Goal: Task Accomplishment & Management: Use online tool/utility

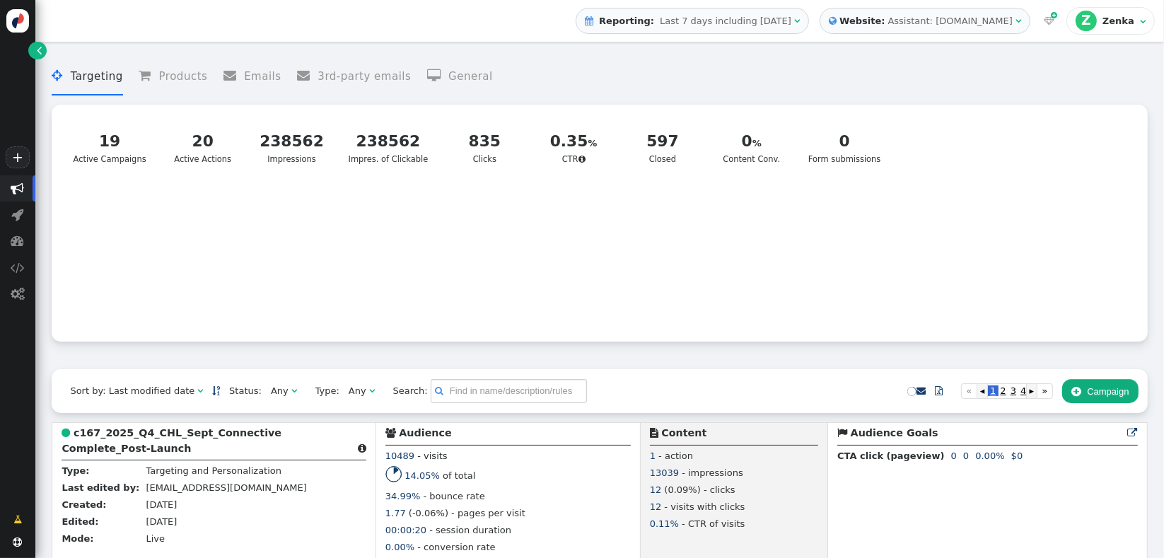
scroll to position [323, 0]
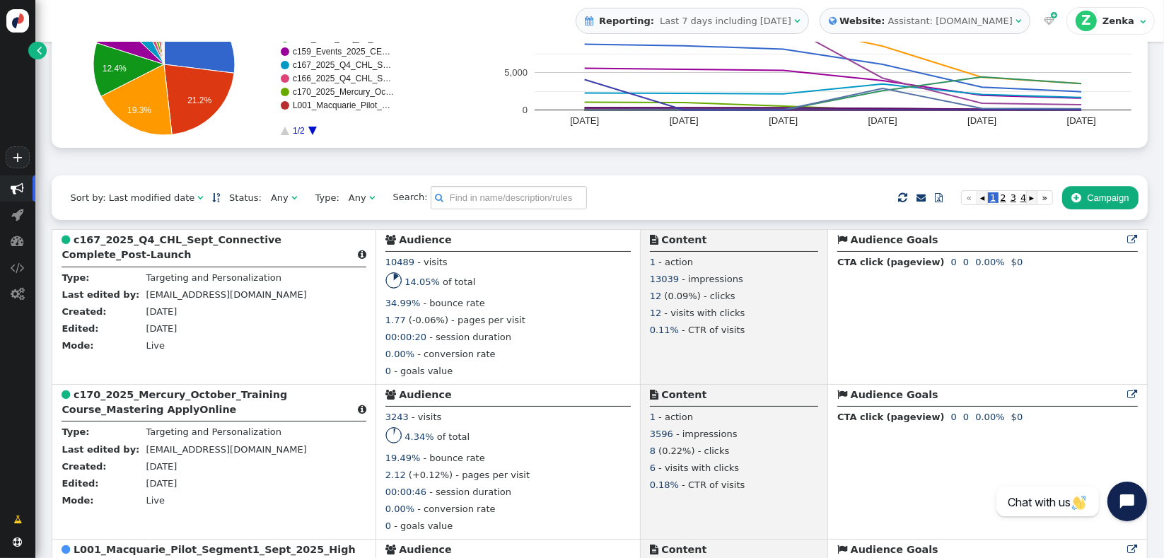
scroll to position [197, 0]
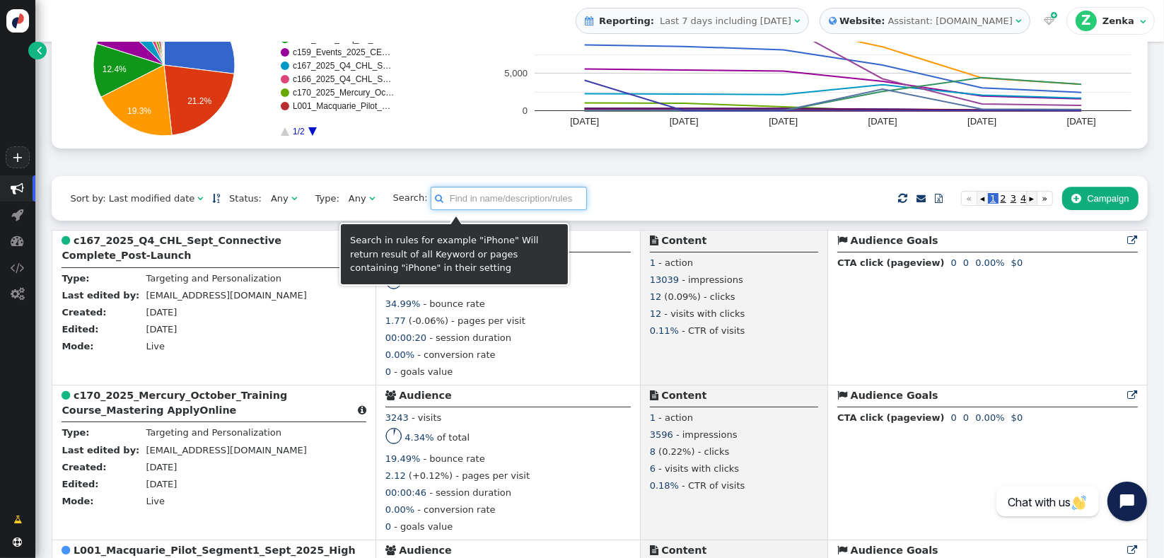
click at [478, 203] on input "text" at bounding box center [509, 199] width 156 height 24
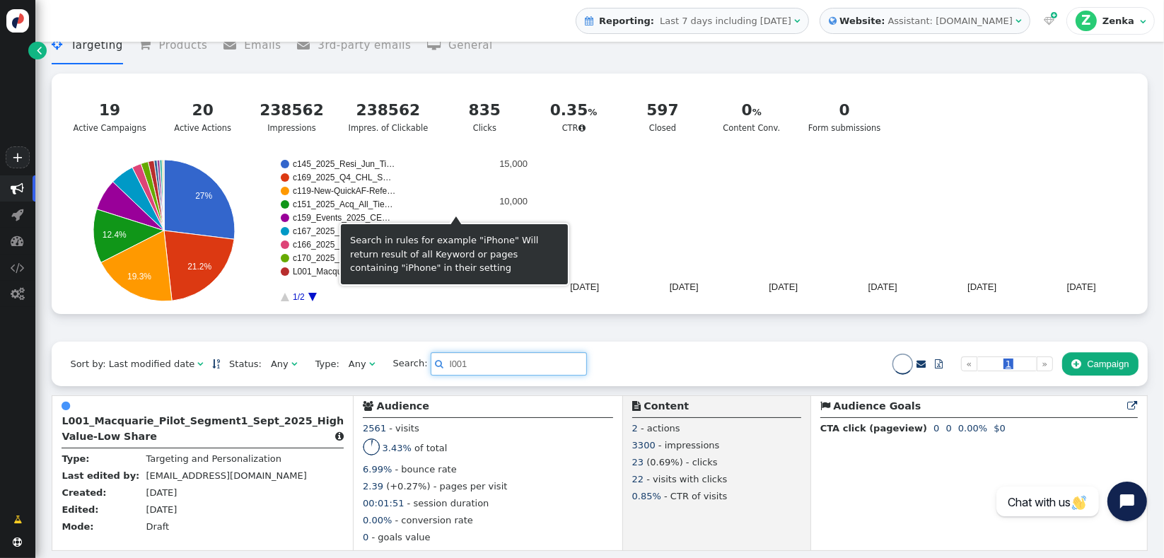
scroll to position [34, 0]
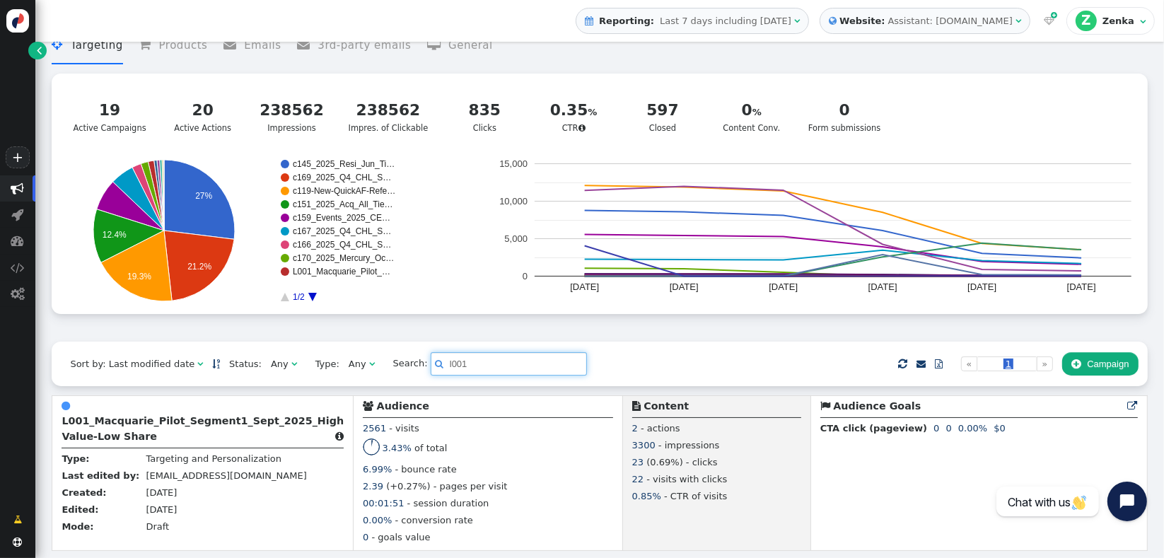
type input "l001"
click at [453, 333] on div " Targeting  Products  Emails  3rd-party emails  General ? Active Campaigns…" at bounding box center [600, 180] width 1096 height 324
click at [686, 364] on div "Sort by: Last modified date   Status: Any  Type: Any  Search:  l001    …" at bounding box center [600, 364] width 1096 height 44
click at [207, 322] on div " Targeting  Products  Emails  3rd-party emails  General ? Active Campaigns…" at bounding box center [600, 180] width 1096 height 324
click at [164, 419] on b "L001_Macquarie_Pilot_Segment1_Sept_2025_High Value-Low Share" at bounding box center [203, 428] width 282 height 26
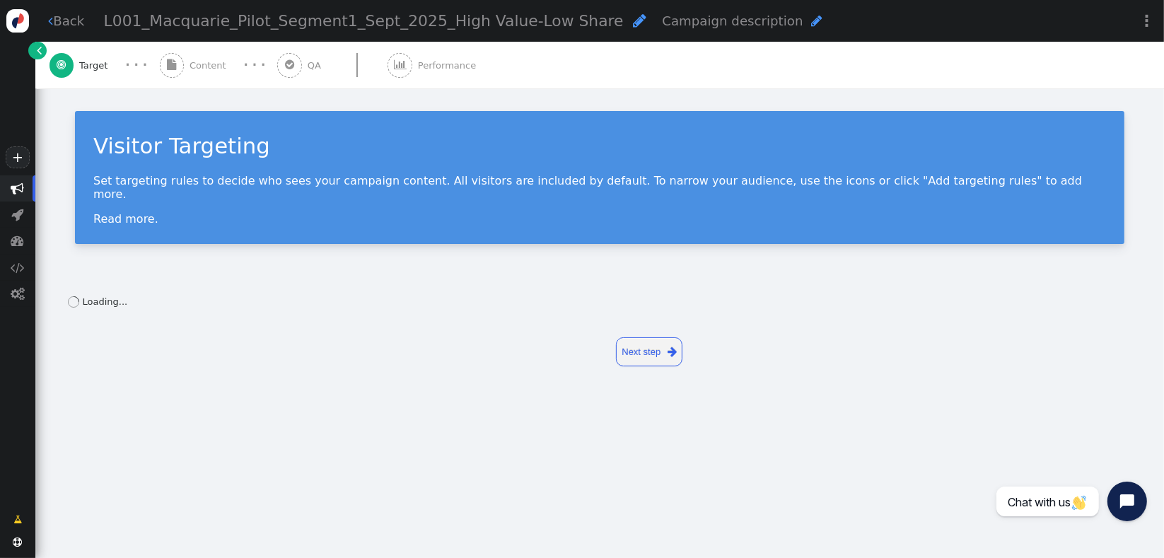
click at [191, 85] on div " Content" at bounding box center [196, 65] width 72 height 47
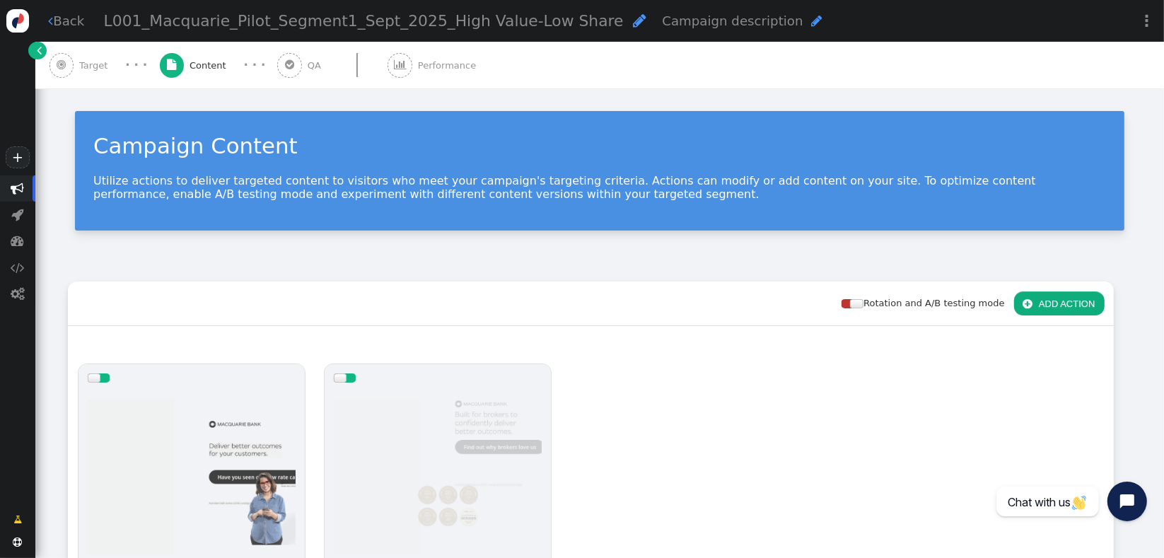
click at [400, 316] on div "Rotation and A/B testing mode  ADD ACTION" at bounding box center [591, 304] width 1046 height 45
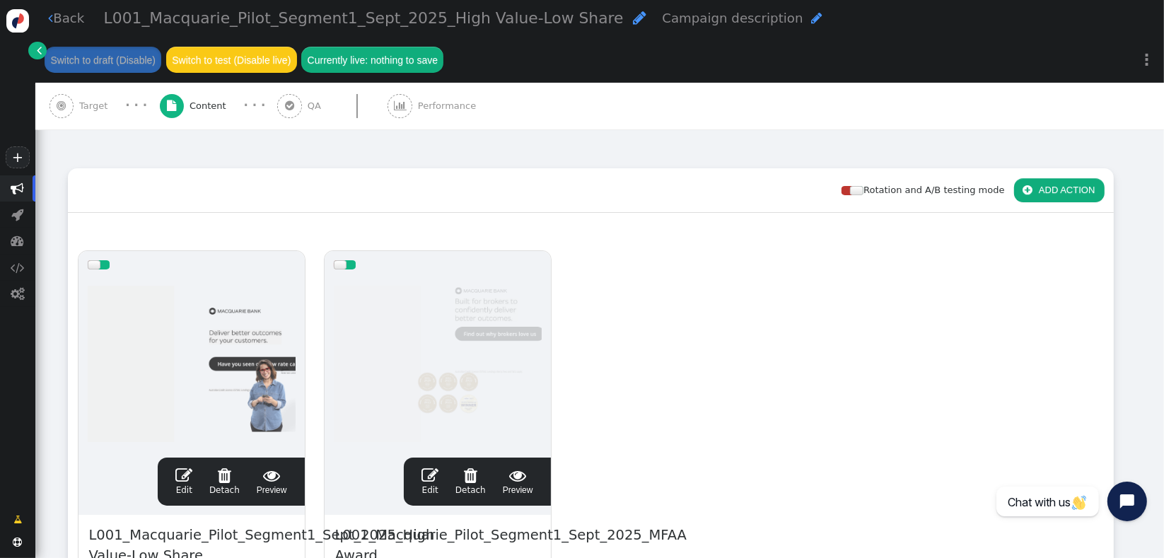
scroll to position [167, 0]
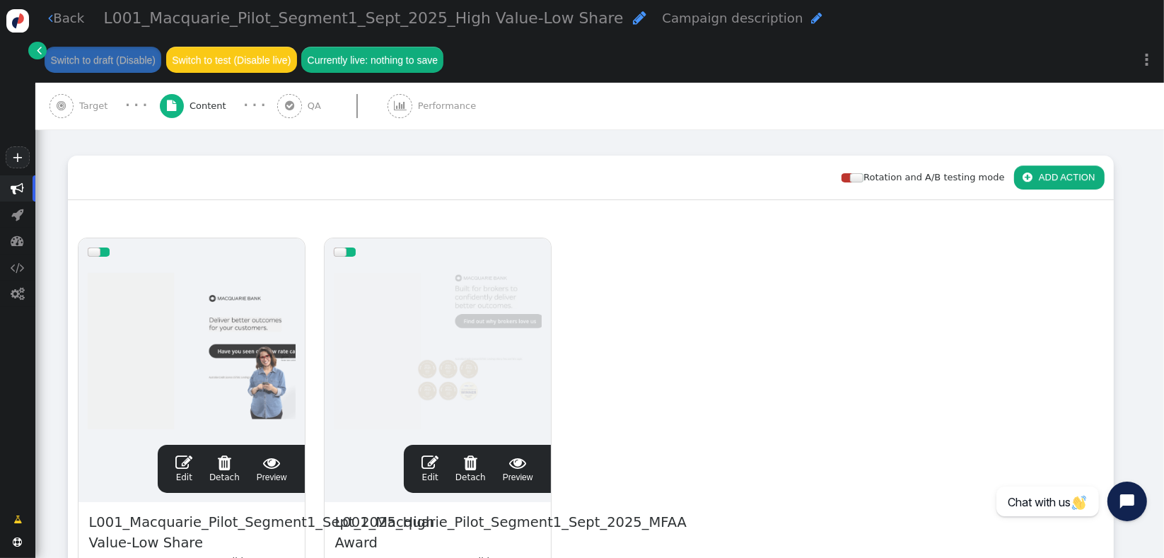
click at [347, 250] on div at bounding box center [349, 252] width 11 height 9
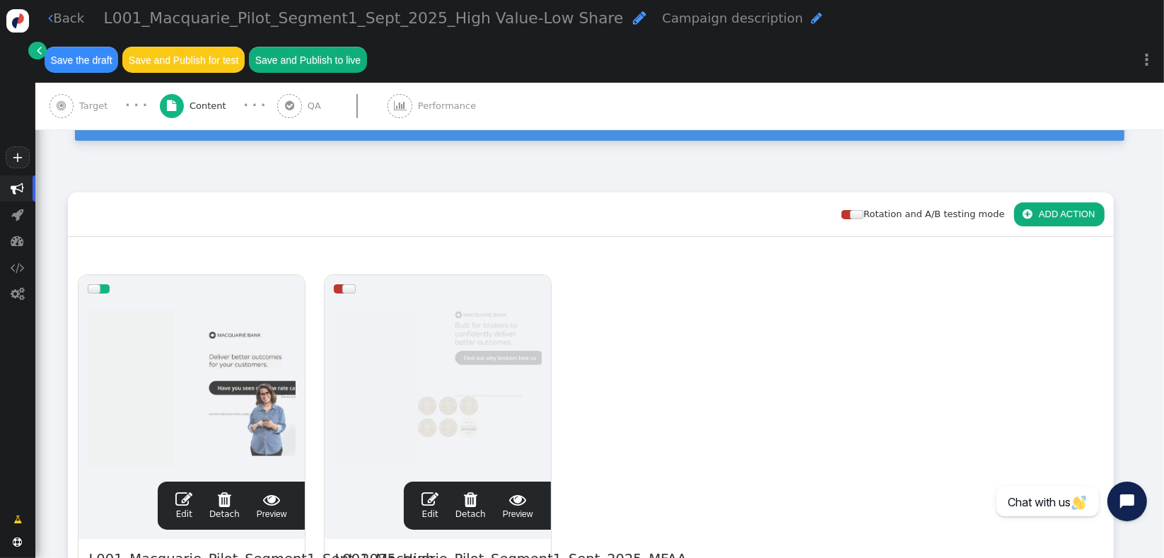
click at [593, 357] on div "drag this  Edit  Detach  Preview L001_Macquarie_Pilot_Segment1_Sept_2025_Hig…" at bounding box center [591, 521] width 1045 height 513
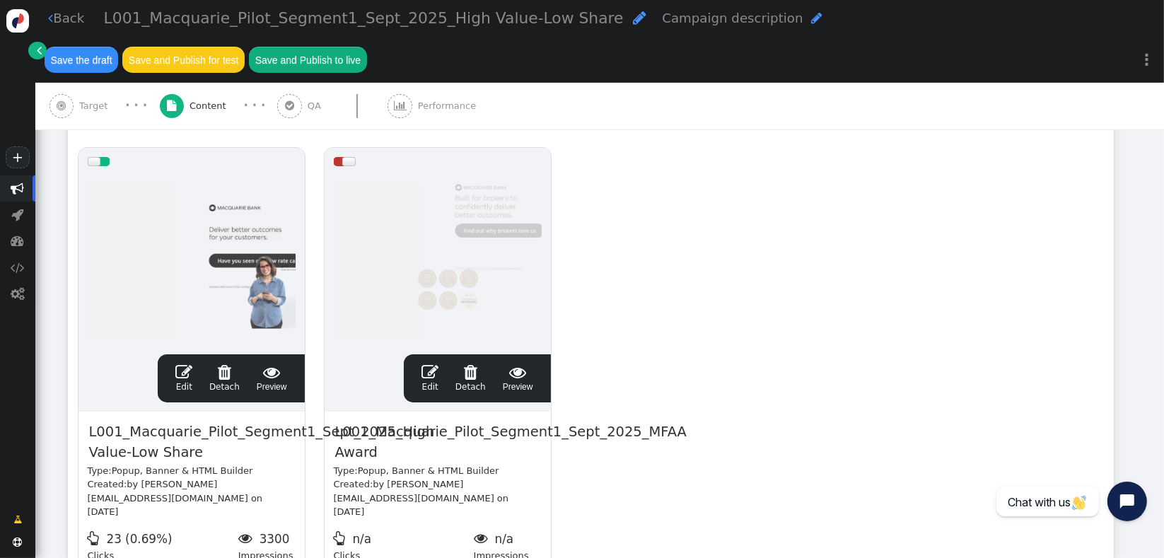
scroll to position [260, 0]
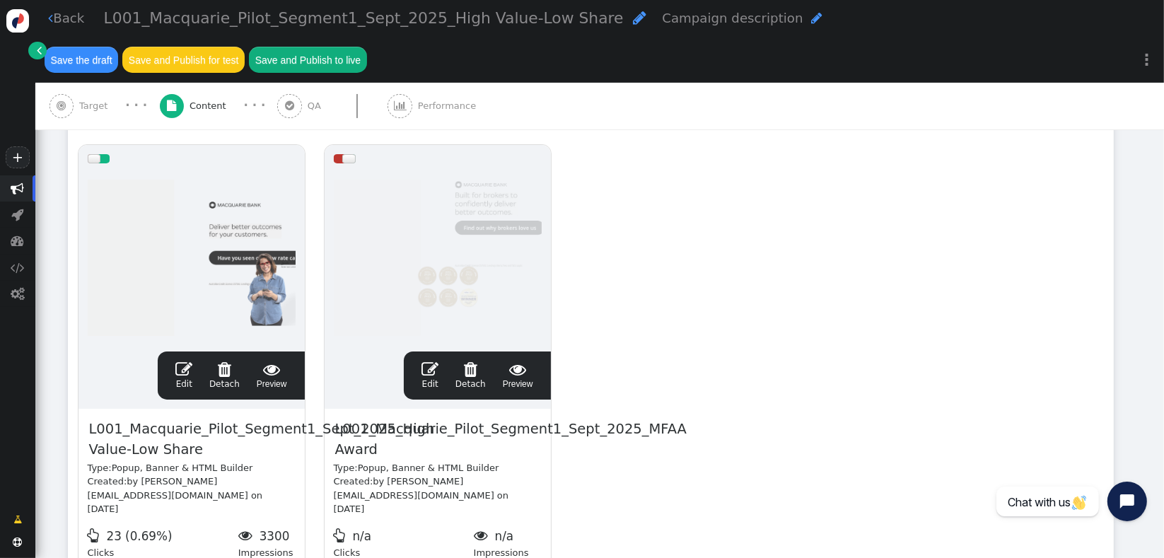
click at [1123, 364] on div "Rotation and A/B testing mode  ADD ACTION  Always shown Content in this box i…" at bounding box center [599, 355] width 1129 height 623
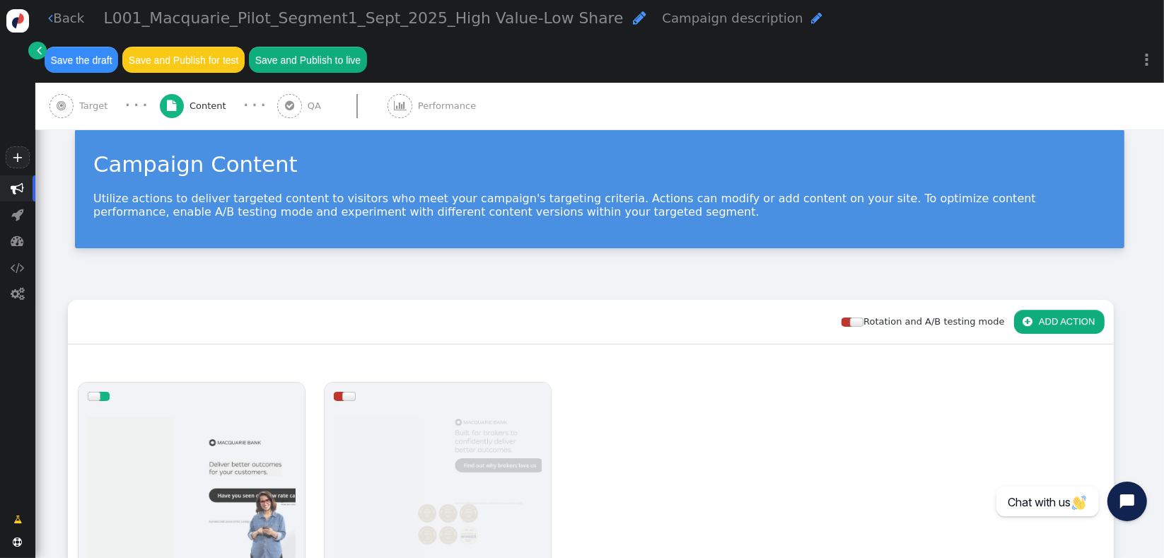
scroll to position [11, 0]
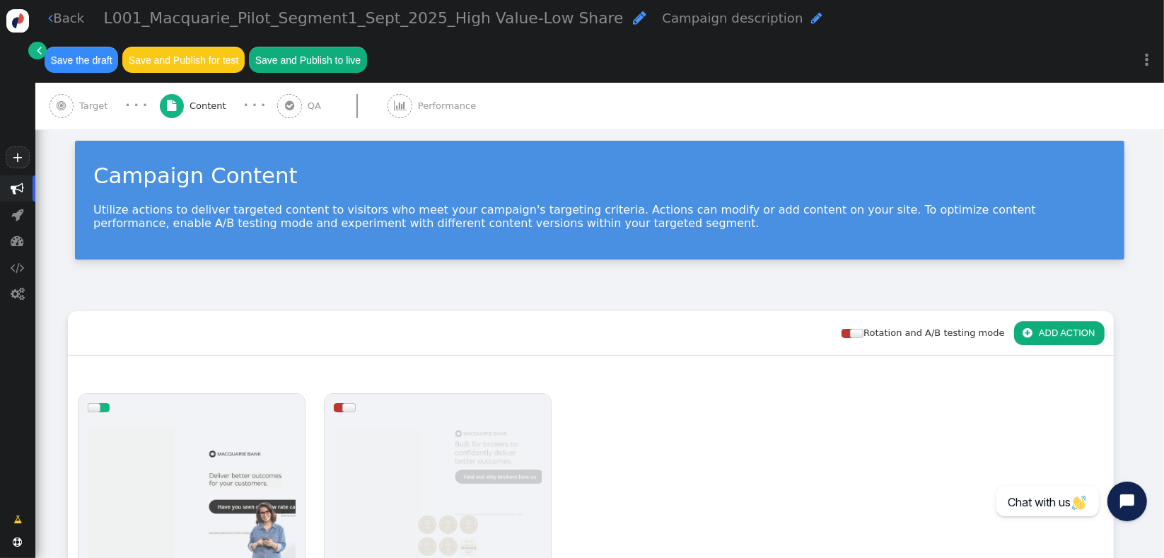
click at [85, 83] on div " Target" at bounding box center [82, 106] width 64 height 47
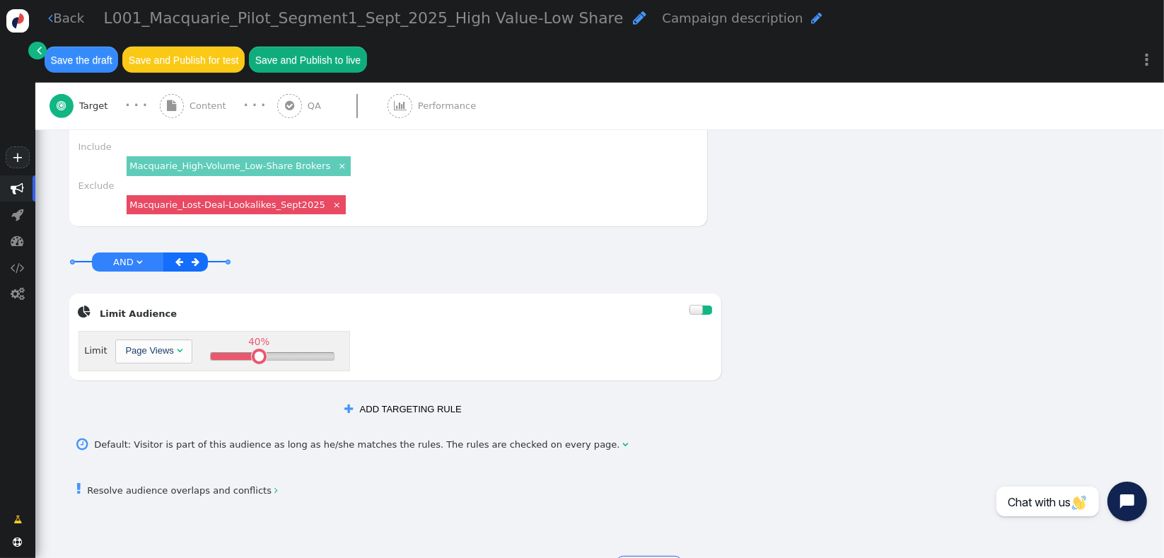
scroll to position [700, 0]
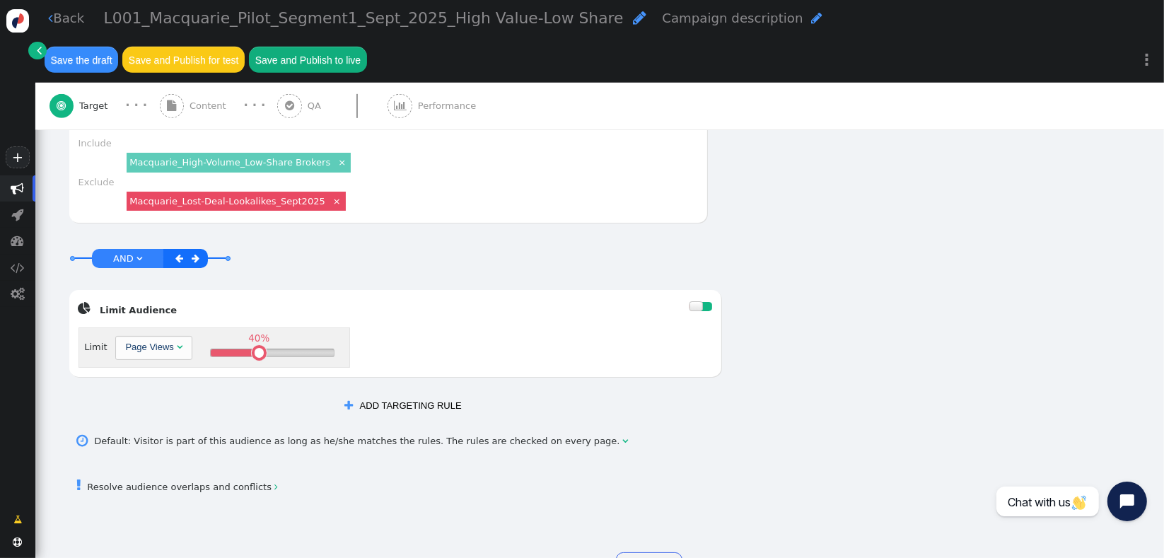
click at [193, 99] on span "Content" at bounding box center [211, 106] width 42 height 14
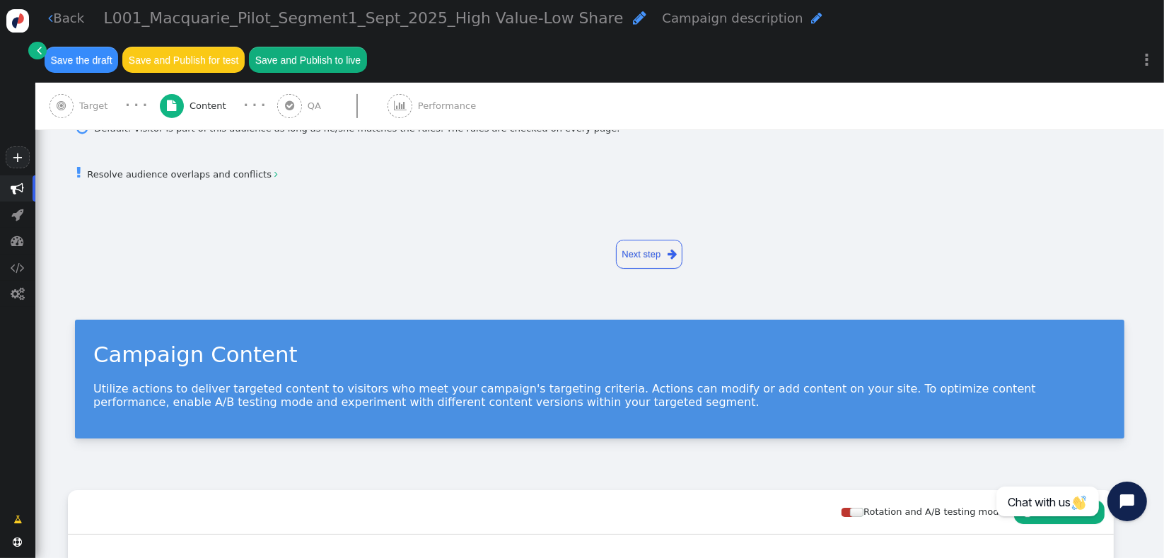
scroll to position [385, 0]
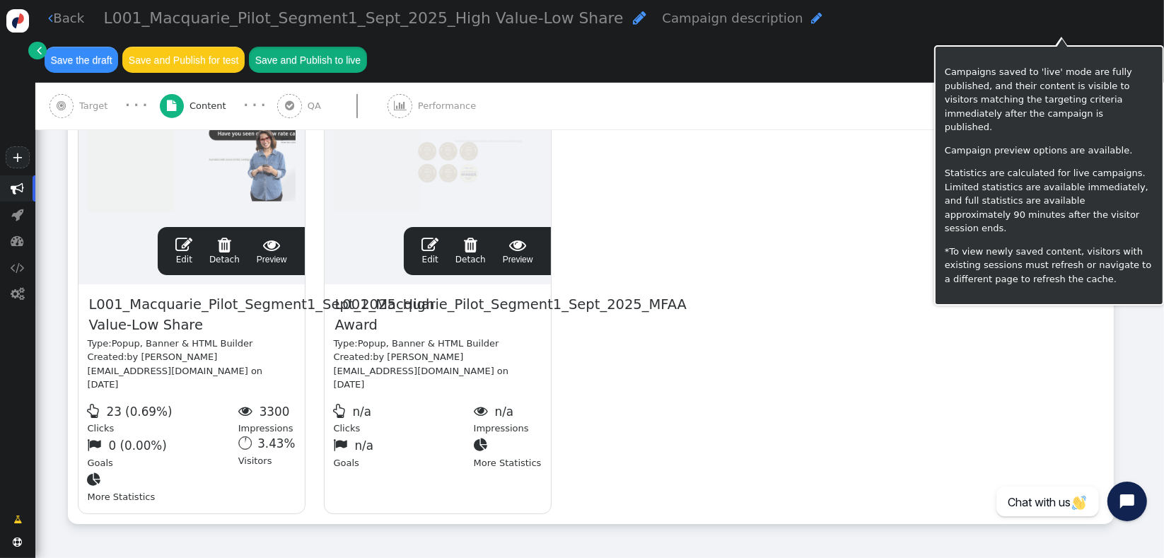
click at [366, 47] on button "Save and Publish to live" at bounding box center [307, 59] width 117 height 25
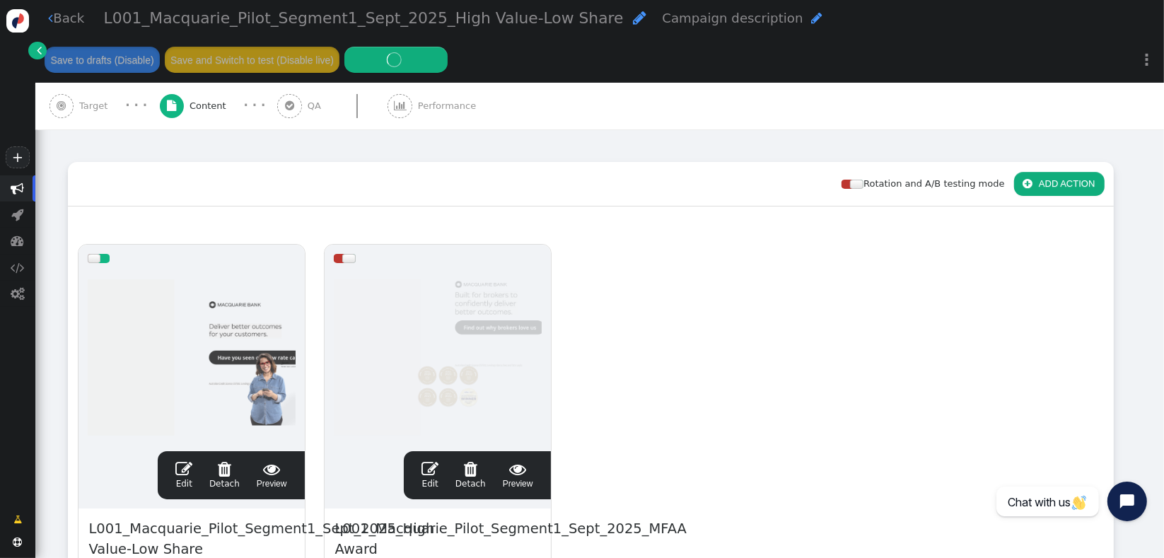
scroll to position [179, 0]
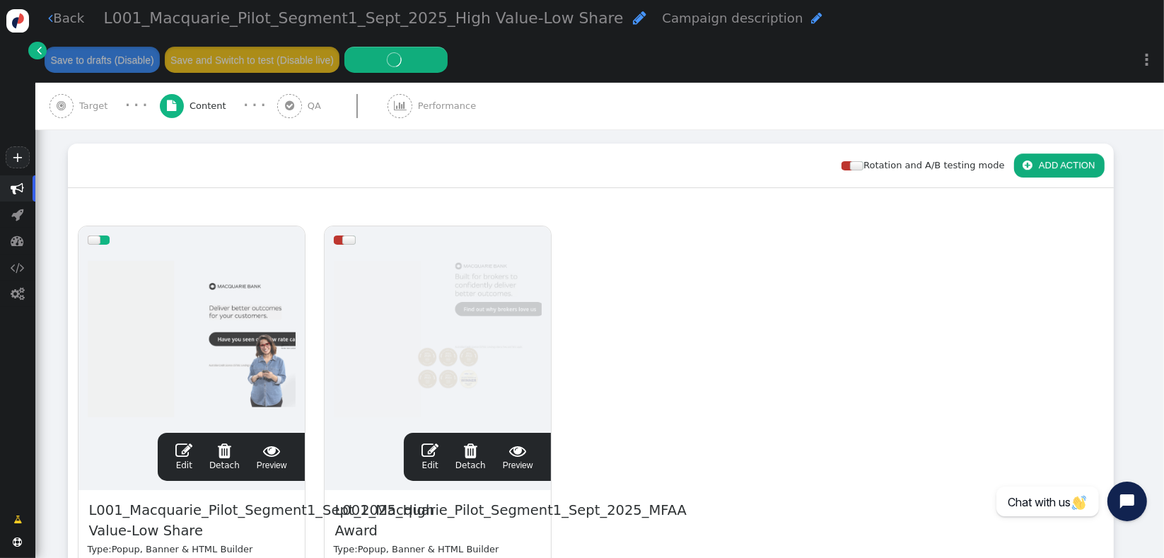
click at [41, 478] on div "Rotation and A/B testing mode  ADD ACTION  Always shown Content in this box i…" at bounding box center [599, 436] width 1129 height 623
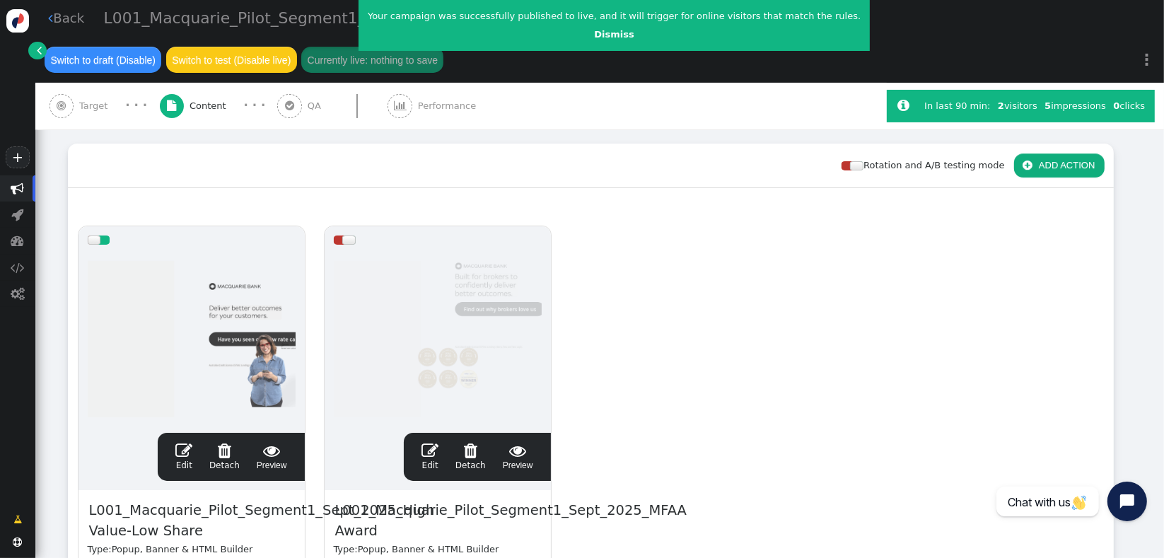
click at [587, 40] on center "Dismiss" at bounding box center [614, 35] width 493 height 14
click at [594, 37] on link "Dismiss" at bounding box center [614, 34] width 40 height 11
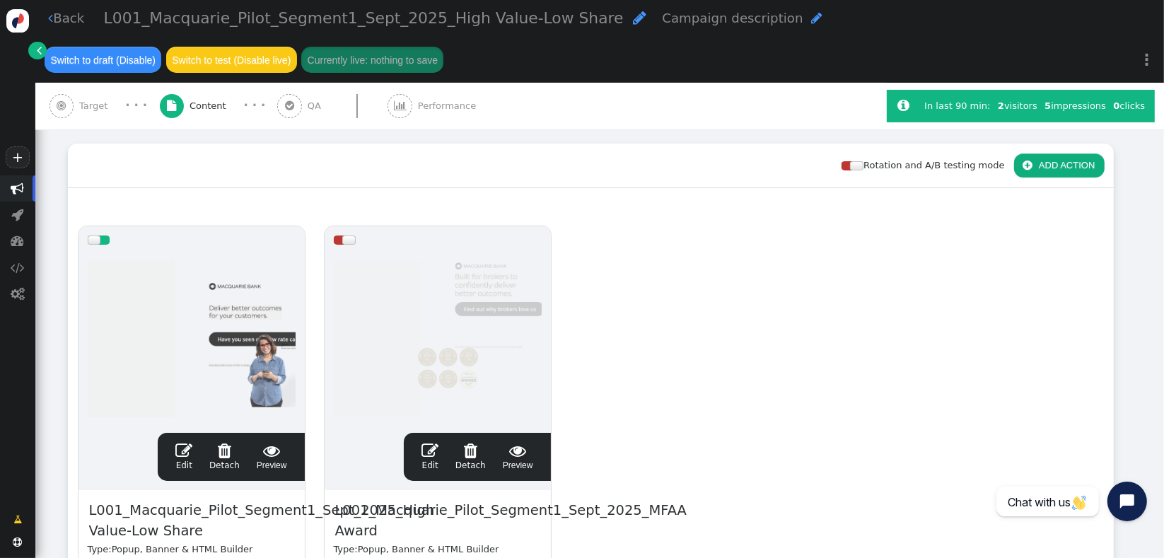
click at [24, 200] on span "" at bounding box center [17, 188] width 35 height 26
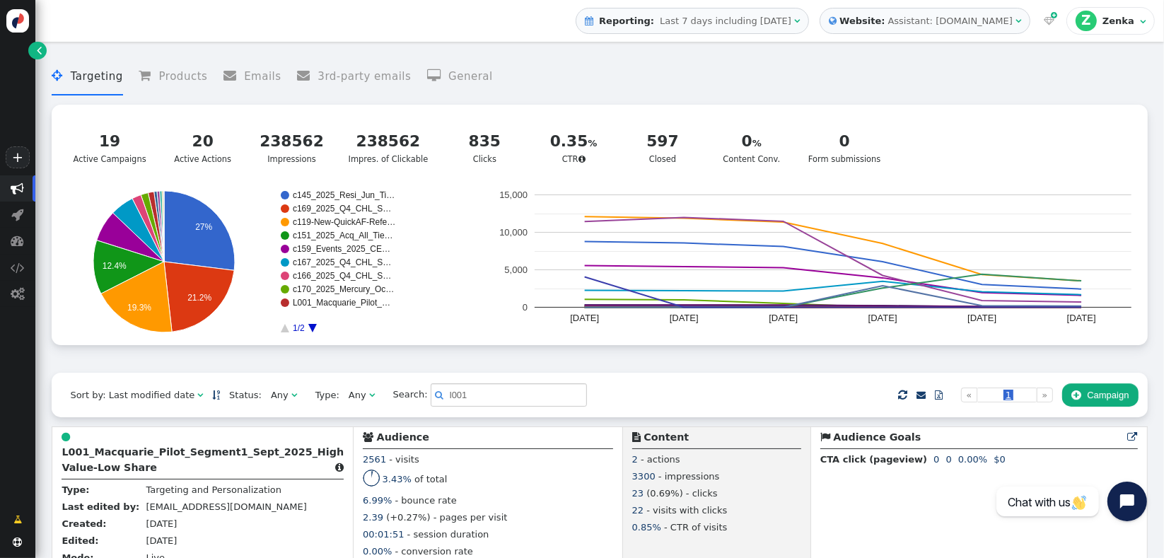
click at [640, 365] on div " Targeting  Products  Emails  3rd-party emails  General ? Active Campaigns…" at bounding box center [600, 211] width 1096 height 324
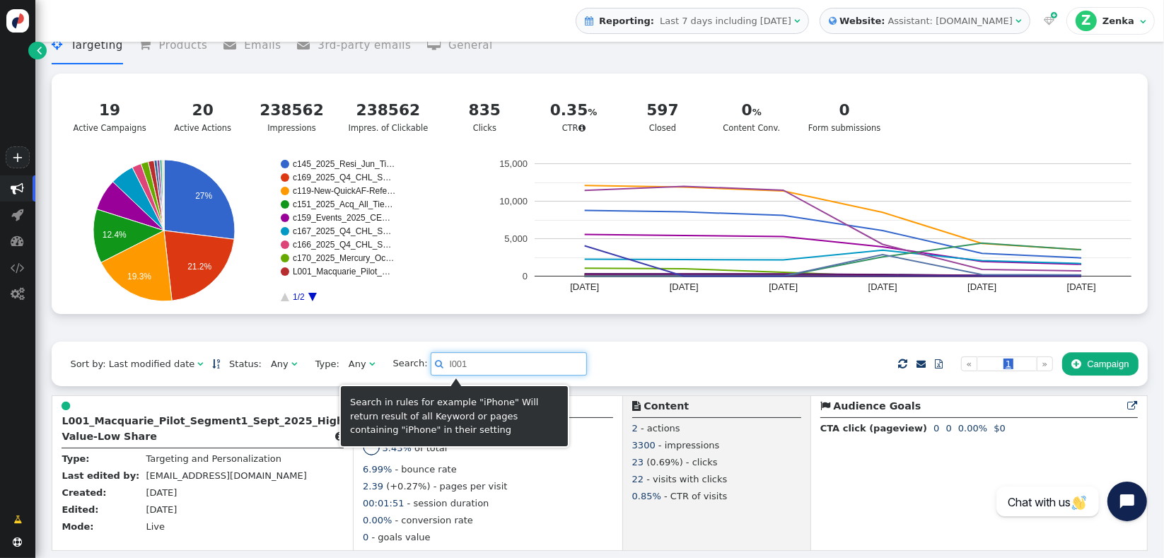
click at [497, 366] on input "l001" at bounding box center [509, 364] width 156 height 24
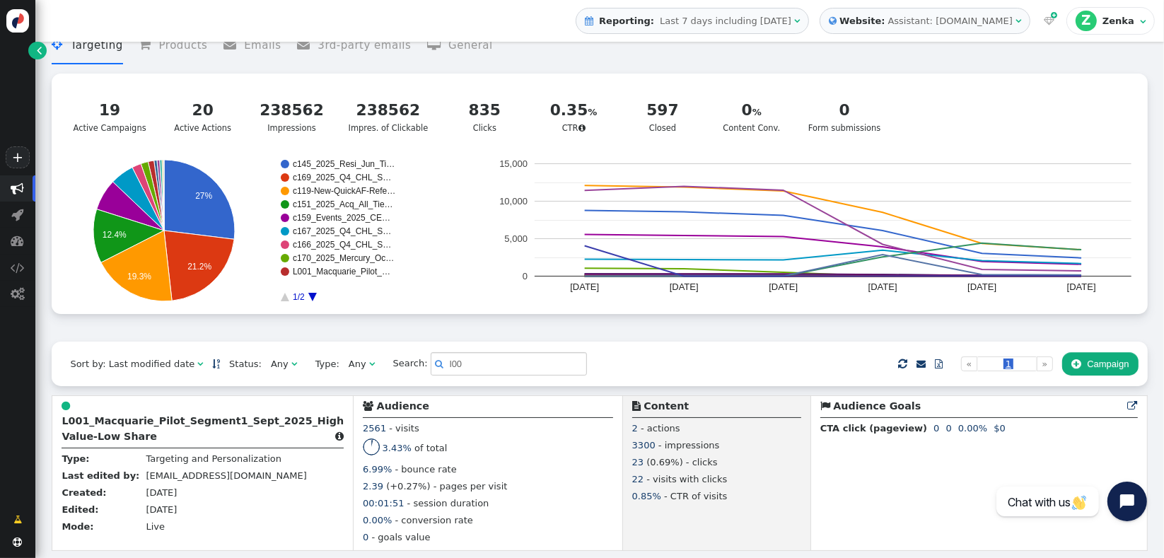
click at [599, 377] on div "Sort by: Last modified date   Status: Any  Type: Any  Search:  l00    …" at bounding box center [600, 364] width 1096 height 44
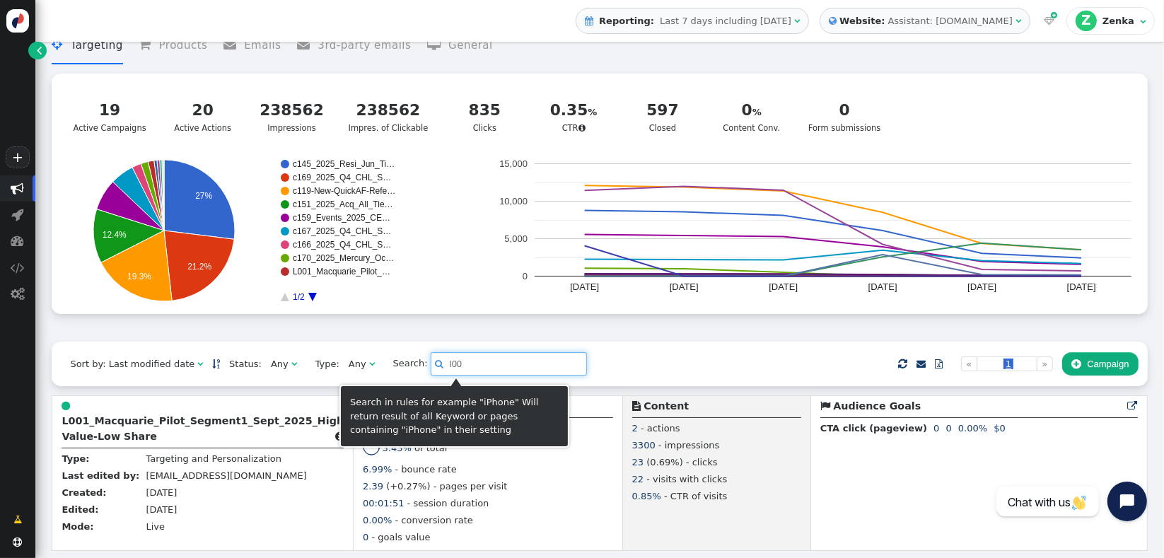
click at [488, 364] on input "l00" at bounding box center [509, 364] width 156 height 24
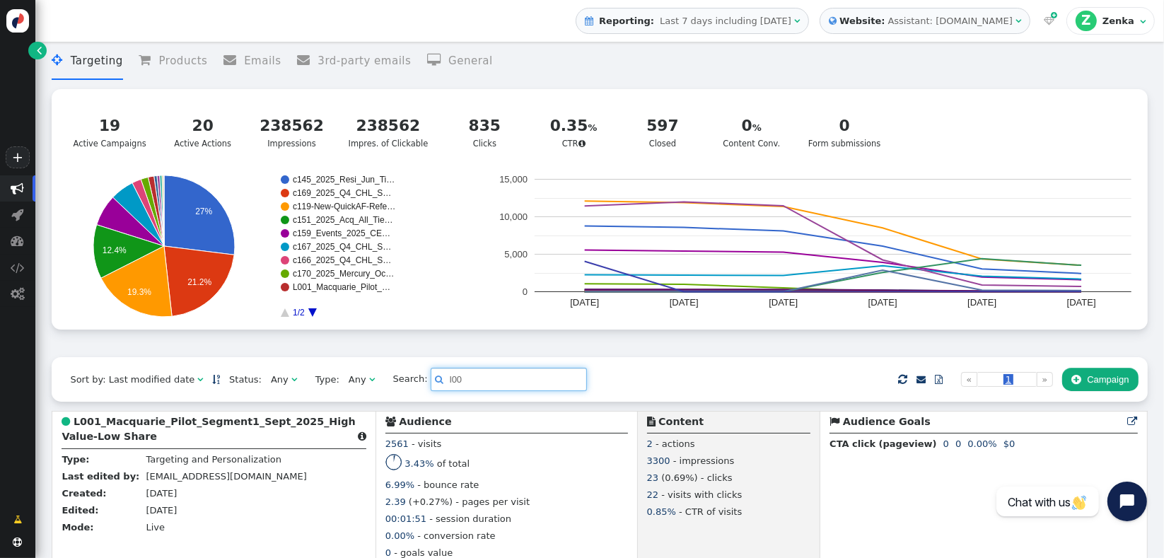
scroll to position [0, 0]
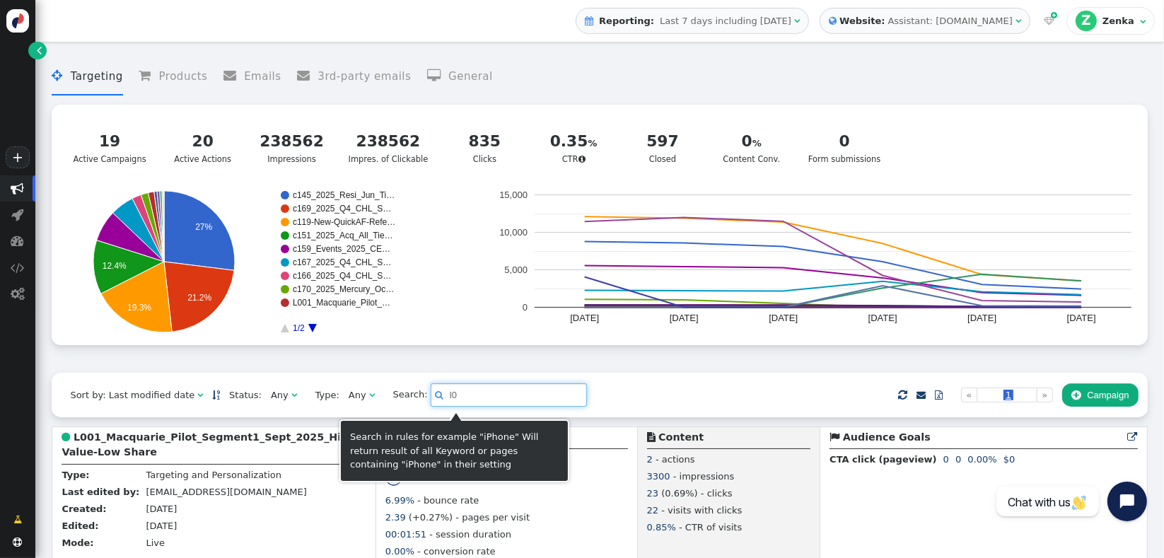
type input "l"
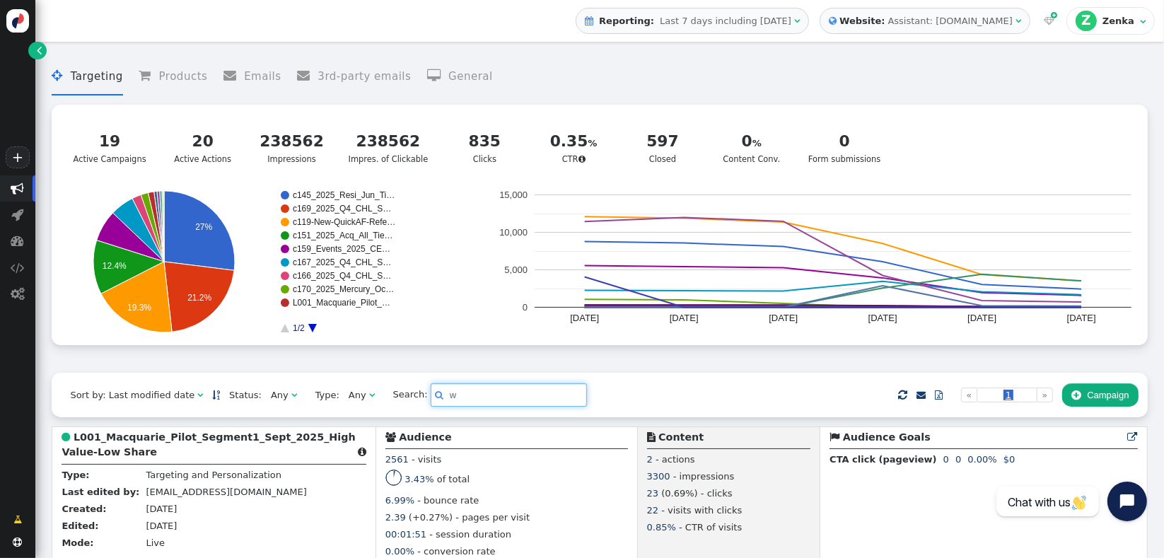
scroll to position [343, 0]
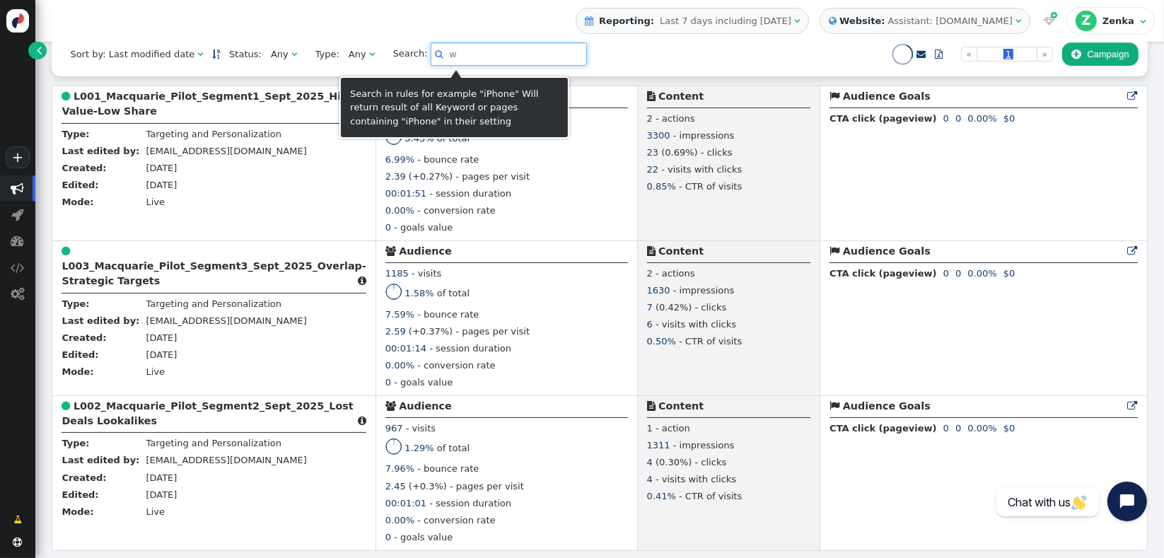
click at [447, 56] on input "w" at bounding box center [509, 54] width 156 height 24
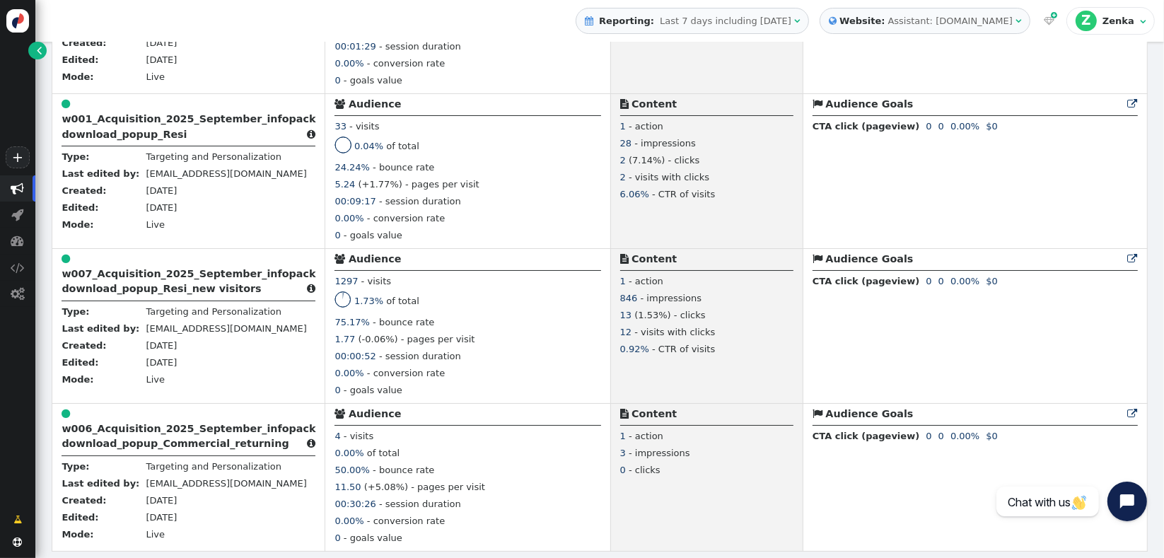
scroll to position [941, 0]
type input "w0"
click at [182, 287] on b "w007_Acquisition_2025_September_infopack download_popup_Resi_new visitors" at bounding box center [189, 280] width 254 height 26
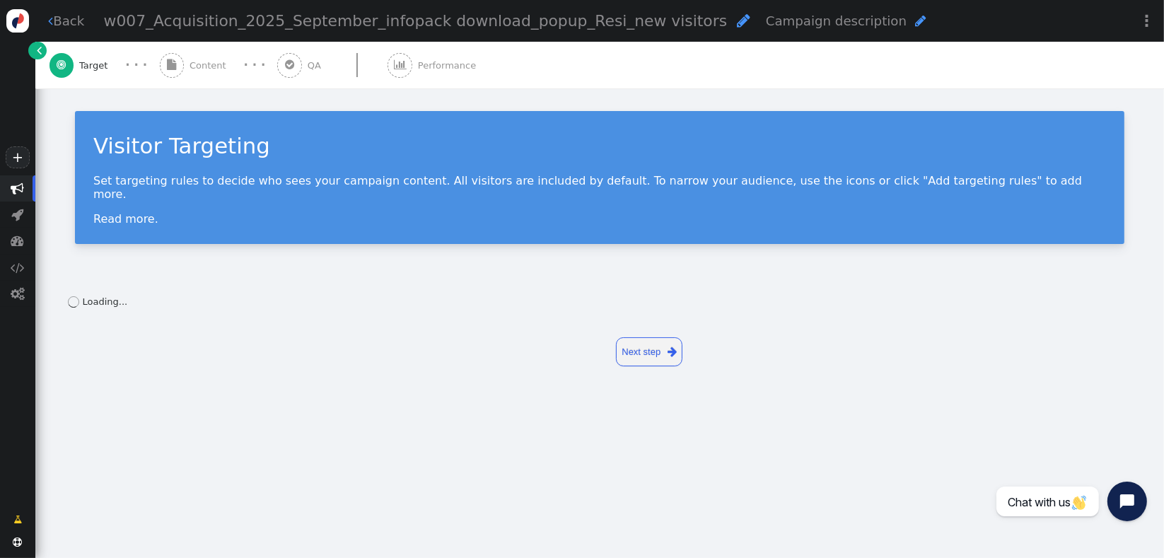
click at [199, 66] on span "Content" at bounding box center [211, 66] width 42 height 14
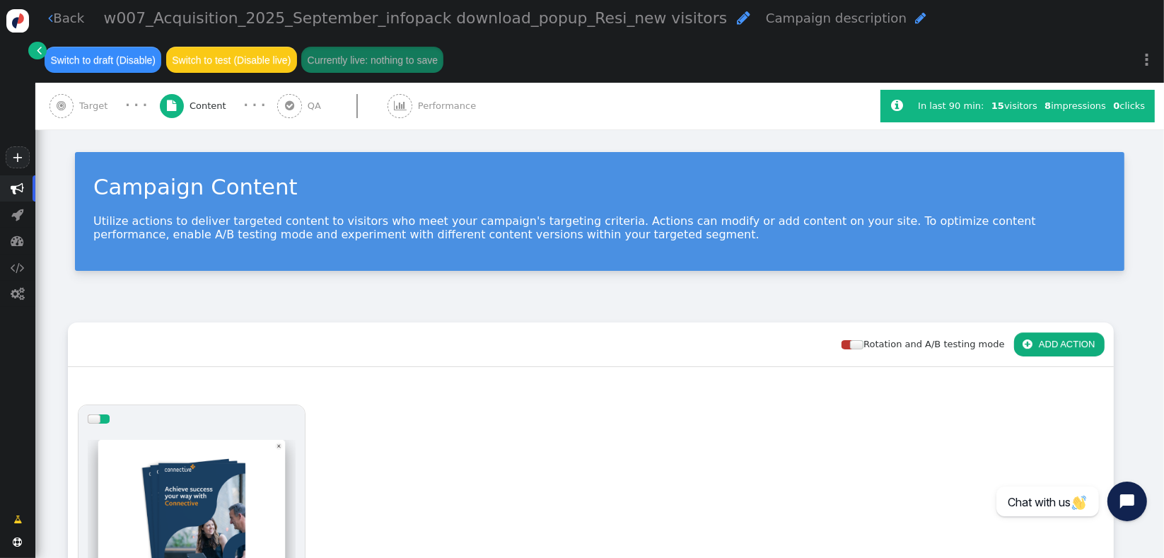
click at [62, 105] on span "" at bounding box center [61, 105] width 9 height 11
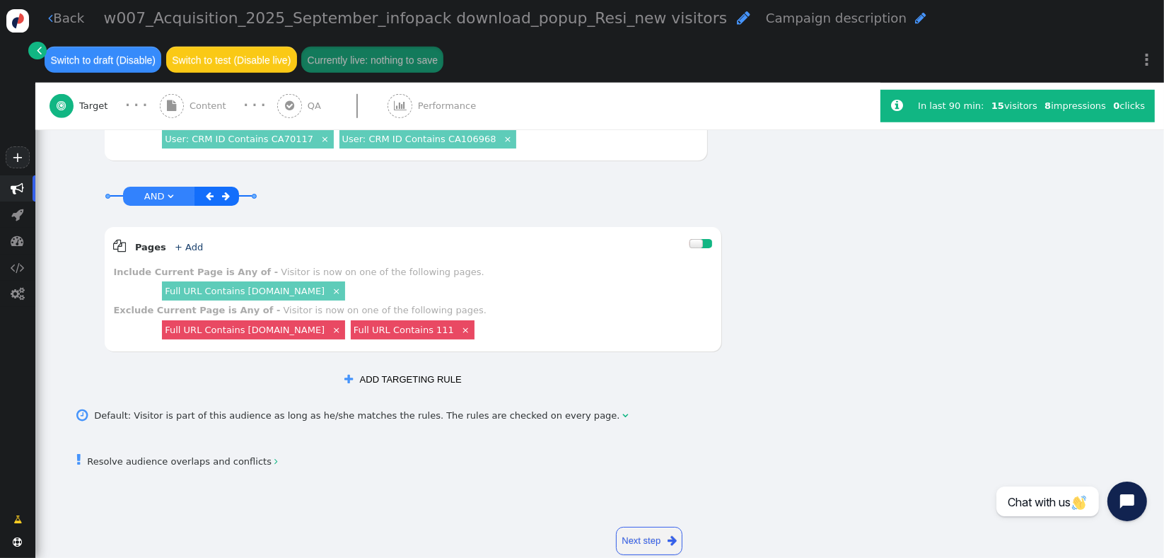
scroll to position [990, 0]
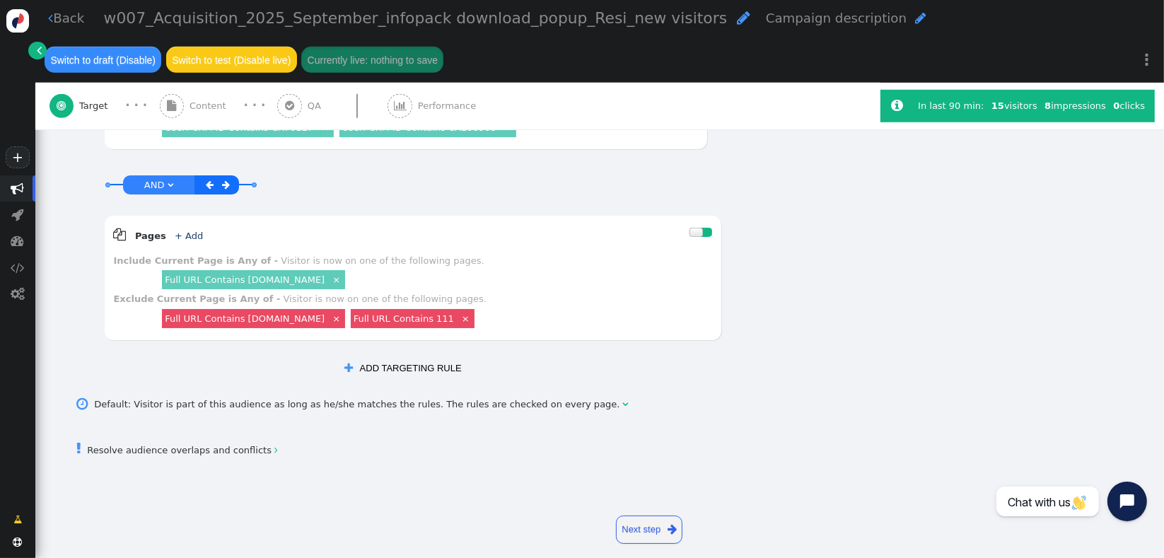
click at [245, 445] on link " Resolve audience overlaps and conflicts " at bounding box center [177, 450] width 201 height 11
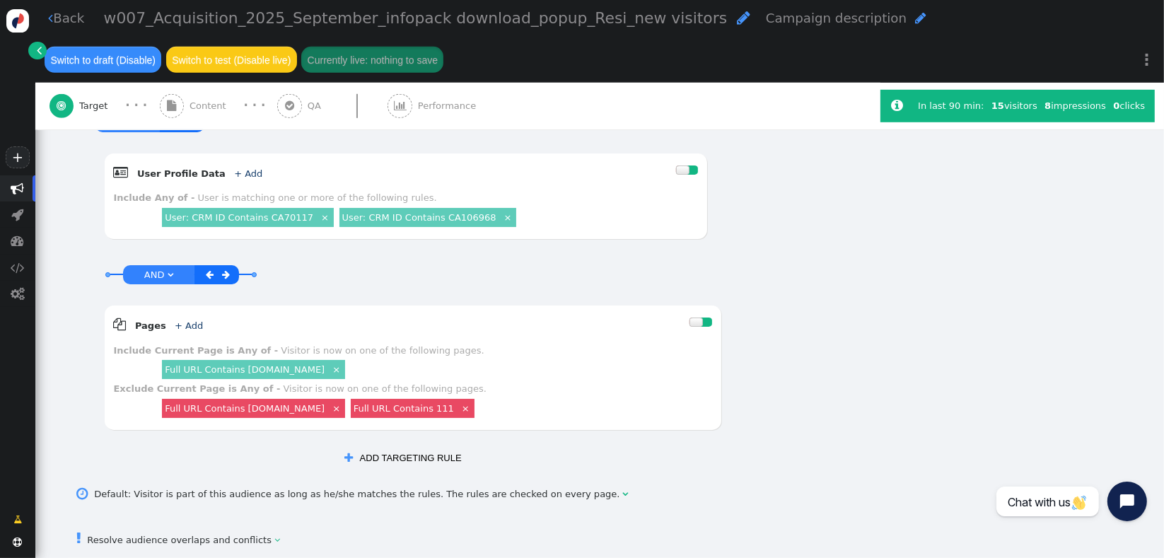
scroll to position [893, 0]
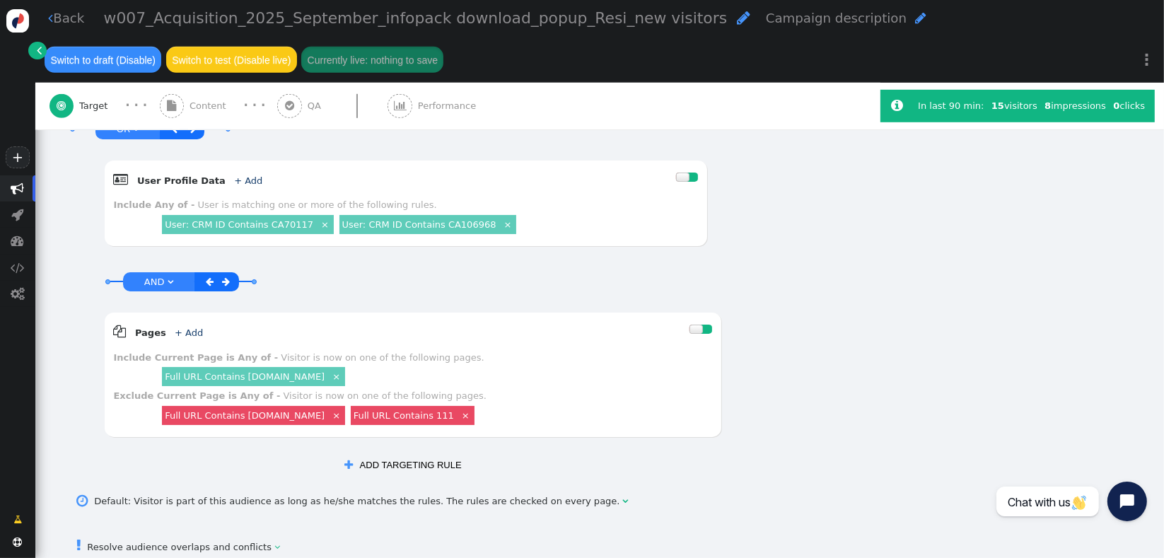
click at [427, 453] on button " ADD TARGETING RULE" at bounding box center [402, 465] width 135 height 24
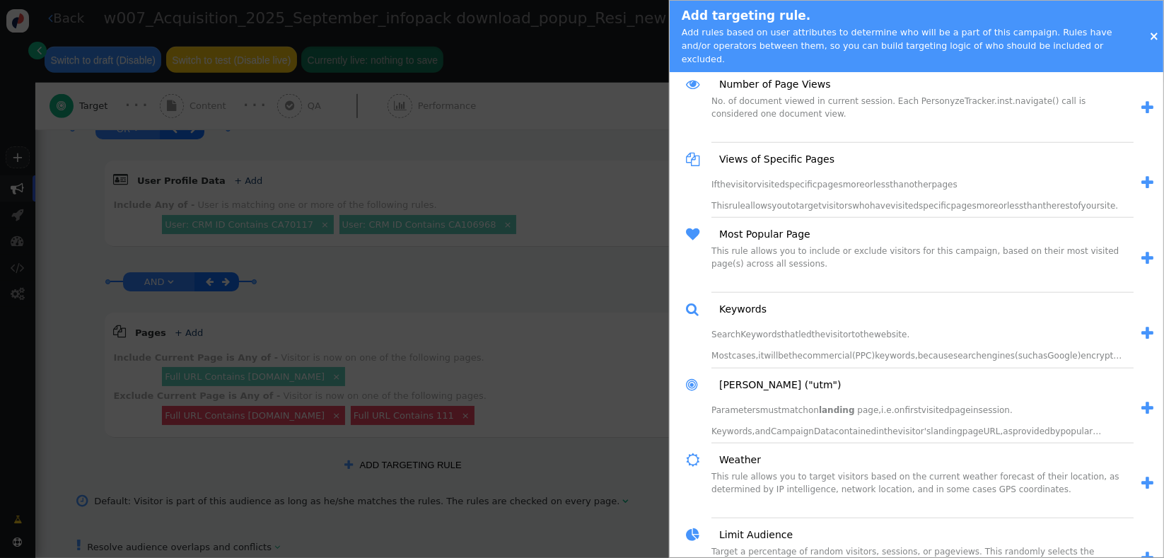
scroll to position [1317, 0]
click at [465, 280] on div at bounding box center [582, 279] width 1164 height 558
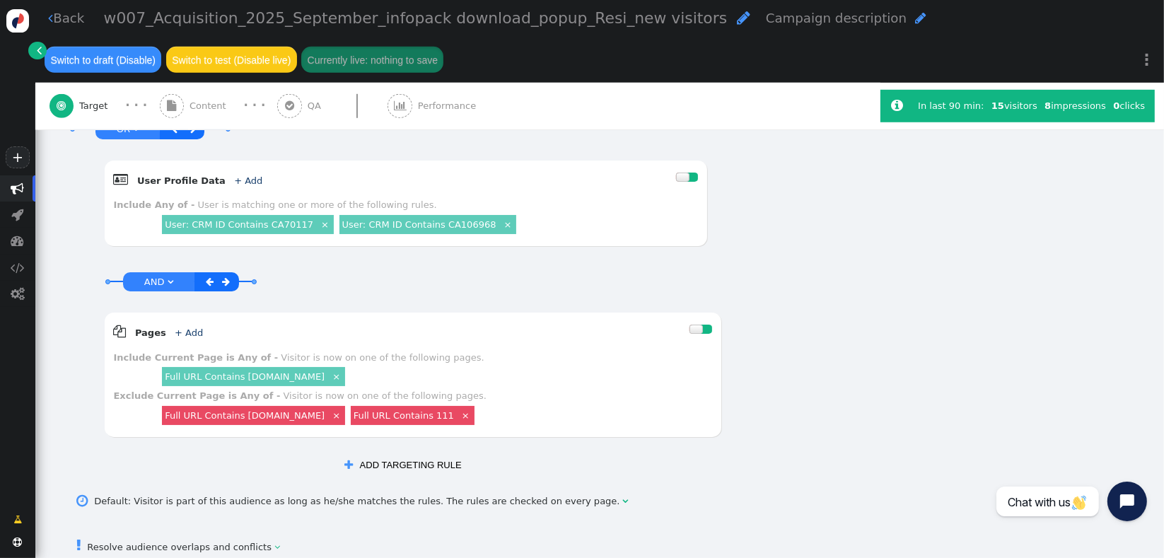
scroll to position [1096, 0]
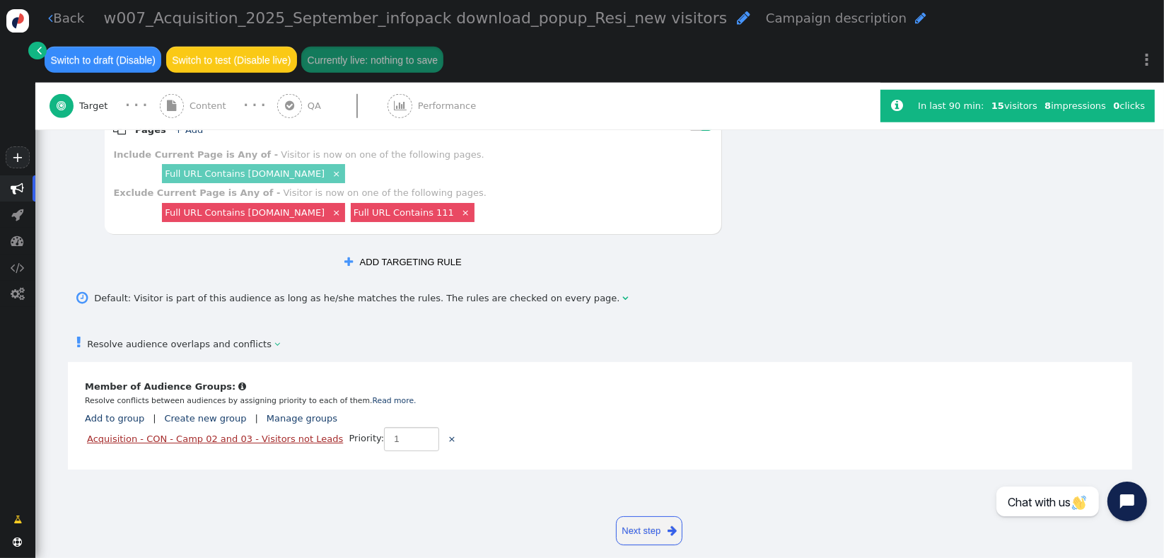
click at [232, 434] on link "Acquisition - CON - Camp 02 and 03 - Visitors not Leads" at bounding box center [215, 439] width 256 height 11
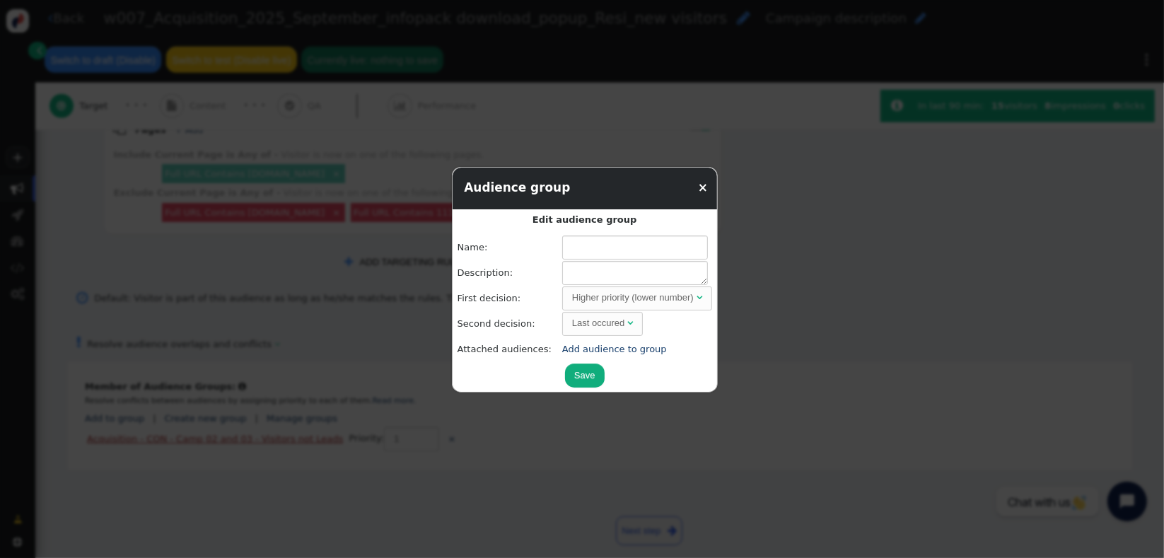
type input "Acquisition - CON - Camp 02 and 03 - Visitors not Leads"
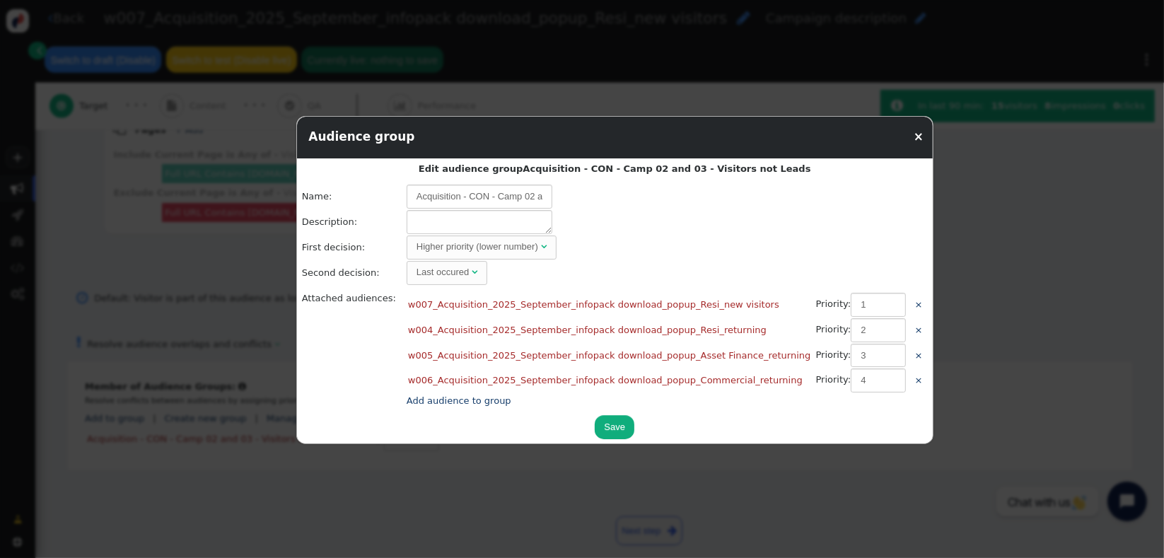
click at [914, 133] on link "×" at bounding box center [919, 136] width 10 height 14
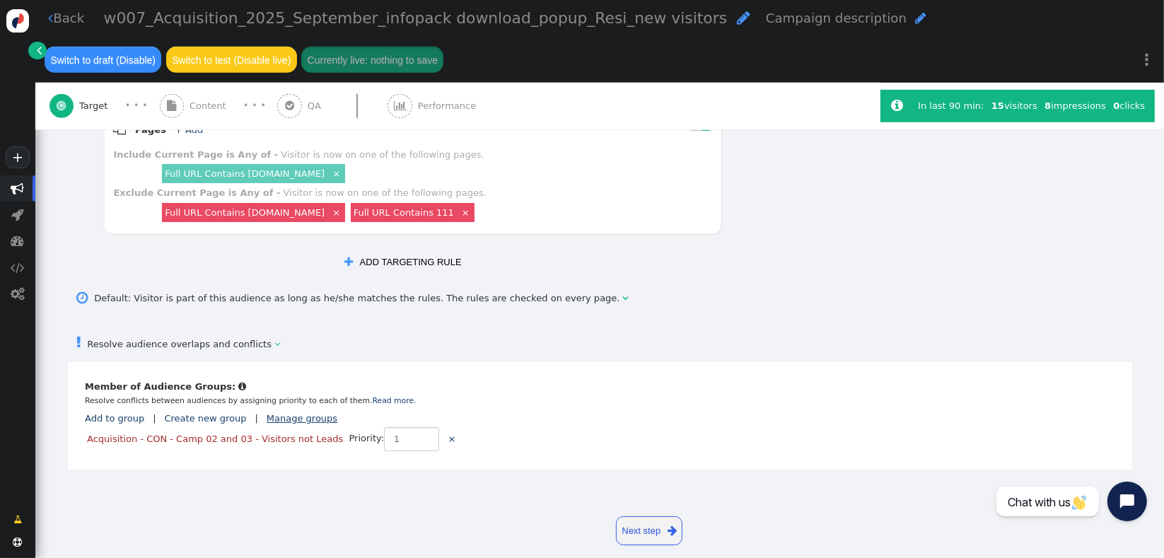
click at [284, 413] on link "Manage groups" at bounding box center [302, 418] width 71 height 11
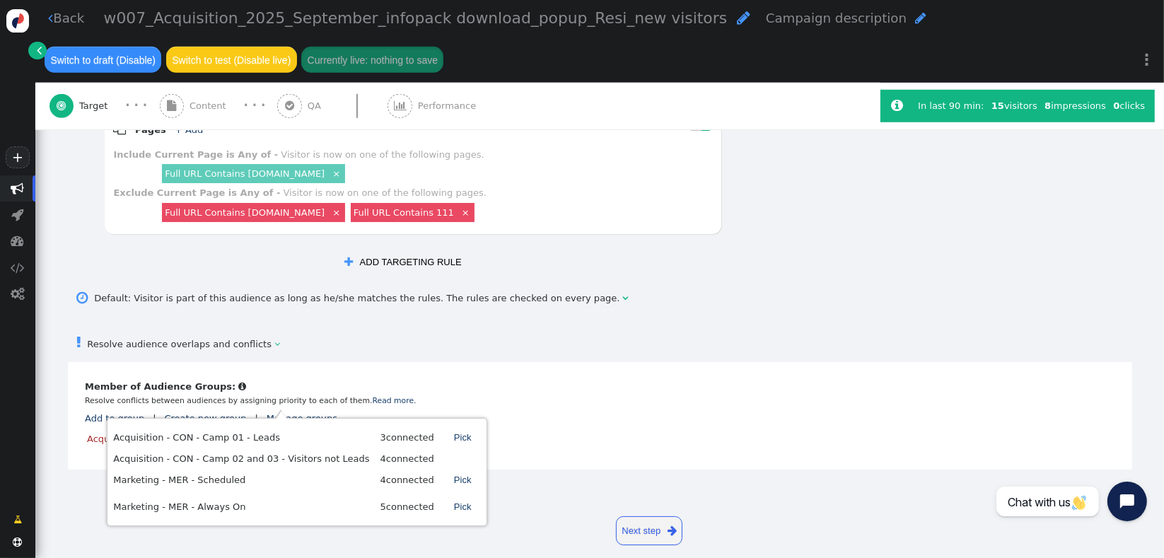
click at [238, 439] on td "Acquisition - CON - Camp 01 - Leads" at bounding box center [241, 436] width 256 height 25
click at [509, 389] on div " Cancellable audience  Member of Audience Groups:  Resolve conflicts between…" at bounding box center [600, 416] width 1065 height 108
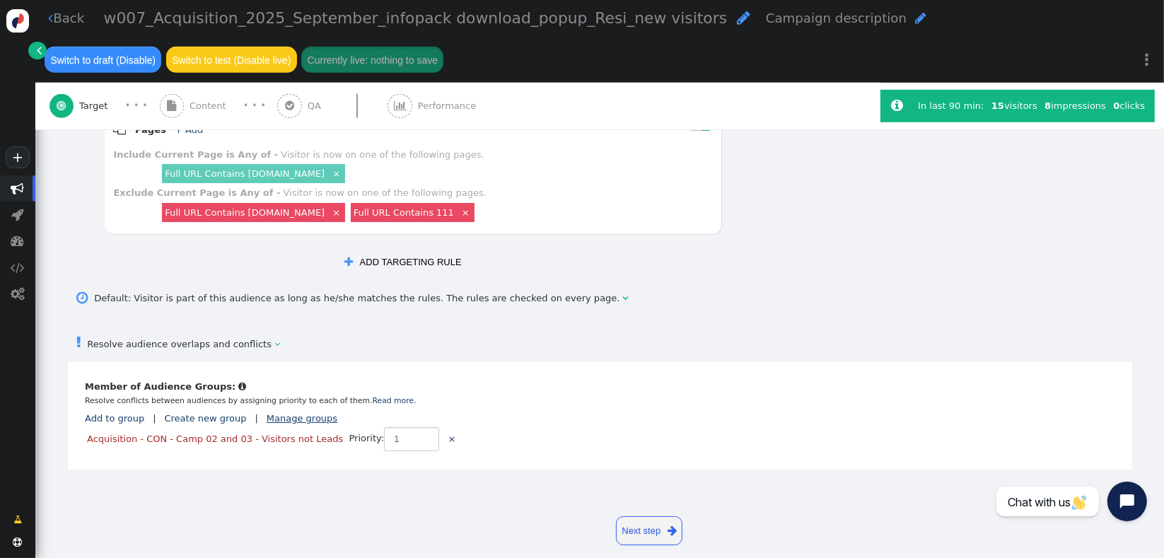
click at [284, 413] on link "Manage groups" at bounding box center [302, 418] width 71 height 11
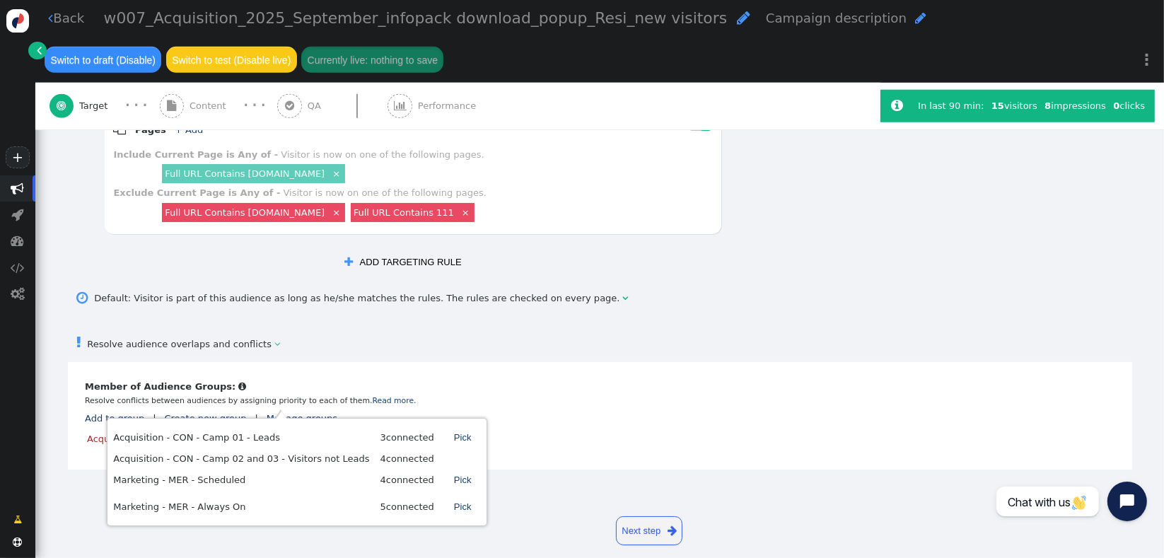
click at [489, 362] on div " Cancellable audience  Member of Audience Groups:  Resolve conflicts between…" at bounding box center [600, 416] width 1065 height 108
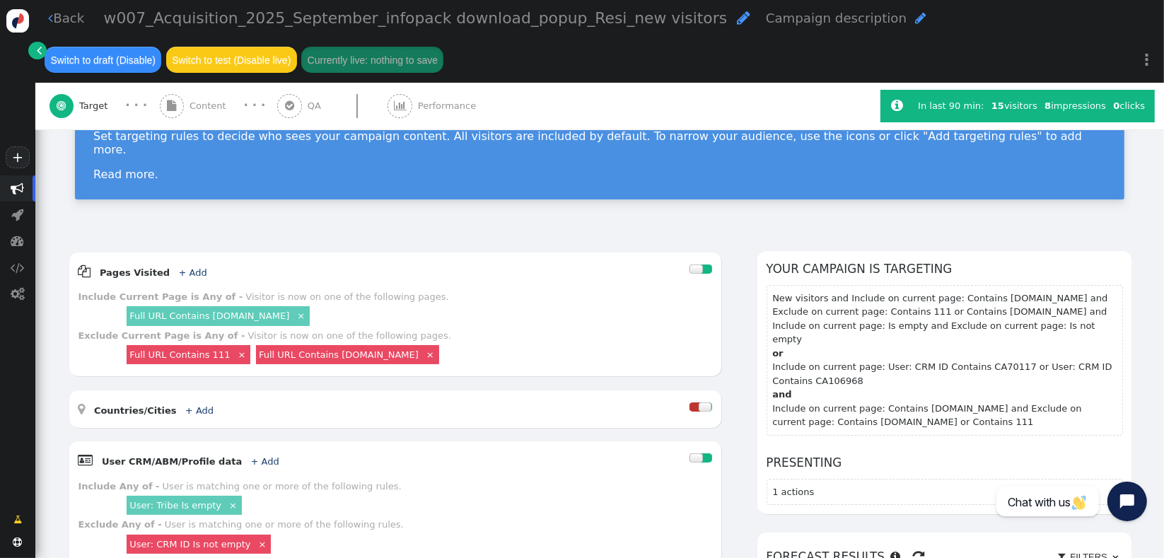
scroll to position [0, 0]
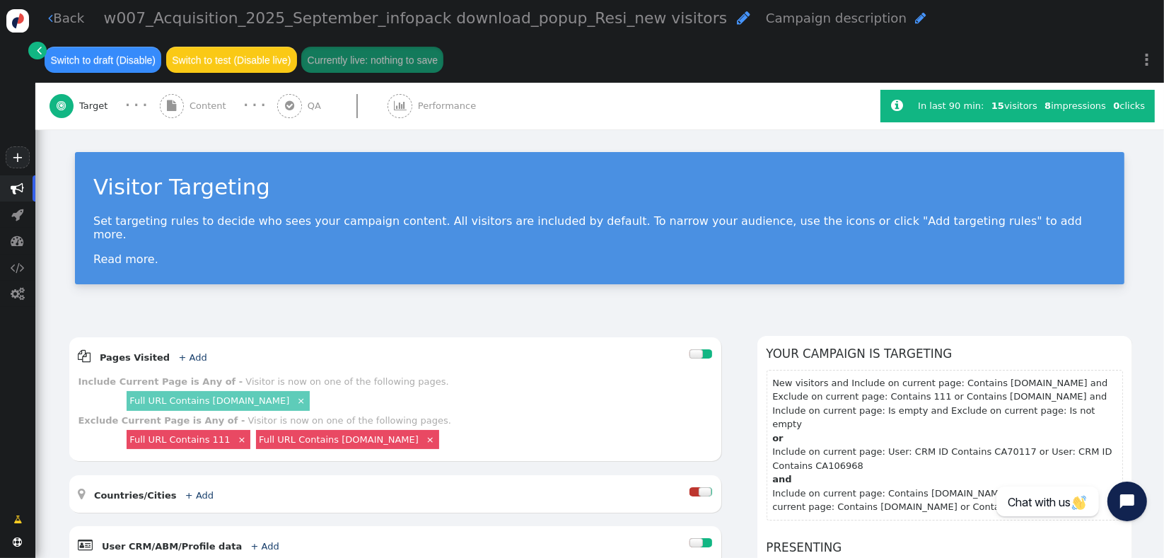
click at [210, 115] on div " Content" at bounding box center [196, 106] width 72 height 47
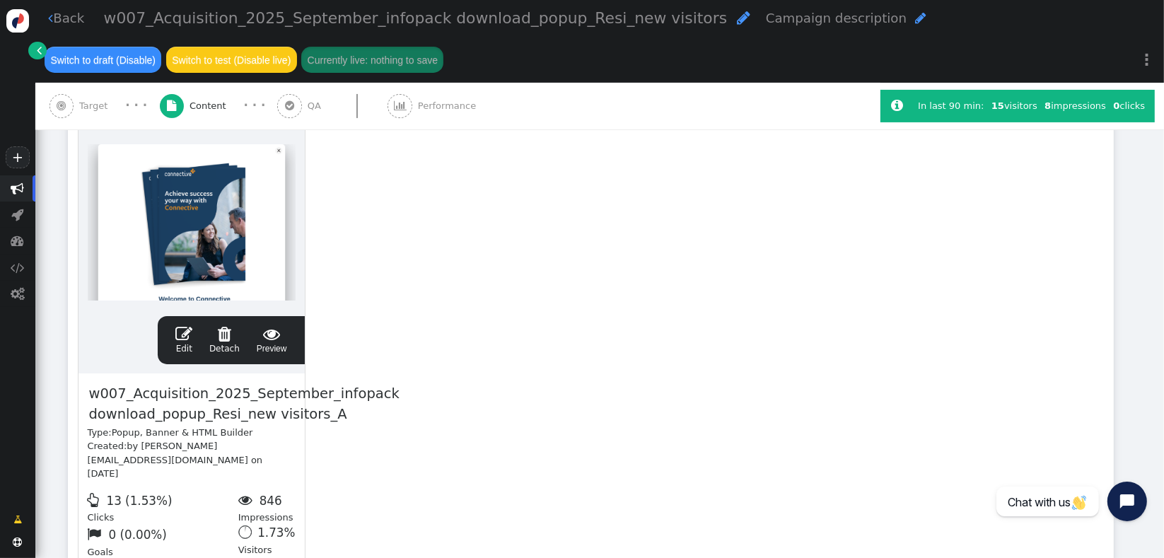
scroll to position [314, 0]
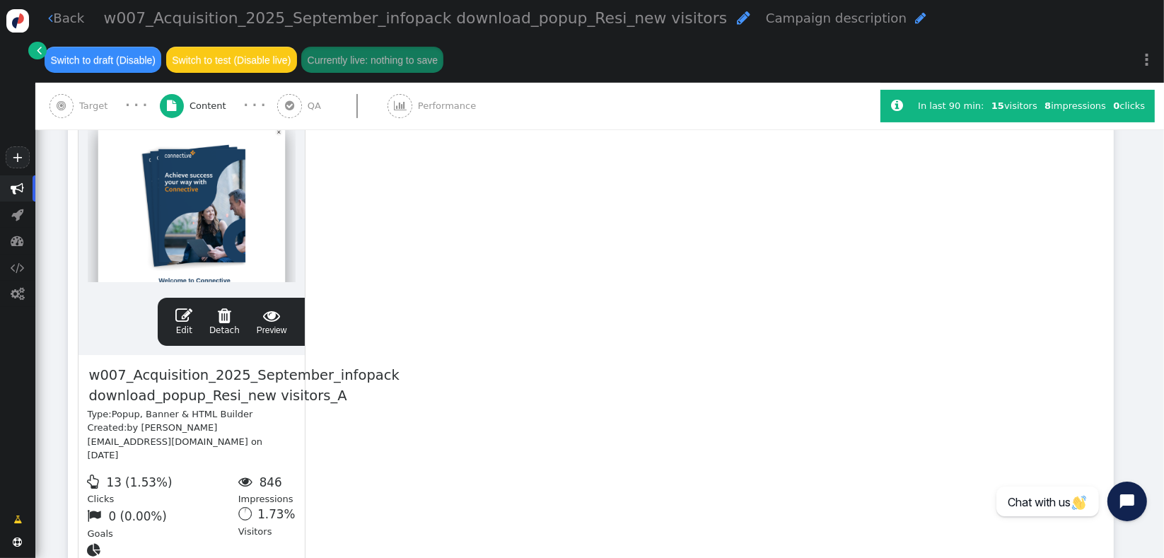
click at [181, 325] on link " Edit" at bounding box center [183, 322] width 17 height 30
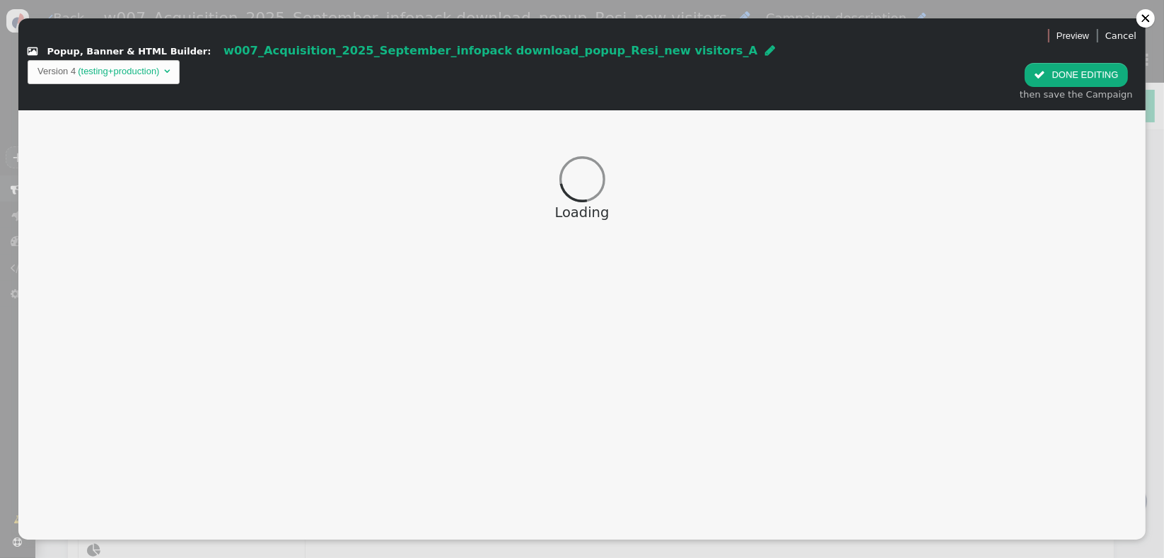
click at [721, 113] on div "Loading" at bounding box center [581, 189] width 1127 height 158
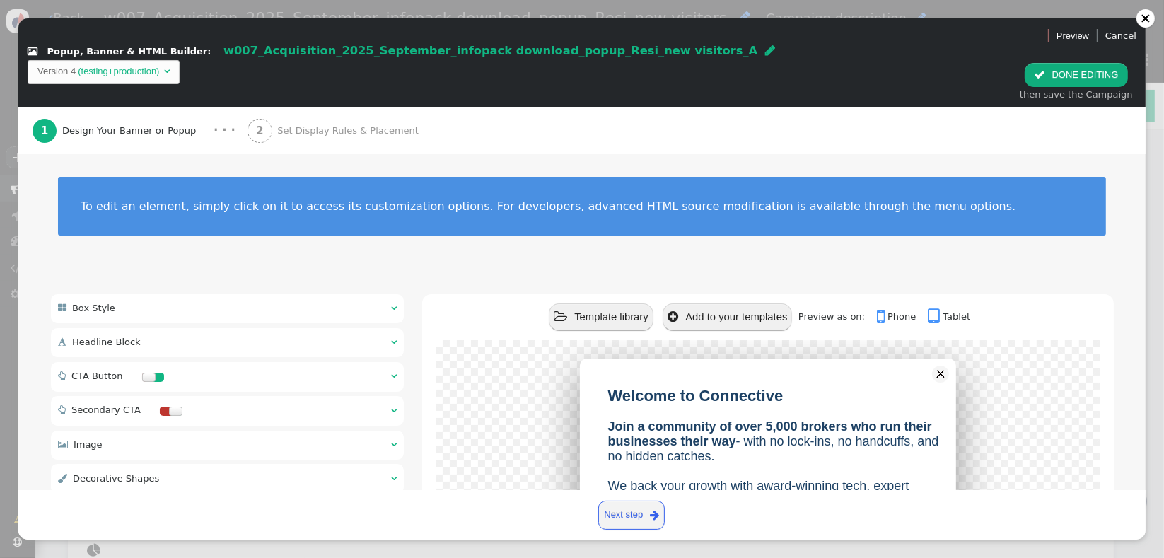
click at [192, 154] on div "To edit an element, simply click on it to access its customization options. For…" at bounding box center [581, 215] width 1127 height 122
click at [304, 124] on span "Set Display Rules & Placement" at bounding box center [350, 131] width 146 height 14
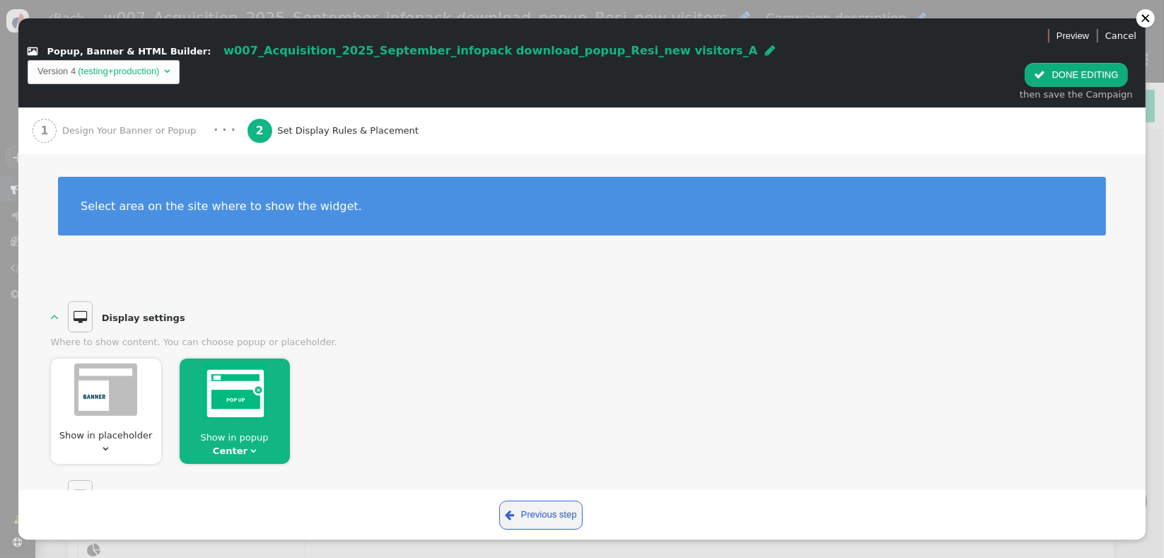
click at [421, 375] on div "Show in placeholder  Show in [GEOGRAPHIC_DATA] " at bounding box center [582, 406] width 1063 height 115
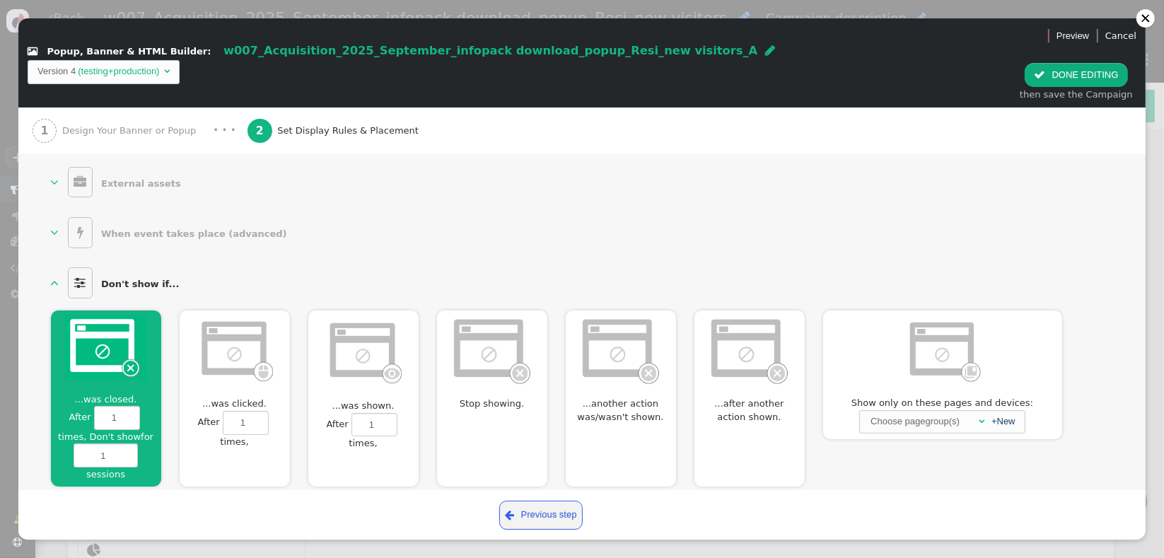
scroll to position [873, 0]
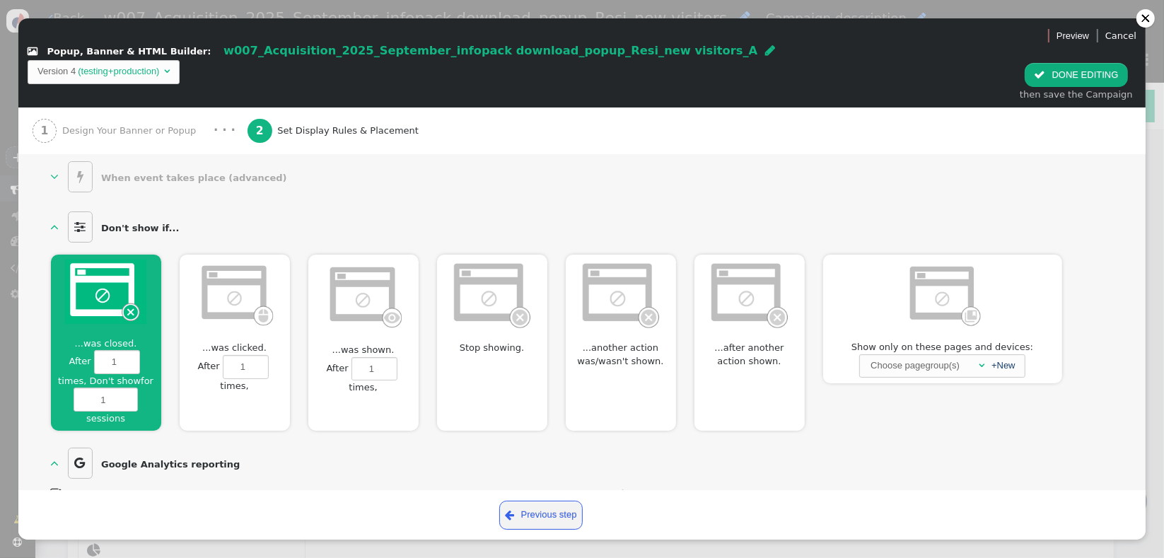
click at [729, 341] on span "...after another action shown." at bounding box center [750, 355] width 110 height 28
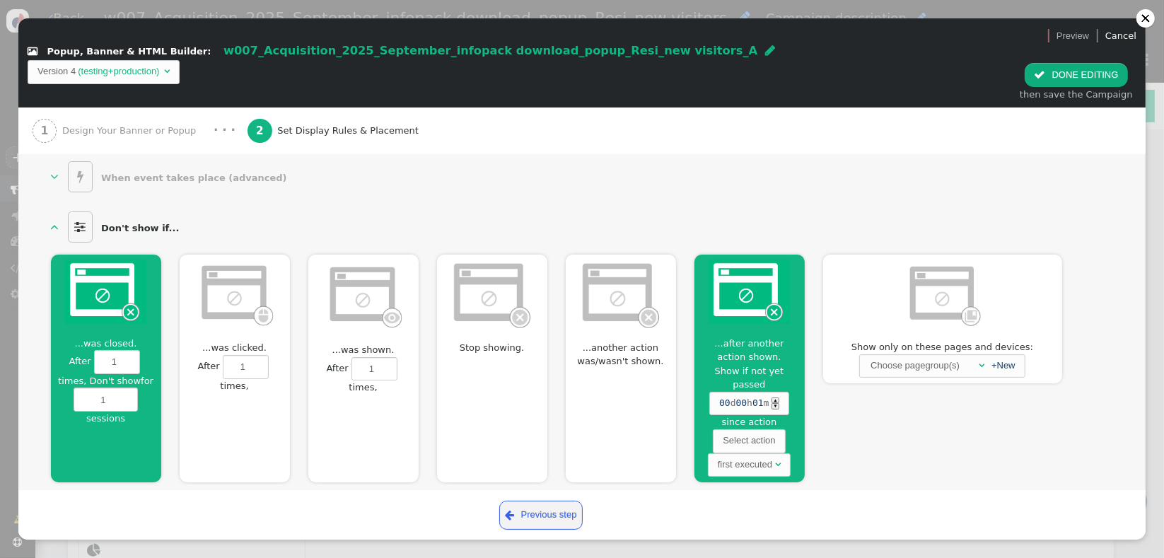
click at [729, 337] on span "...after another action shown." at bounding box center [750, 351] width 110 height 28
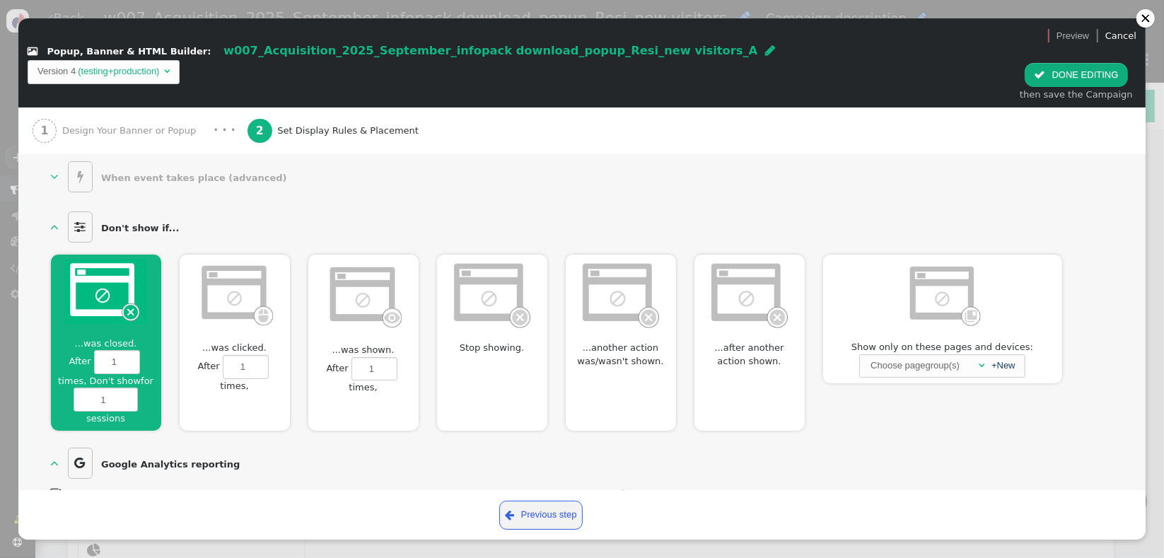
click at [597, 358] on div "...another action was/wasn't shown. Show if passed at least 00 d 00 h 00 m ▲ ▼ …" at bounding box center [621, 343] width 110 height 177
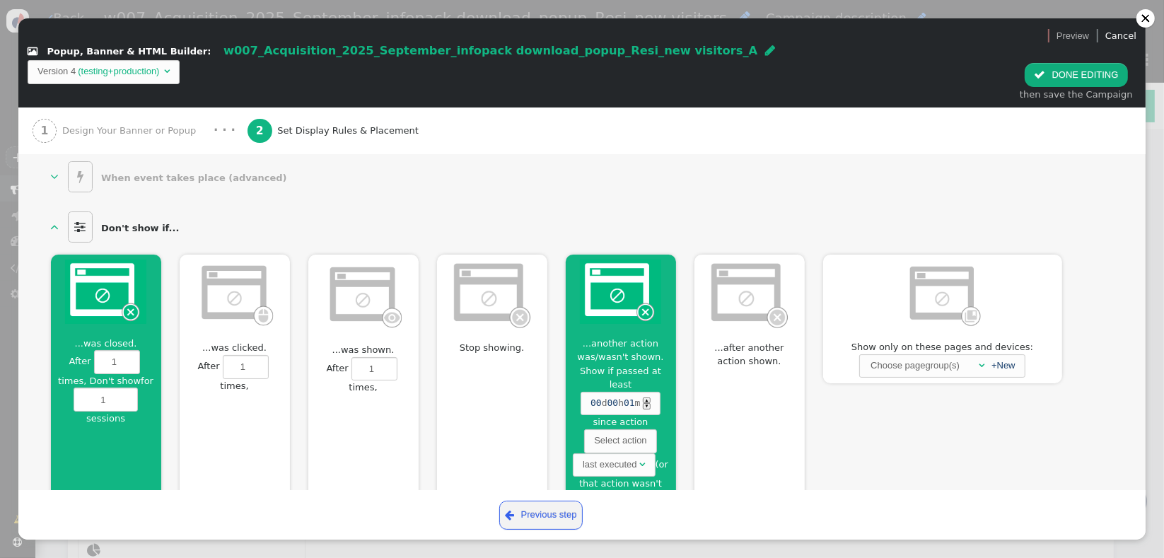
click at [606, 337] on span "...another action was/wasn't shown." at bounding box center [621, 351] width 110 height 28
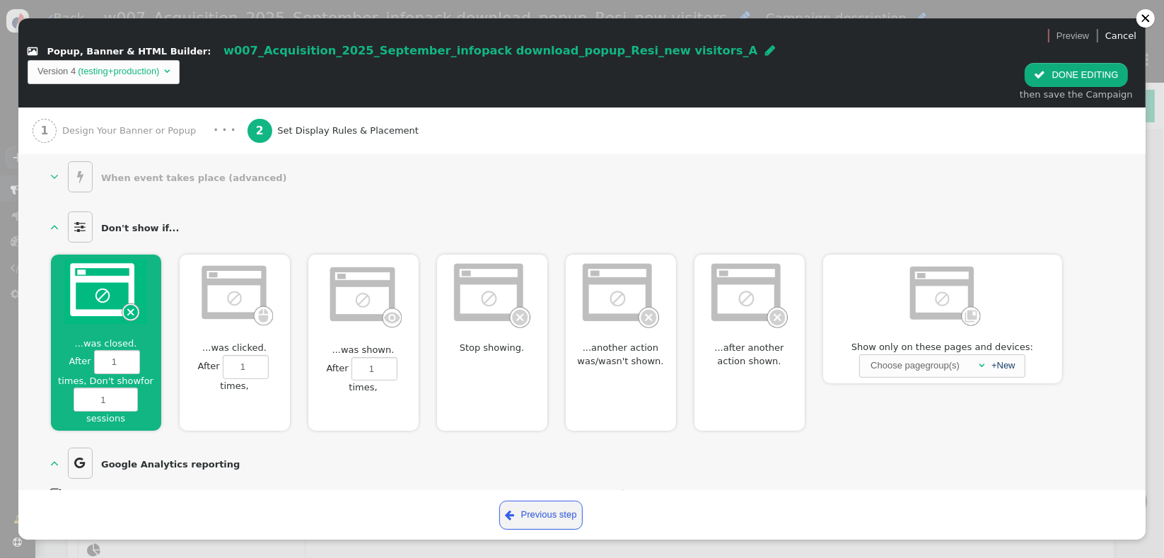
click at [912, 163] on div "  When event takes place (advanced)  You can set Personyze to run one of the…" at bounding box center [582, 176] width 1063 height 37
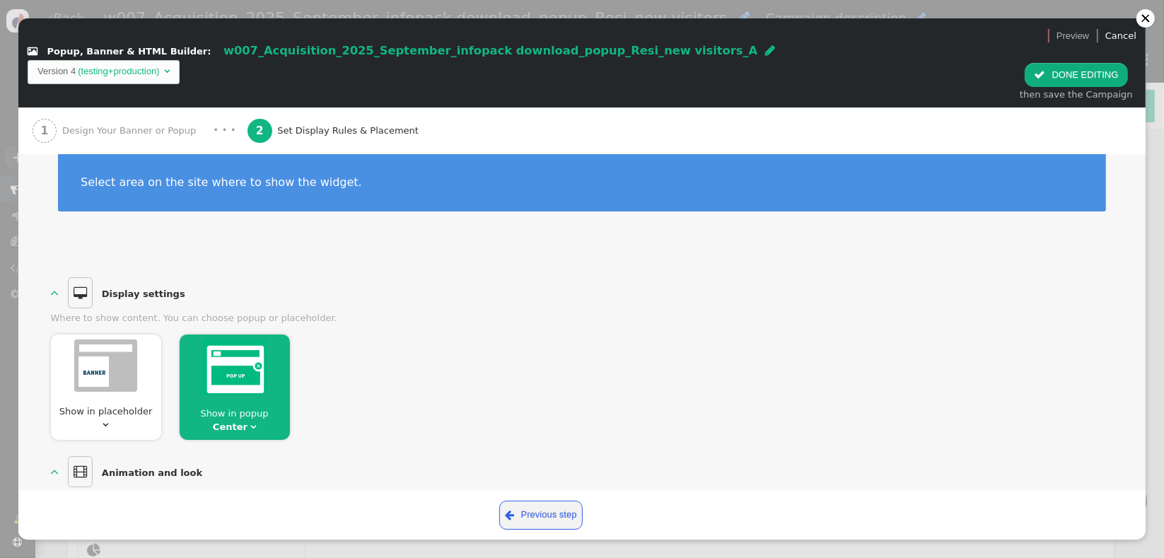
scroll to position [0, 0]
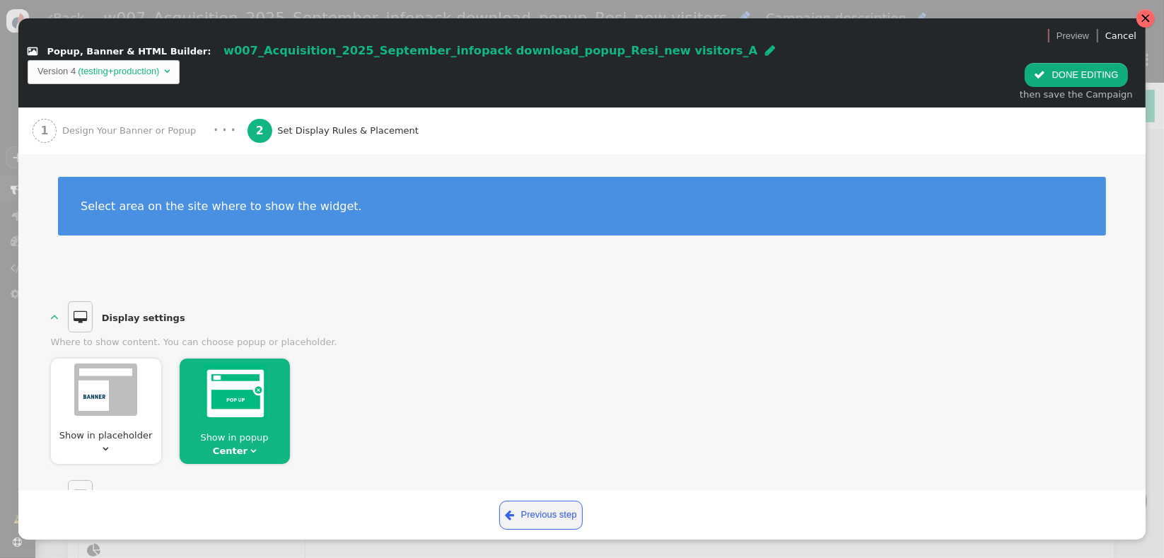
click at [1144, 21] on div at bounding box center [1146, 18] width 10 height 10
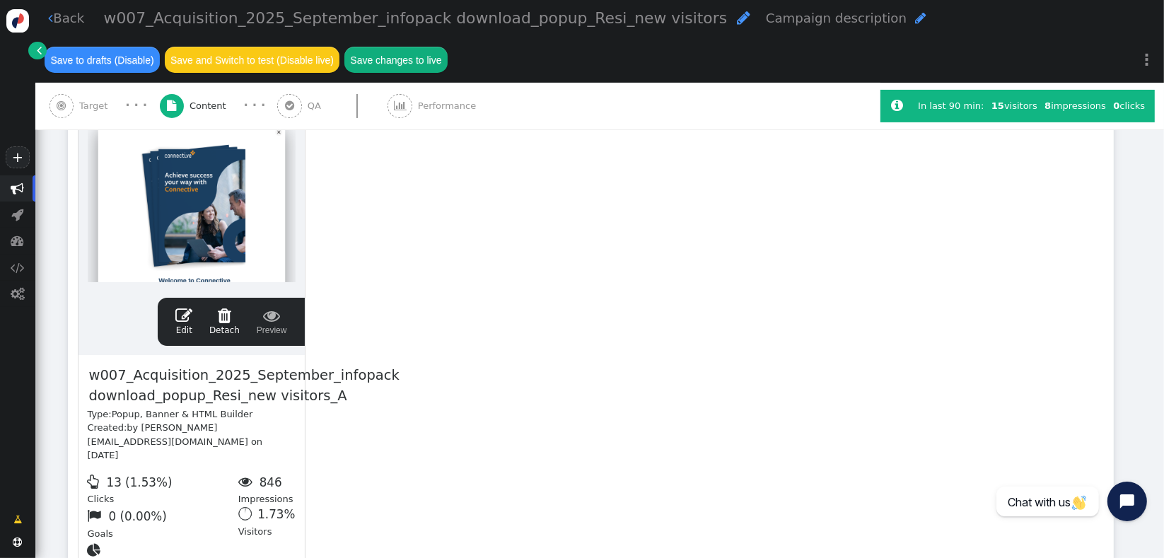
click at [68, 117] on div " Target" at bounding box center [82, 106] width 64 height 47
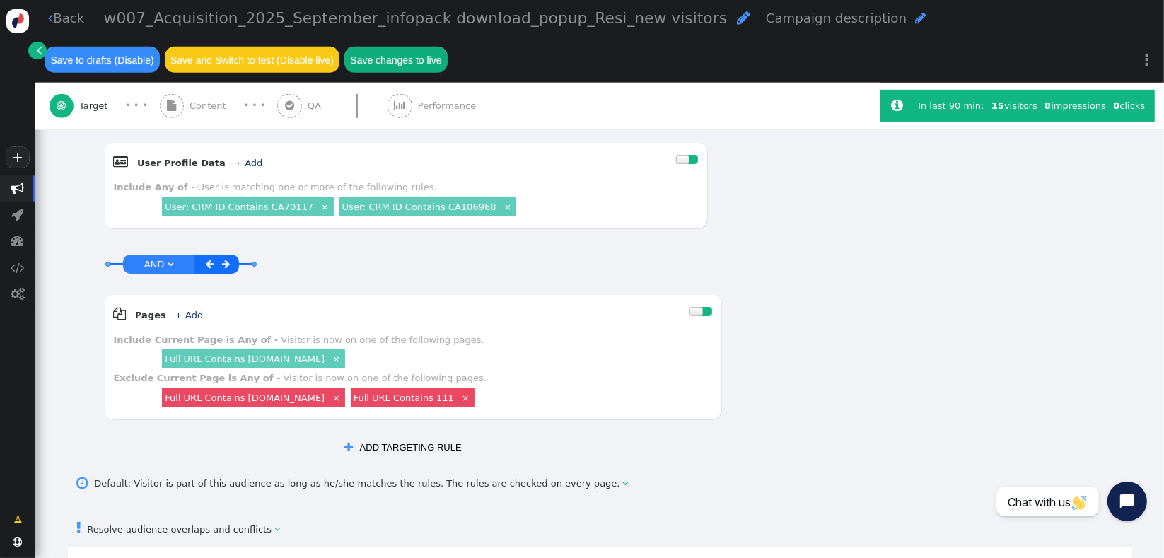
scroll to position [905, 0]
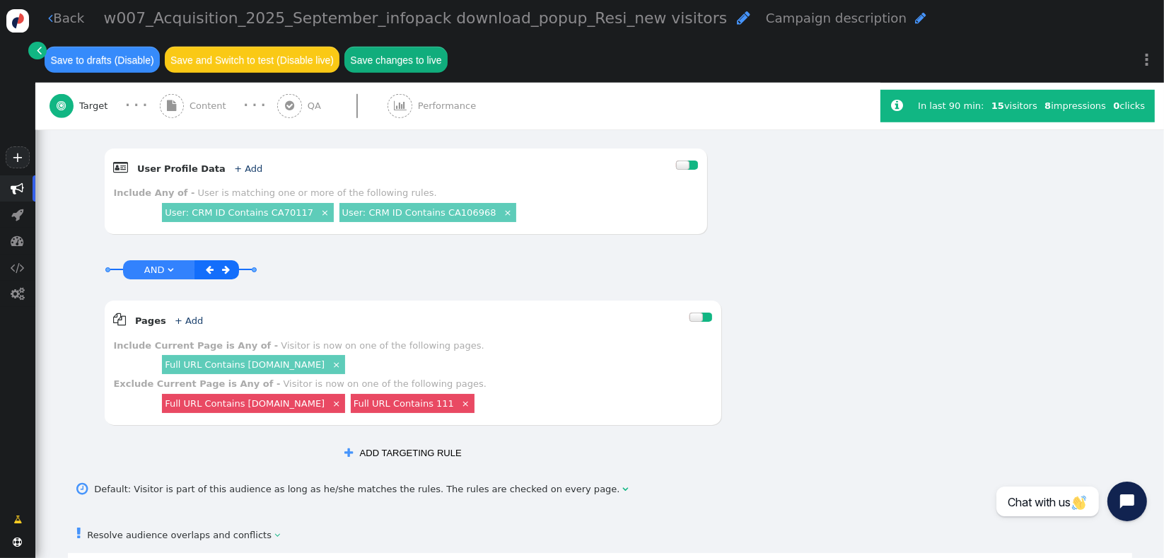
click at [403, 441] on button " ADD TARGETING RULE" at bounding box center [402, 453] width 135 height 24
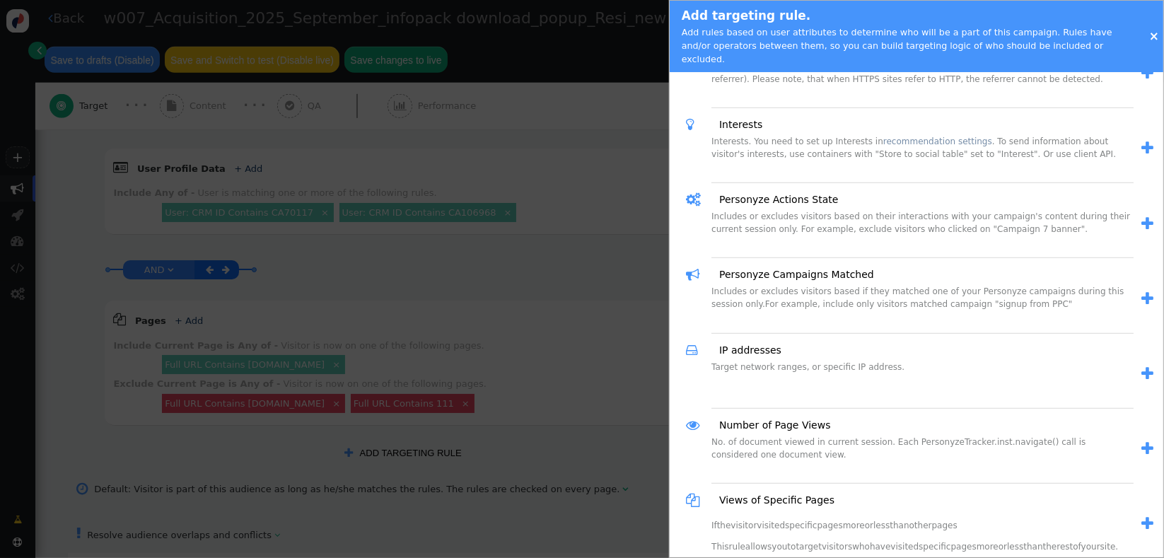
scroll to position [982, 0]
click at [1142, 288] on span "" at bounding box center [1148, 295] width 12 height 15
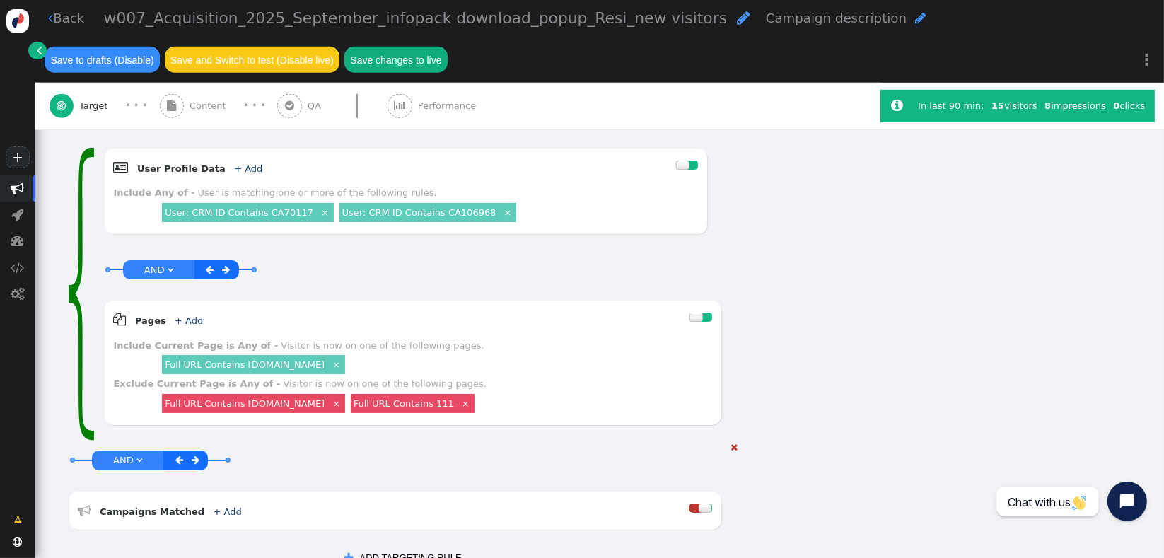
click at [192, 456] on span "" at bounding box center [196, 460] width 8 height 9
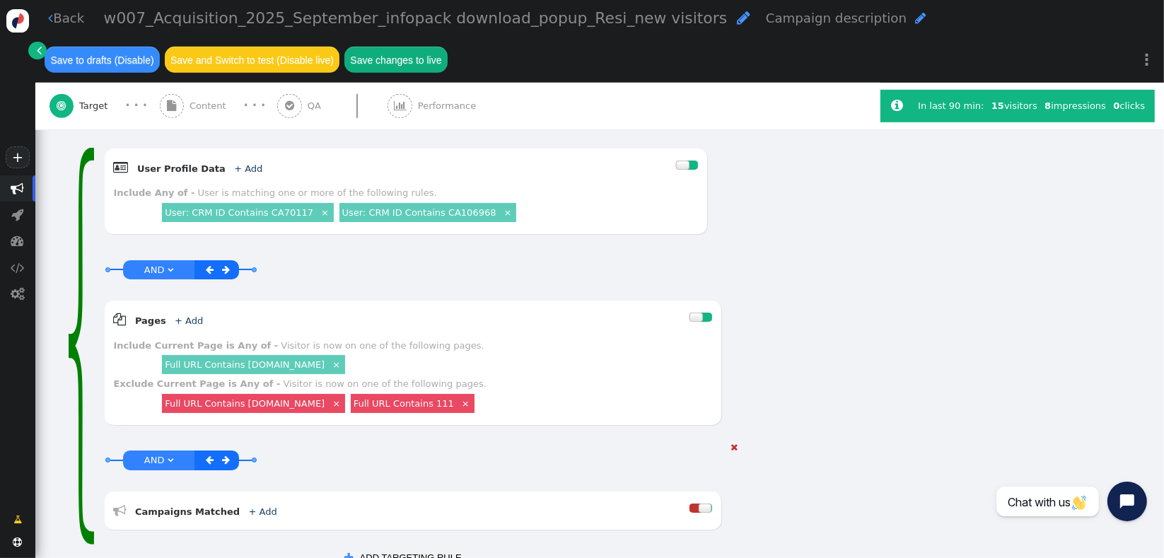
click at [401, 473] on div "AND OR XOR AND     Campaigns Matched + Add  At least one of None of" at bounding box center [413, 492] width 618 height 103
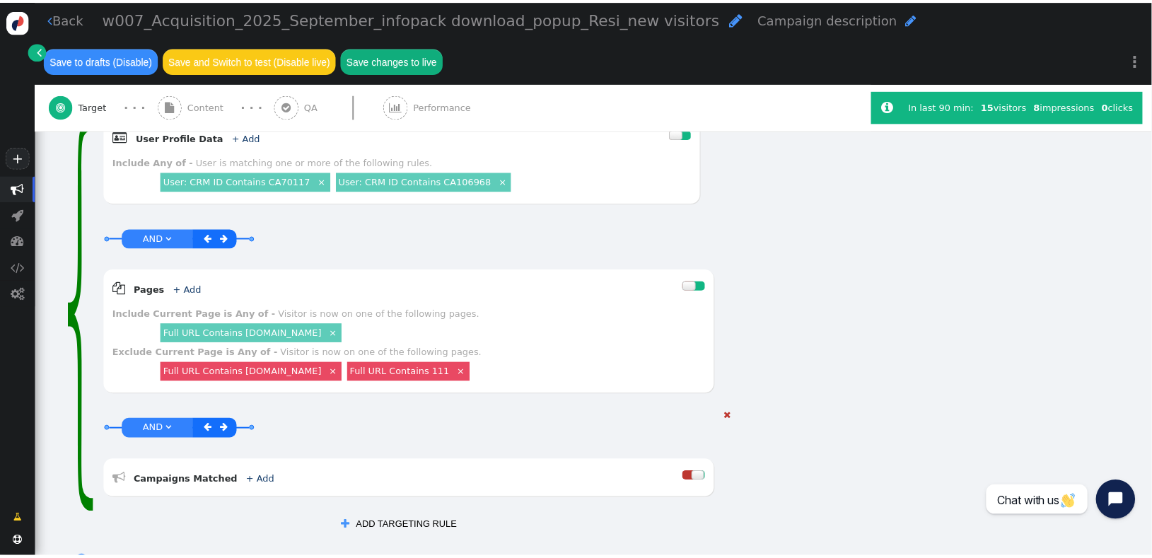
scroll to position [999, 0]
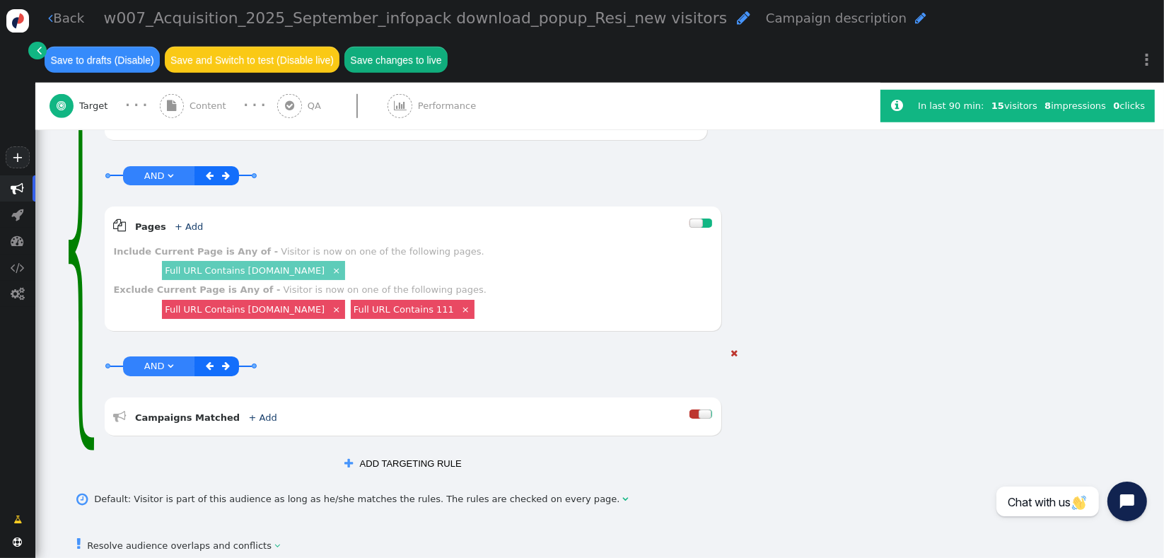
click at [249, 412] on link "+ Add" at bounding box center [263, 417] width 28 height 11
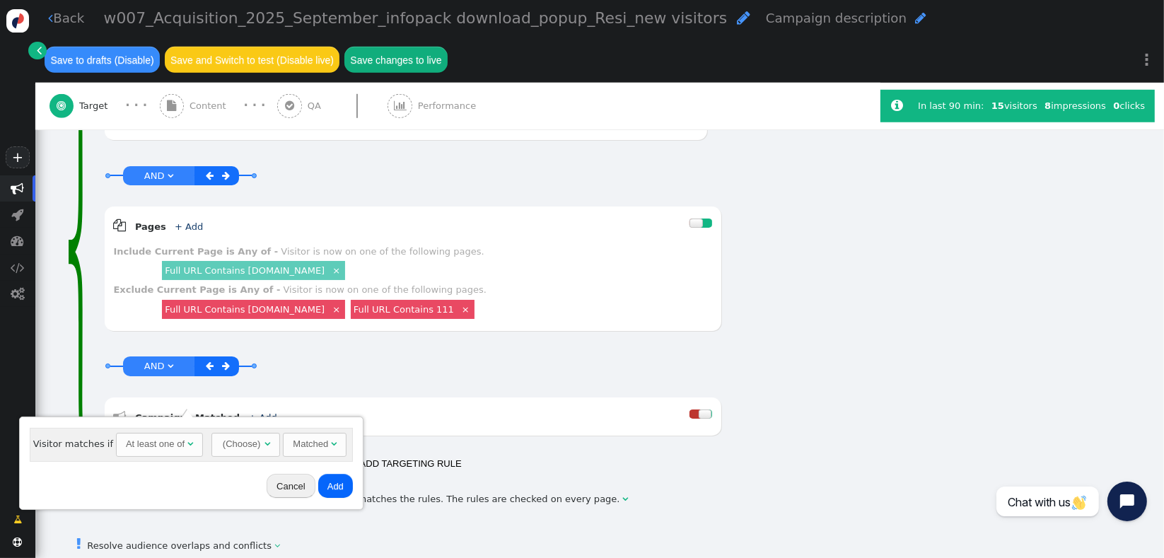
click at [146, 451] on div "At least one of" at bounding box center [155, 444] width 59 height 14
click at [233, 450] on div "(Choose)" at bounding box center [241, 444] width 40 height 21
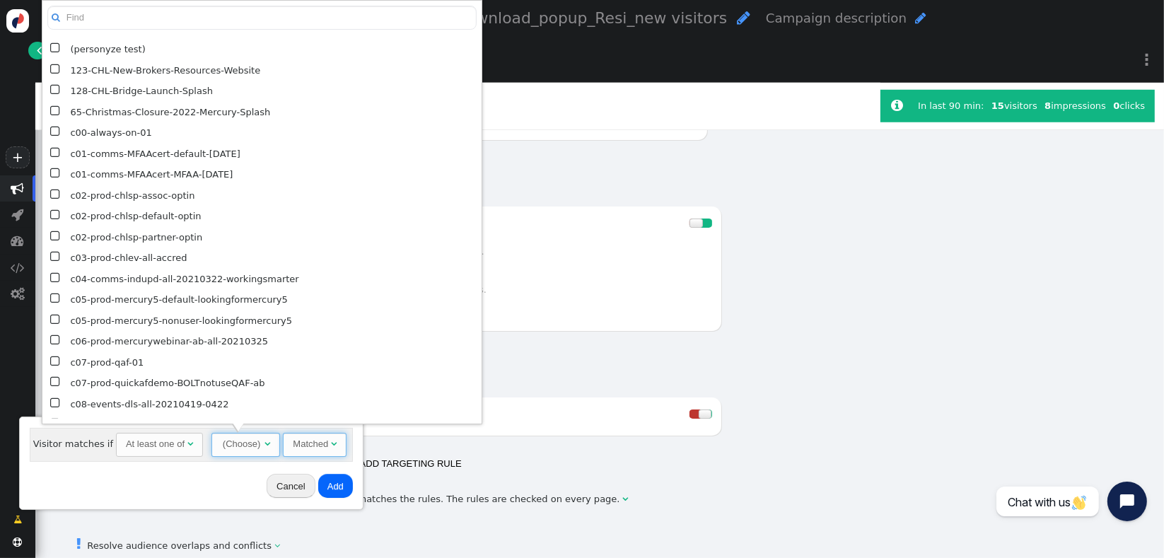
click at [328, 437] on span "Matched " at bounding box center [315, 445] width 64 height 24
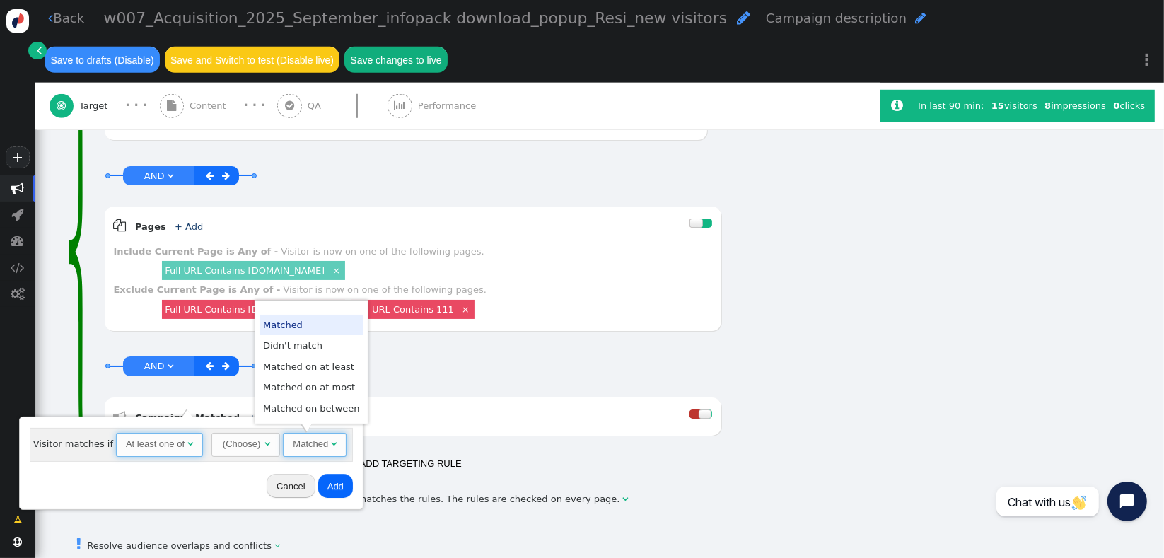
click at [162, 453] on span "At least one of " at bounding box center [159, 445] width 87 height 24
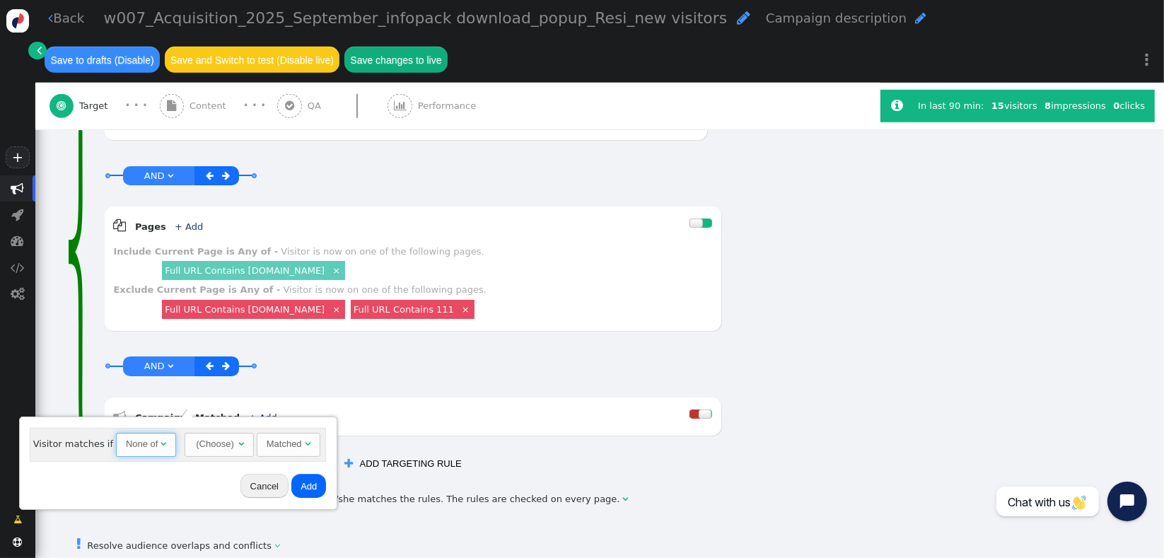
click at [204, 448] on div "(Choose)" at bounding box center [215, 444] width 40 height 21
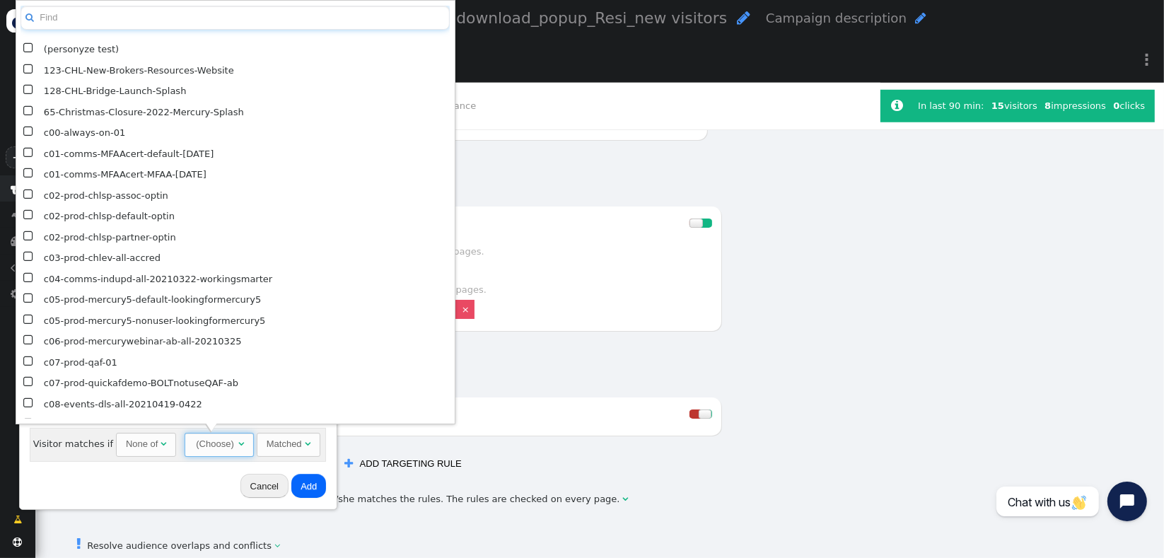
click at [267, 17] on input "text" at bounding box center [235, 18] width 429 height 25
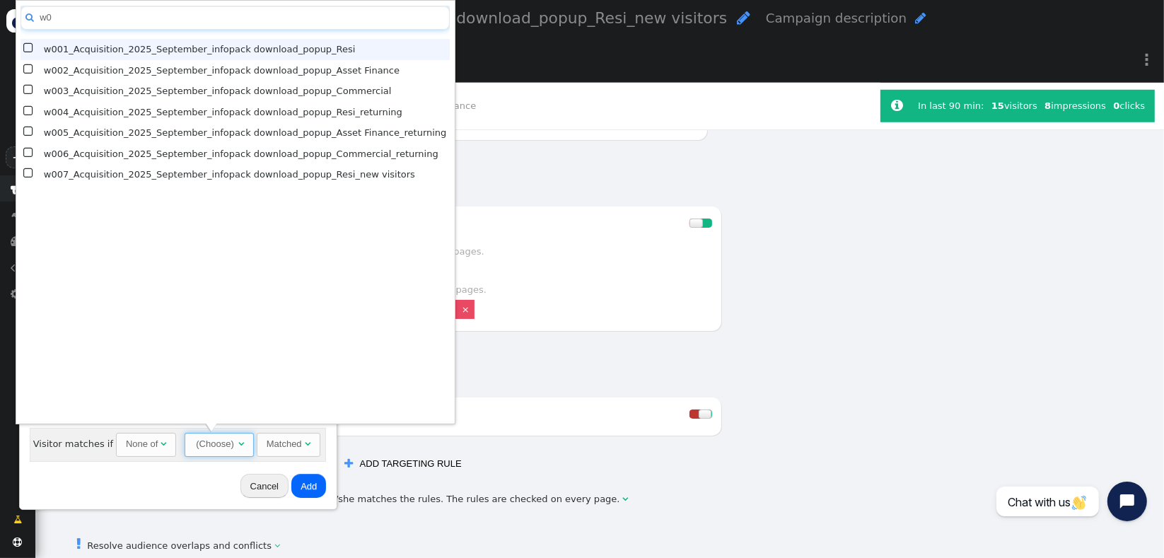
type input "w0"
click at [244, 51] on td "w001_Acquisition_2025_September_infopack download_popup_Resi" at bounding box center [245, 49] width 410 height 21
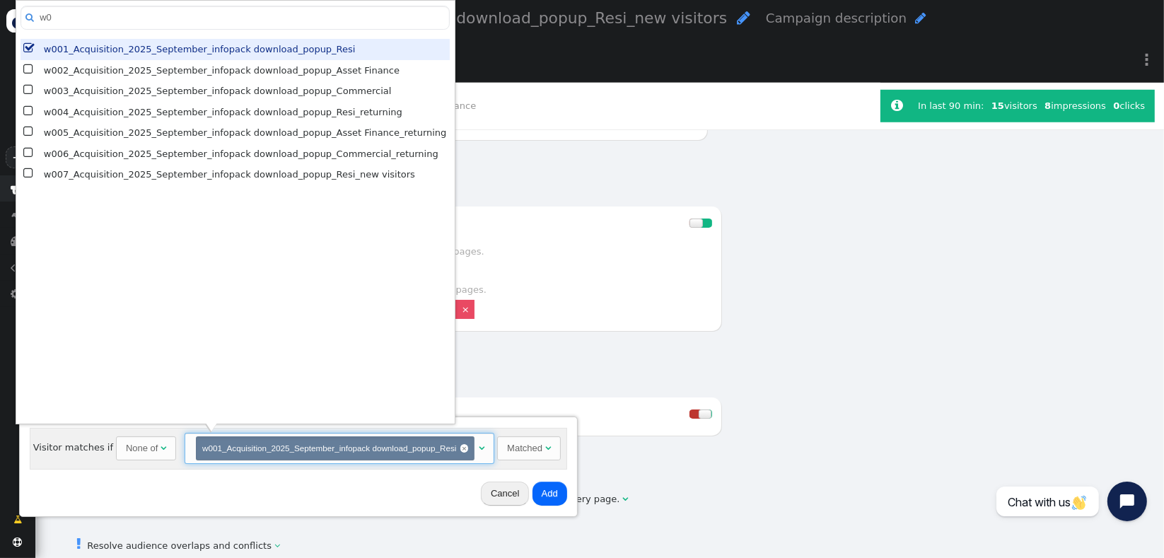
click at [214, 504] on div "Cancel Add" at bounding box center [298, 493] width 549 height 37
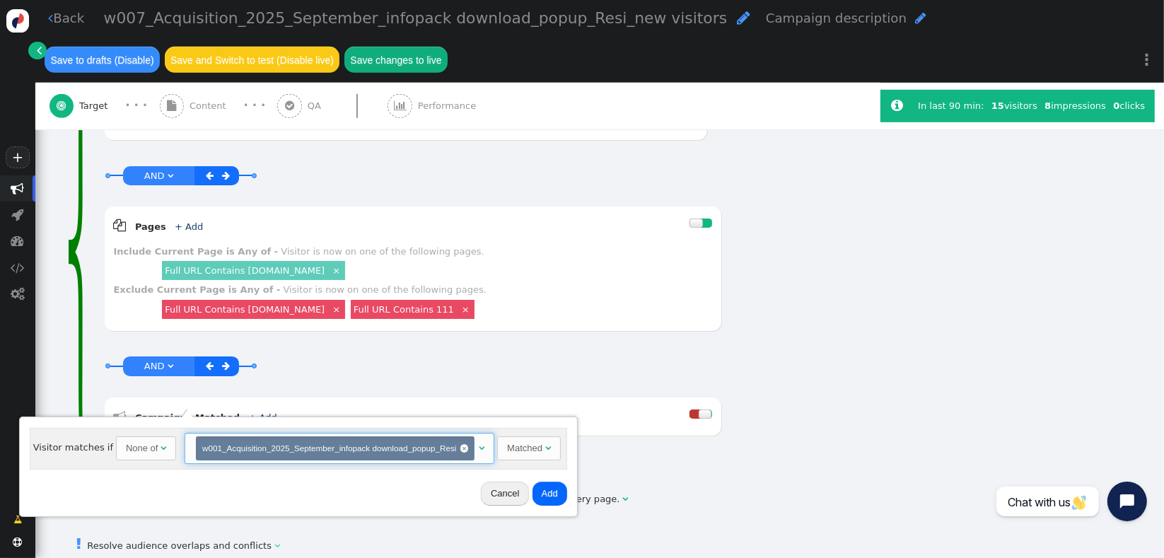
click at [516, 450] on div "Matched" at bounding box center [524, 448] width 35 height 14
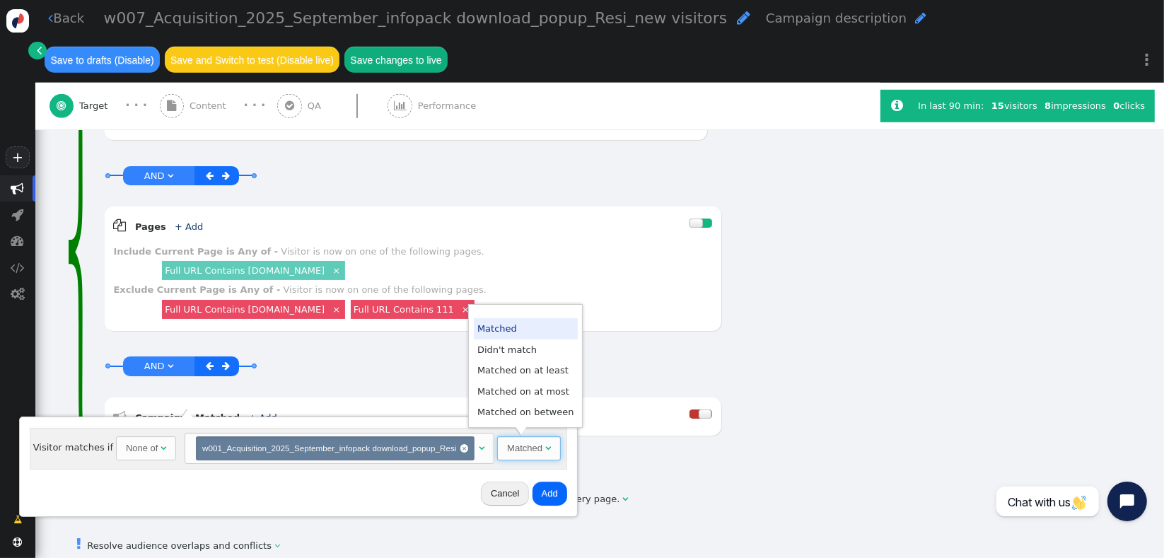
click at [126, 453] on div "None of" at bounding box center [142, 448] width 33 height 14
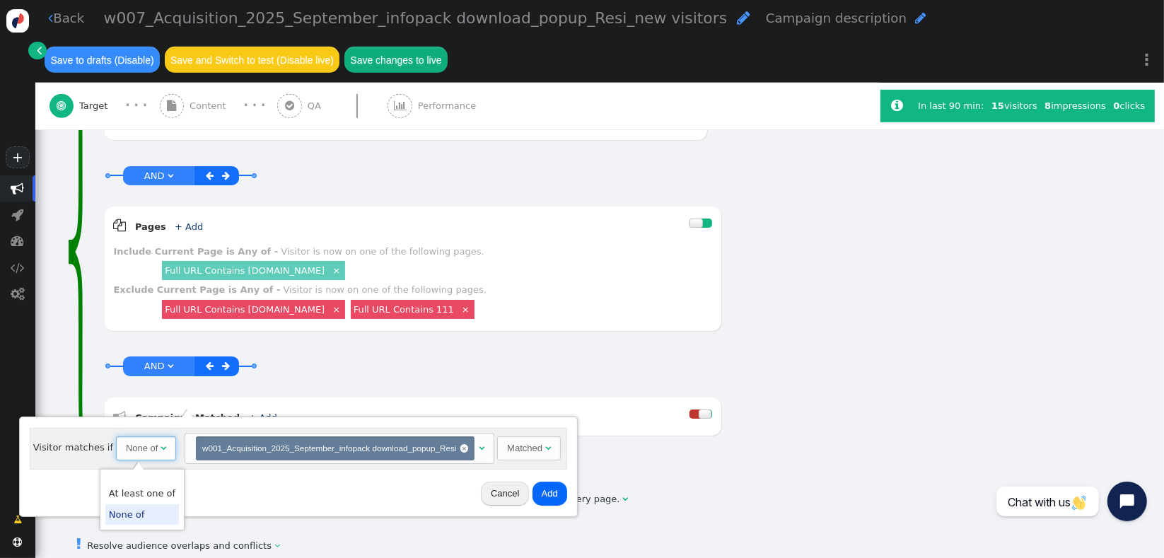
click at [126, 453] on div "None of" at bounding box center [142, 448] width 33 height 14
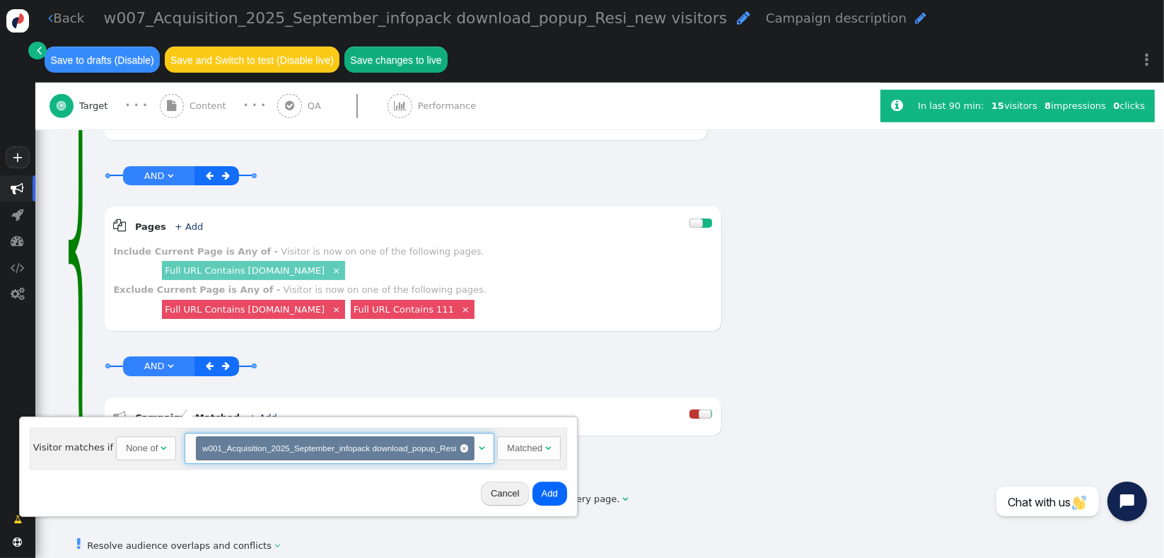
click at [479, 445] on span "" at bounding box center [482, 447] width 6 height 9
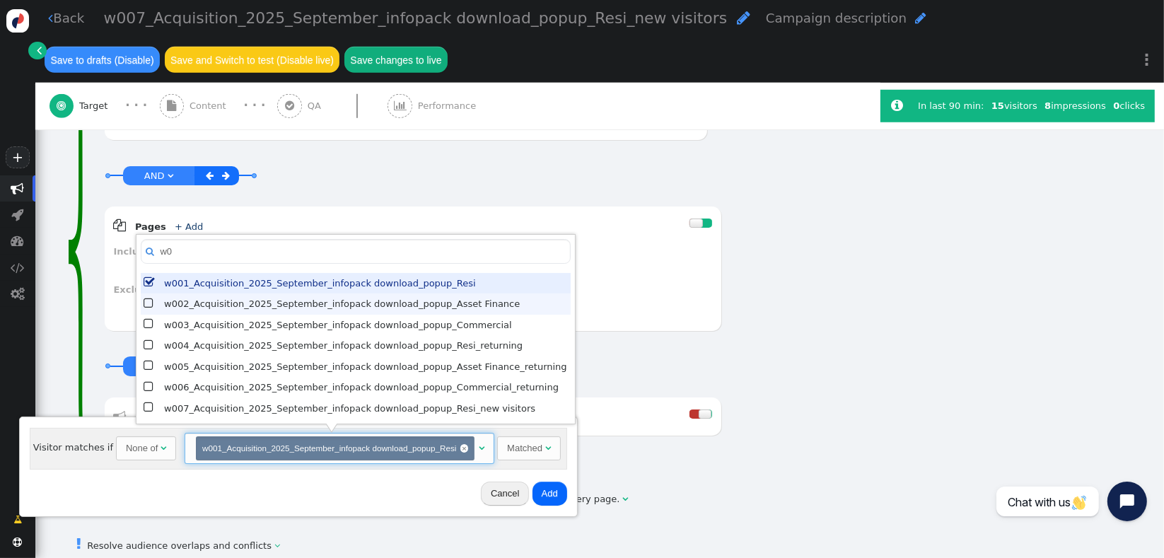
click at [152, 303] on span "" at bounding box center [150, 304] width 12 height 18
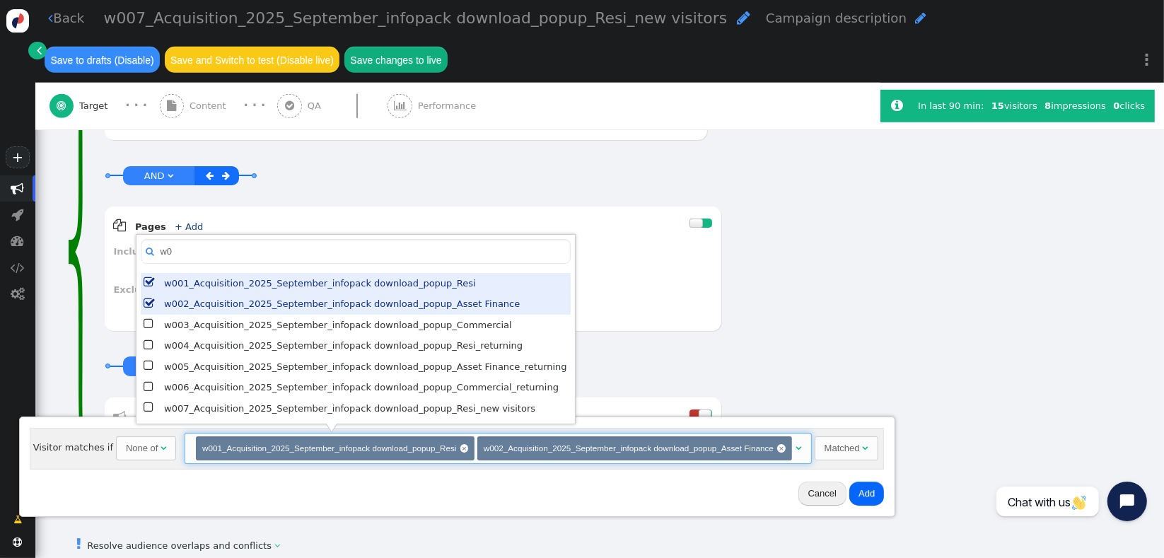
click at [150, 305] on span "" at bounding box center [150, 304] width 12 height 18
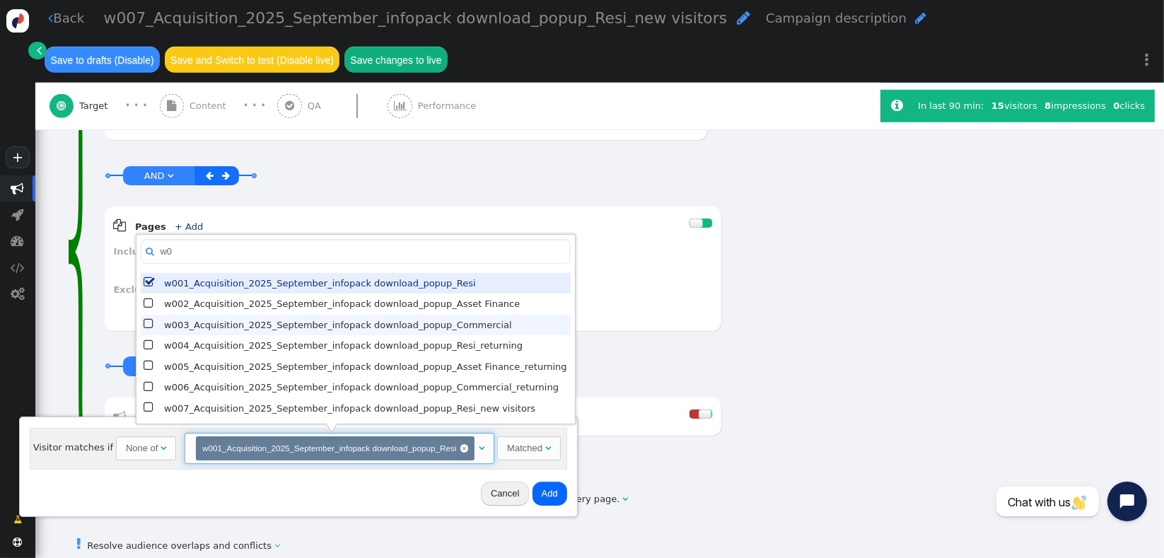
click at [149, 327] on span "" at bounding box center [150, 324] width 12 height 18
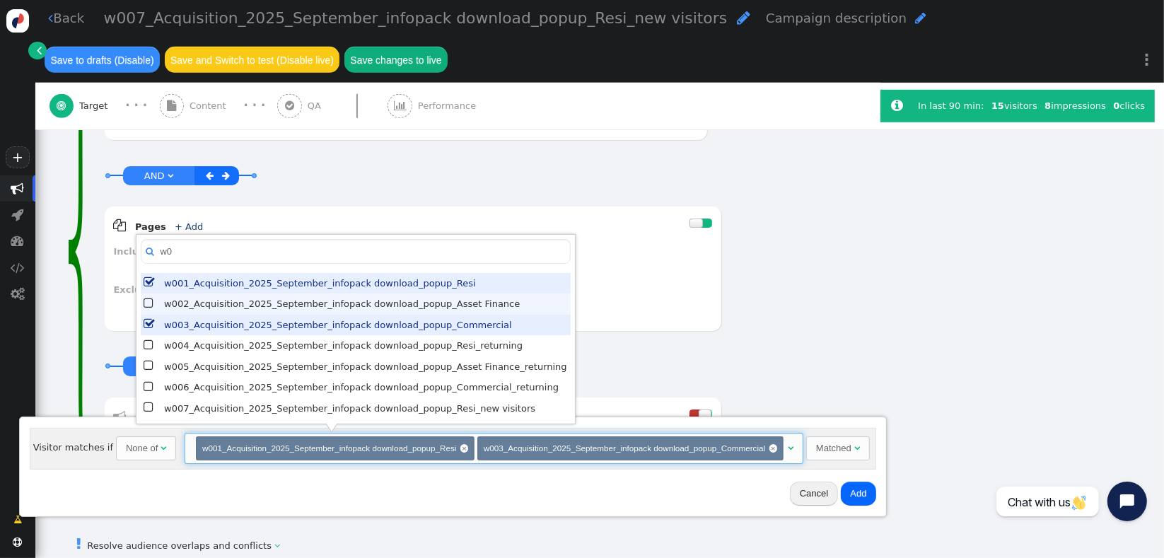
click at [146, 303] on span "" at bounding box center [150, 304] width 12 height 18
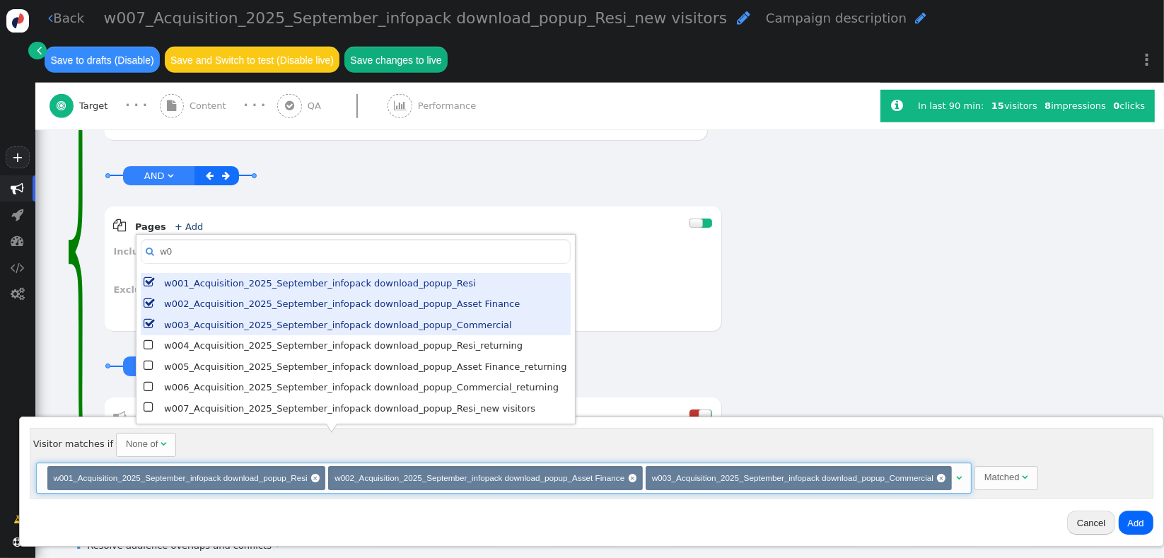
click at [150, 325] on span "" at bounding box center [150, 324] width 12 height 18
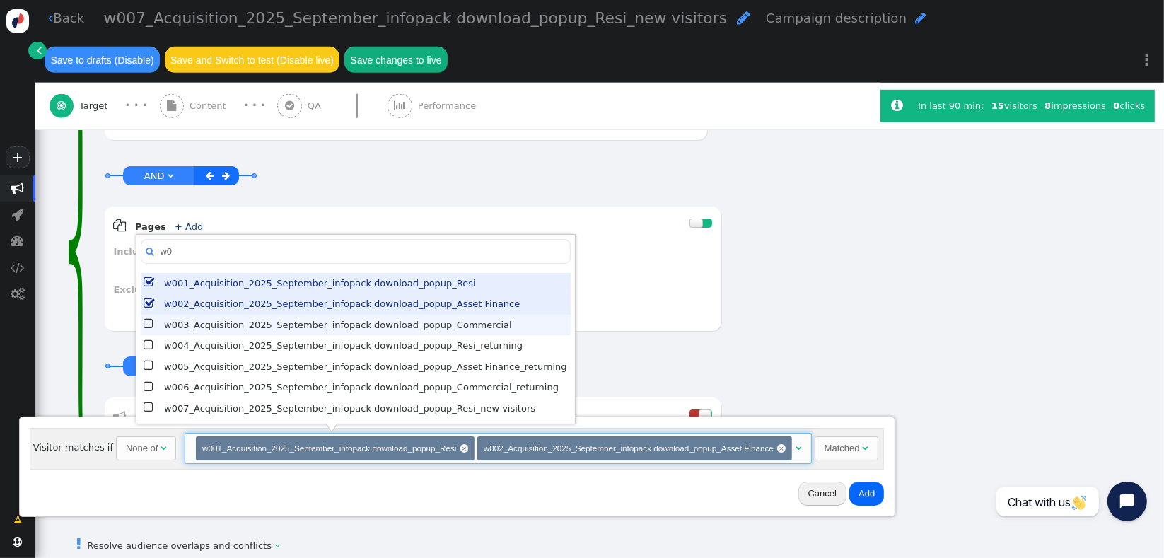
click at [150, 325] on span "" at bounding box center [150, 324] width 12 height 18
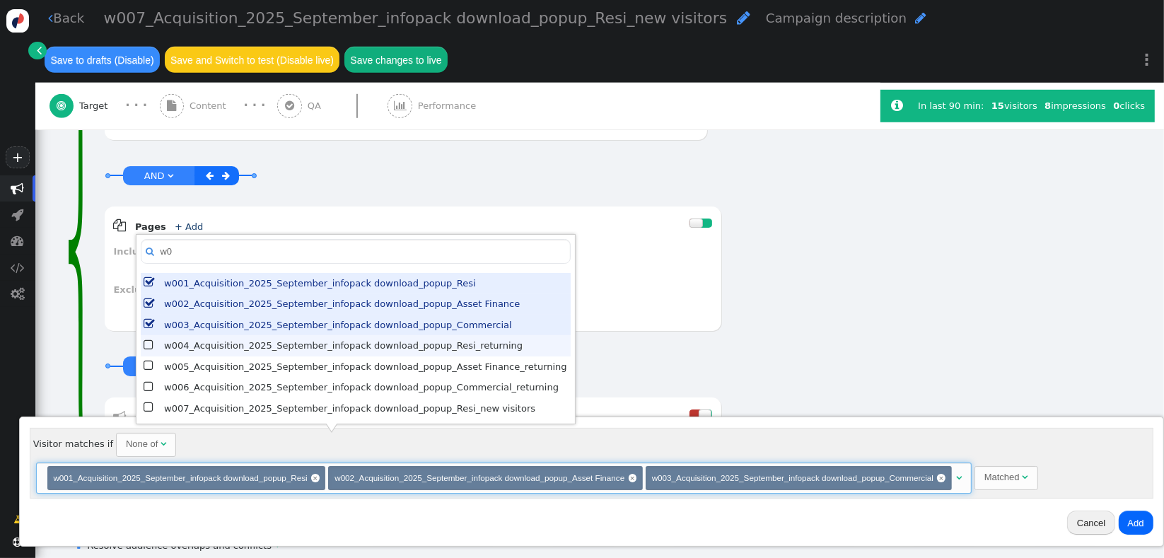
click at [149, 346] on span "" at bounding box center [150, 346] width 12 height 18
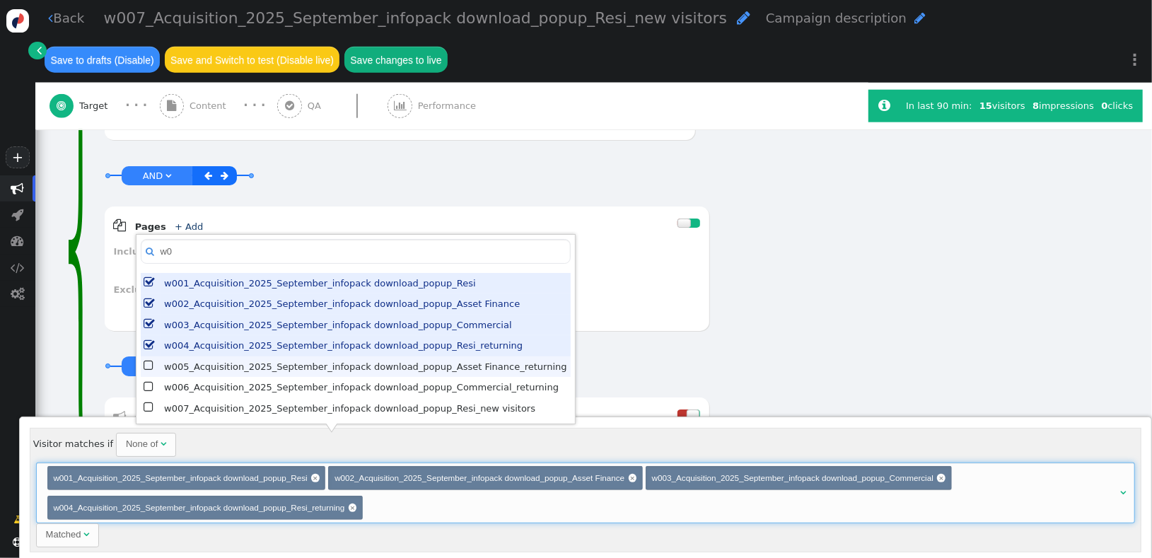
click at [147, 368] on span "" at bounding box center [150, 366] width 12 height 18
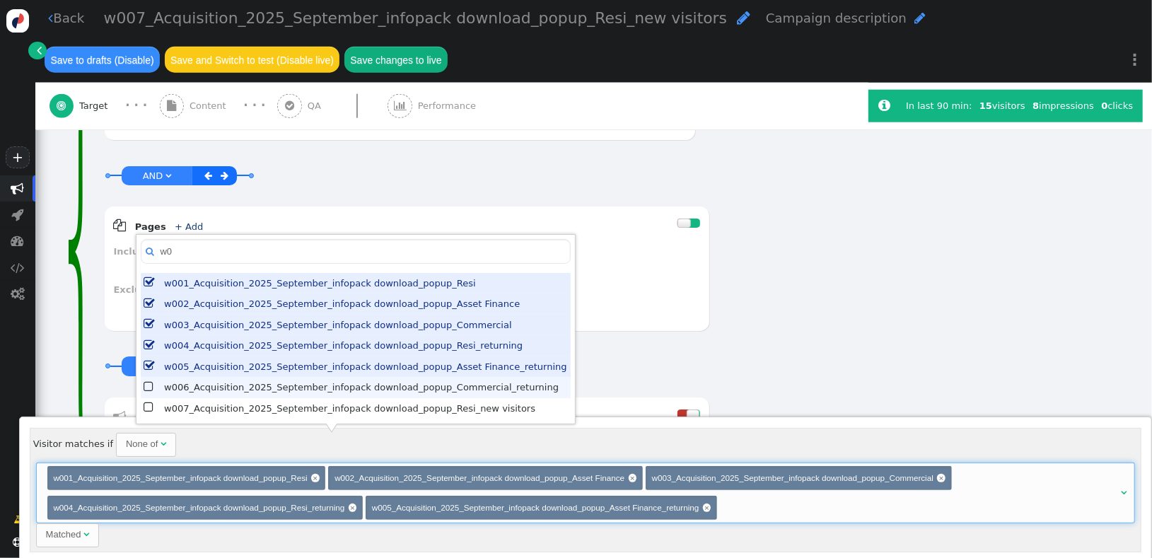
click at [147, 385] on span "" at bounding box center [150, 387] width 12 height 18
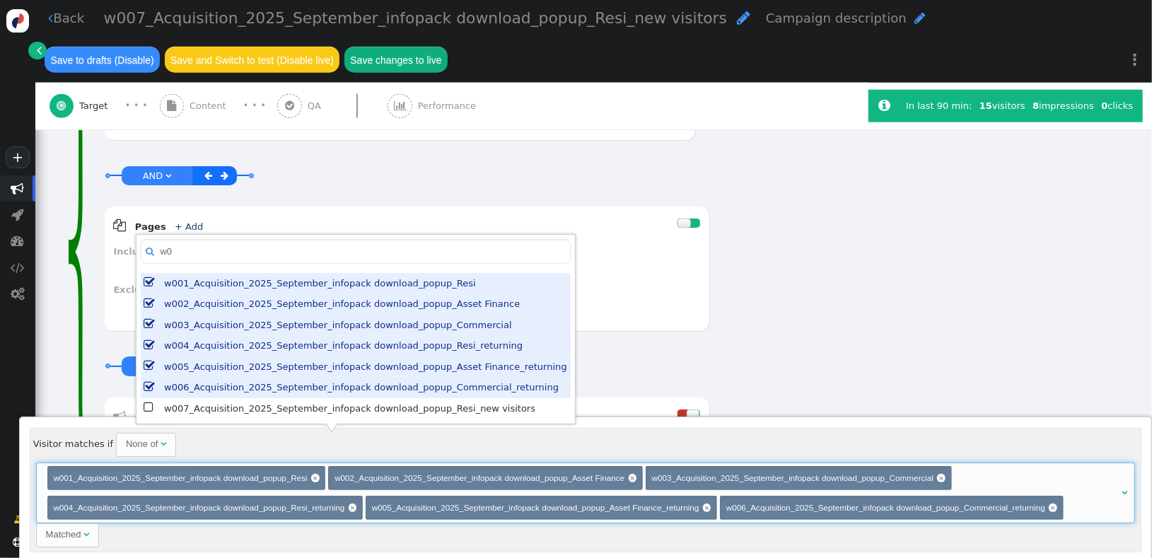
click at [255, 446] on div "Visitor matches if None of  (Choose) w001_Acquisition_2025_September_infopack …" at bounding box center [586, 490] width 1112 height 125
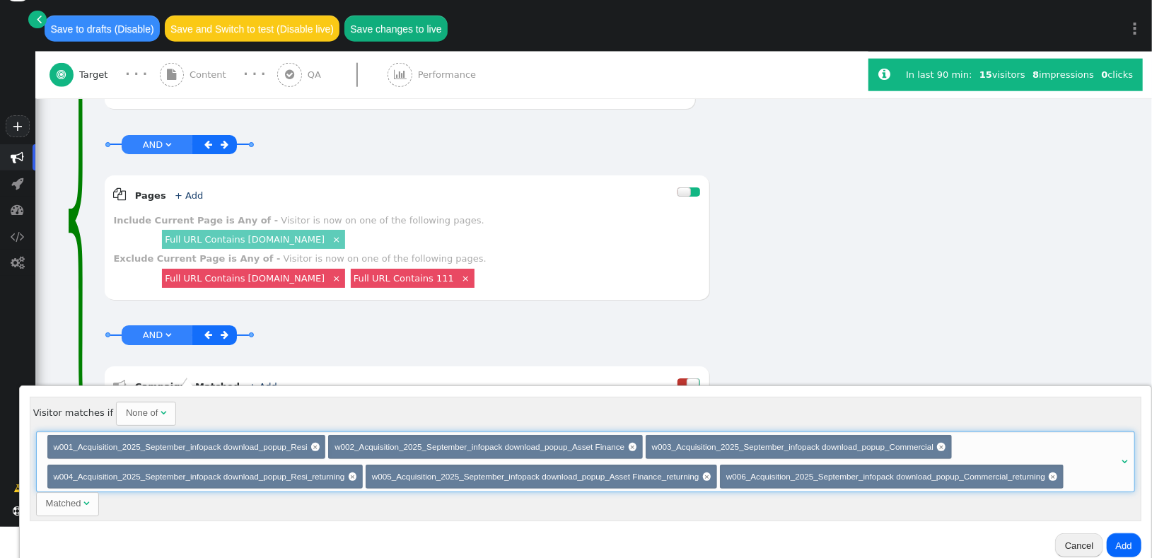
scroll to position [41, 0]
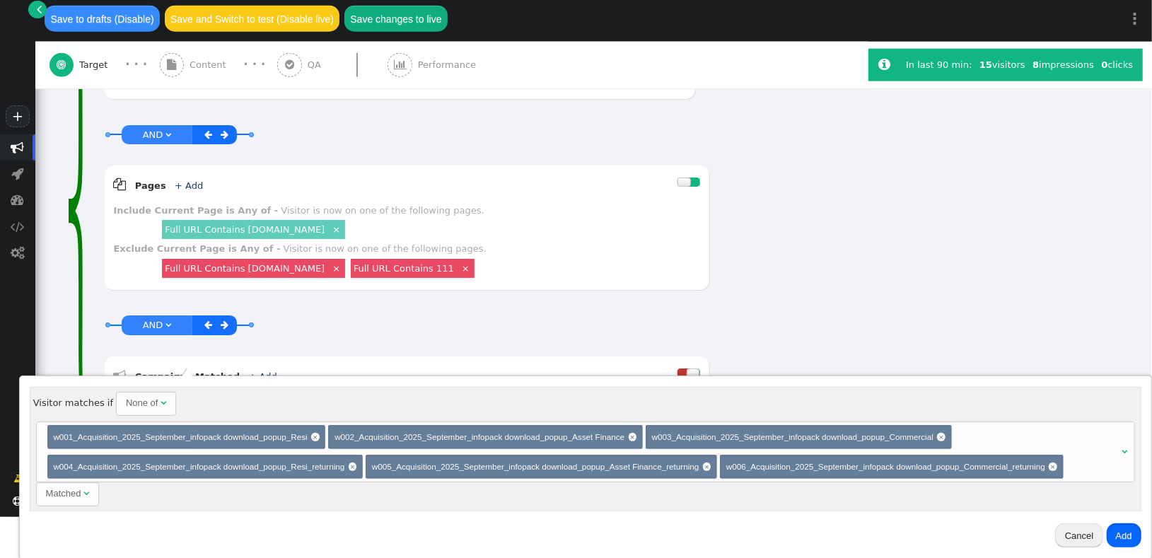
click at [1113, 534] on button "Add" at bounding box center [1124, 535] width 35 height 24
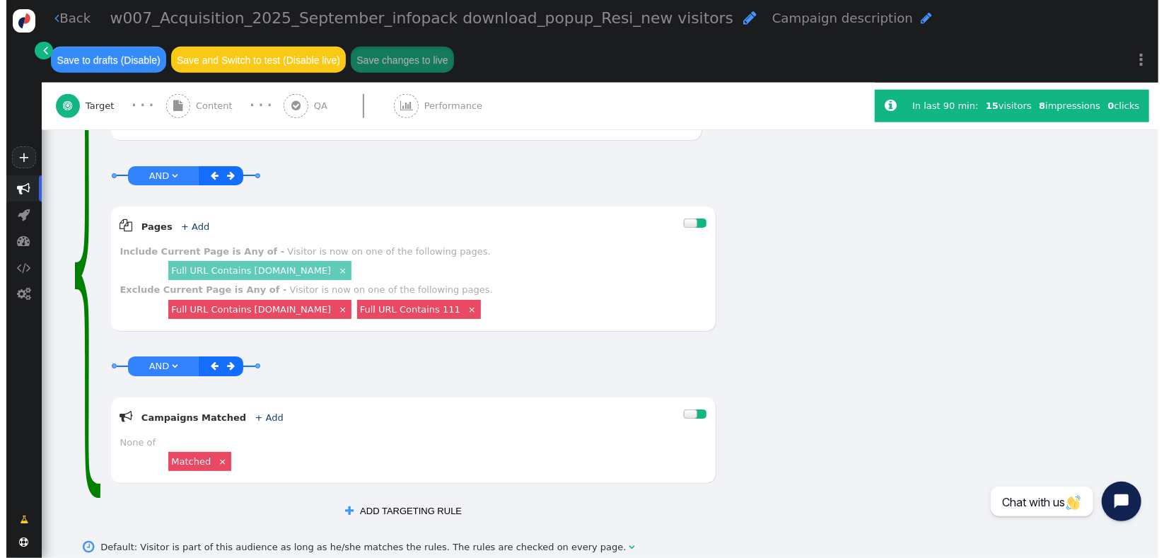
scroll to position [0, 0]
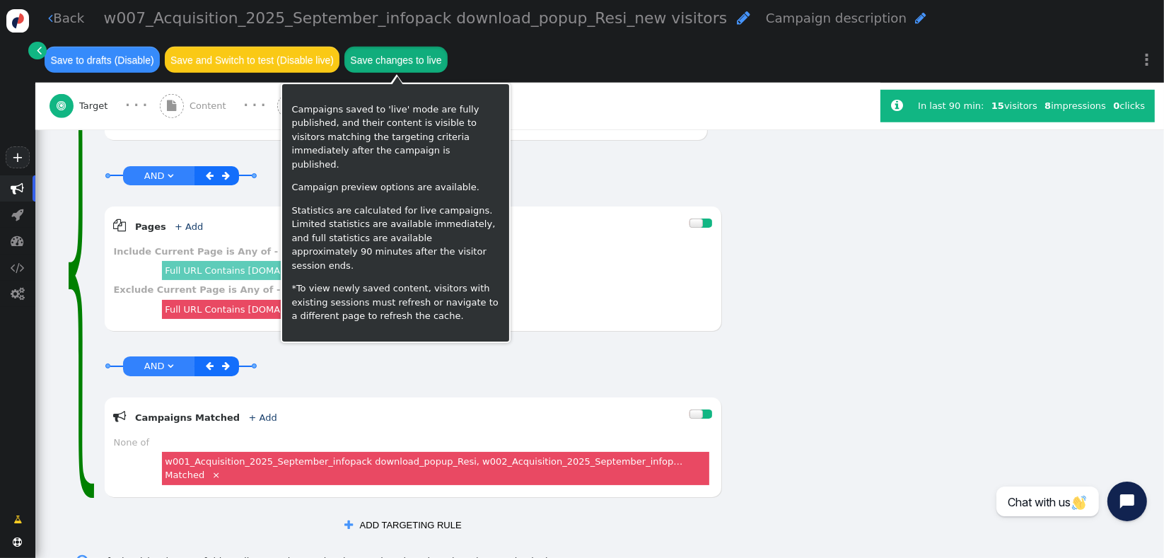
click at [419, 66] on button "Save changes to live" at bounding box center [395, 59] width 103 height 25
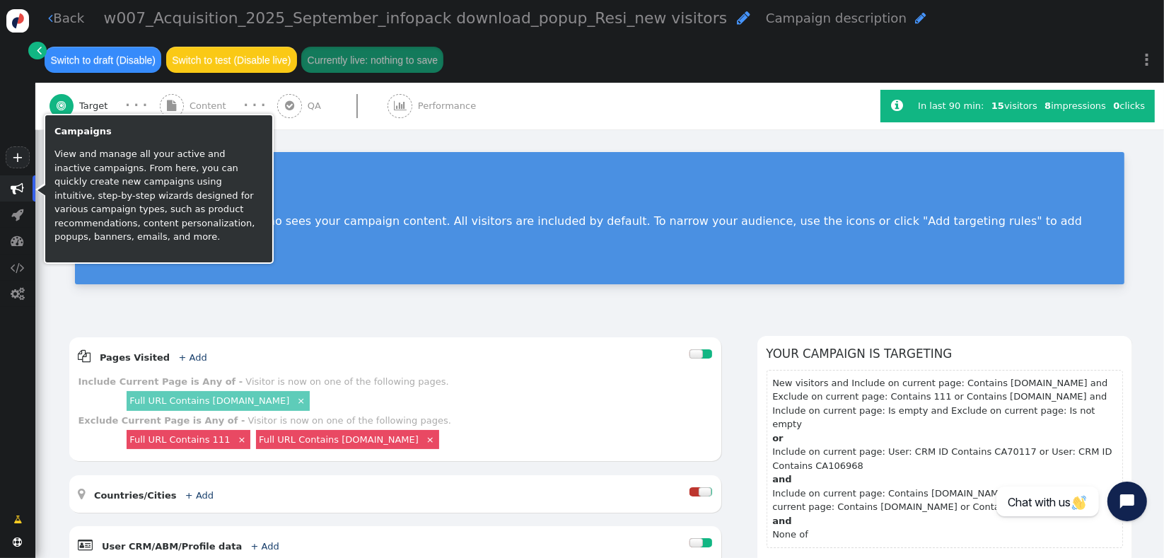
click at [21, 190] on span "" at bounding box center [17, 188] width 13 height 13
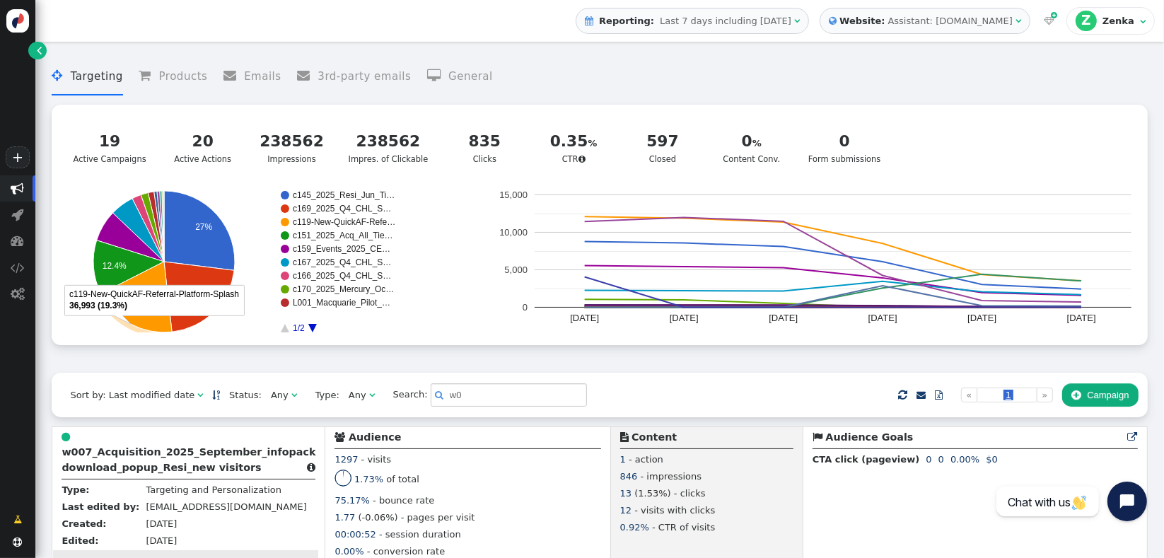
click at [270, 433] on td " w007_Acquisition_2025_September_infopack download_popup_Resi_new visitors  T…" at bounding box center [188, 504] width 273 height 155
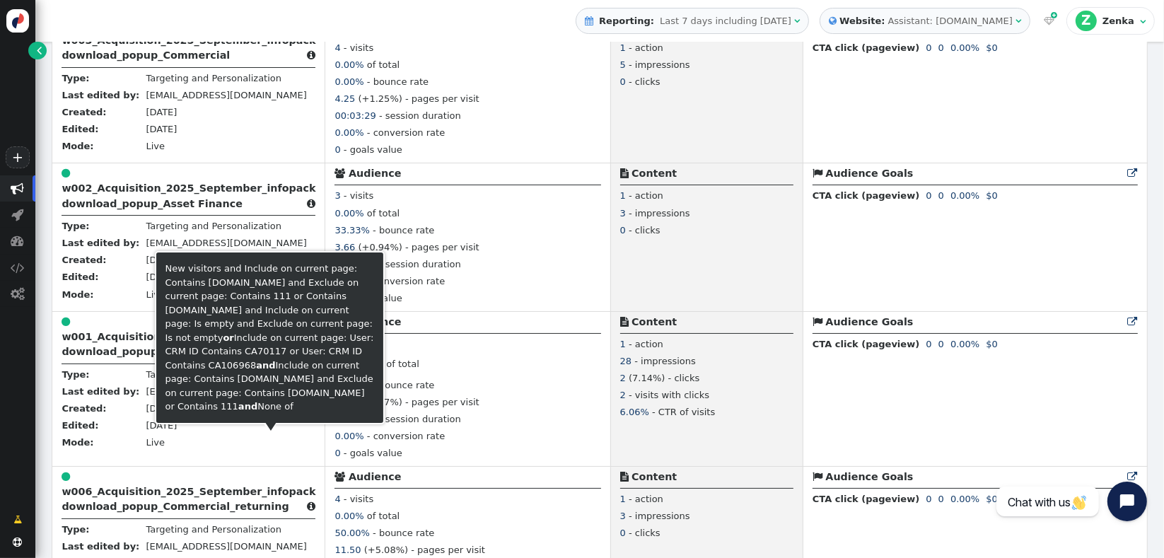
scroll to position [880, 0]
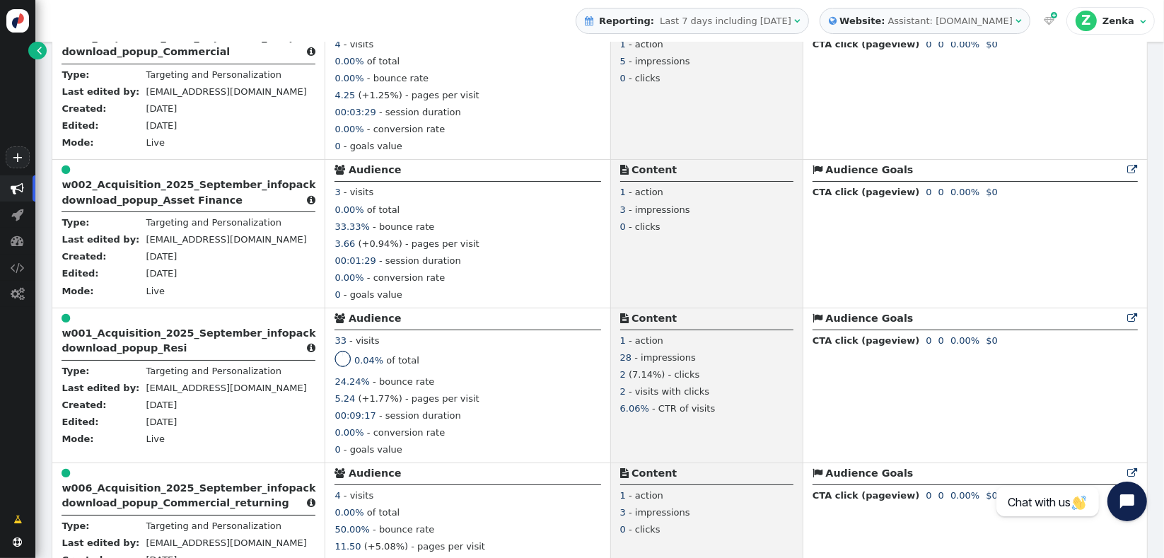
click at [111, 505] on b "w006_Acquisition_2025_September_infopack download_popup_Commercial_returning" at bounding box center [189, 495] width 254 height 26
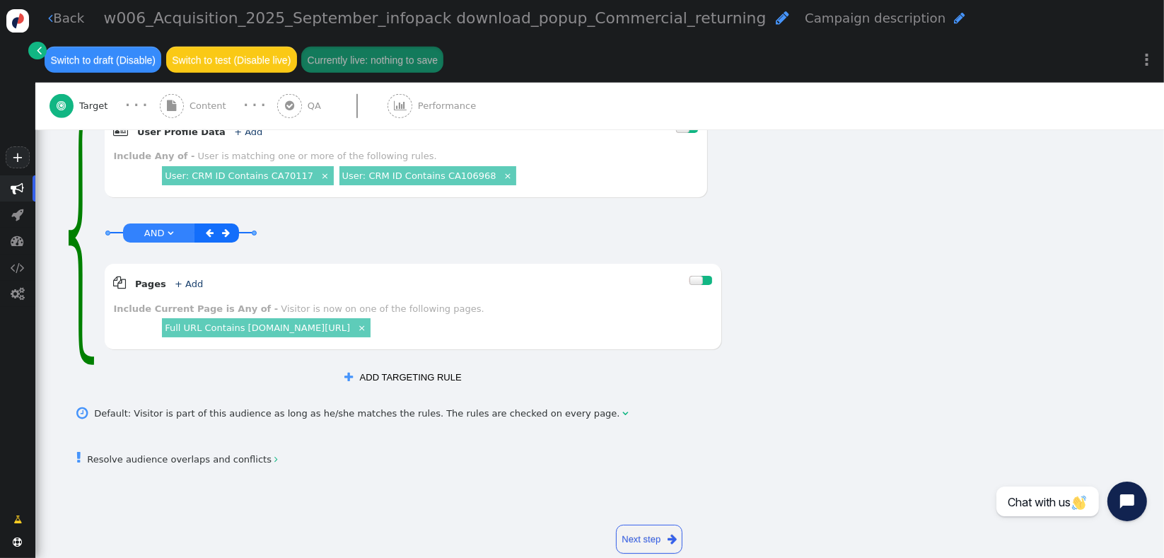
scroll to position [940, 0]
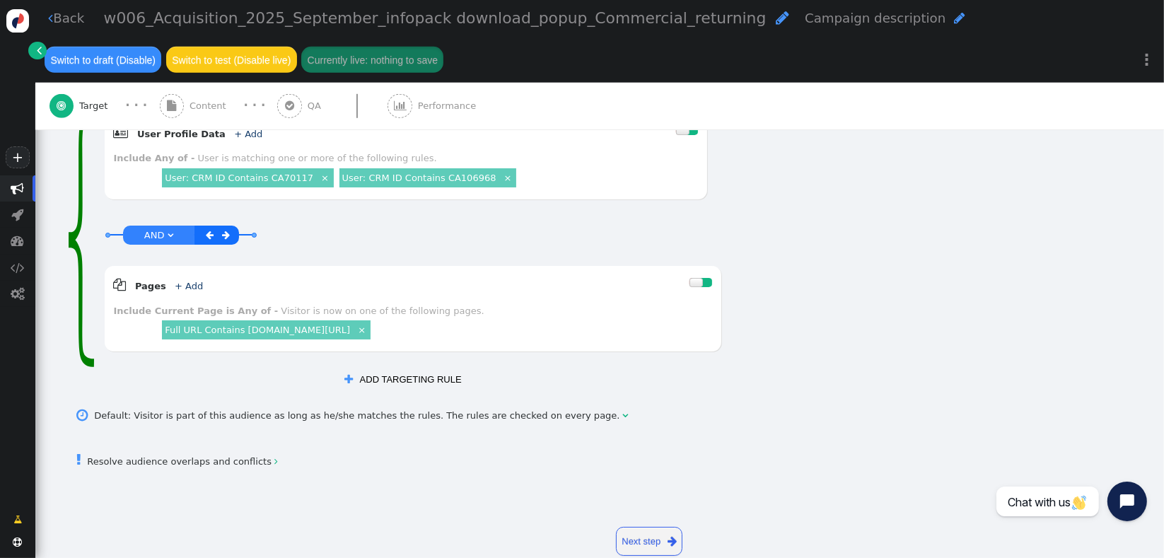
click at [430, 368] on button " ADD TARGETING RULE" at bounding box center [402, 380] width 135 height 24
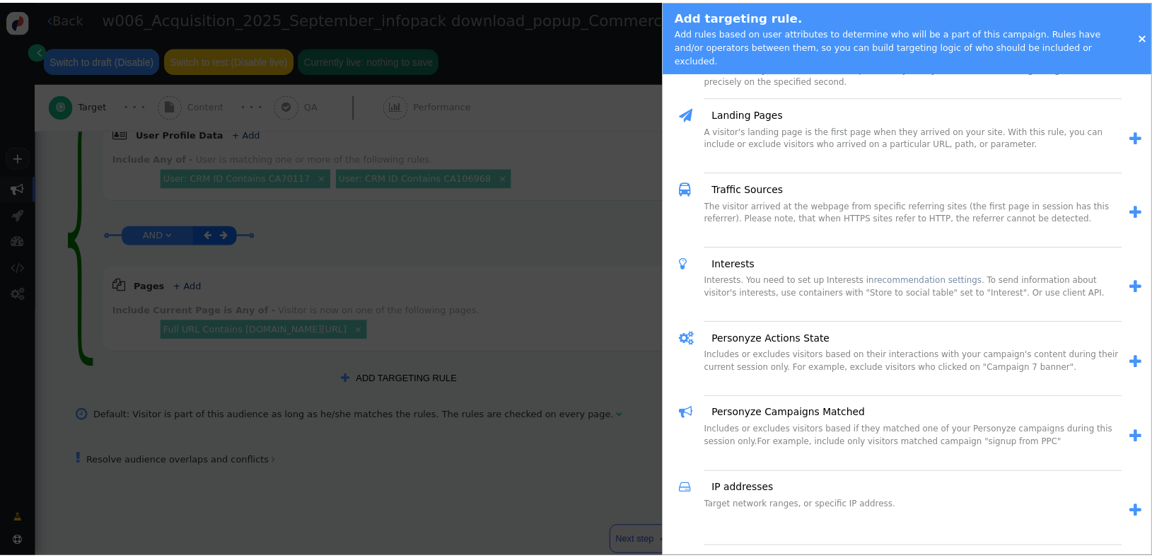
scroll to position [853, 0]
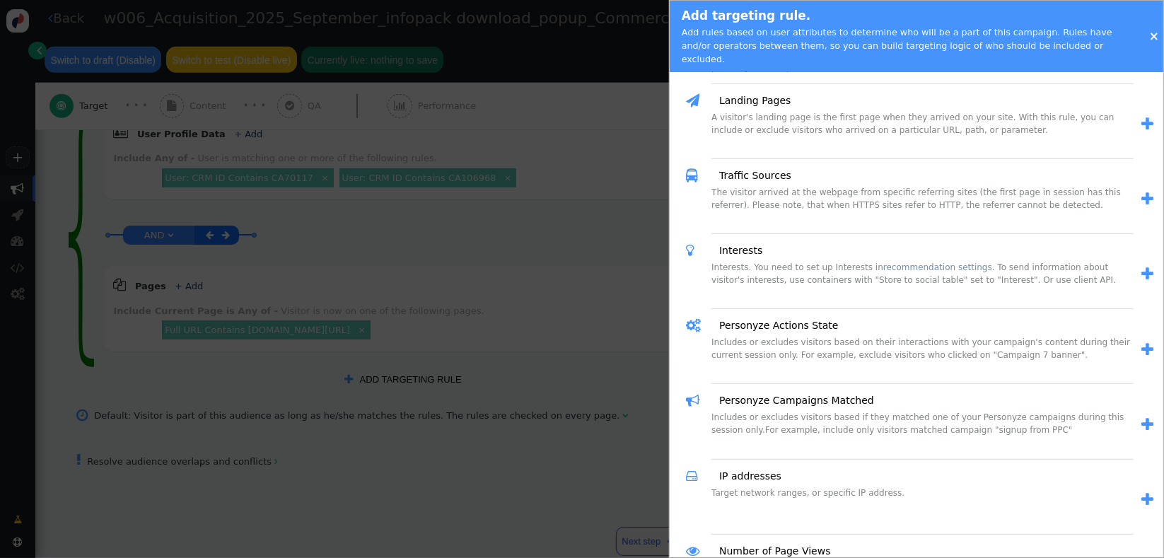
click at [1142, 417] on span "" at bounding box center [1148, 424] width 12 height 15
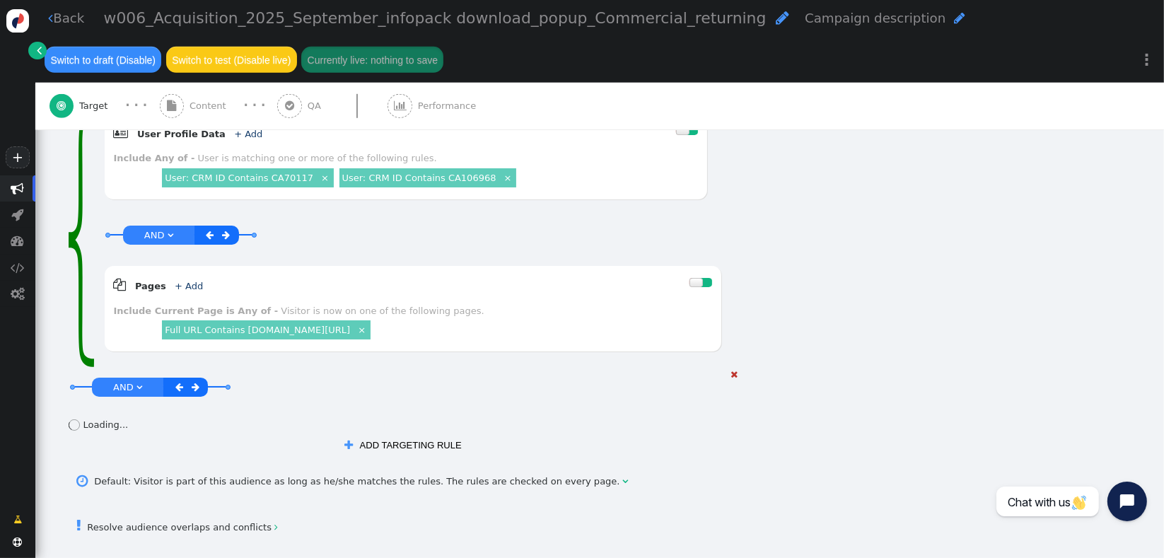
click at [195, 383] on span "" at bounding box center [196, 387] width 8 height 9
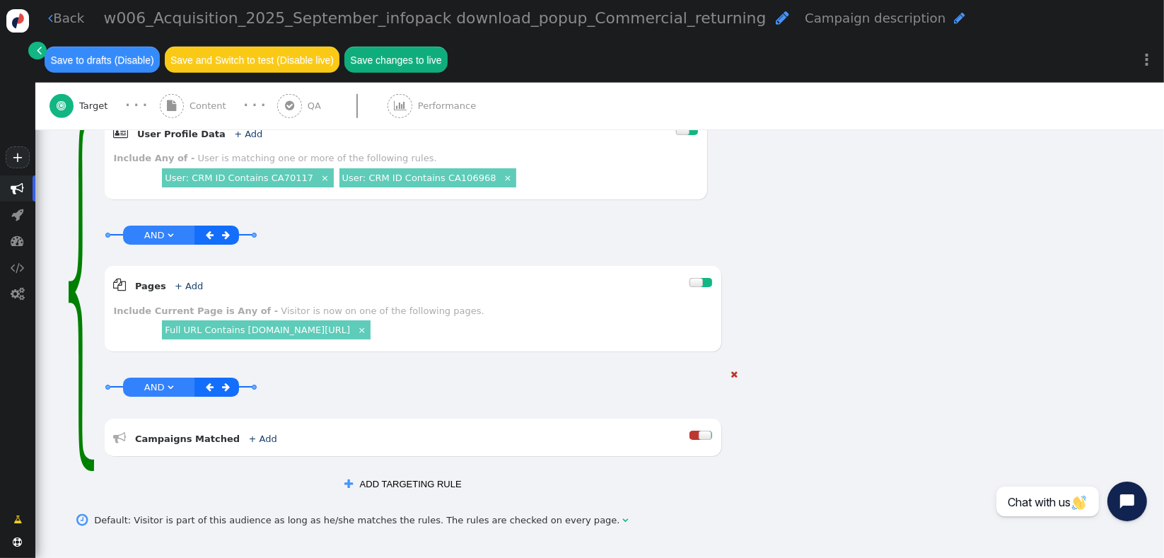
click at [249, 434] on link "+ Add" at bounding box center [263, 439] width 28 height 11
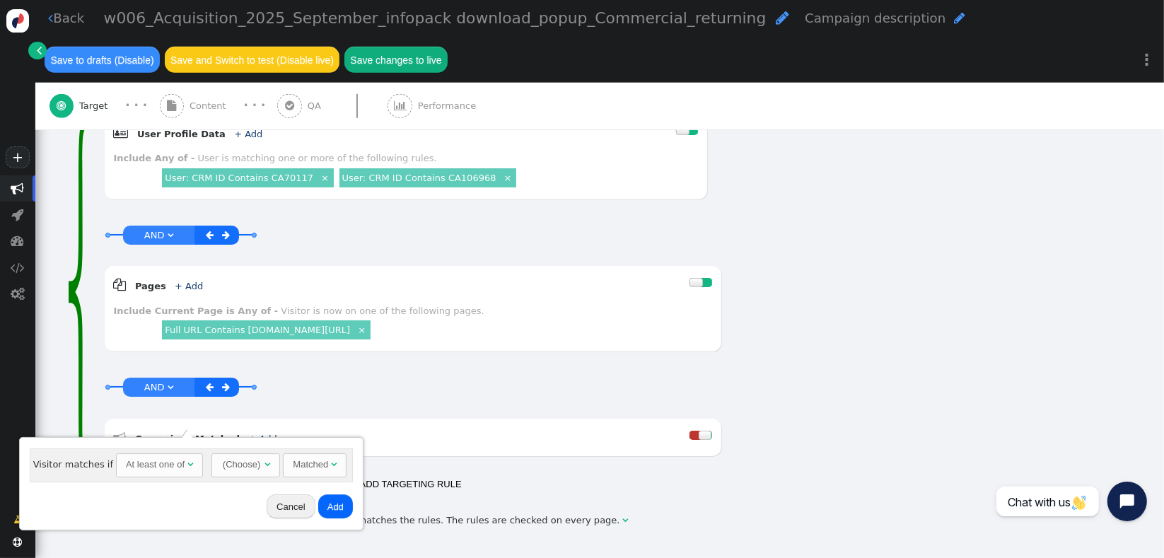
click at [166, 465] on div "At least one of" at bounding box center [155, 465] width 59 height 14
click at [209, 468] on div "(Choose)" at bounding box center [215, 464] width 40 height 21
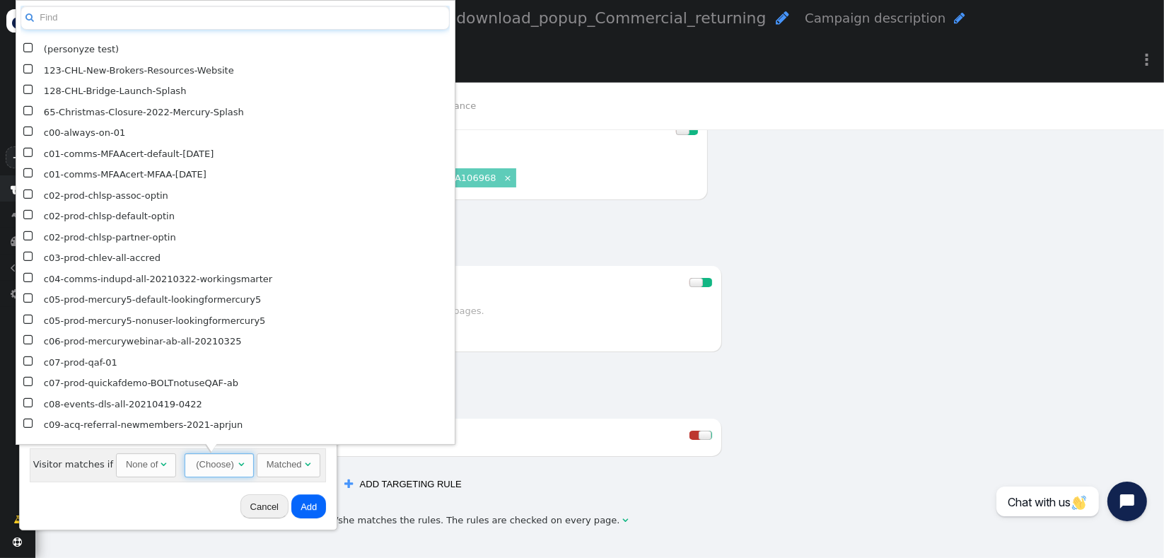
click at [174, 14] on input "text" at bounding box center [235, 18] width 429 height 25
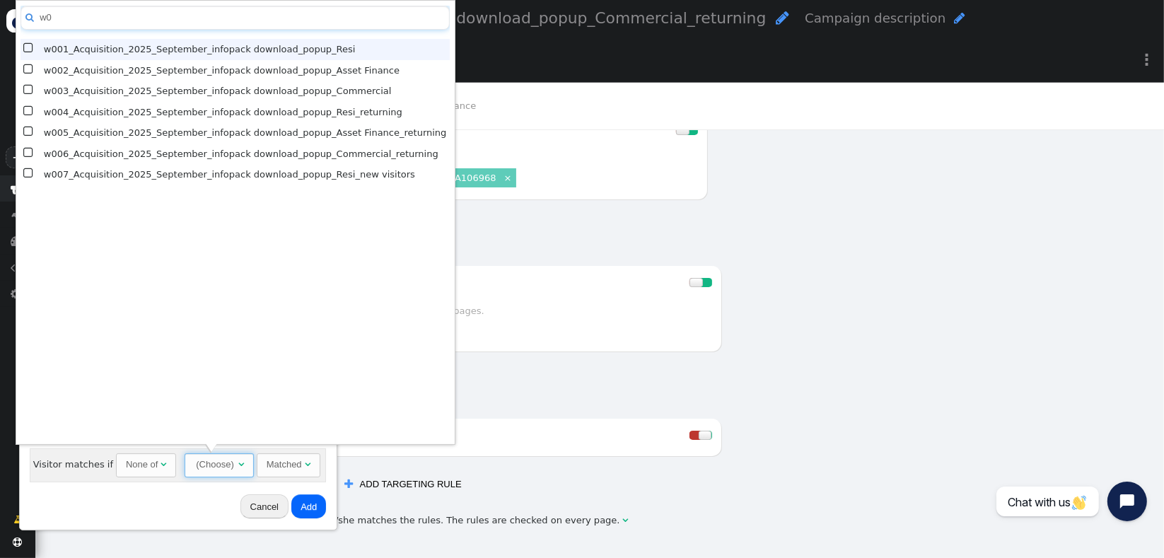
type input "w0"
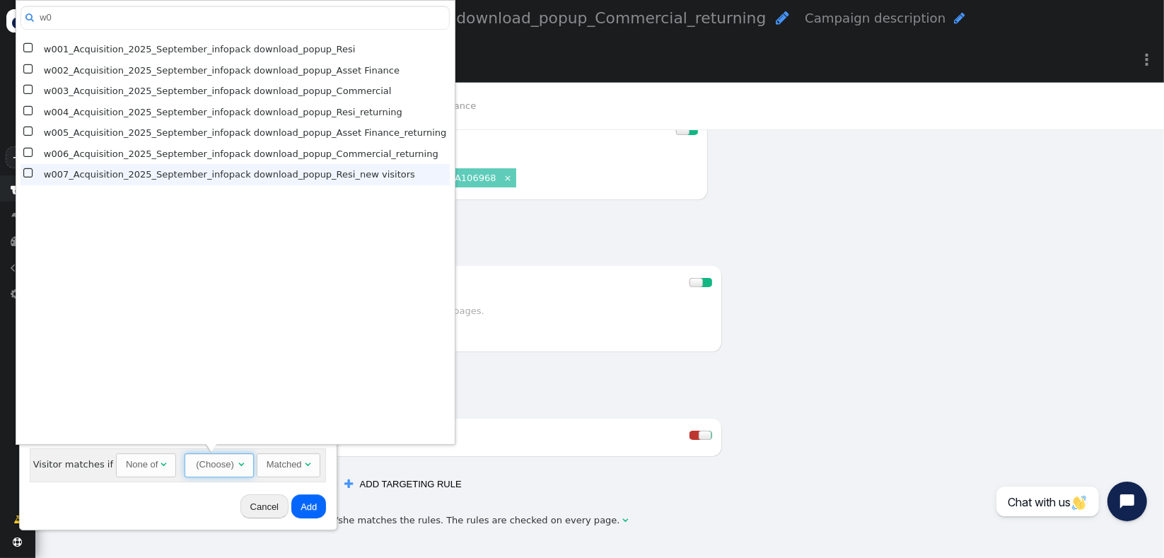
click at [26, 173] on span "" at bounding box center [29, 174] width 12 height 18
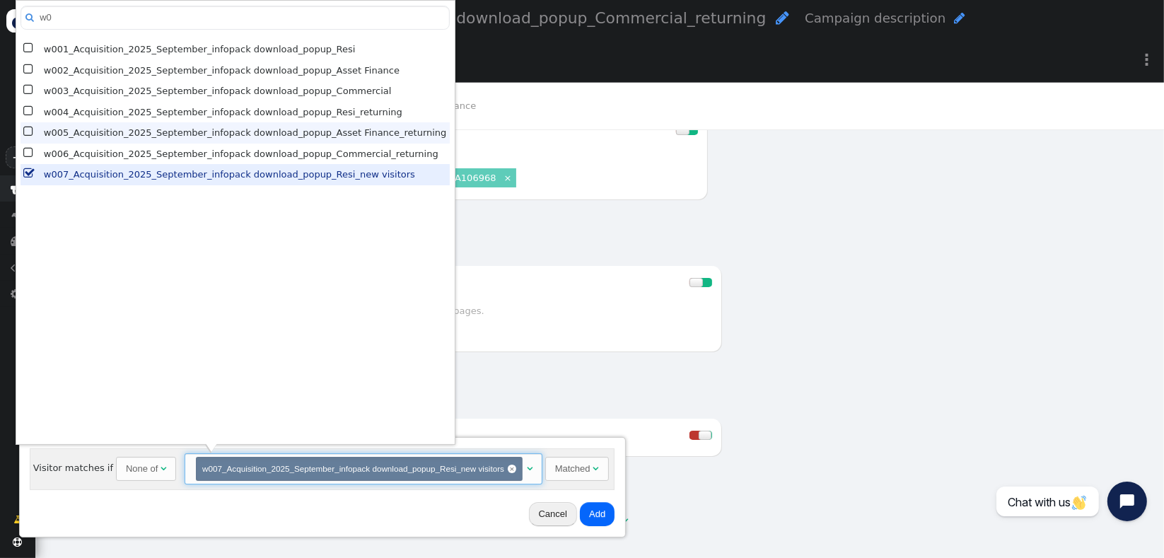
click at [26, 133] on span "" at bounding box center [29, 132] width 12 height 18
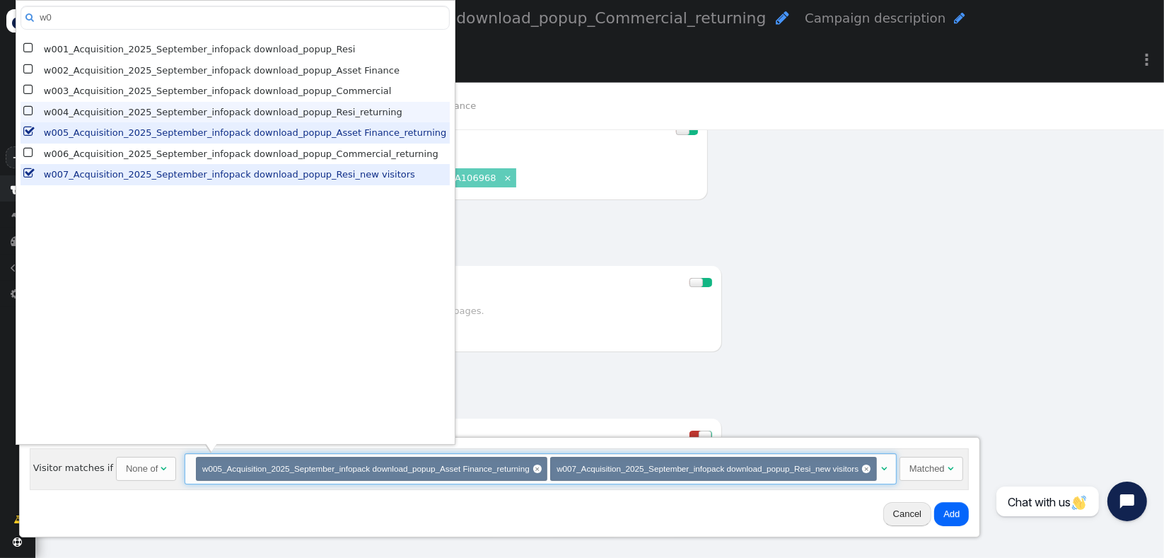
click at [26, 115] on span "" at bounding box center [29, 112] width 12 height 18
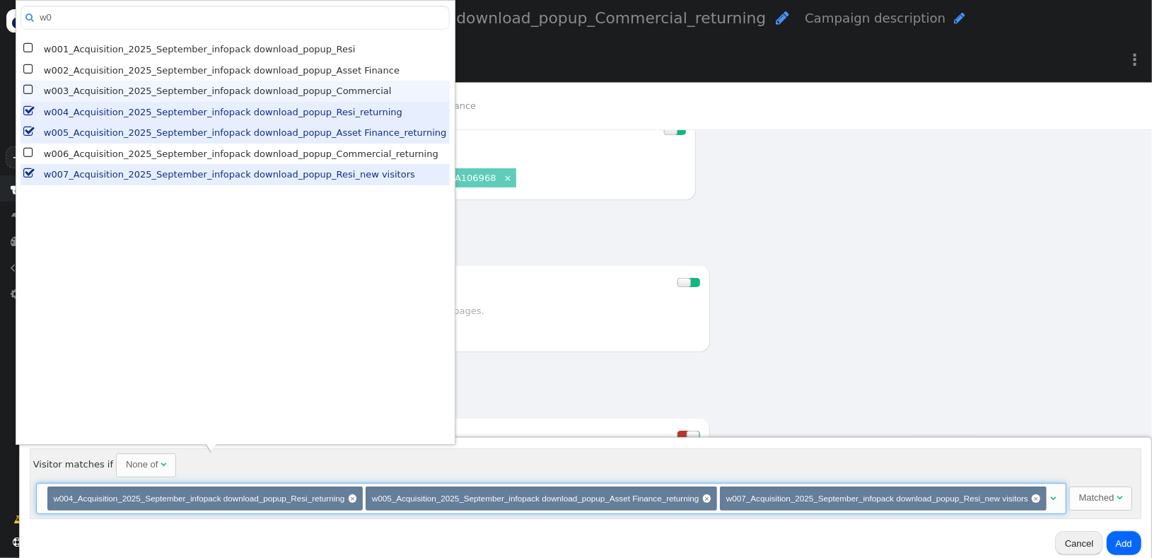
click at [26, 92] on span "" at bounding box center [29, 90] width 12 height 18
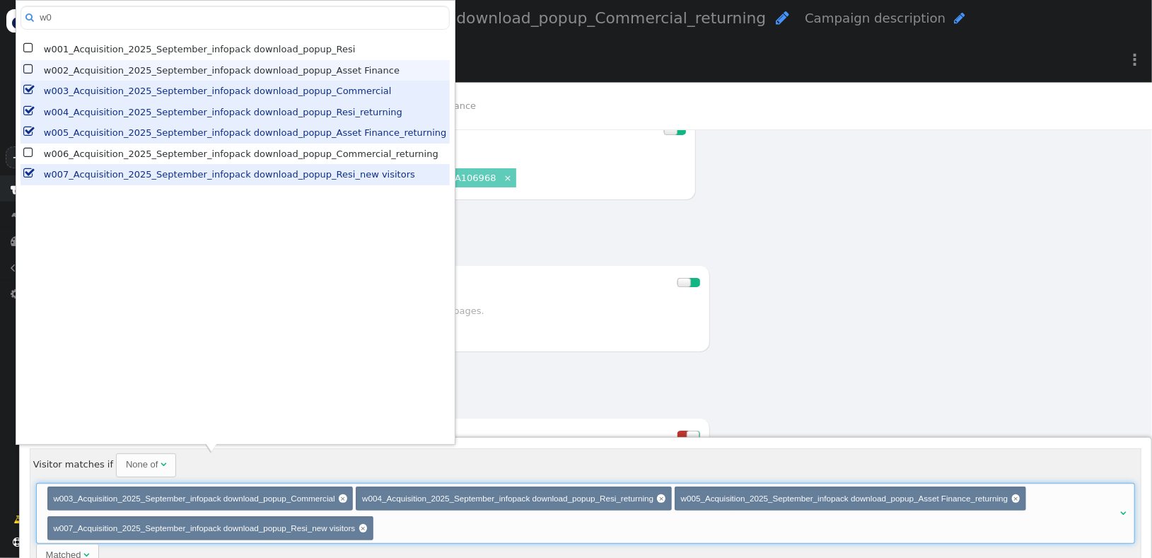
click at [28, 71] on span "" at bounding box center [29, 70] width 12 height 18
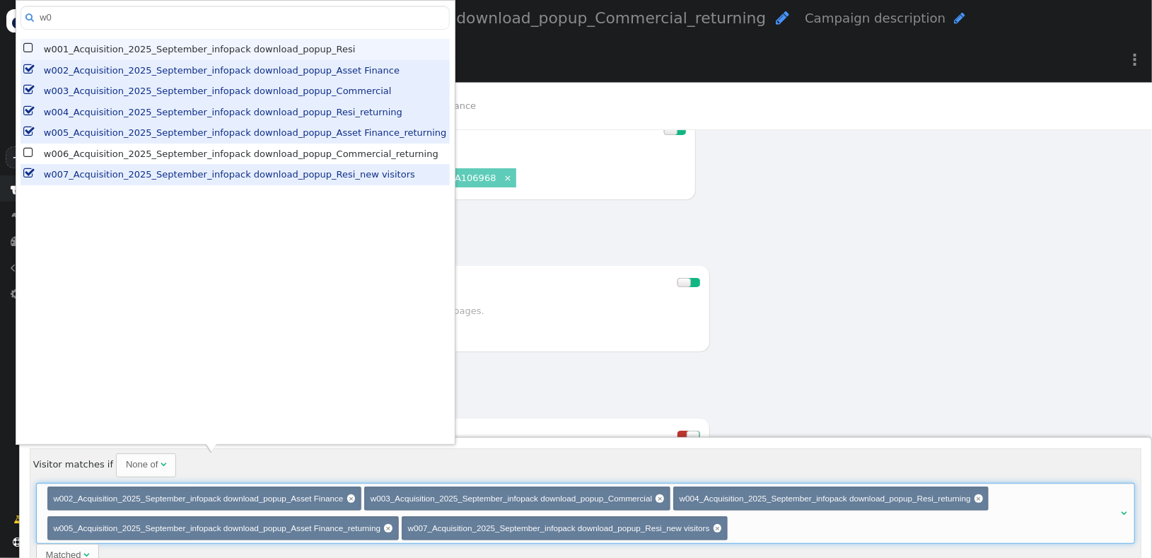
click at [30, 45] on span "" at bounding box center [29, 49] width 12 height 18
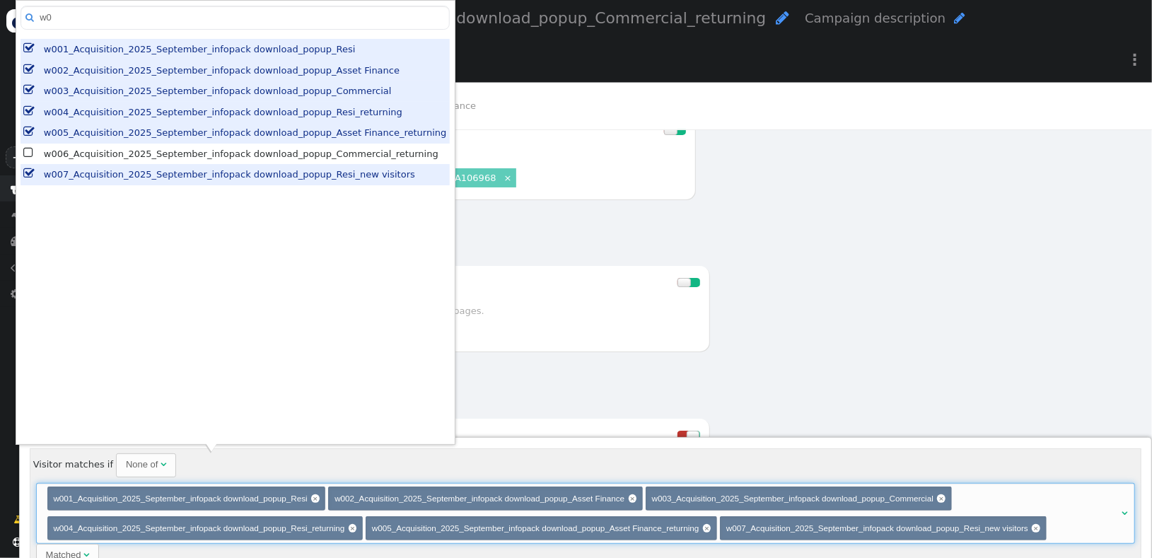
click at [267, 462] on div "Visitor matches if None of  (Choose) w001_Acquisition_2025_September_infopack …" at bounding box center [586, 510] width 1112 height 125
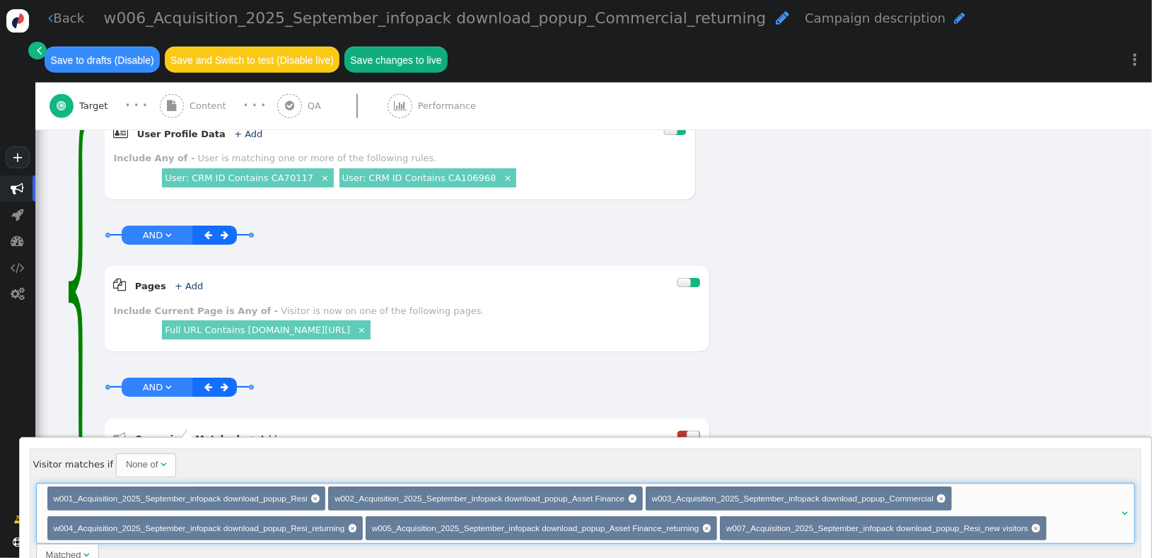
scroll to position [62, 0]
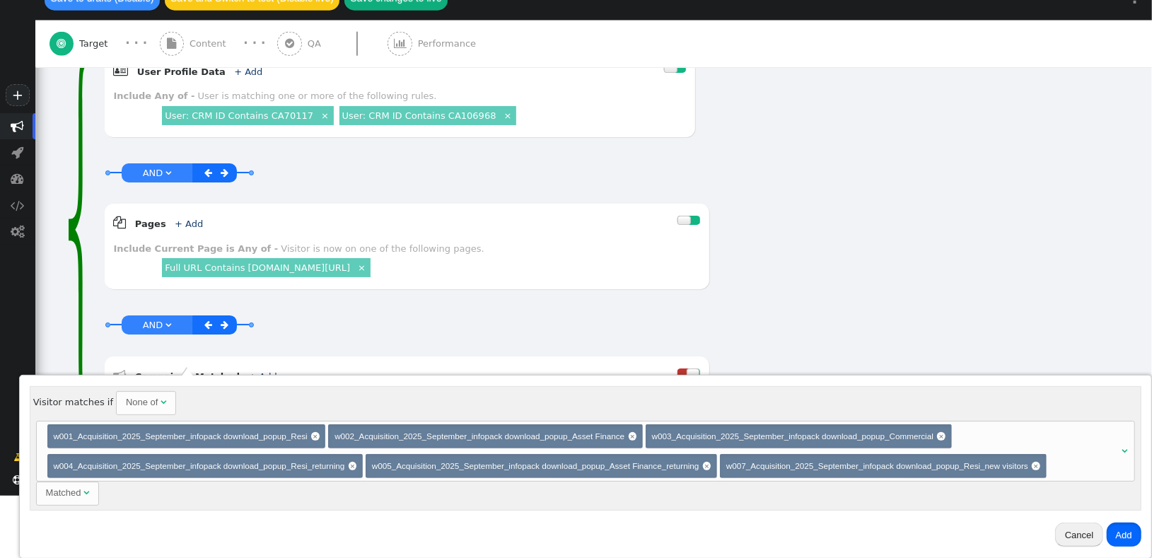
click at [1132, 530] on button "Add" at bounding box center [1124, 535] width 35 height 24
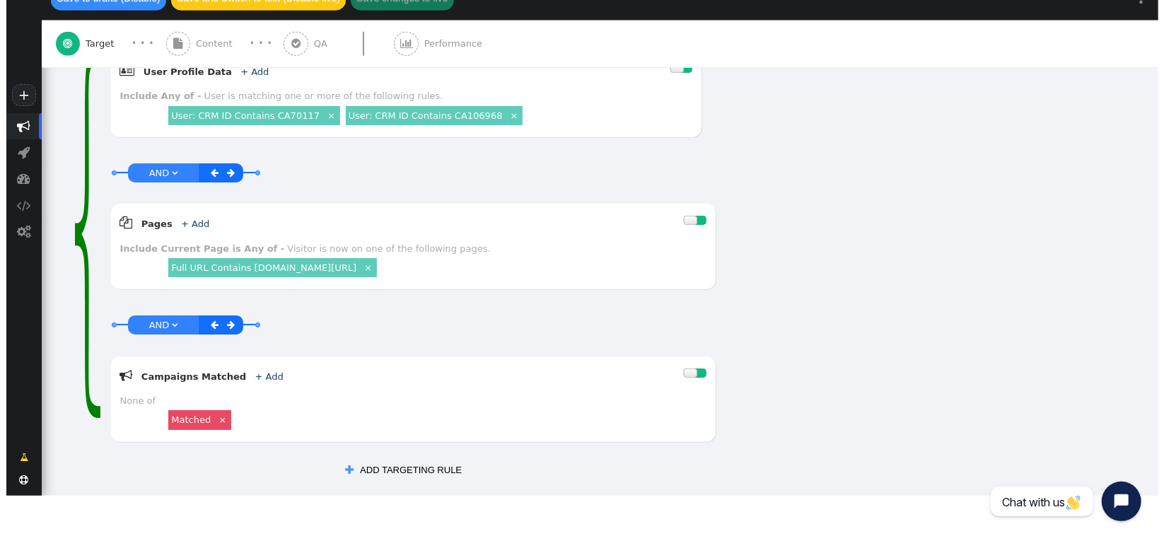
scroll to position [0, 0]
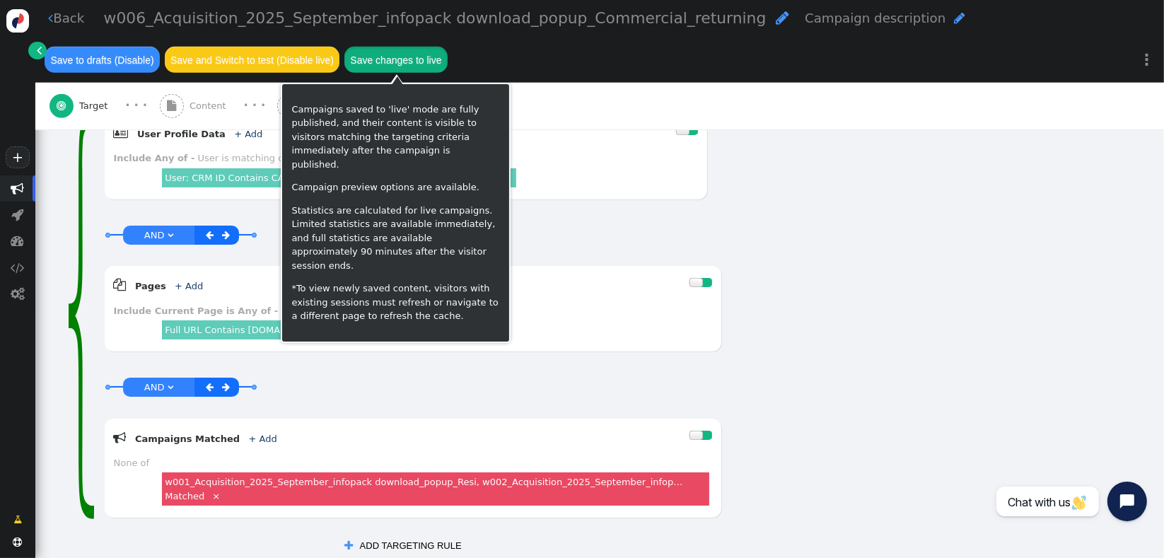
click at [398, 65] on button "Save changes to live" at bounding box center [395, 59] width 103 height 25
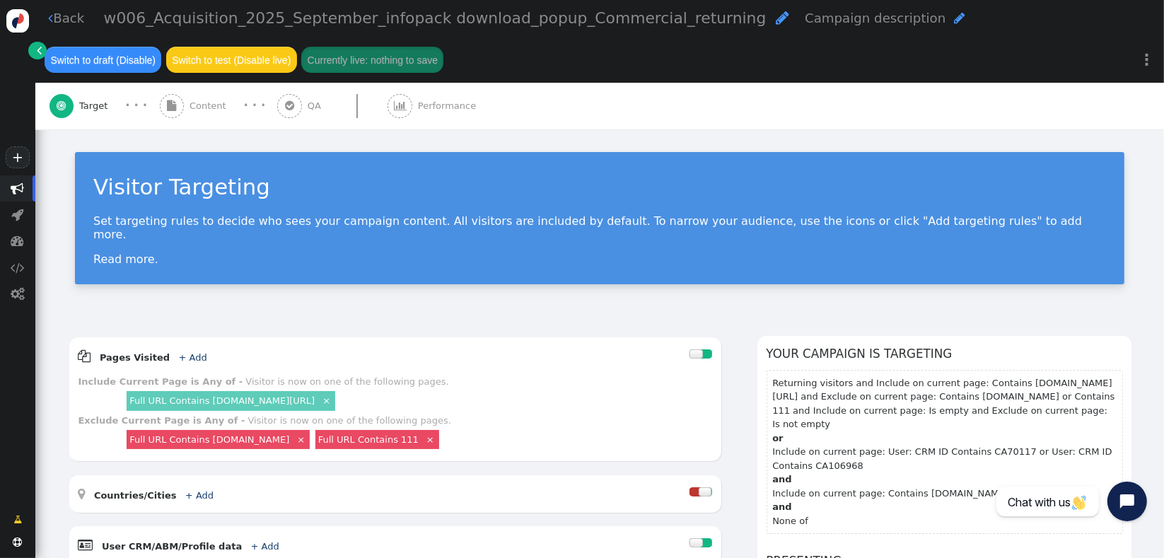
click at [69, 23] on link " Back" at bounding box center [66, 17] width 36 height 19
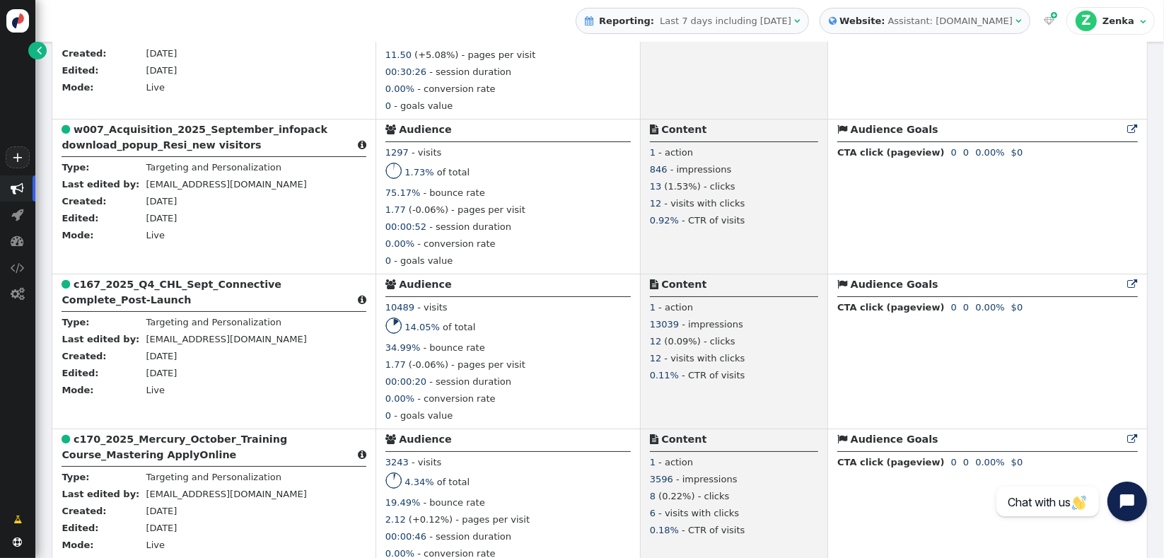
scroll to position [4, 0]
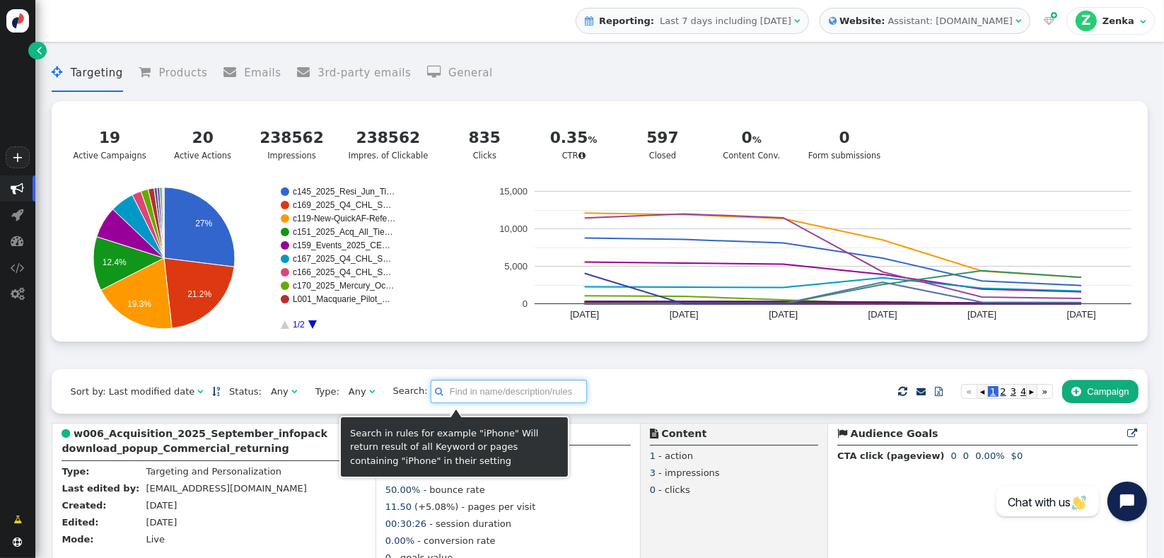
click at [504, 398] on input "text" at bounding box center [509, 392] width 156 height 24
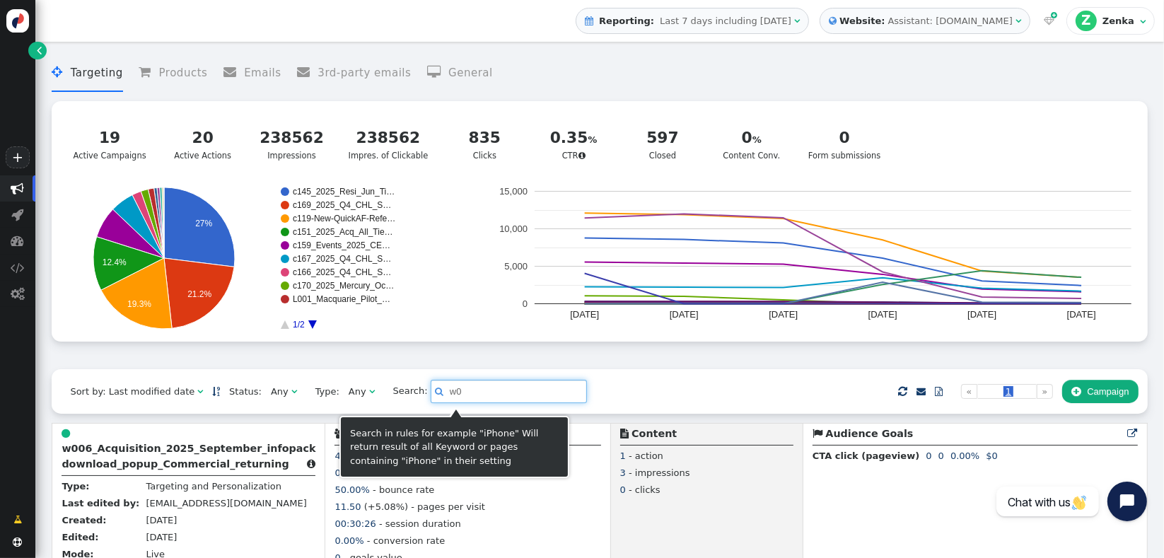
type input "w0"
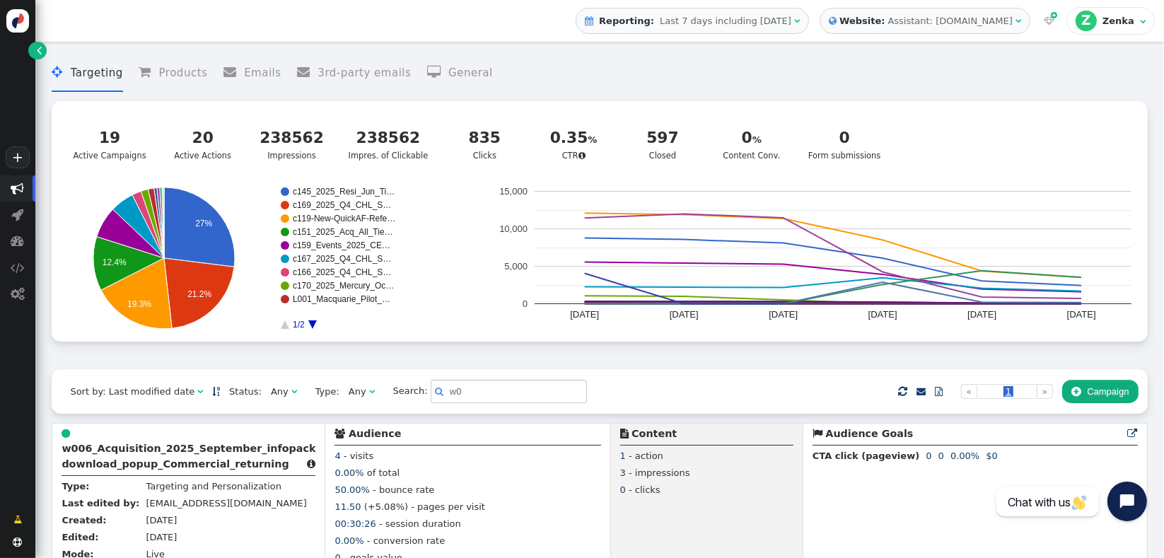
click at [576, 395] on div "Sort by: Last modified date   Status: Any  Type: Any  Search:  w0     …" at bounding box center [600, 391] width 1096 height 44
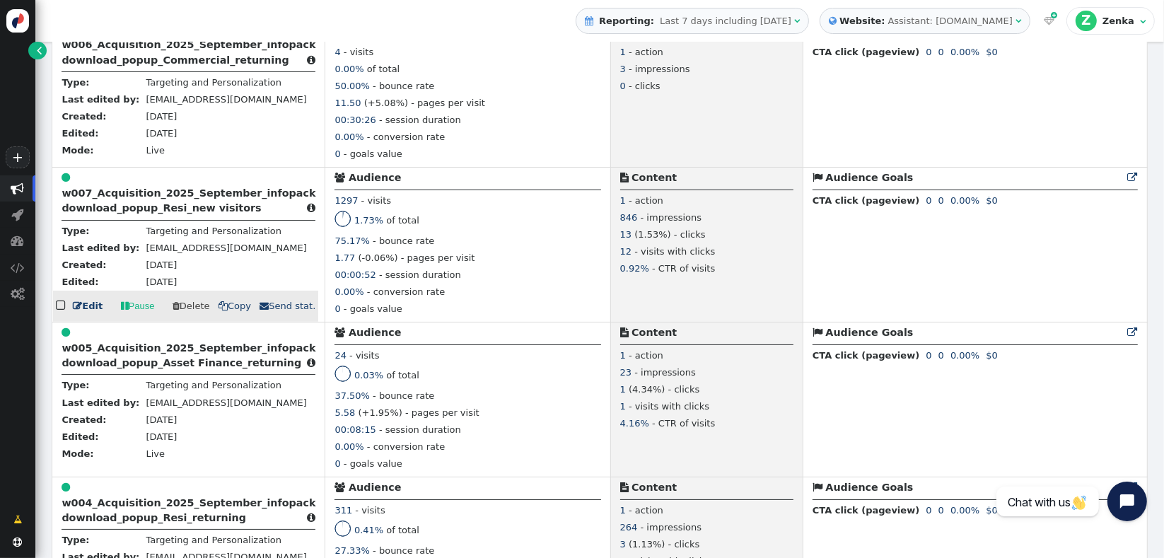
scroll to position [443, 0]
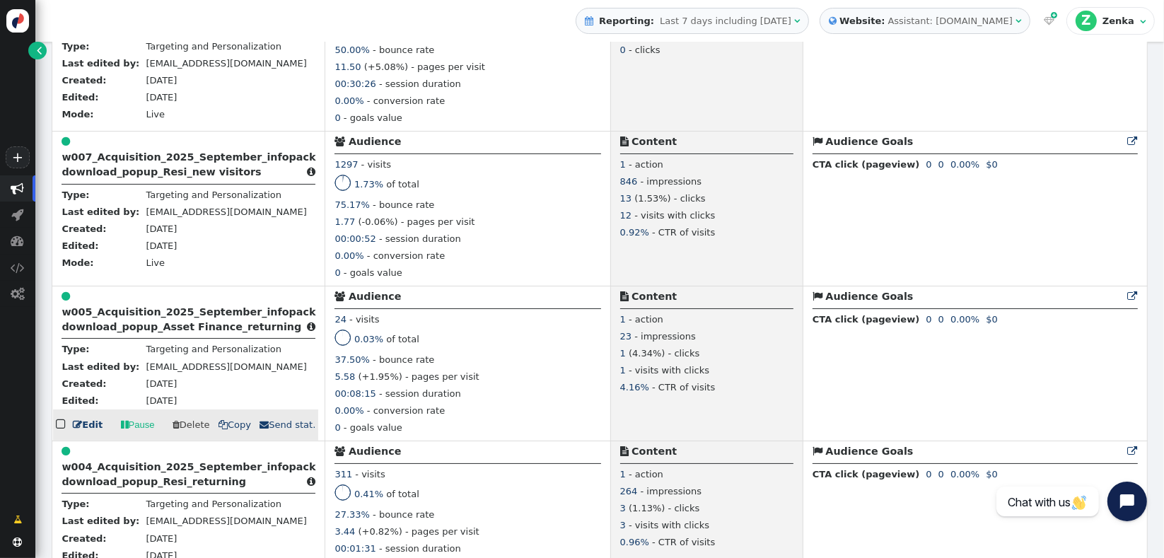
click at [178, 319] on b "w005_Acquisition_2025_September_infopack download_popup_Asset Finance_returning" at bounding box center [189, 319] width 254 height 26
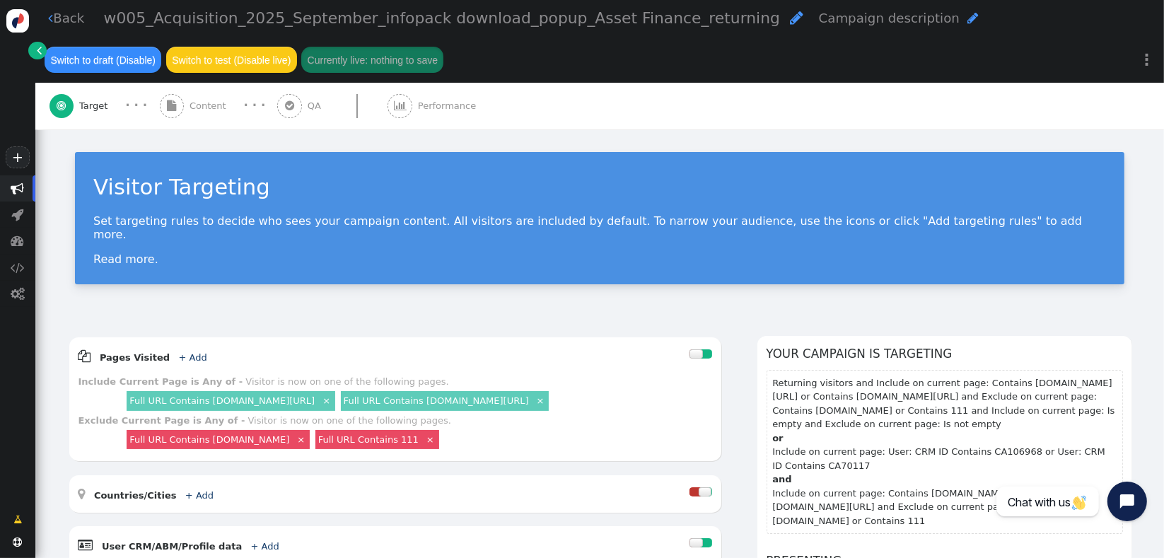
click at [285, 269] on div "Visitor Targeting Set targeting rules to decide who sees your campaign content.…" at bounding box center [600, 218] width 1050 height 132
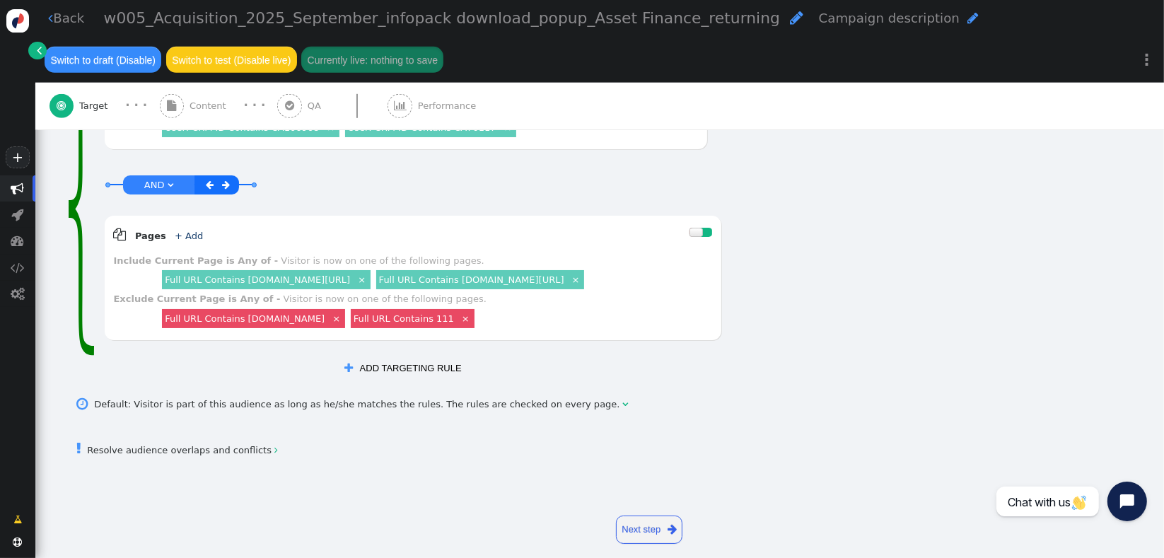
click at [352, 356] on button " ADD TARGETING RULE" at bounding box center [402, 368] width 135 height 24
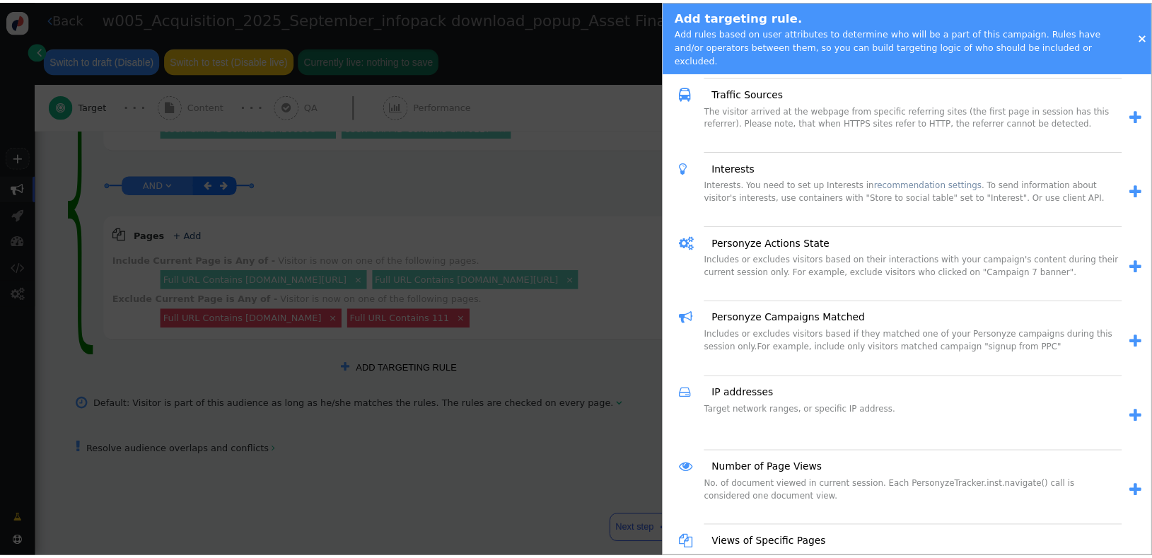
scroll to position [956, 0]
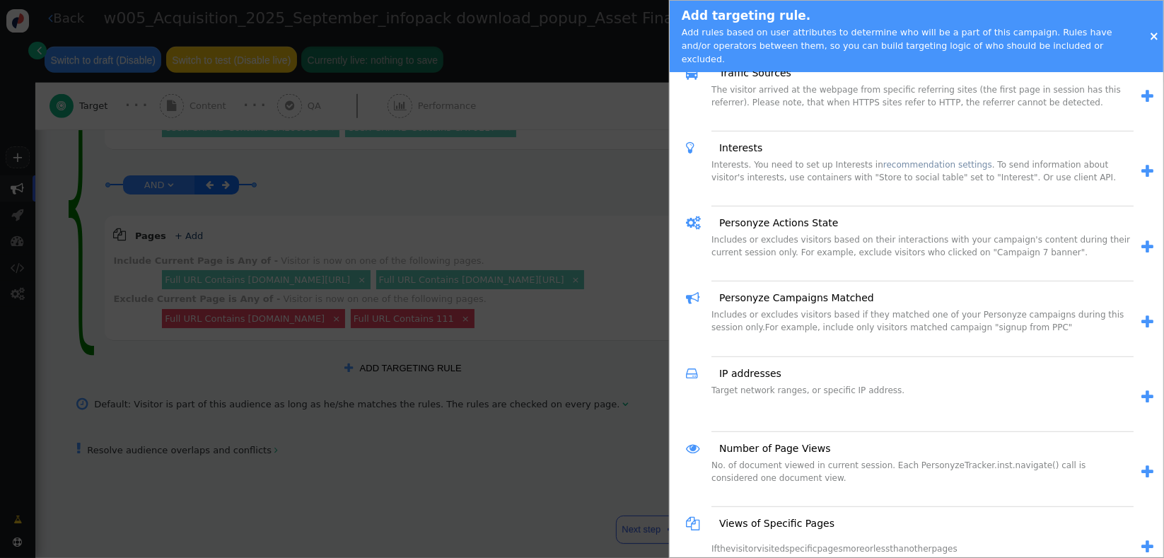
click at [1142, 315] on span "" at bounding box center [1148, 322] width 12 height 15
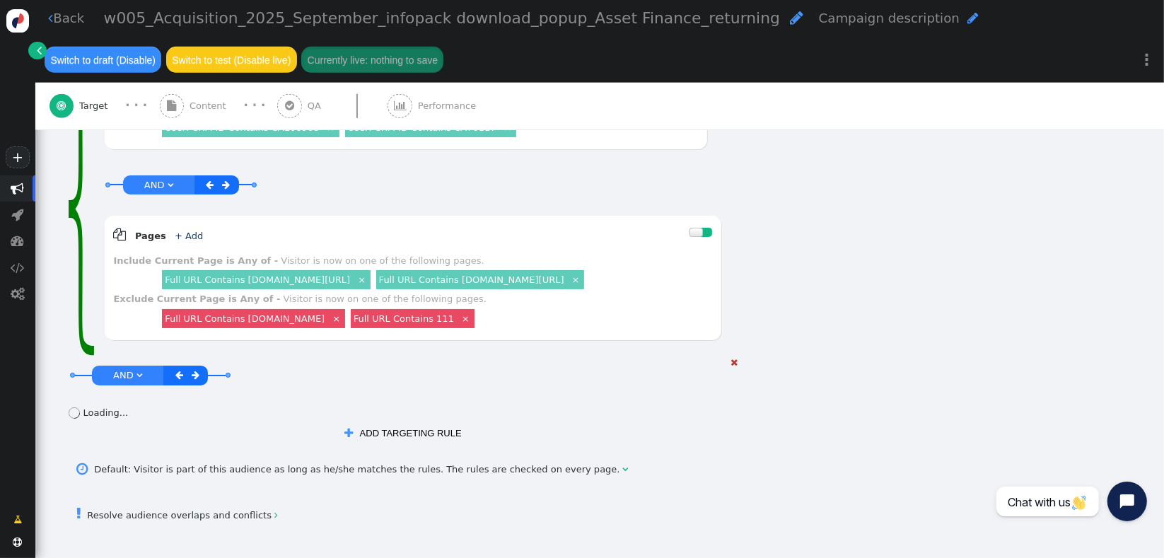
click at [198, 367] on link "" at bounding box center [197, 375] width 16 height 16
click at [198, 366] on div " " at bounding box center [217, 375] width 45 height 19
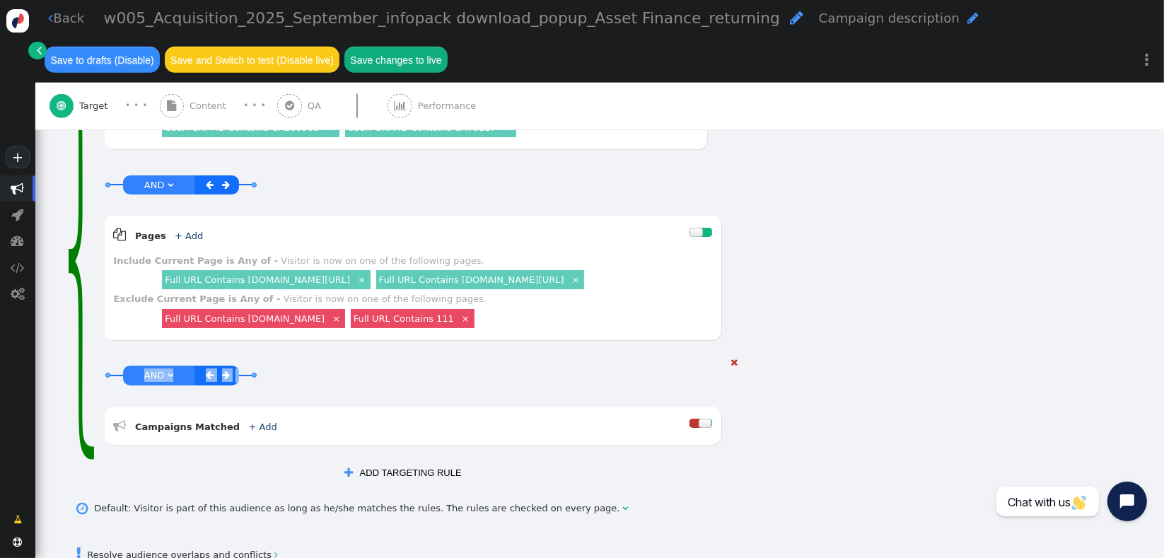
click at [252, 422] on link "+ Add" at bounding box center [263, 427] width 28 height 11
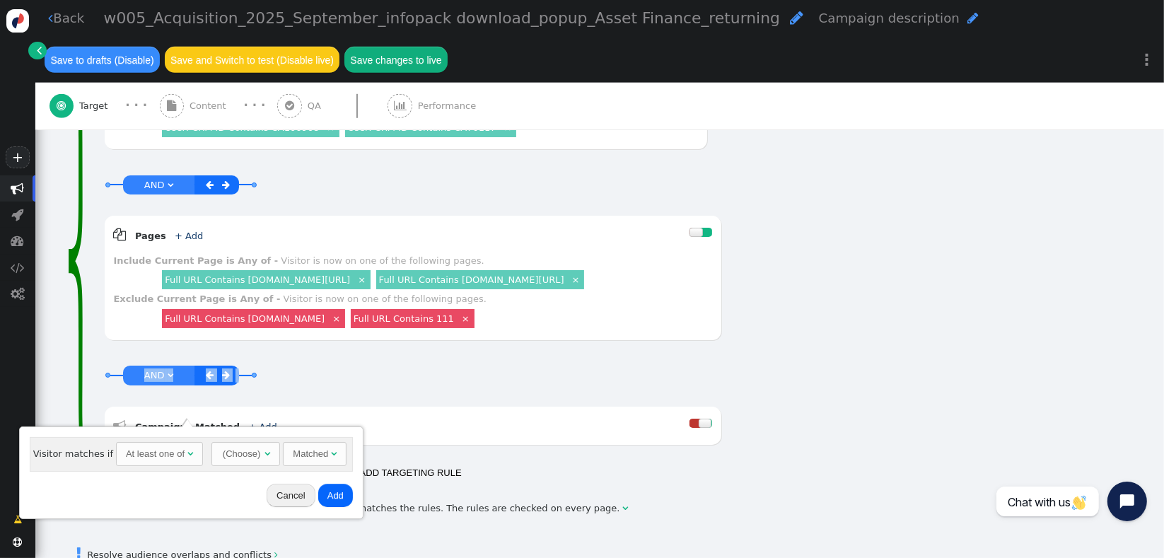
click at [164, 452] on div "At least one of" at bounding box center [155, 454] width 59 height 14
click at [224, 459] on div "(Choose)" at bounding box center [215, 453] width 40 height 21
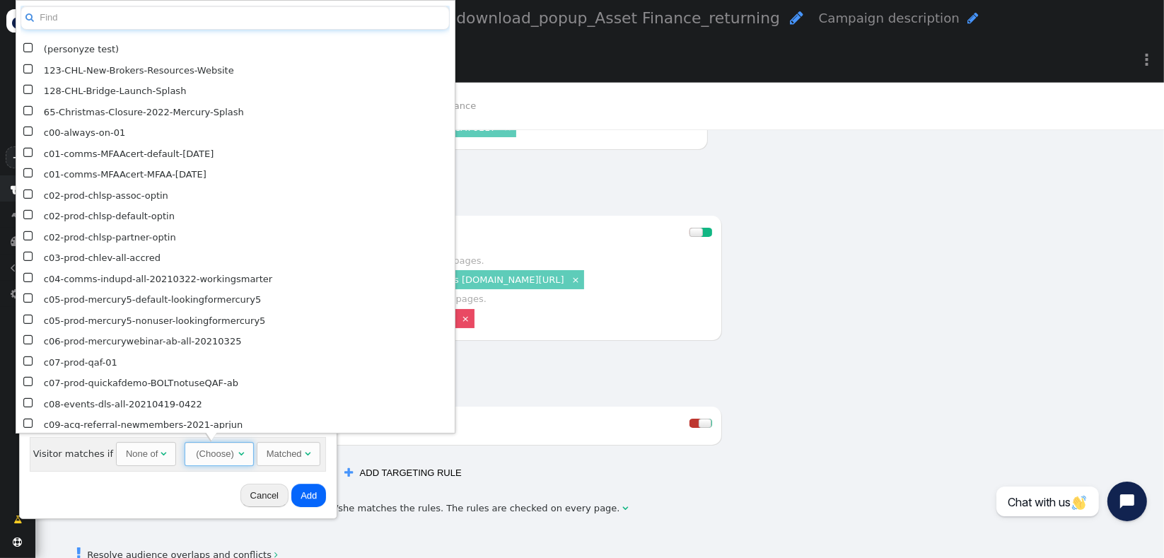
click at [144, 24] on input "text" at bounding box center [235, 18] width 429 height 25
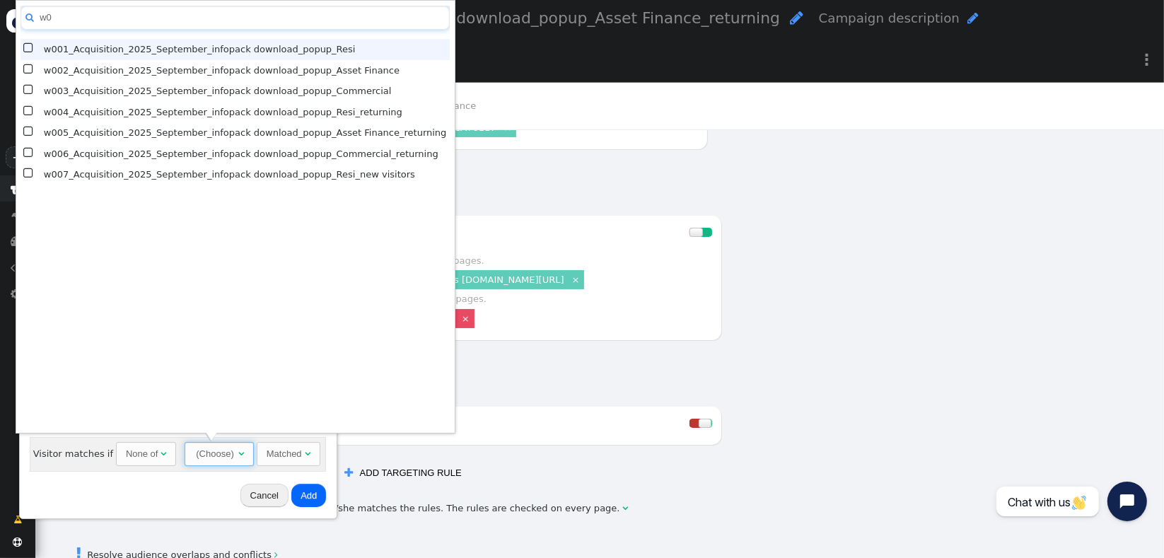
type input "w0"
click at [30, 48] on span "" at bounding box center [29, 49] width 12 height 18
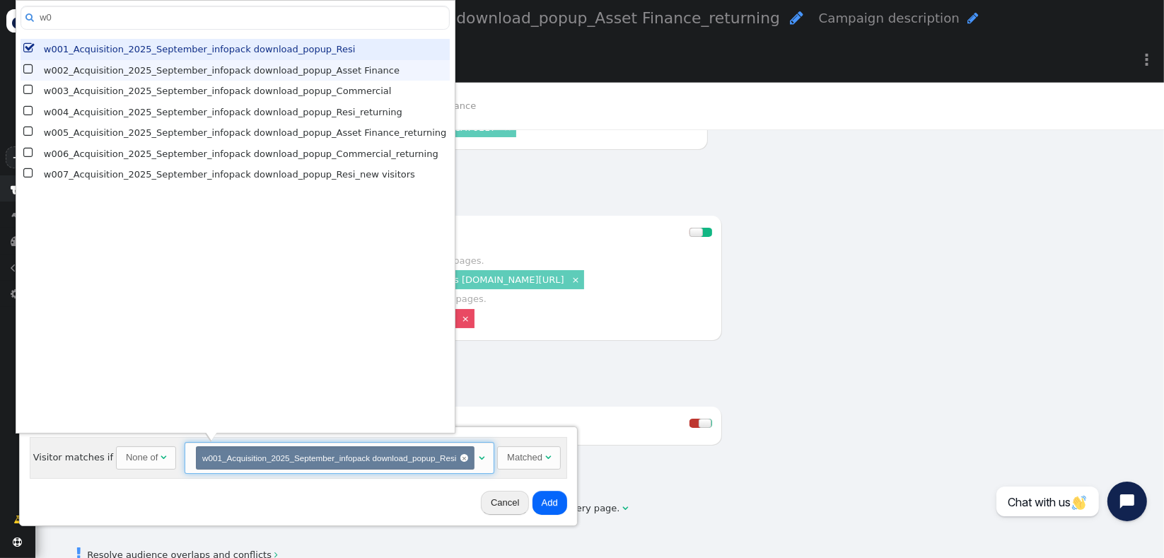
click at [26, 68] on span "" at bounding box center [29, 70] width 12 height 18
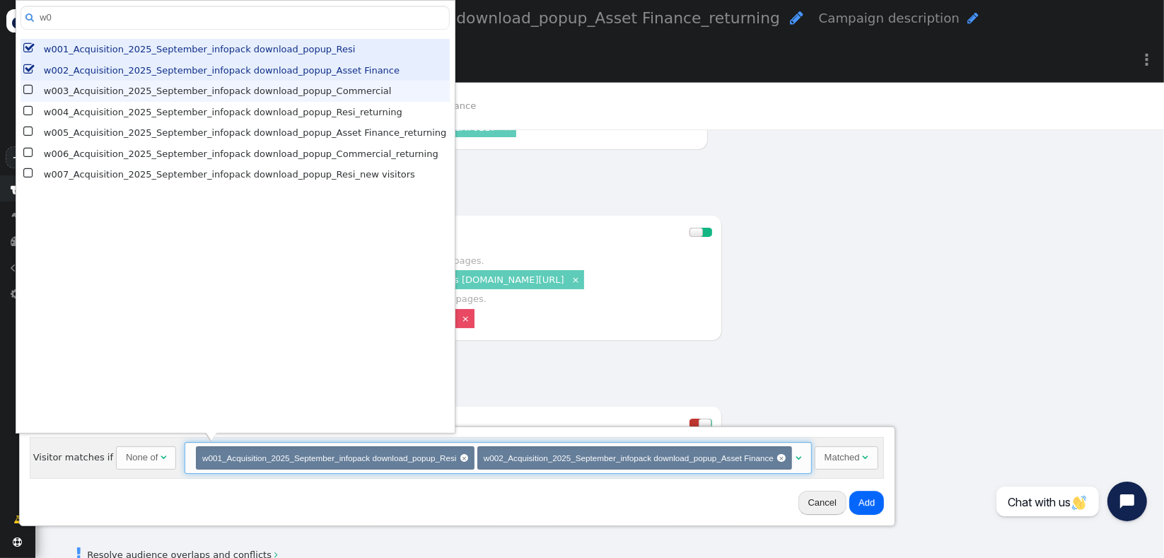
click at [26, 91] on span "" at bounding box center [29, 90] width 12 height 18
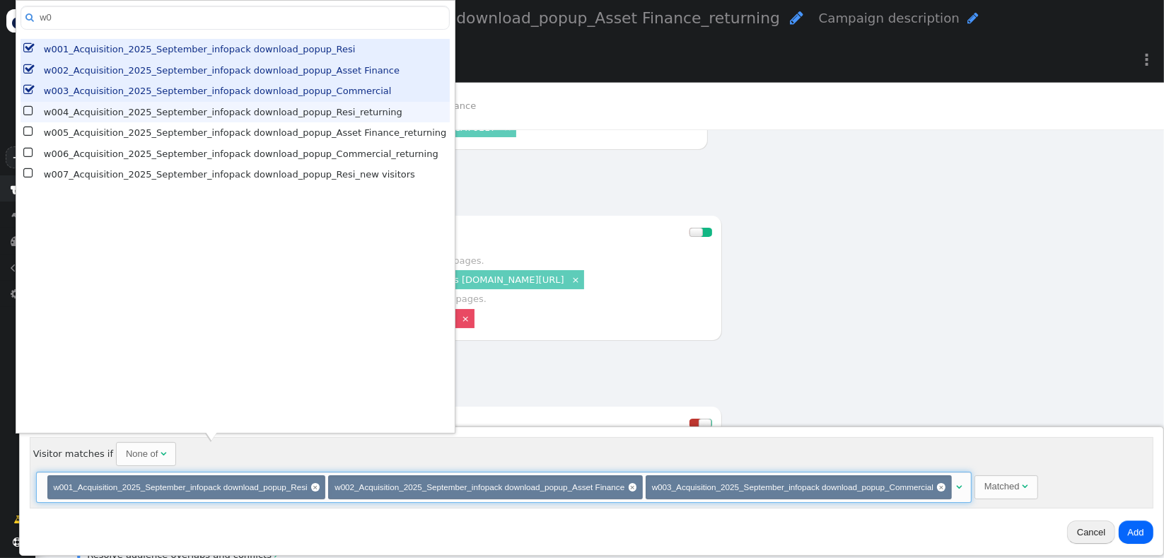
click at [26, 113] on span "" at bounding box center [29, 112] width 12 height 18
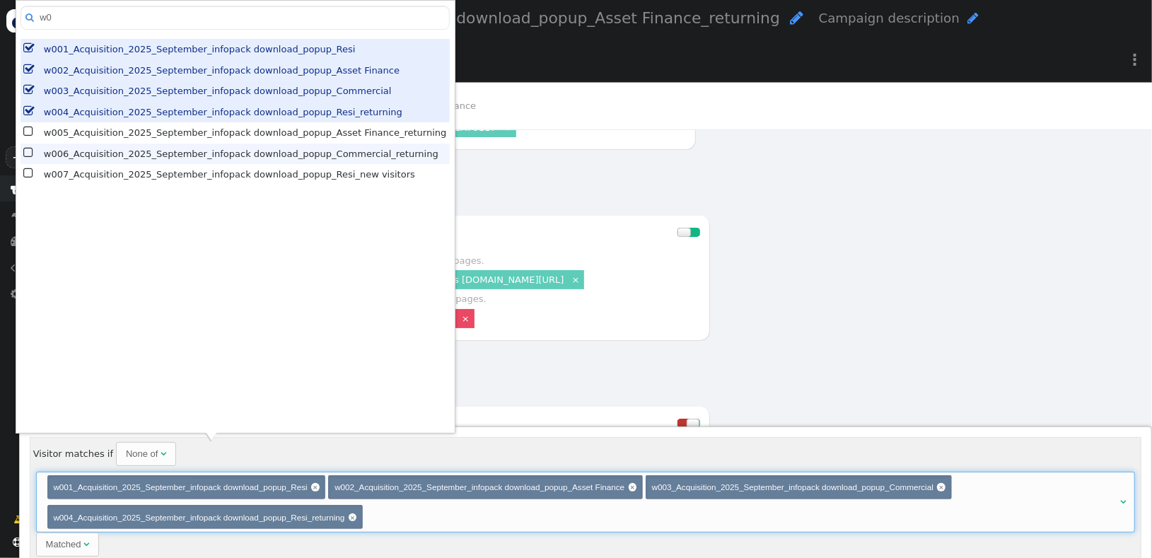
click at [24, 149] on span "" at bounding box center [29, 153] width 12 height 18
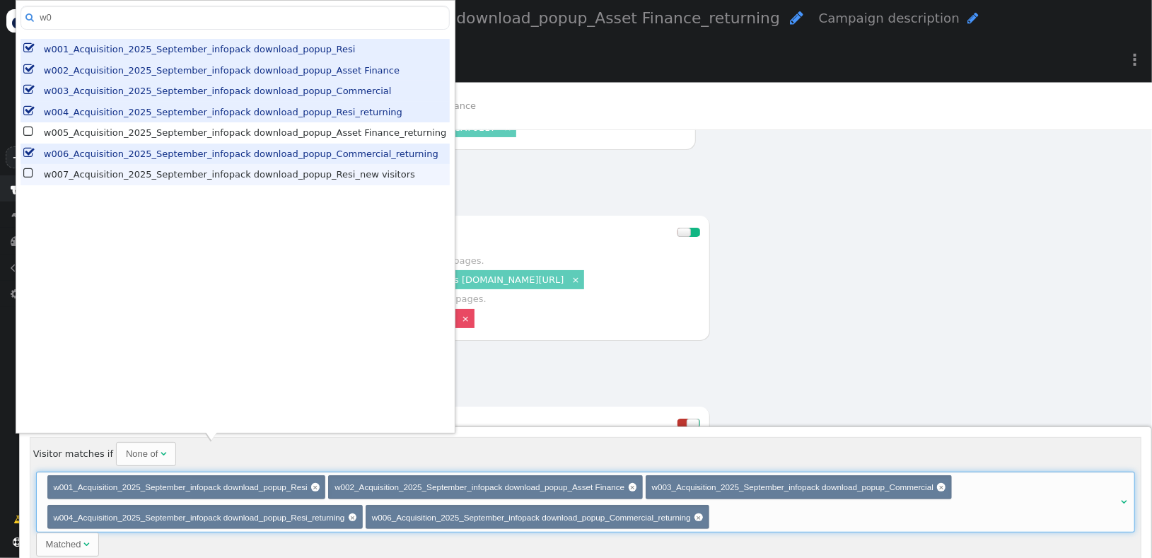
click at [32, 173] on span "" at bounding box center [29, 174] width 12 height 18
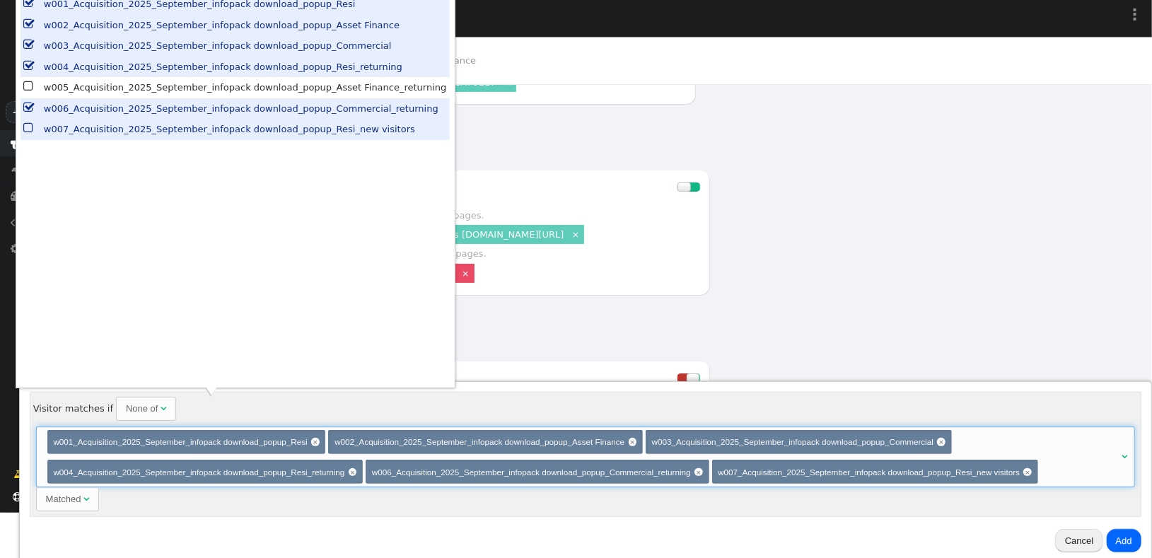
scroll to position [51, 0]
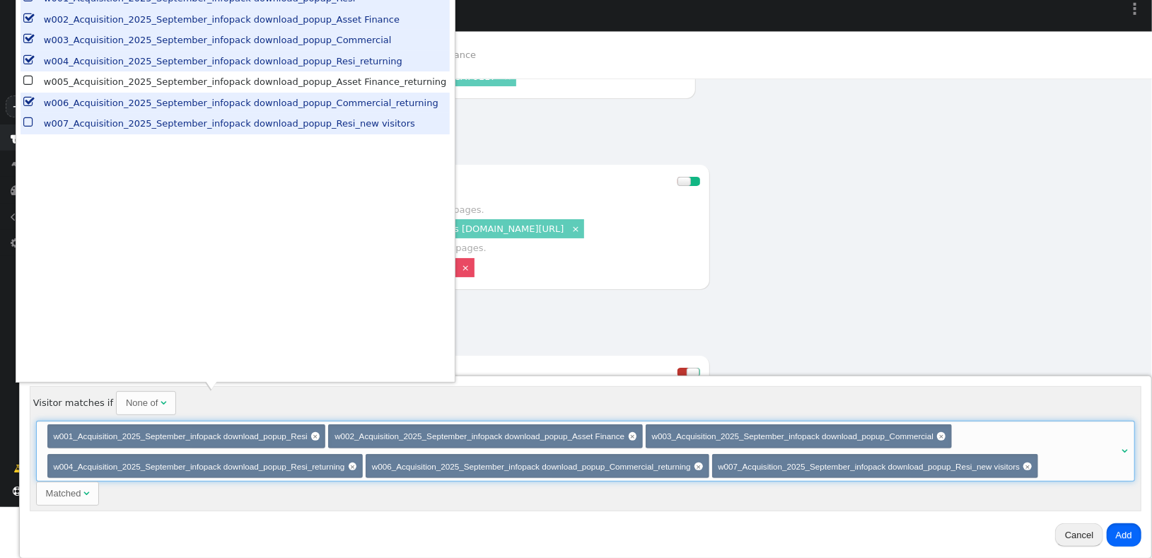
click at [1126, 529] on button "Add" at bounding box center [1124, 535] width 35 height 24
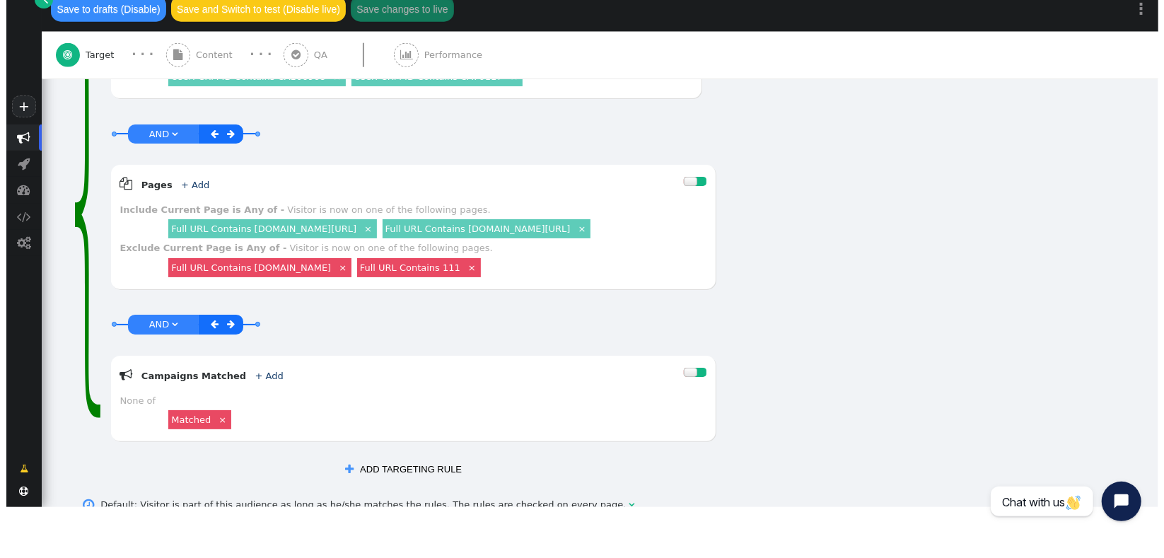
scroll to position [0, 0]
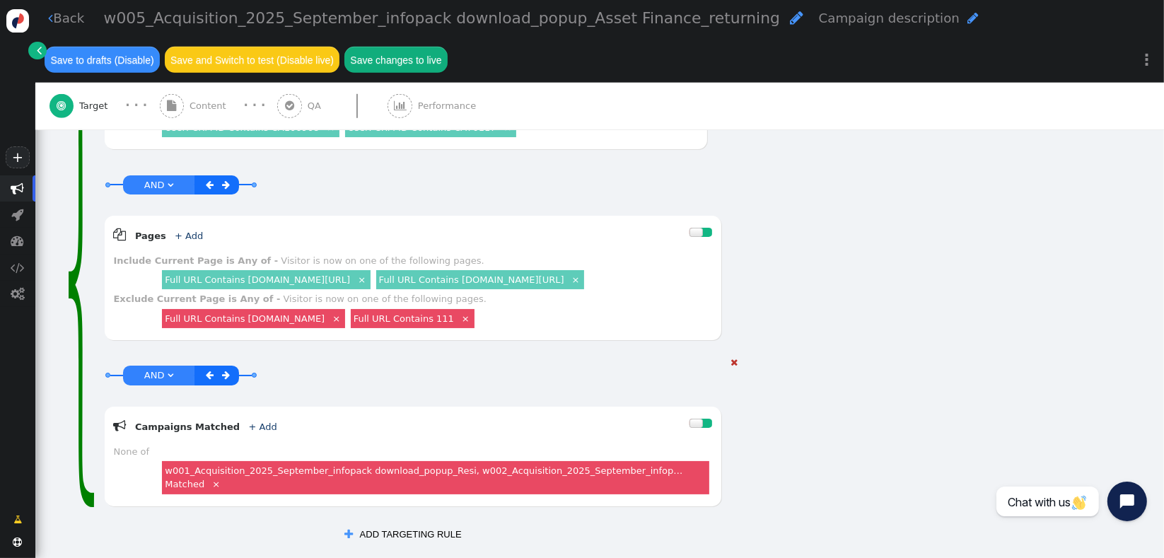
click at [561, 465] on link "w001_Acquisition_2025_September_infopack download_popup_Resi, w002_Acquisition_…" at bounding box center [424, 477] width 518 height 25
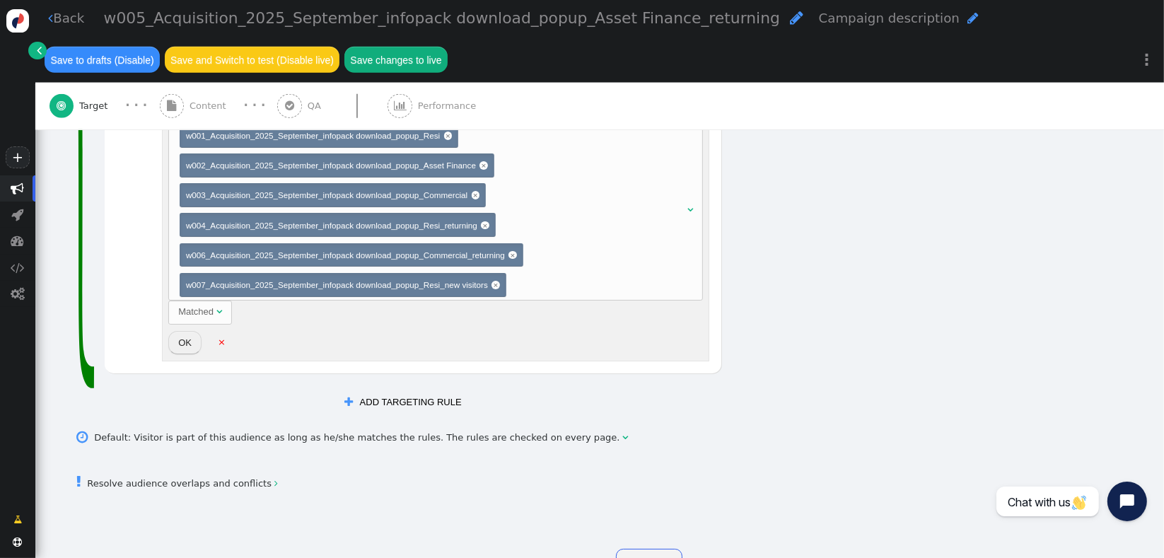
scroll to position [1370, 0]
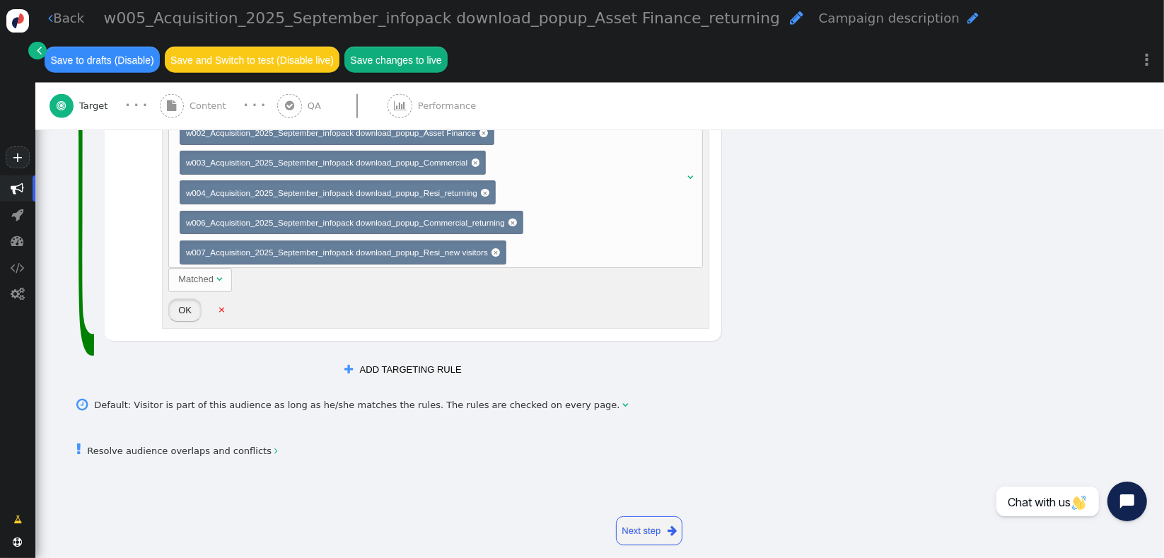
click at [183, 306] on button "OK" at bounding box center [184, 310] width 33 height 24
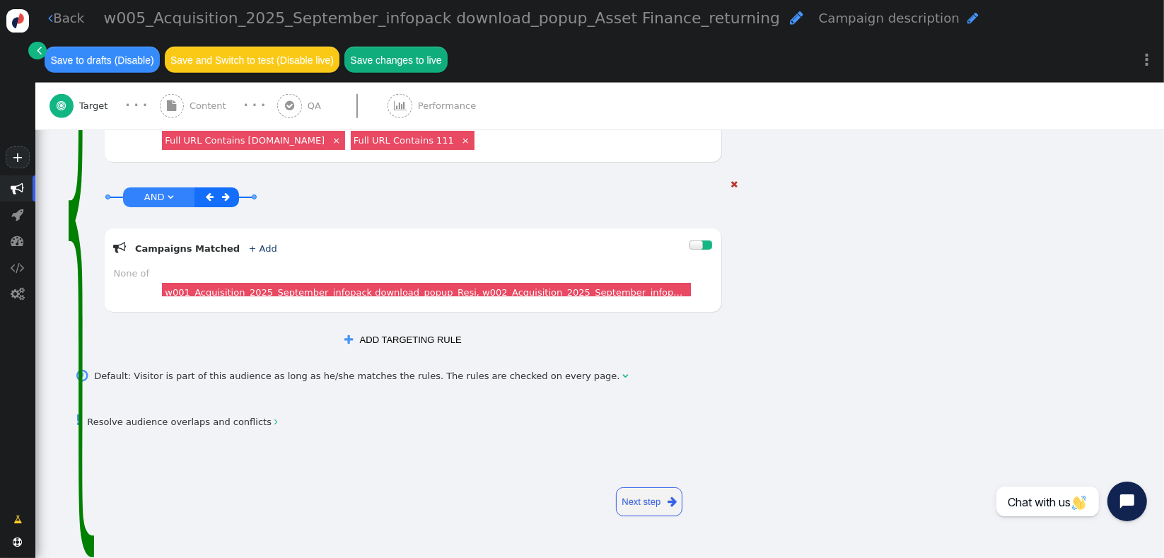
scroll to position [1142, 0]
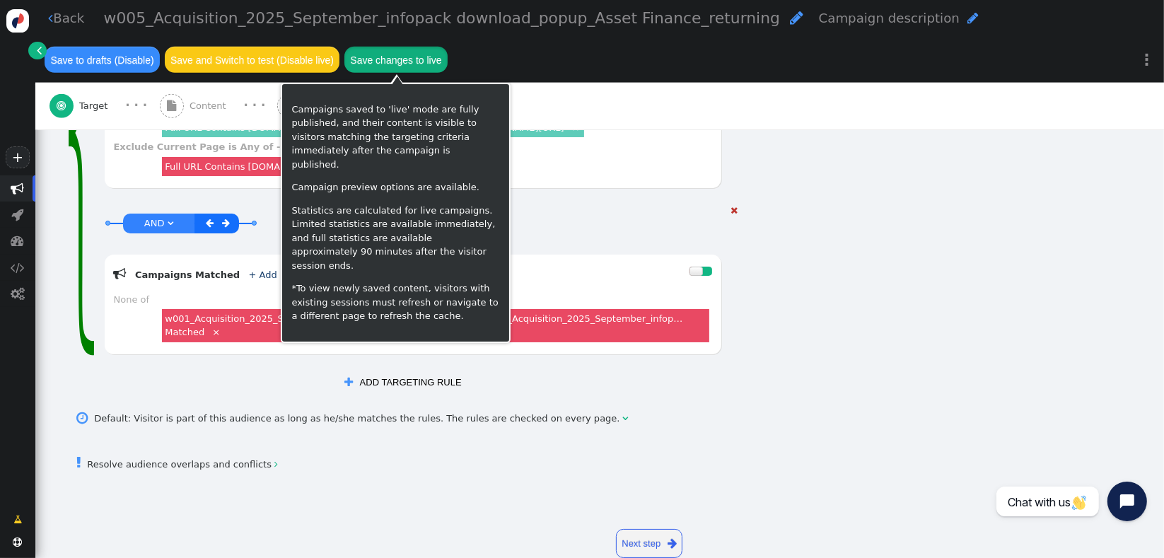
click at [412, 66] on button "Save changes to live" at bounding box center [395, 59] width 103 height 25
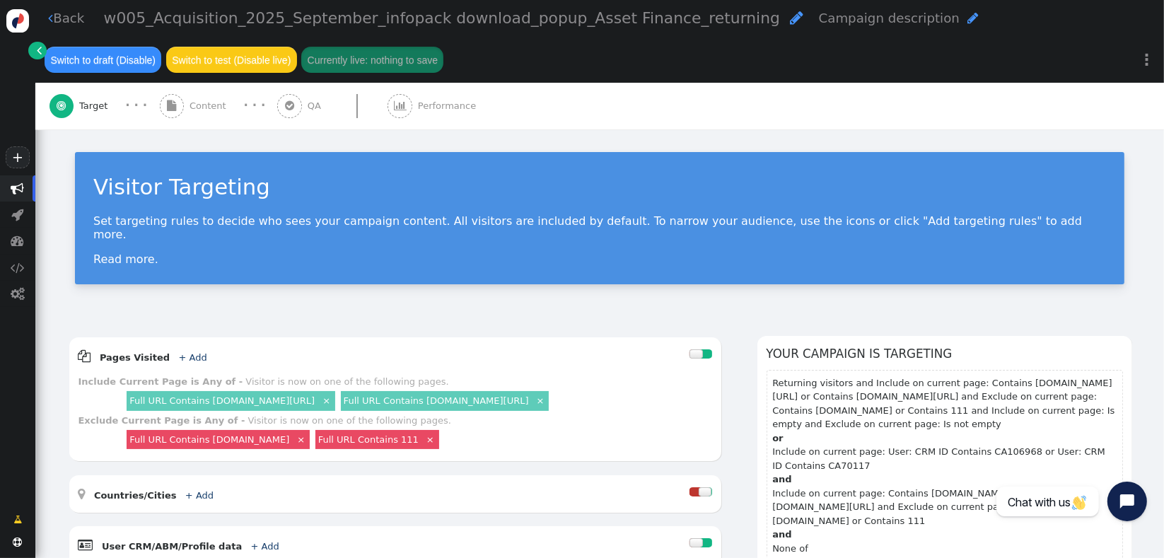
click at [639, 295] on div "Visitor Targeting Set targeting rules to decide who sees your campaign content.…" at bounding box center [599, 223] width 1129 height 188
click at [54, 23] on link " Back" at bounding box center [66, 17] width 36 height 19
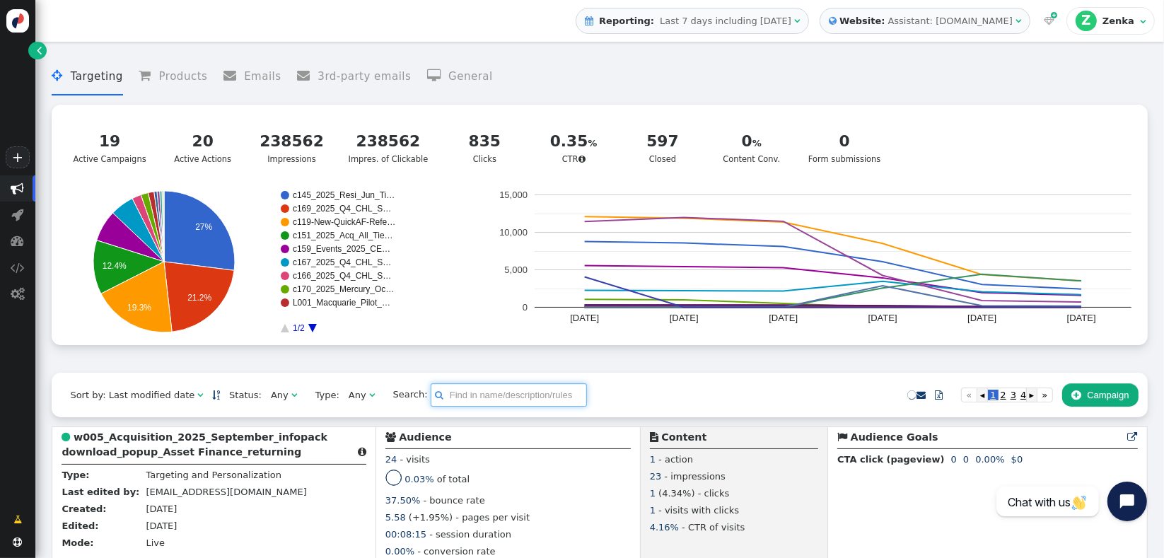
click at [459, 392] on input "text" at bounding box center [509, 395] width 156 height 24
type input "w0"
click at [579, 370] on div " Targeting  Products  Emails  3rd-party emails  General ? Active Campaigns…" at bounding box center [600, 211] width 1096 height 324
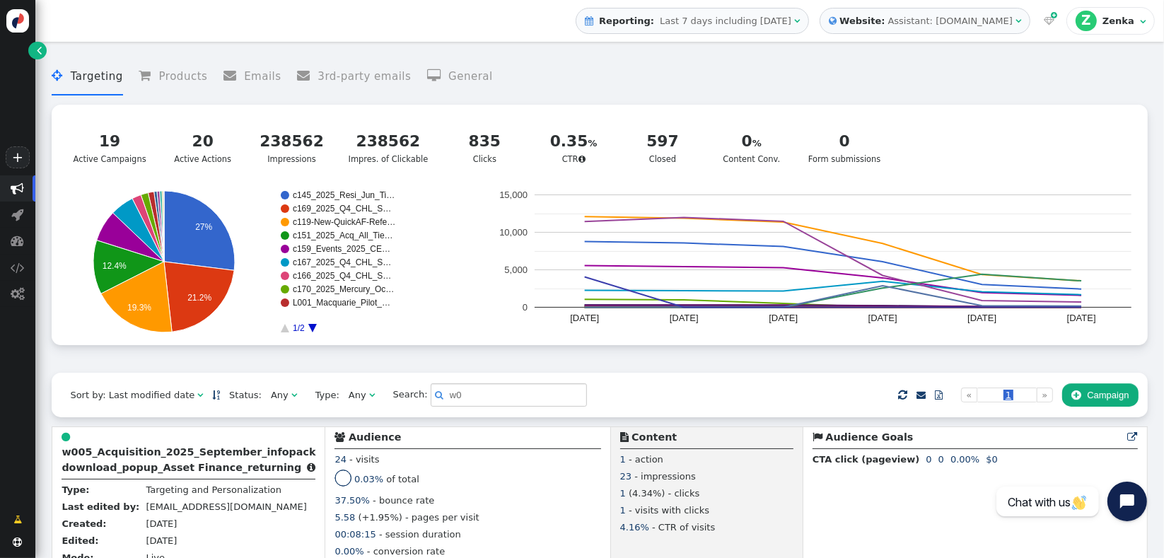
click at [579, 370] on div " Targeting  Products  Emails  3rd-party emails  General ? Active Campaigns…" at bounding box center [600, 211] width 1096 height 324
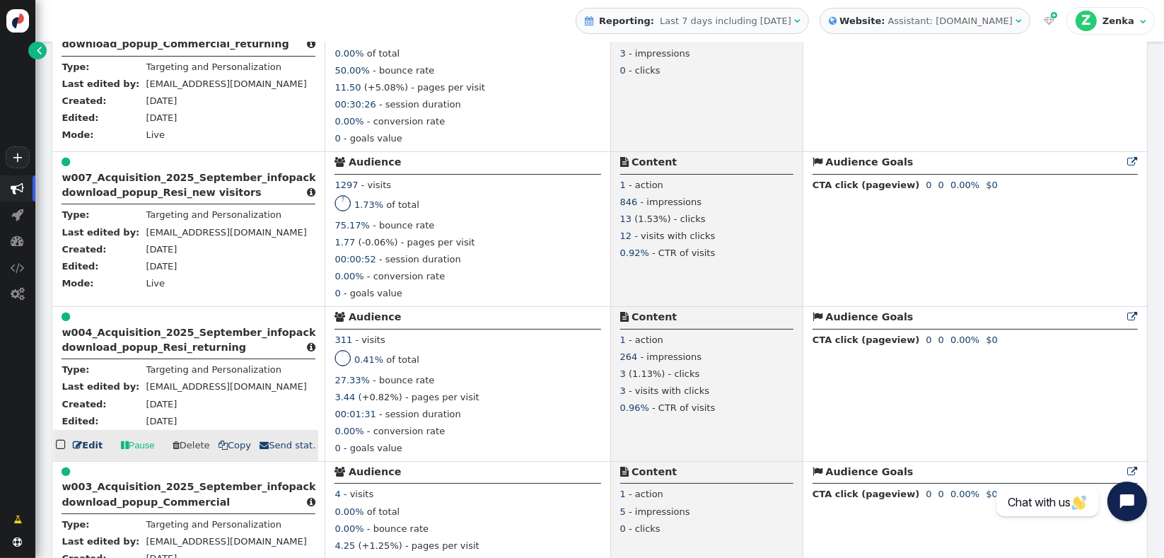
scroll to position [597, 0]
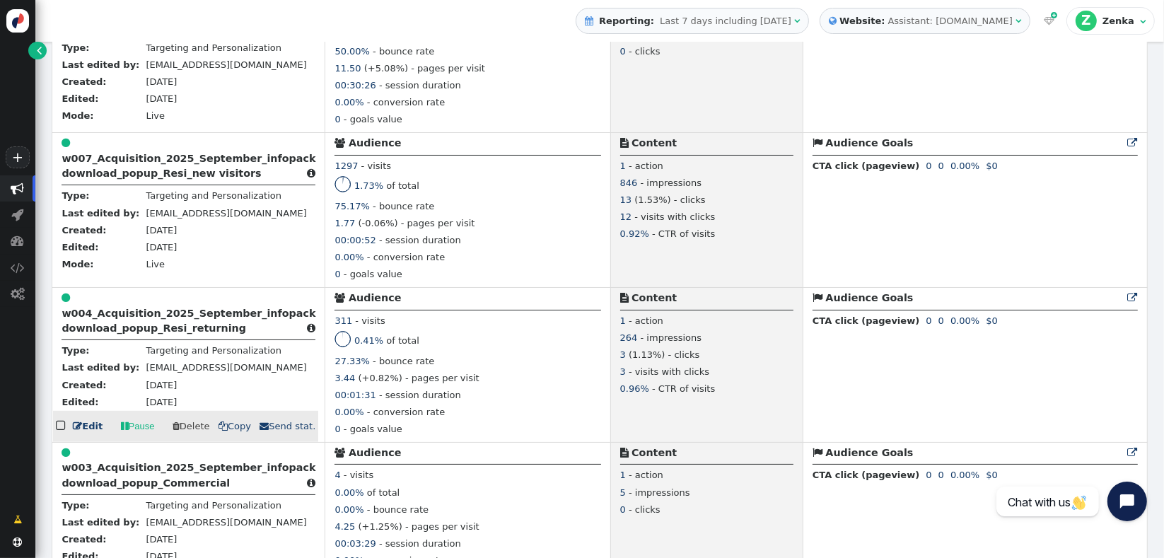
click at [133, 318] on b "w004_Acquisition_2025_September_infopack download_popup_Resi_returning" at bounding box center [189, 321] width 254 height 26
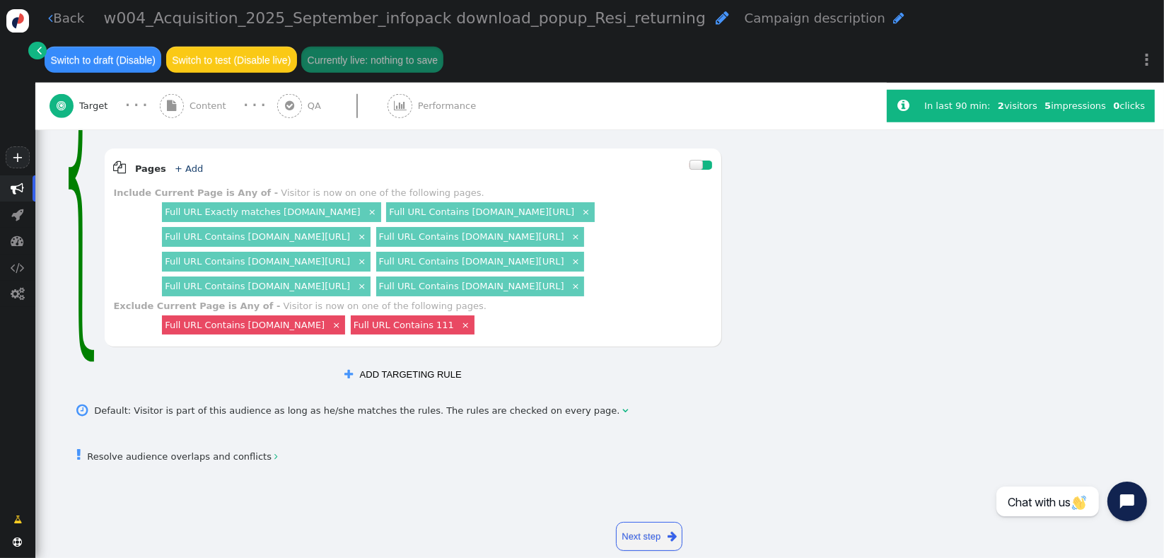
scroll to position [1138, 0]
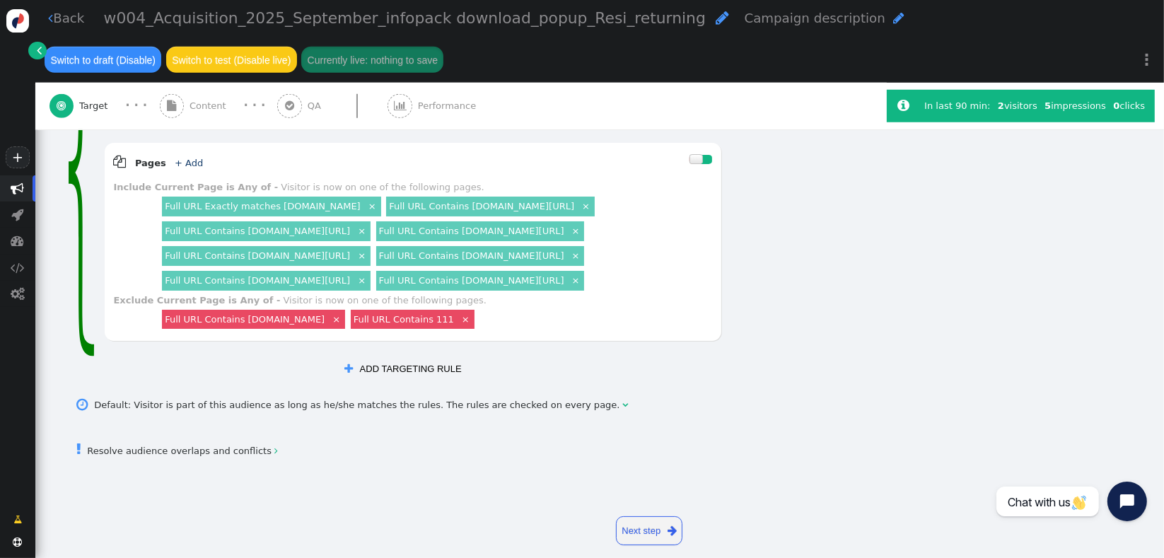
click at [434, 357] on button " ADD TARGETING RULE" at bounding box center [402, 369] width 135 height 24
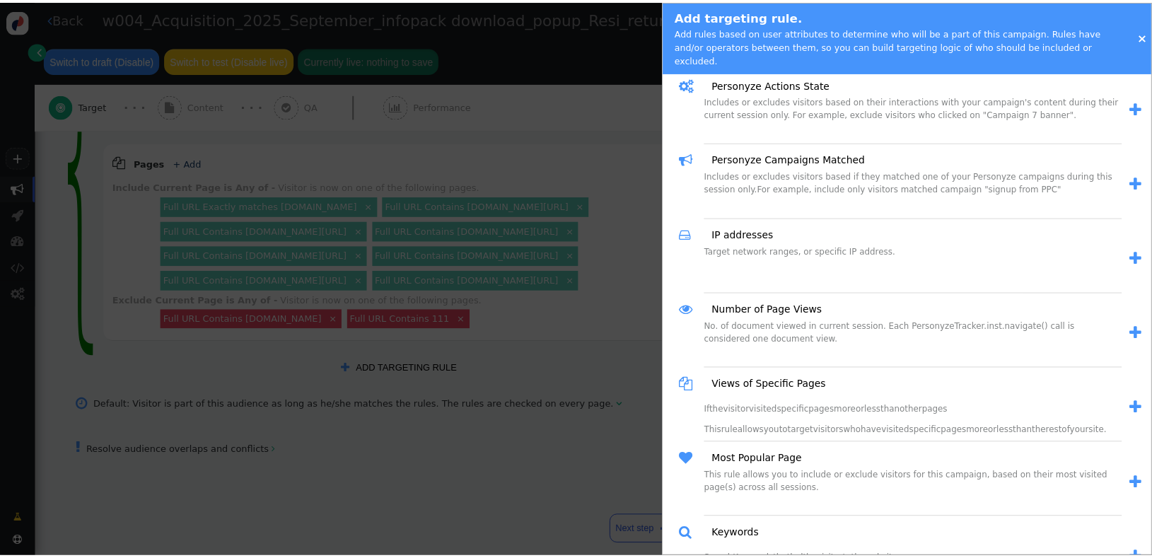
scroll to position [1133, 0]
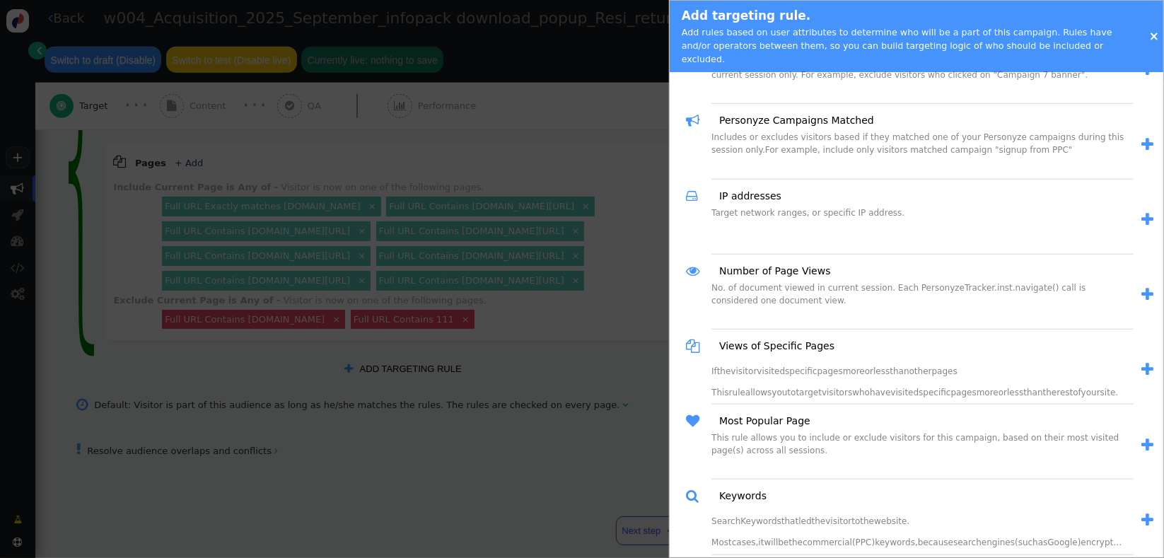
click at [1142, 137] on span "" at bounding box center [1148, 144] width 12 height 15
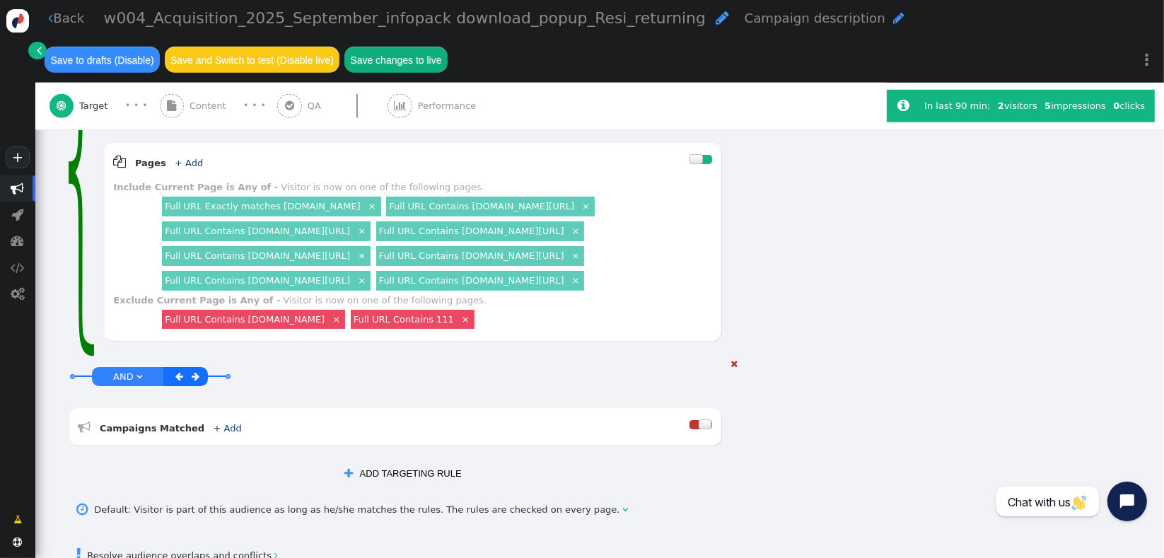
click at [200, 369] on link "" at bounding box center [197, 377] width 16 height 16
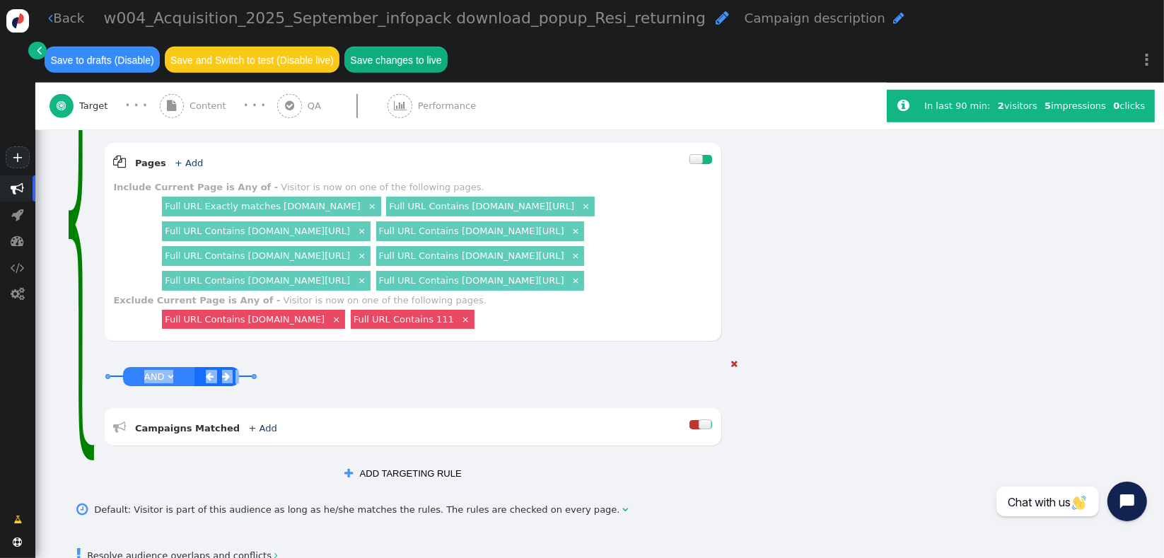
click at [200, 367] on div " " at bounding box center [217, 376] width 45 height 19
click at [249, 423] on link "+ Add" at bounding box center [263, 428] width 28 height 11
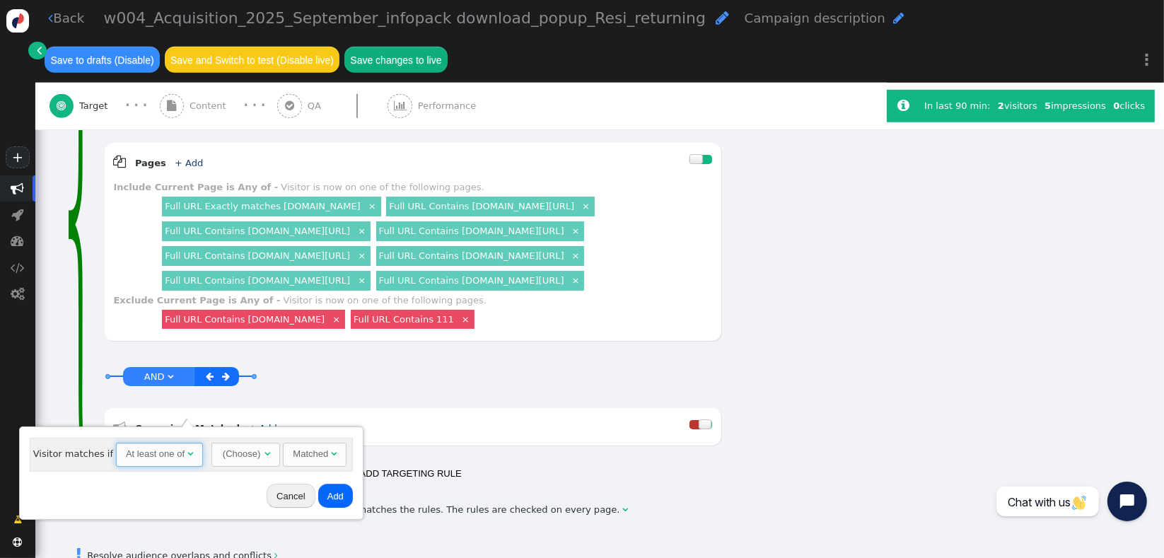
click at [187, 450] on span "" at bounding box center [190, 453] width 6 height 9
click at [195, 450] on div "(Choose)" at bounding box center [215, 453] width 40 height 21
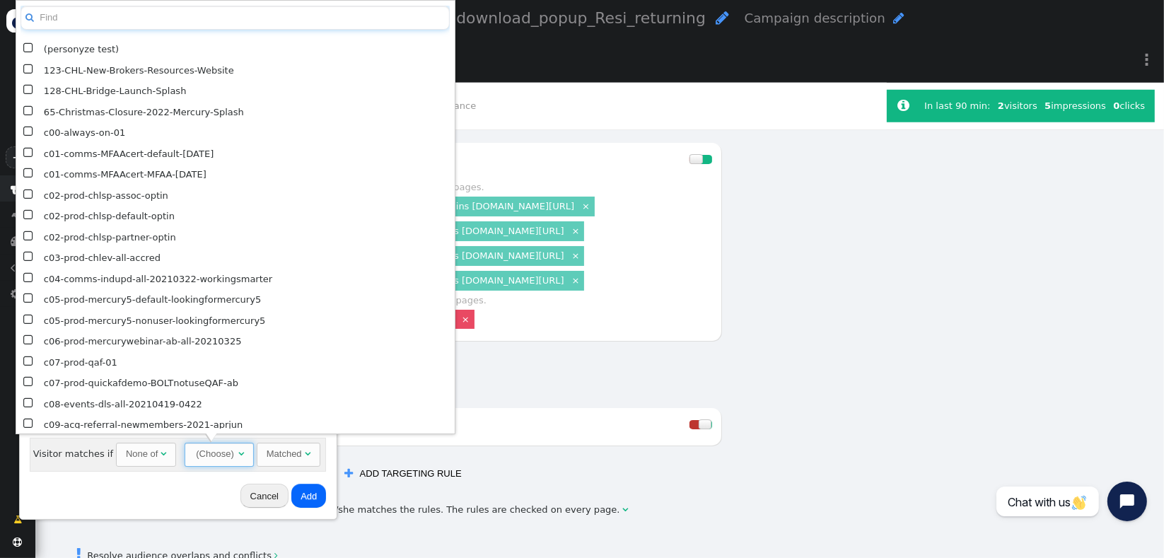
click at [195, 21] on input "text" at bounding box center [235, 18] width 429 height 25
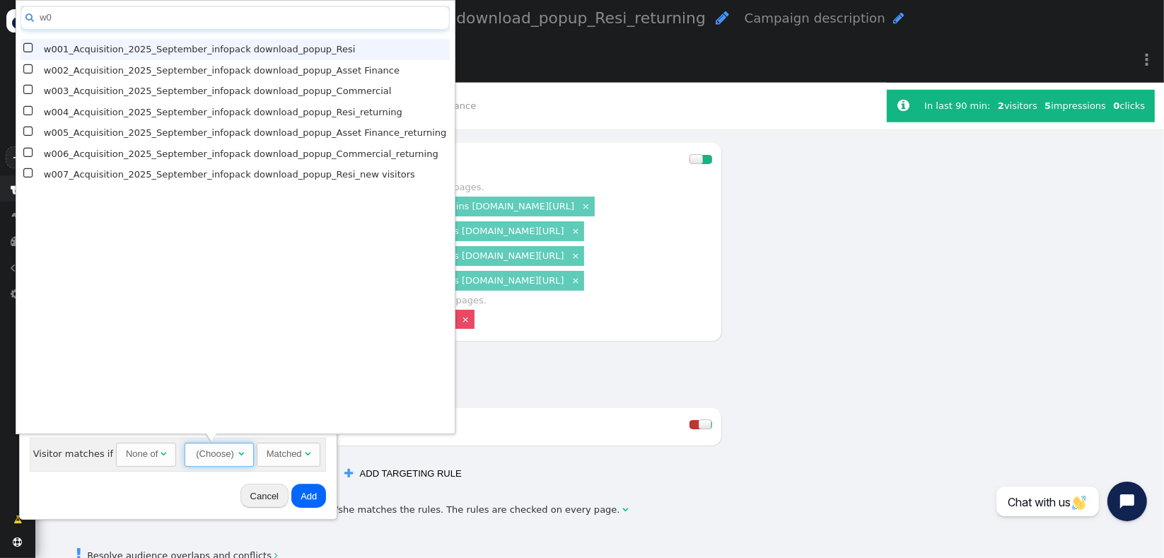
type input "w0"
click at [26, 46] on span "" at bounding box center [29, 49] width 12 height 18
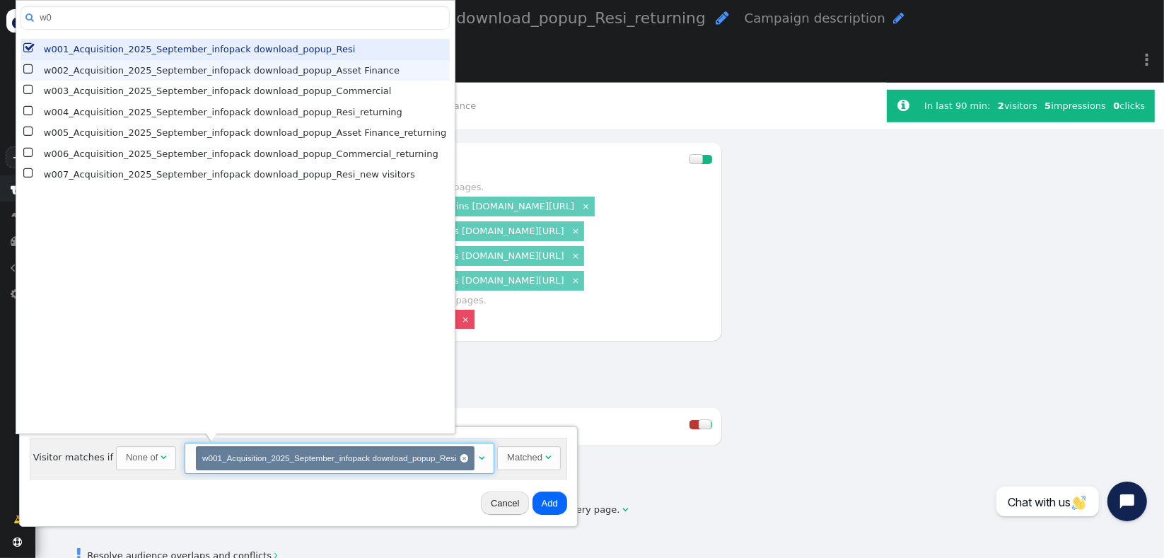
click at [26, 71] on span "" at bounding box center [29, 70] width 12 height 18
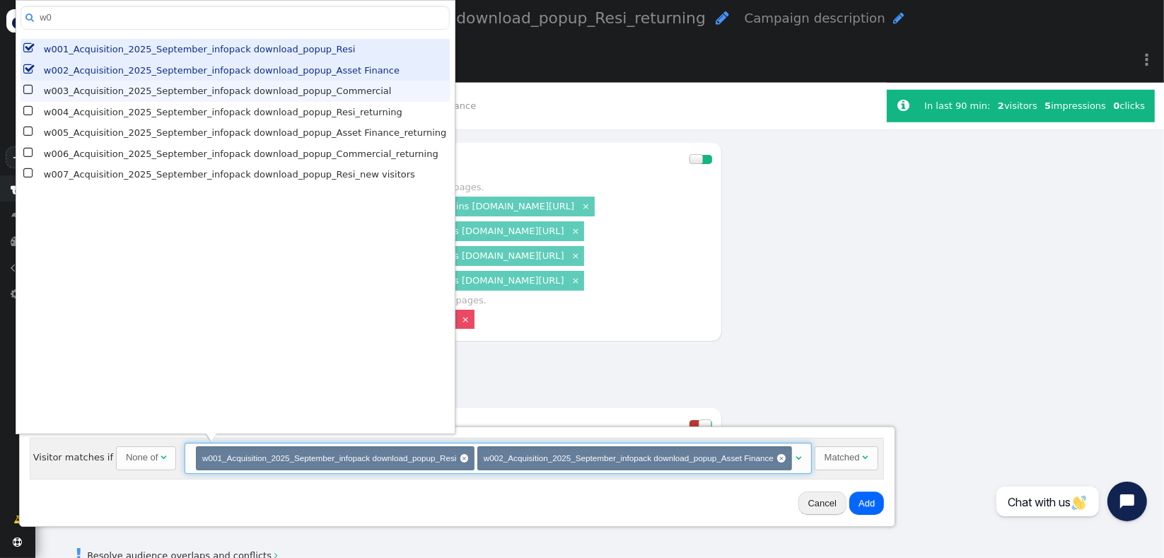
click at [26, 84] on span "" at bounding box center [29, 90] width 12 height 18
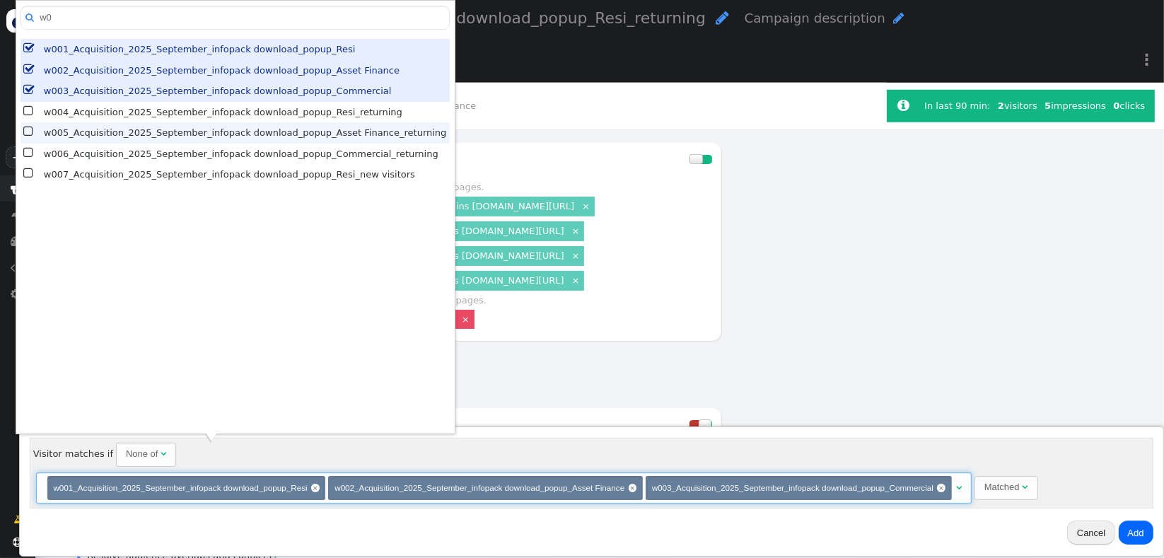
click at [29, 129] on span "" at bounding box center [29, 132] width 12 height 18
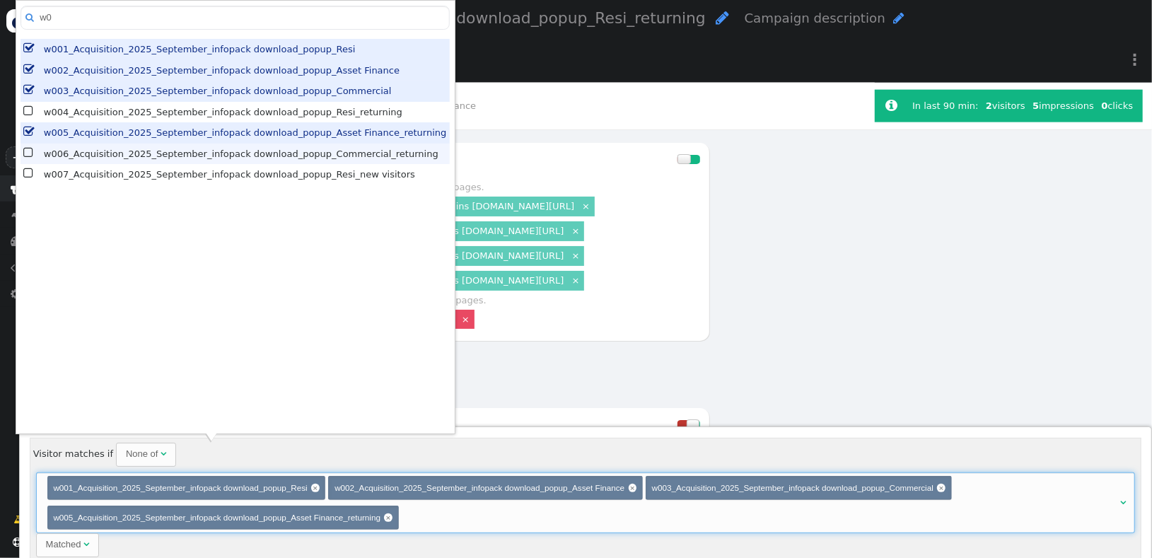
click at [28, 149] on span "" at bounding box center [29, 153] width 12 height 18
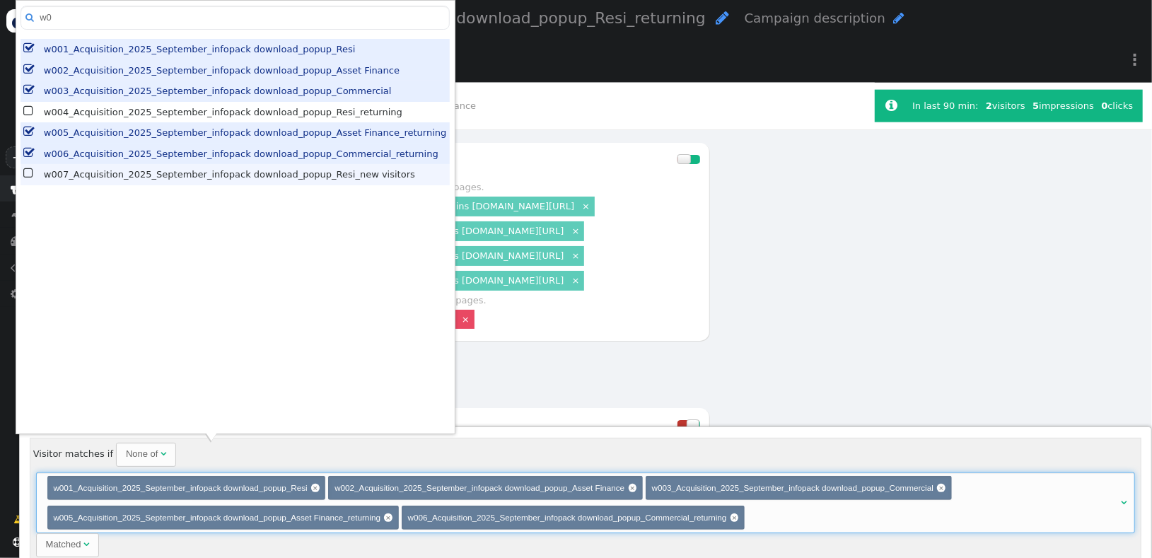
click at [28, 173] on span "" at bounding box center [29, 174] width 12 height 18
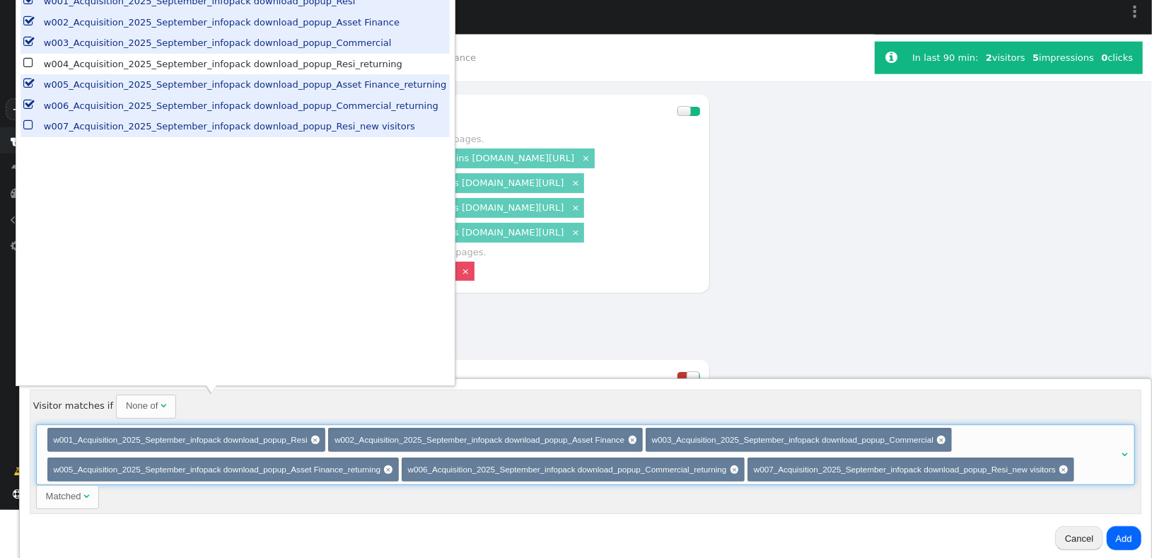
scroll to position [51, 0]
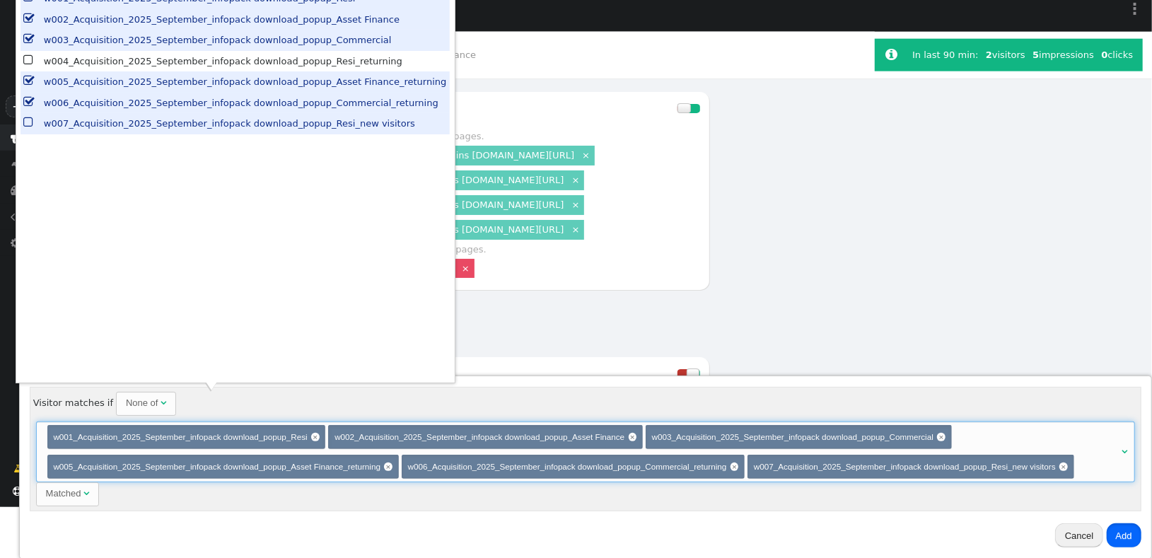
click at [1130, 533] on button "Add" at bounding box center [1124, 535] width 35 height 24
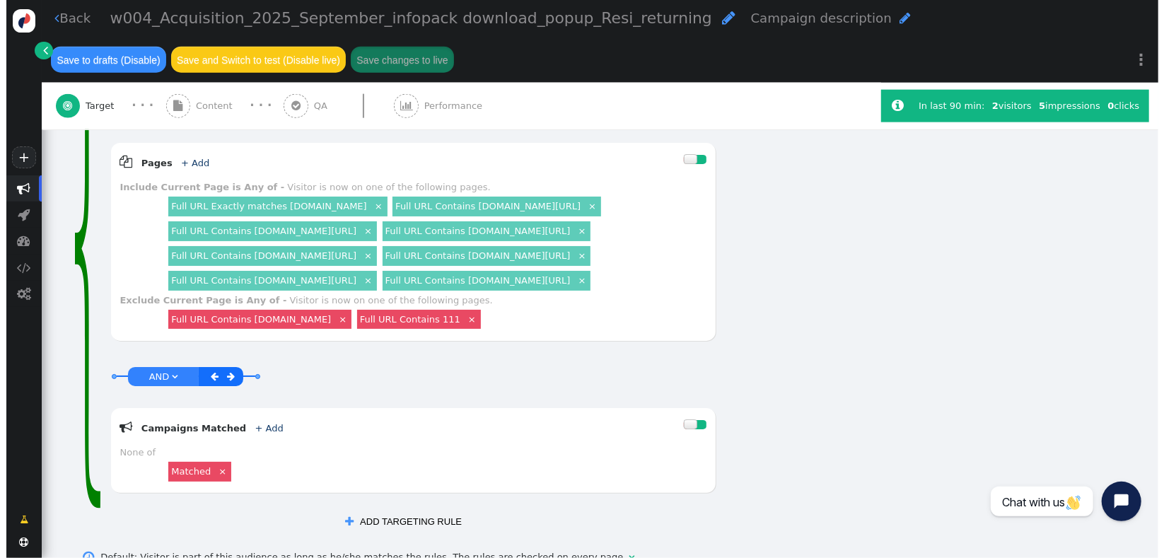
scroll to position [0, 0]
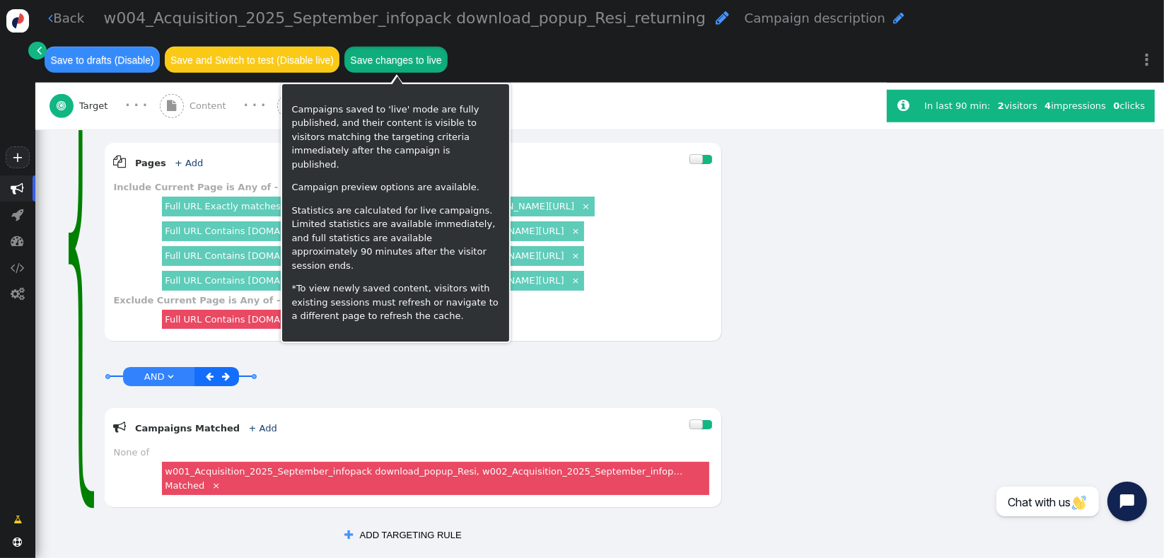
click at [383, 69] on button "Save changes to live" at bounding box center [395, 59] width 103 height 25
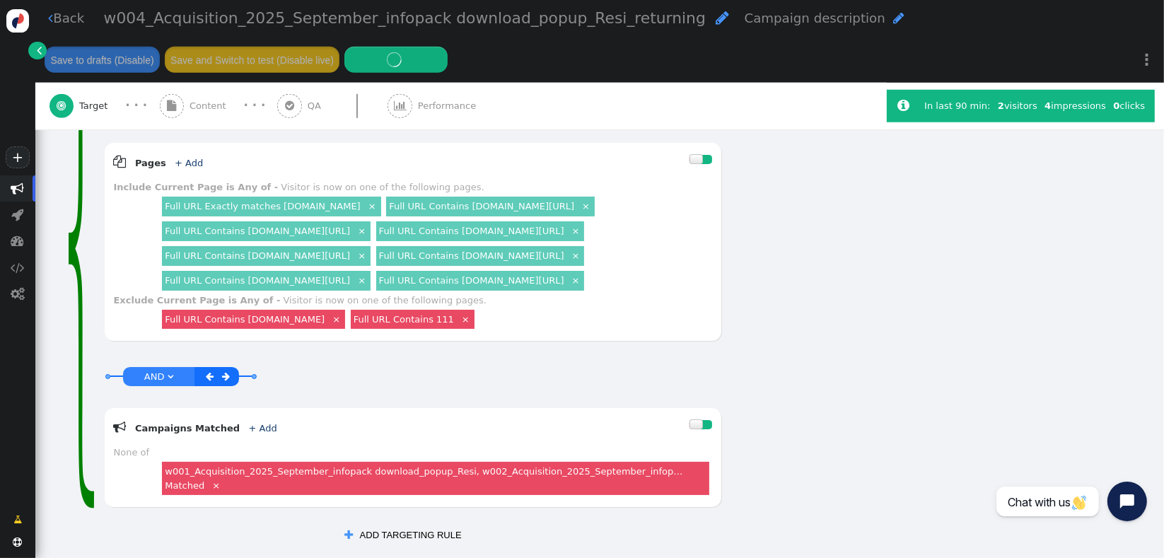
click at [722, 331] on div "" at bounding box center [730, 224] width 16 height 264
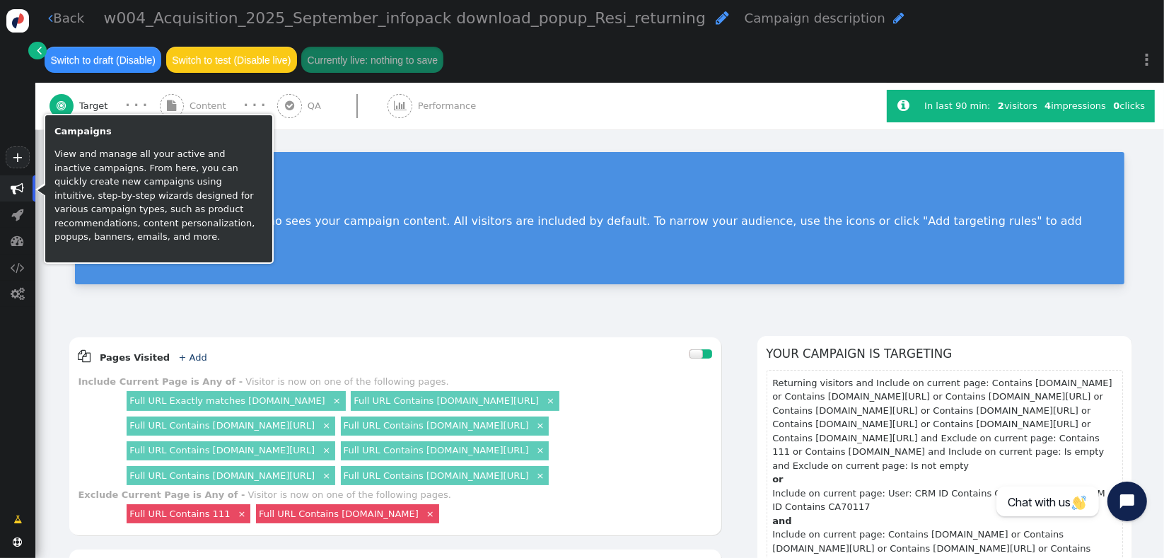
click at [30, 192] on span "" at bounding box center [17, 188] width 35 height 26
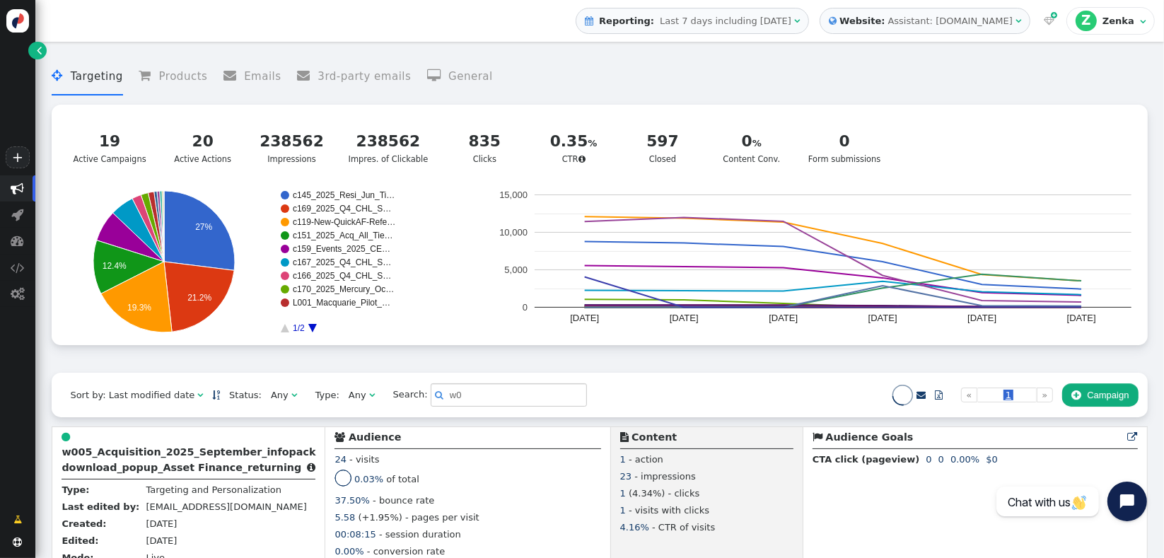
click at [666, 400] on div "Sort by: Last modified date   Status: Any  Type: Any  Search:  w0    Im…" at bounding box center [600, 395] width 1096 height 44
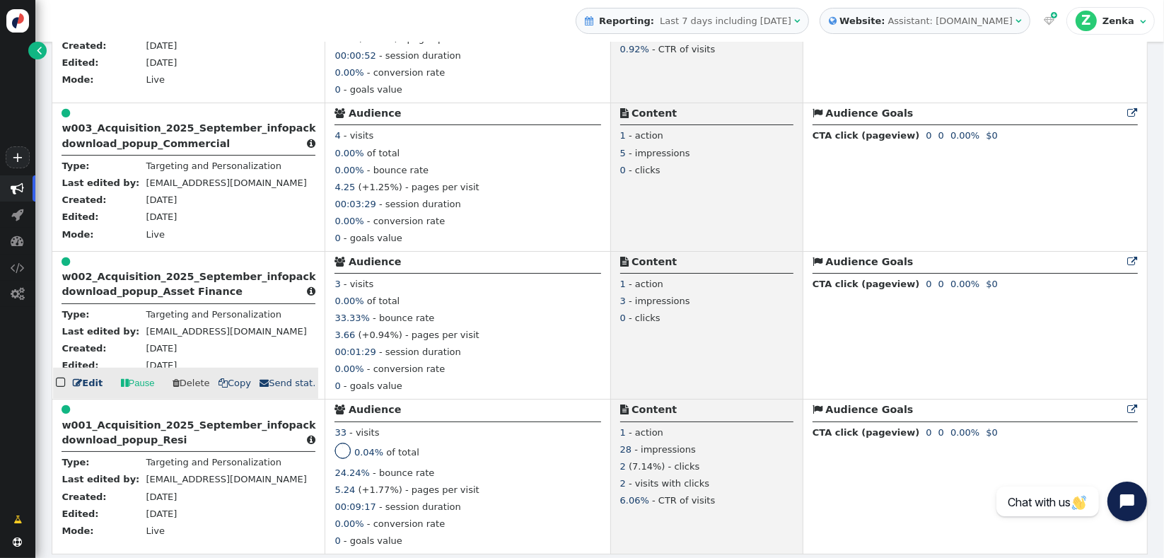
scroll to position [941, 0]
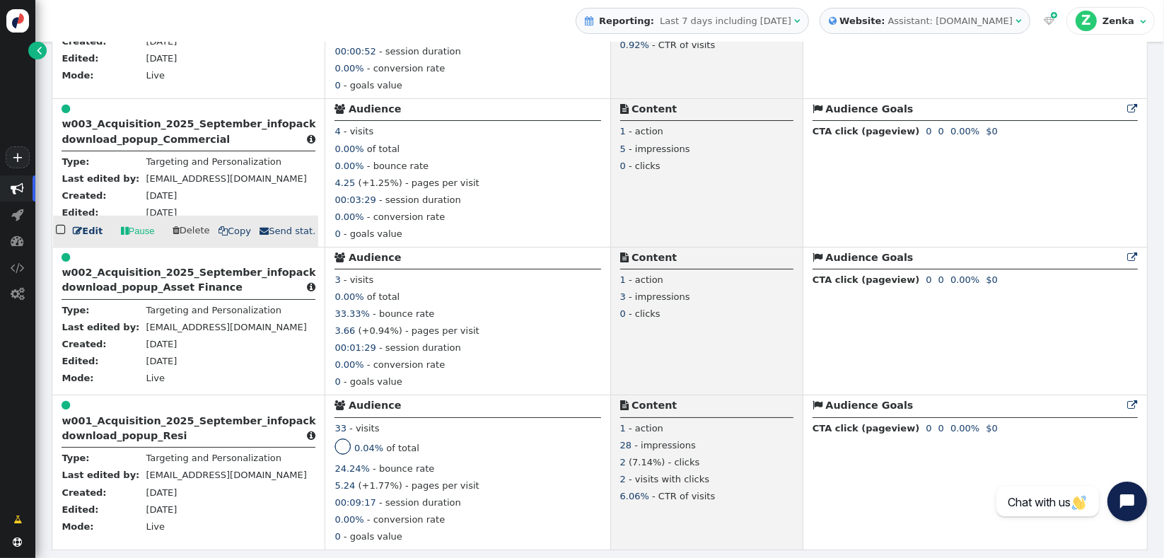
click at [141, 134] on b "w003_Acquisition_2025_September_infopack download_popup_Commercial" at bounding box center [189, 131] width 254 height 26
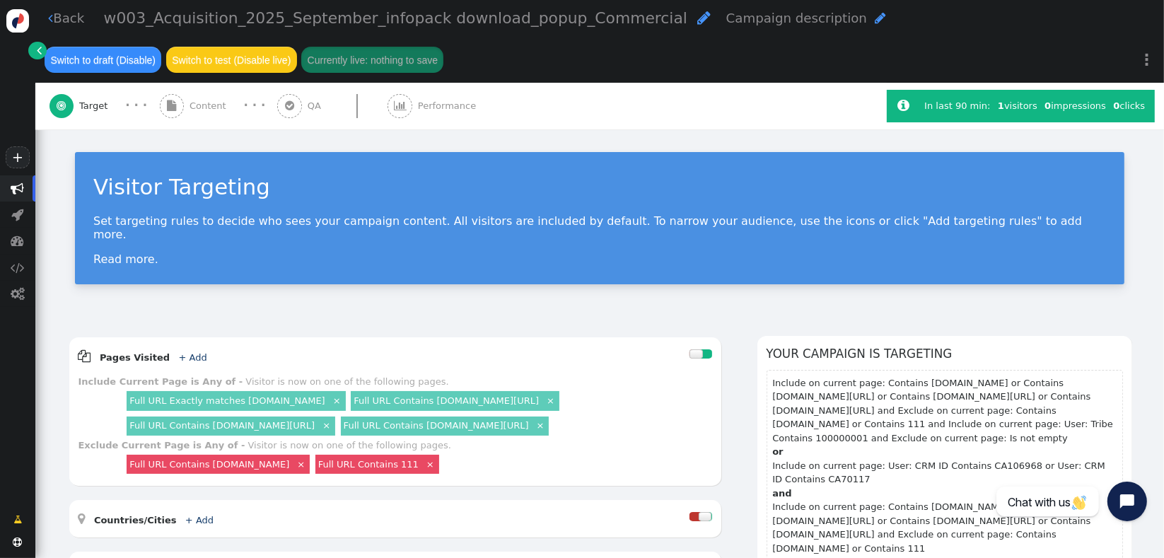
click at [345, 300] on div "Visitor Targeting Set targeting rules to decide who sees your campaign content.…" at bounding box center [599, 223] width 1129 height 188
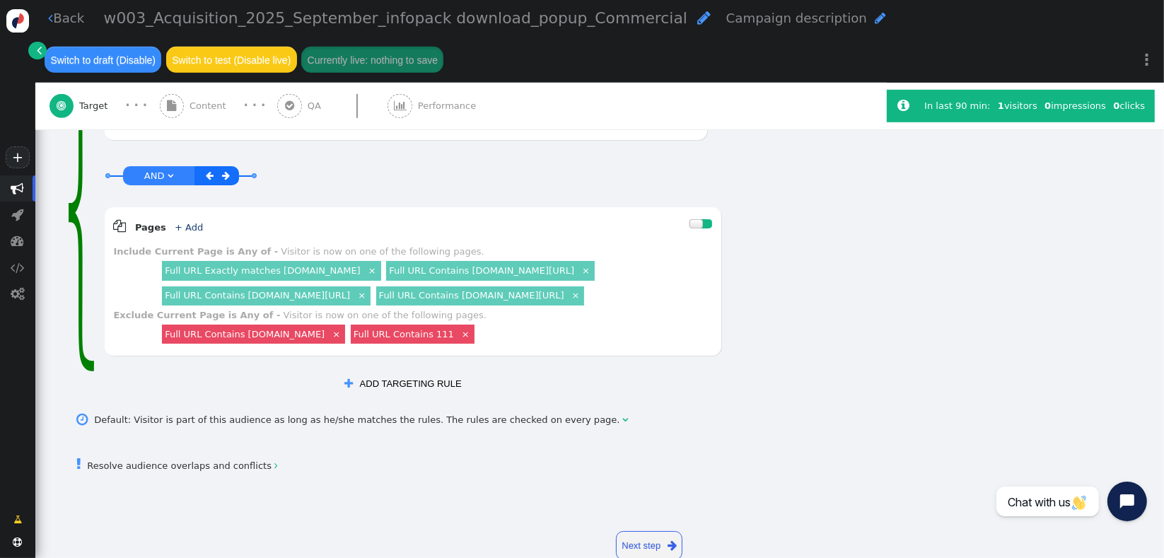
scroll to position [910, 0]
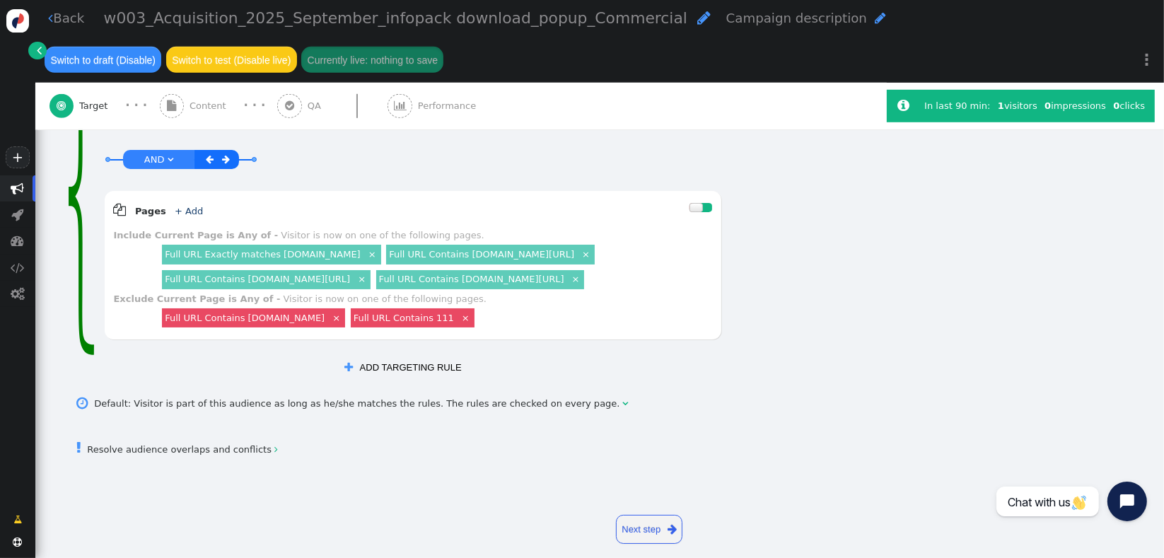
click at [369, 356] on button " ADD TARGETING RULE" at bounding box center [402, 368] width 135 height 24
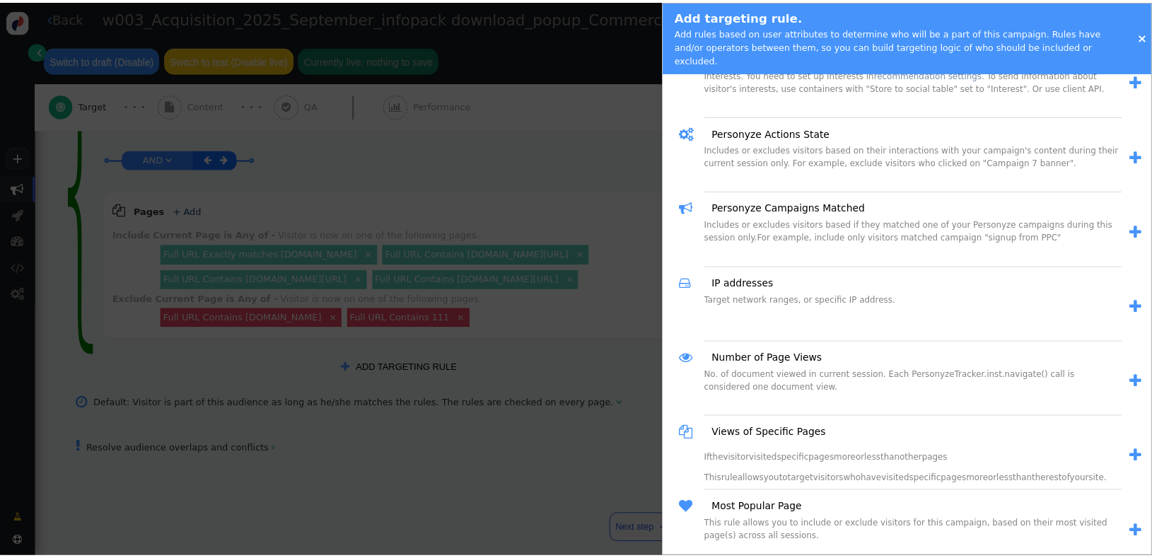
scroll to position [1058, 0]
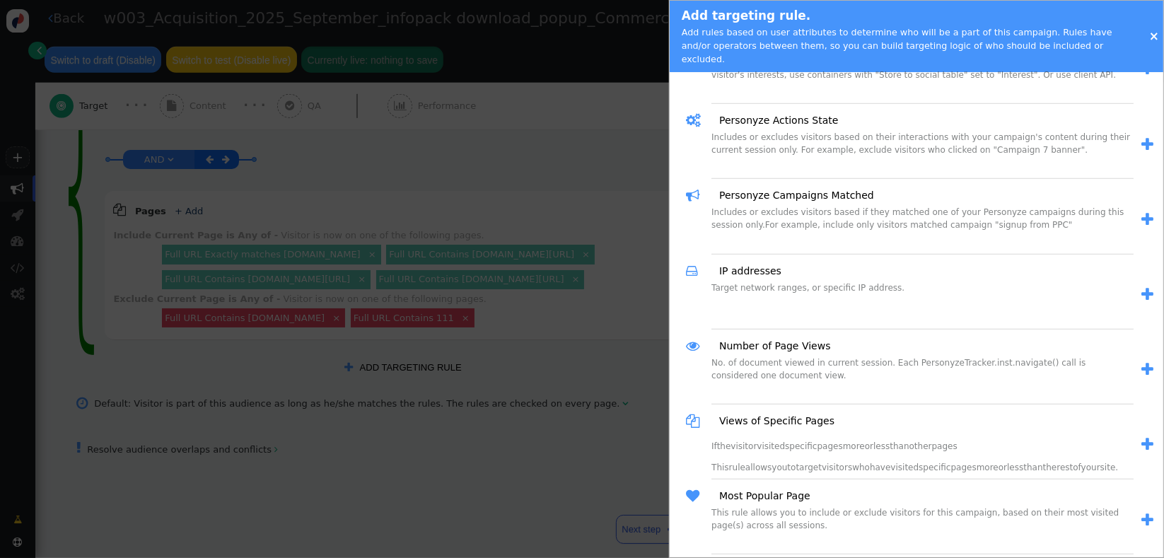
click at [1142, 212] on span "" at bounding box center [1148, 219] width 12 height 15
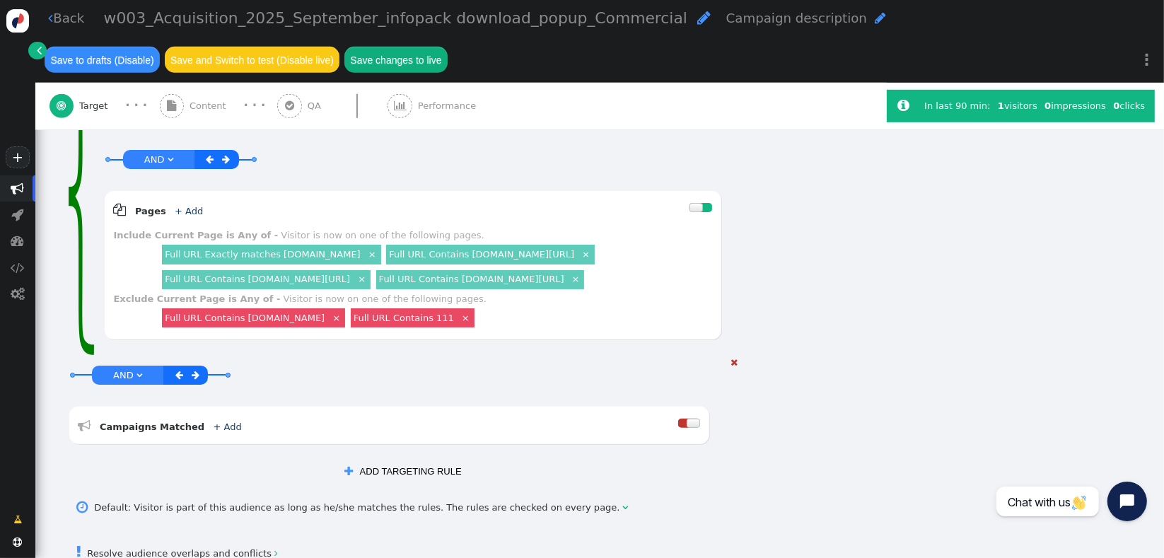
click at [195, 371] on span "" at bounding box center [196, 375] width 8 height 9
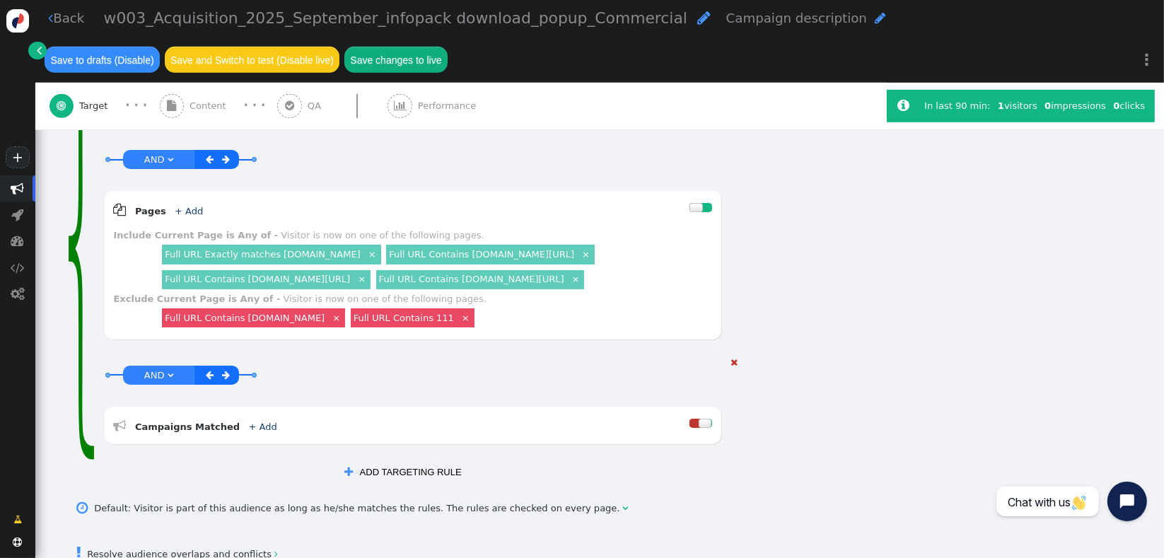
click at [249, 422] on link "+ Add" at bounding box center [263, 427] width 28 height 11
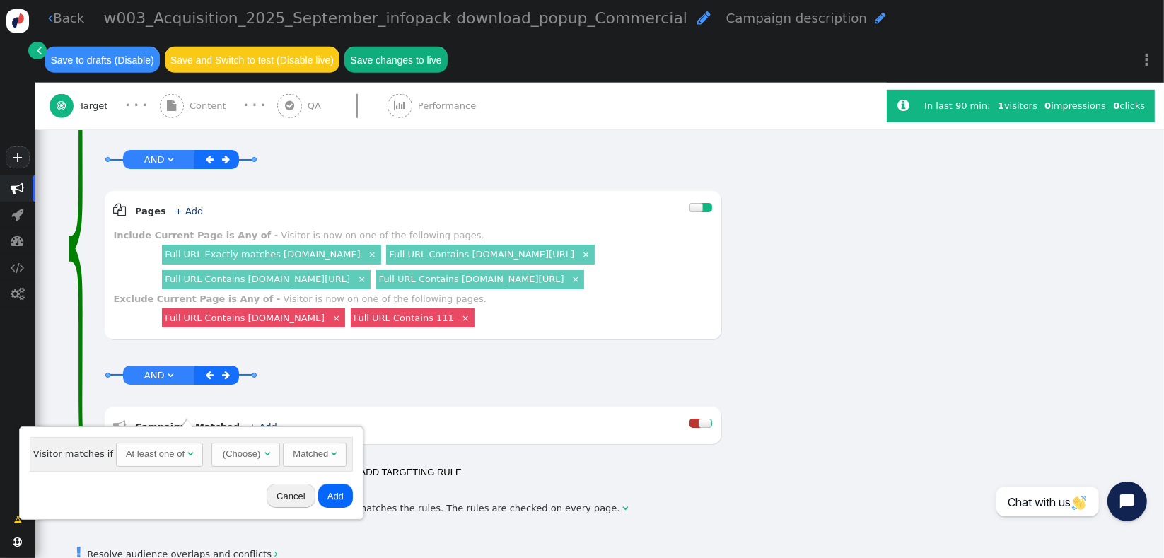
click at [160, 450] on div "At least one of" at bounding box center [155, 454] width 59 height 14
click at [225, 458] on div "(Choose)" at bounding box center [215, 453] width 40 height 21
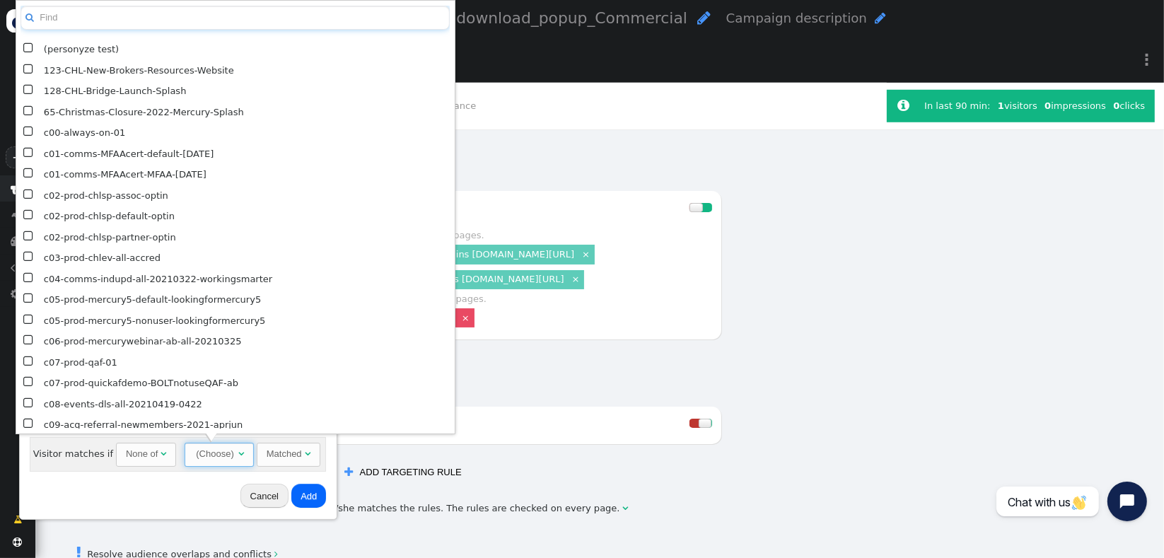
click at [301, 20] on input "text" at bounding box center [235, 18] width 429 height 25
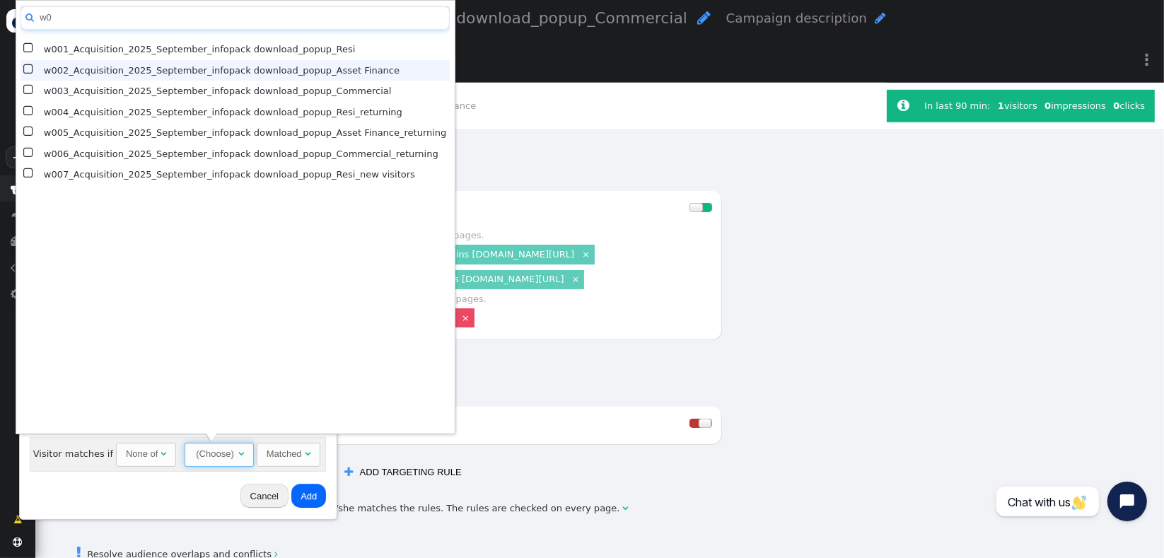
type input "w0"
drag, startPoint x: 28, startPoint y: 49, endPoint x: 28, endPoint y: 66, distance: 17.7
click at [28, 66] on tbody " (personyze test)  123-CHL-New-Brokers-Resources-Website  128-CHL-Bridge-Lau…" at bounding box center [235, 112] width 429 height 146
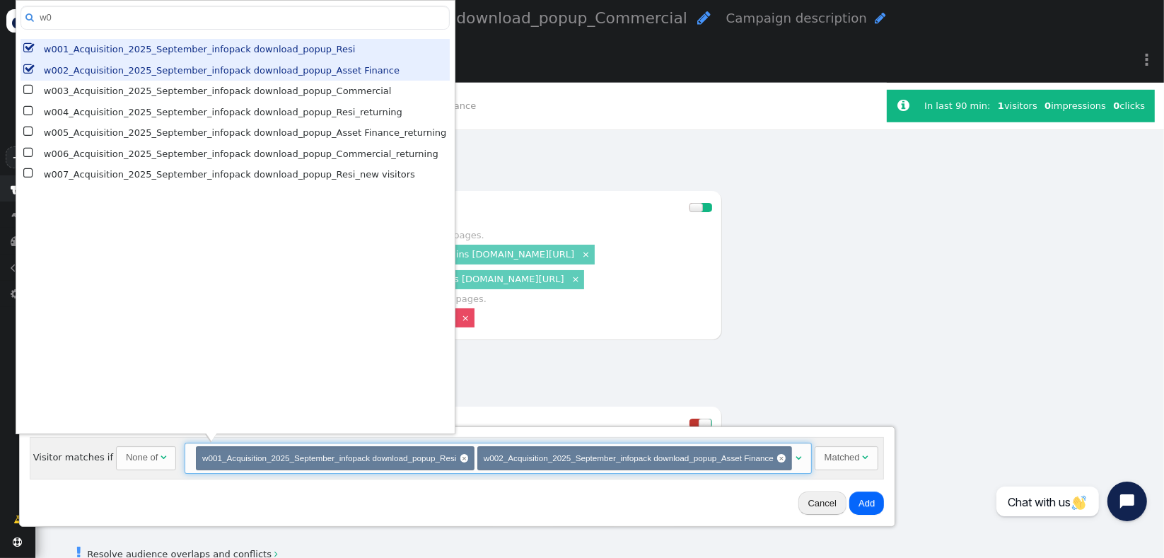
click at [28, 66] on span "" at bounding box center [29, 70] width 12 height 18
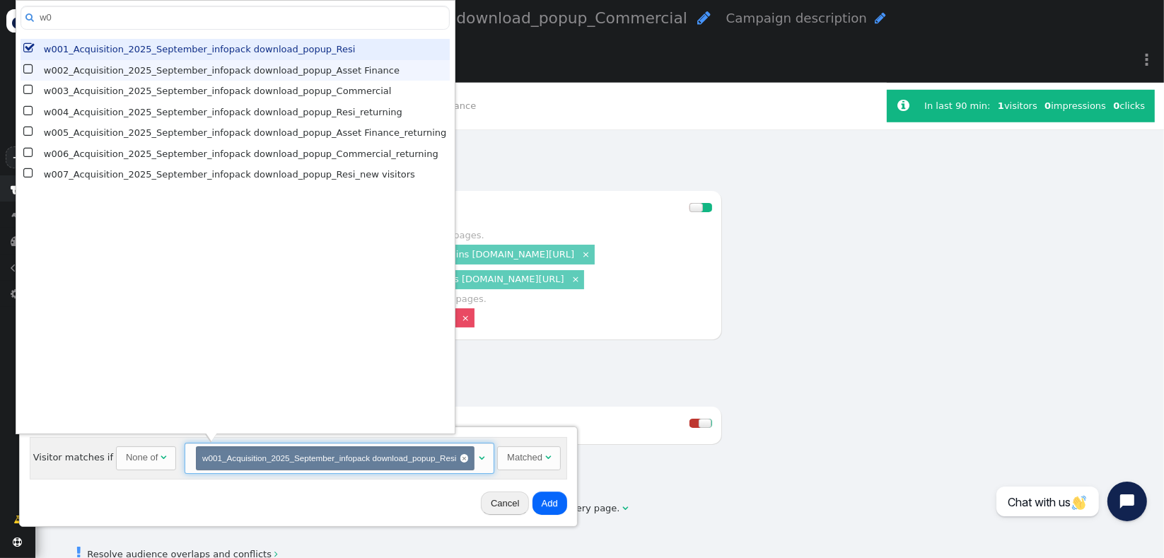
click at [28, 66] on span "" at bounding box center [29, 70] width 12 height 18
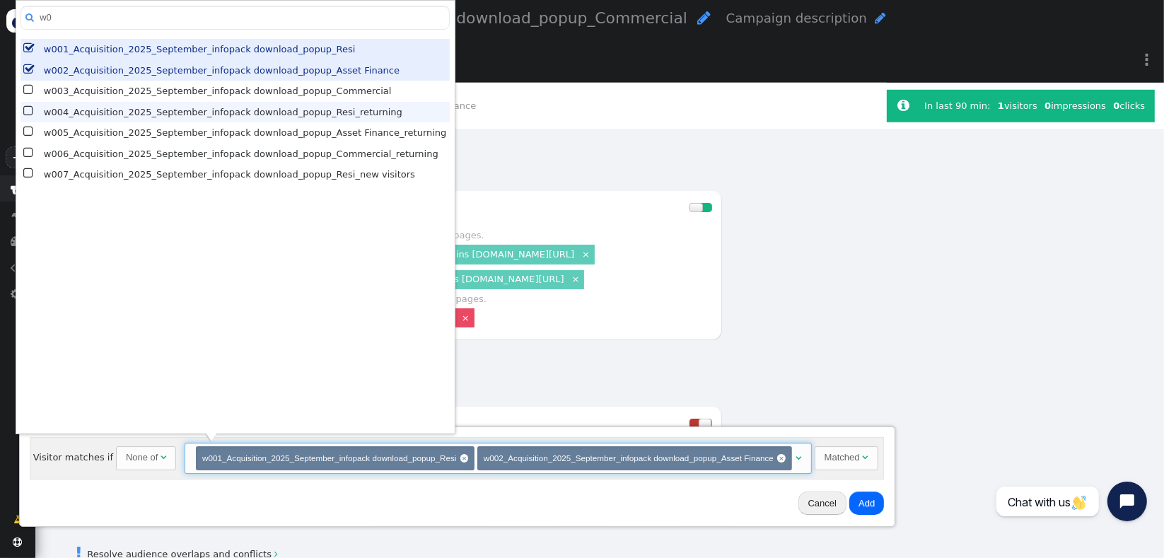
click at [29, 112] on span "" at bounding box center [29, 112] width 12 height 18
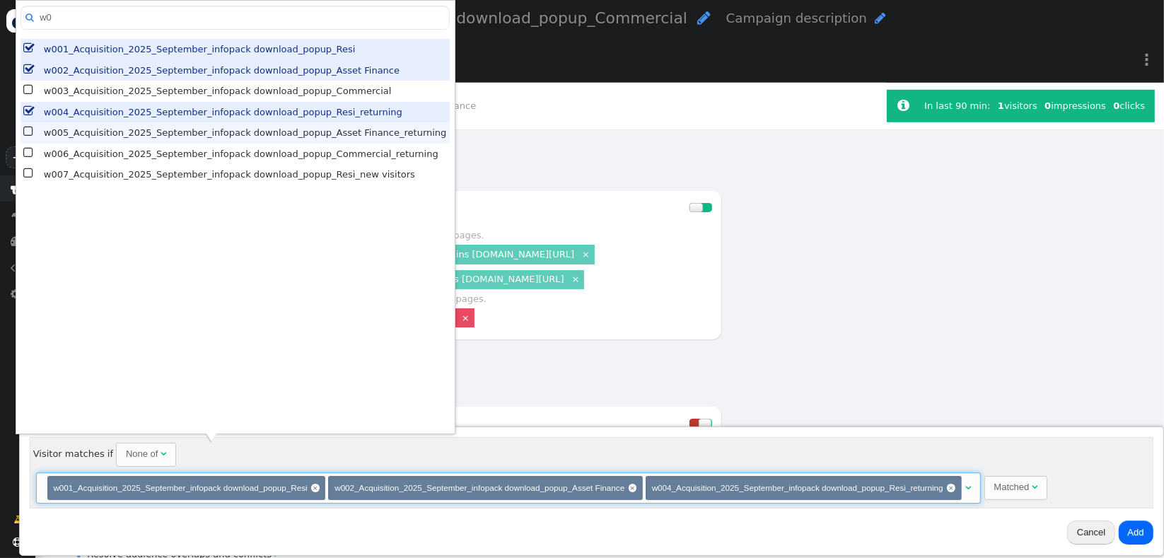
click at [26, 131] on span "" at bounding box center [29, 132] width 12 height 18
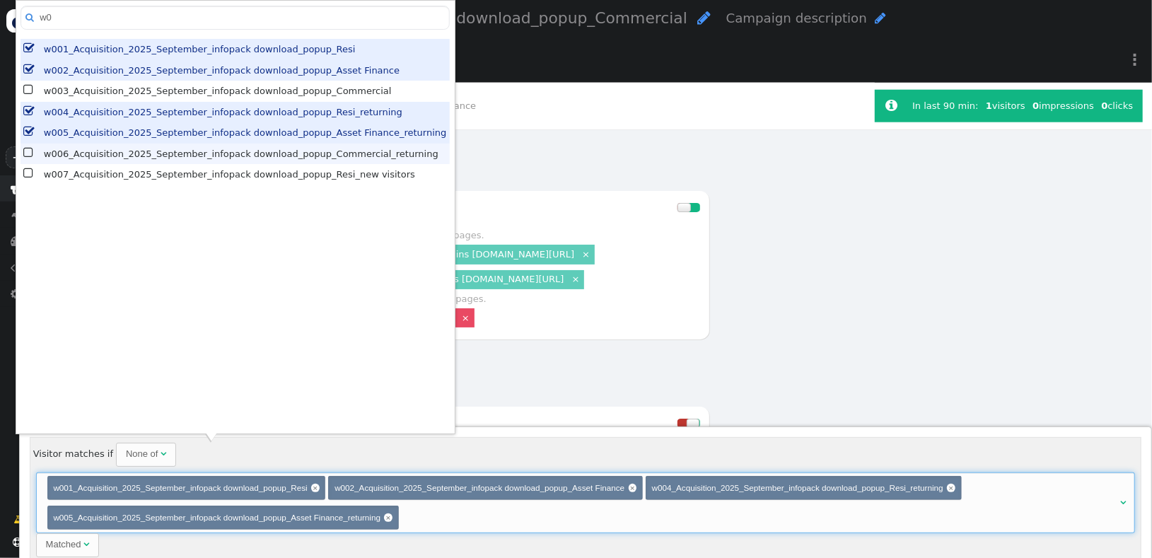
click at [26, 157] on span "" at bounding box center [29, 153] width 12 height 18
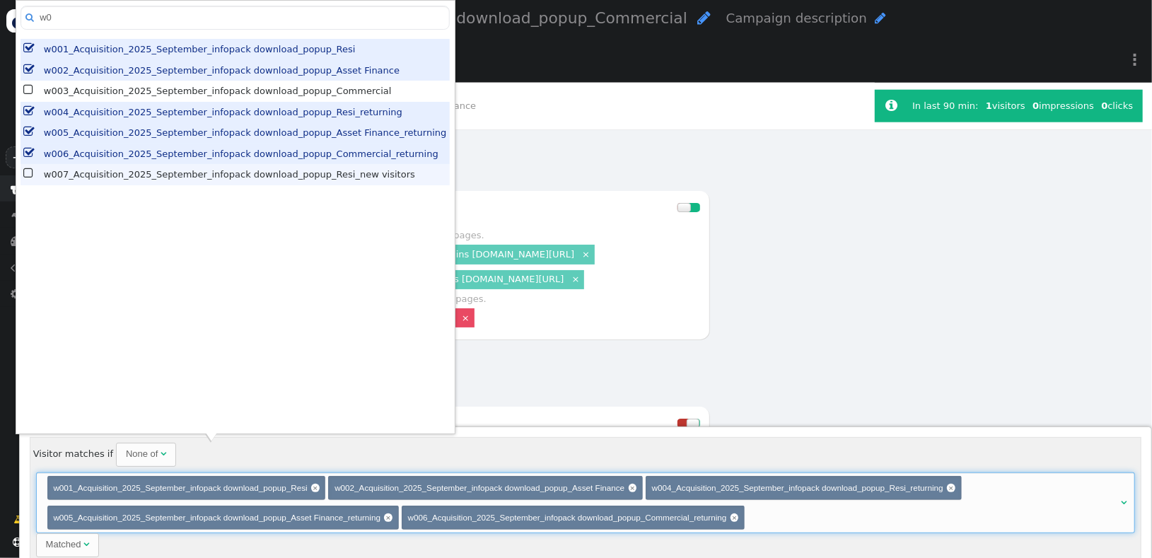
click at [26, 170] on span "" at bounding box center [29, 174] width 12 height 18
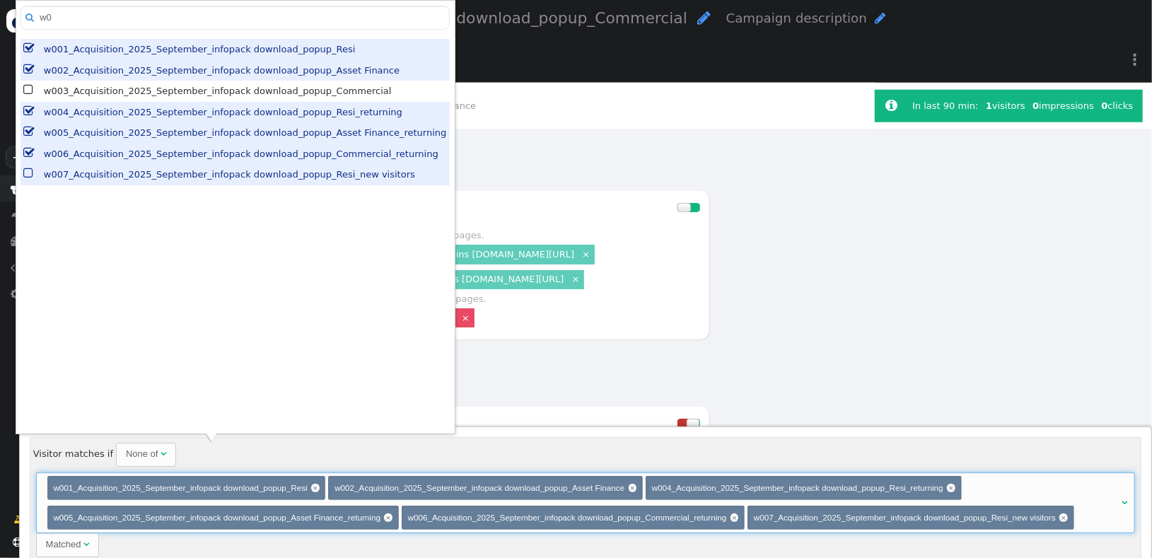
click at [119, 260] on div " w0  (personyze test)  123-CHL-New-Brokers-Resources-Website  128-CHL-Bridg…" at bounding box center [235, 218] width 429 height 424
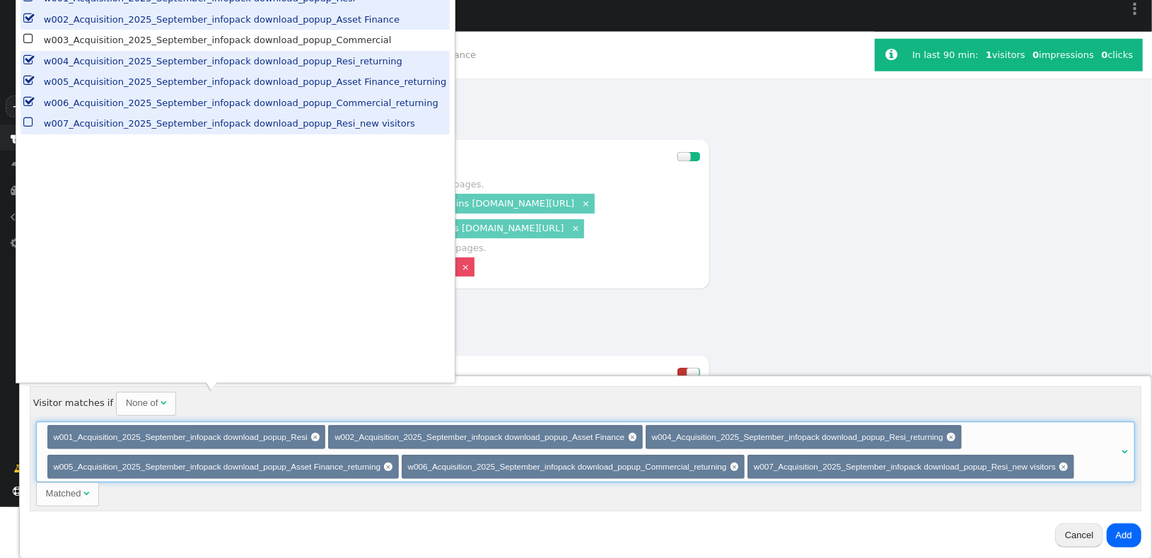
click at [1122, 542] on button "Add" at bounding box center [1124, 535] width 35 height 24
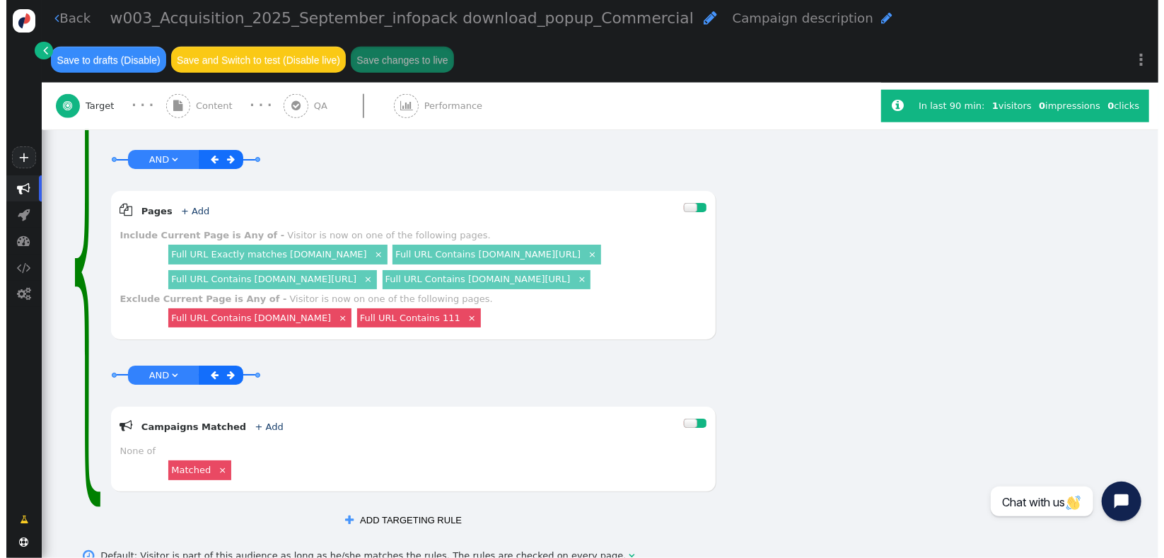
scroll to position [0, 0]
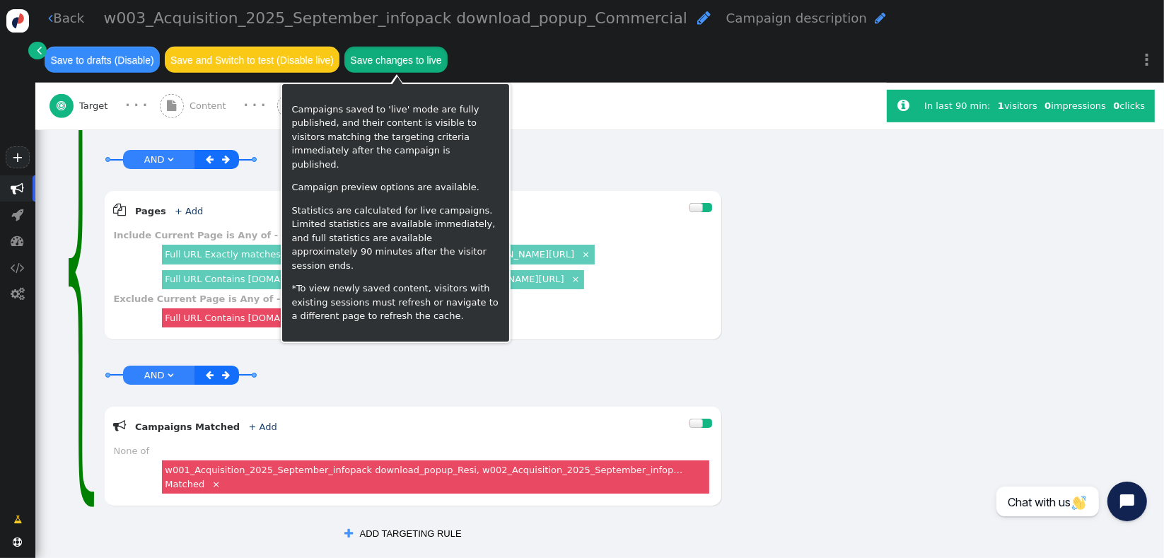
click at [405, 68] on button "Save changes to live" at bounding box center [395, 59] width 103 height 25
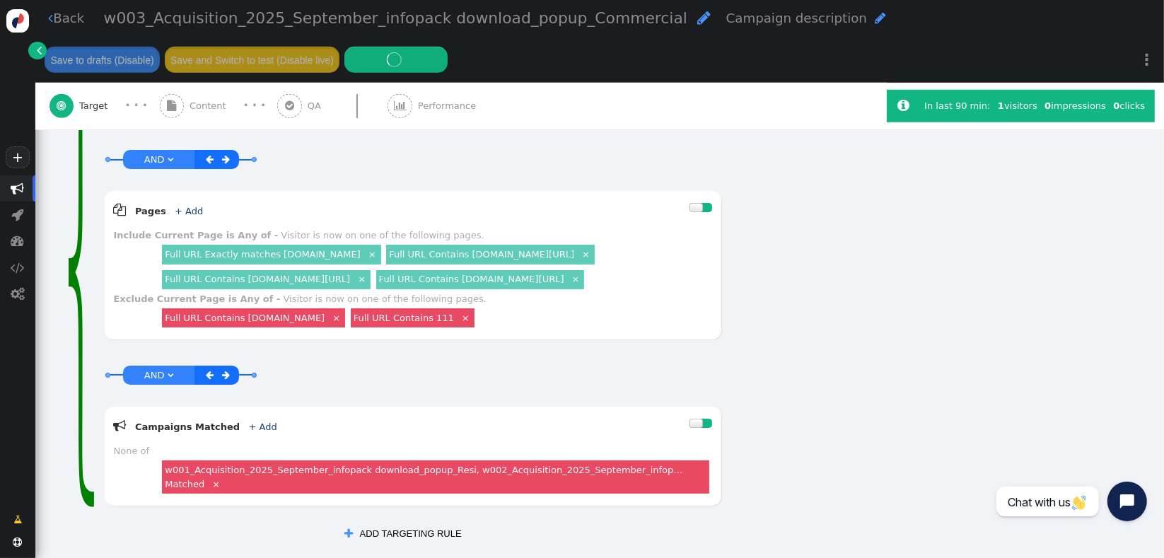
click at [63, 16] on link " Back" at bounding box center [66, 17] width 36 height 19
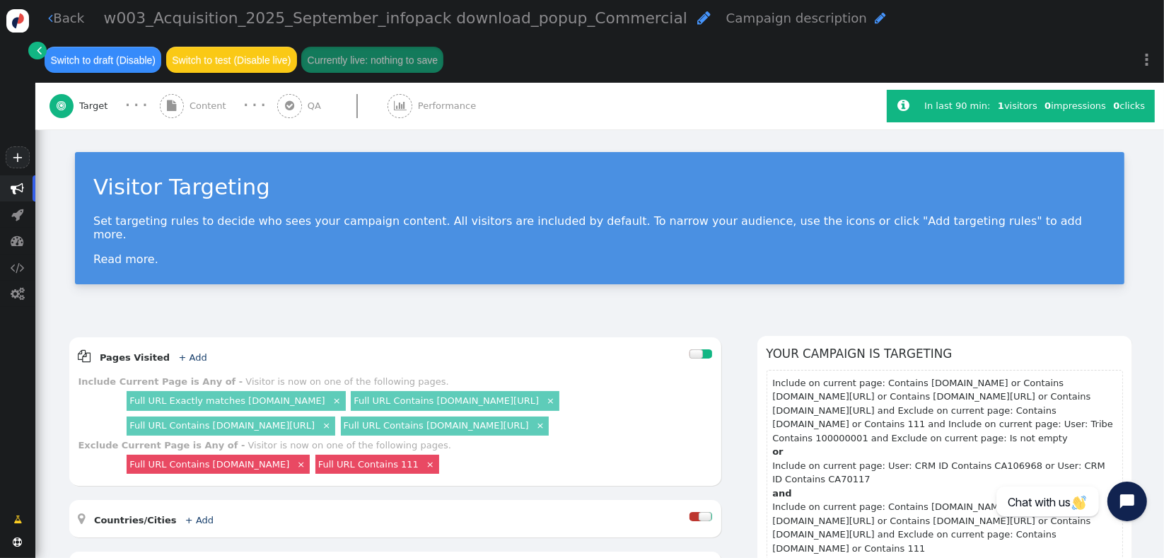
click at [103, 160] on div "Visitor Targeting Set targeting rules to decide who sees your campaign content.…" at bounding box center [600, 218] width 1050 height 132
click at [60, 27] on link " Back" at bounding box center [66, 17] width 36 height 19
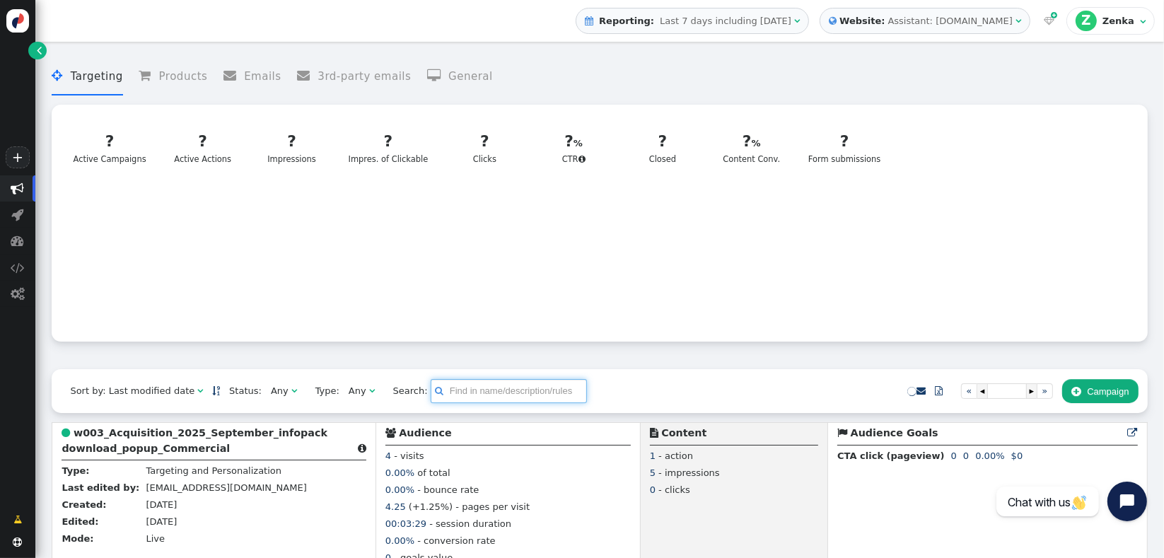
click at [446, 396] on input "text" at bounding box center [509, 391] width 156 height 24
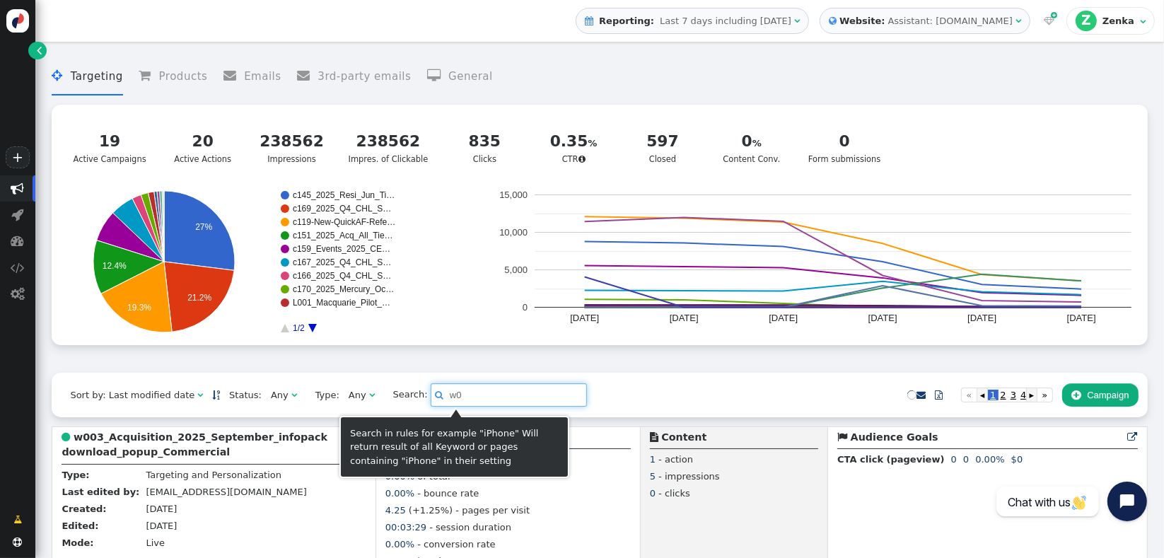
type input "w0"
click at [465, 376] on div "Sort by: Last modified date   Status: Any  Type: Any  Search:  w0    Im…" at bounding box center [600, 395] width 1096 height 44
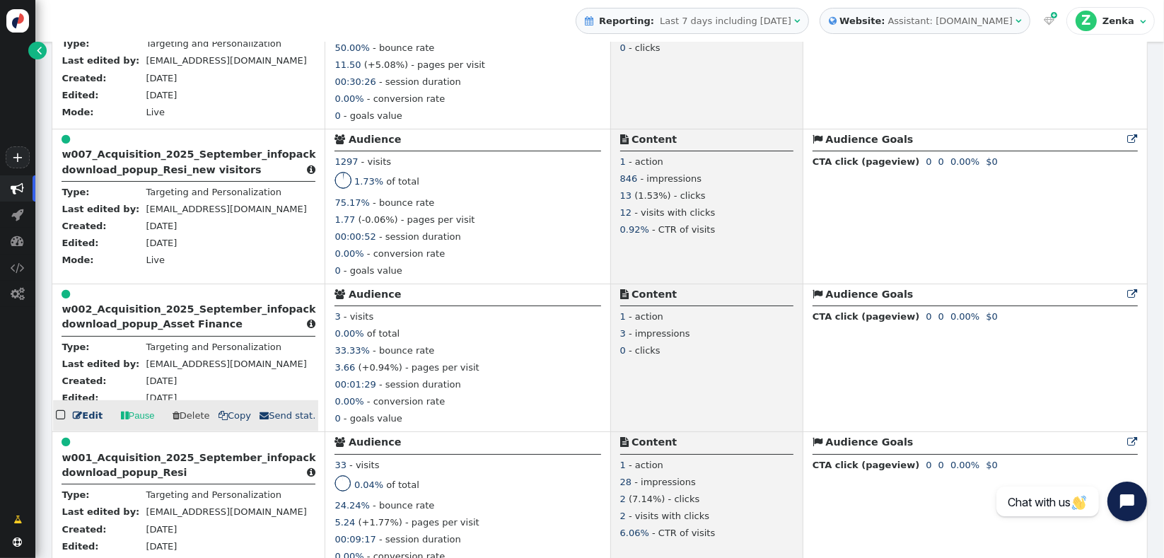
scroll to position [941, 0]
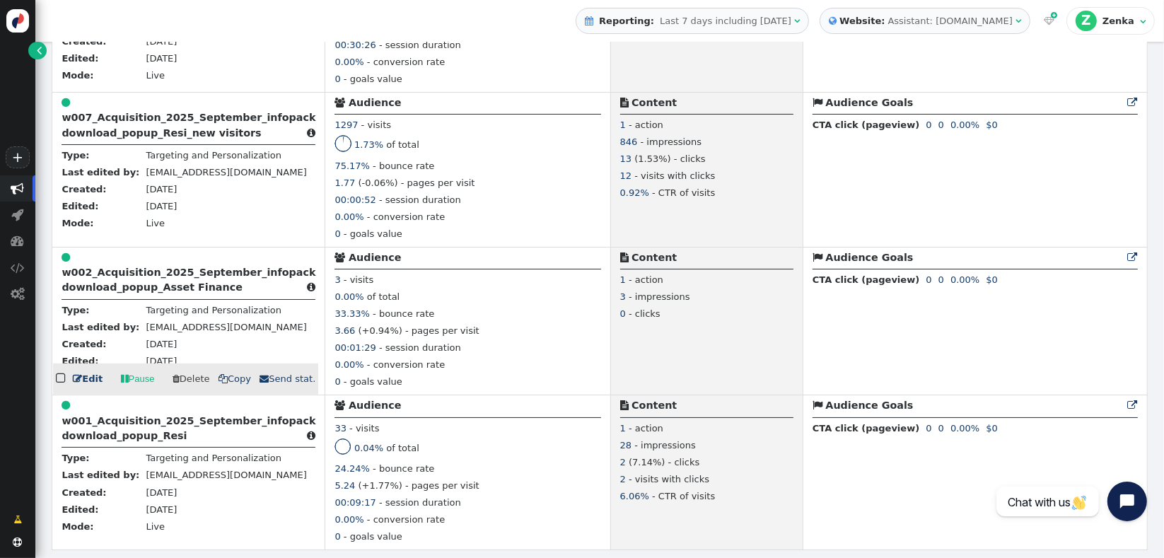
click at [187, 276] on b "w002_Acquisition_2025_September_infopack download_popup_Asset Finance" at bounding box center [189, 280] width 254 height 26
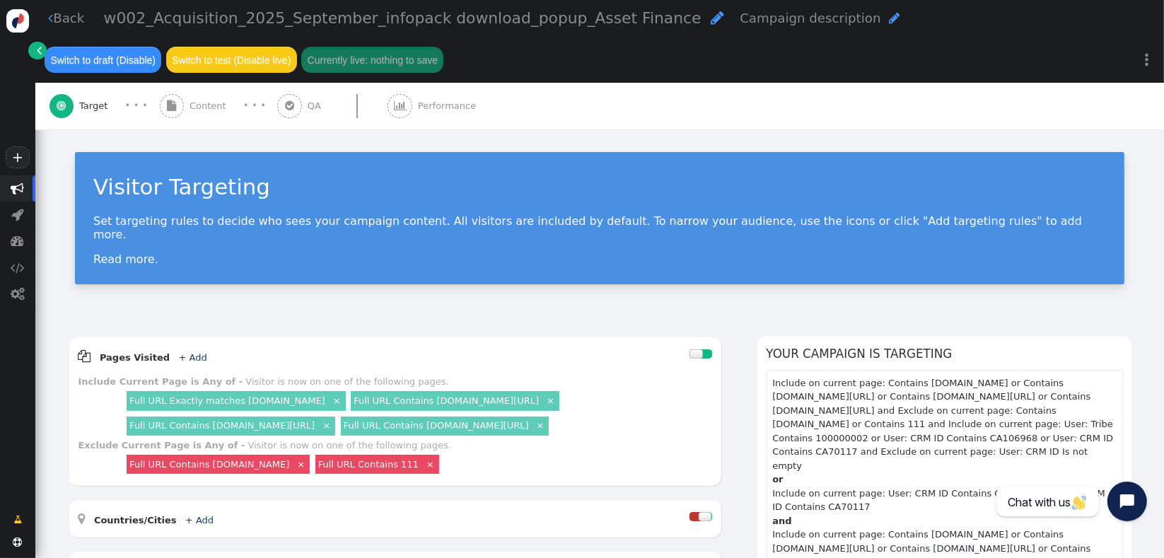
click at [75, 19] on link " Back" at bounding box center [66, 17] width 36 height 19
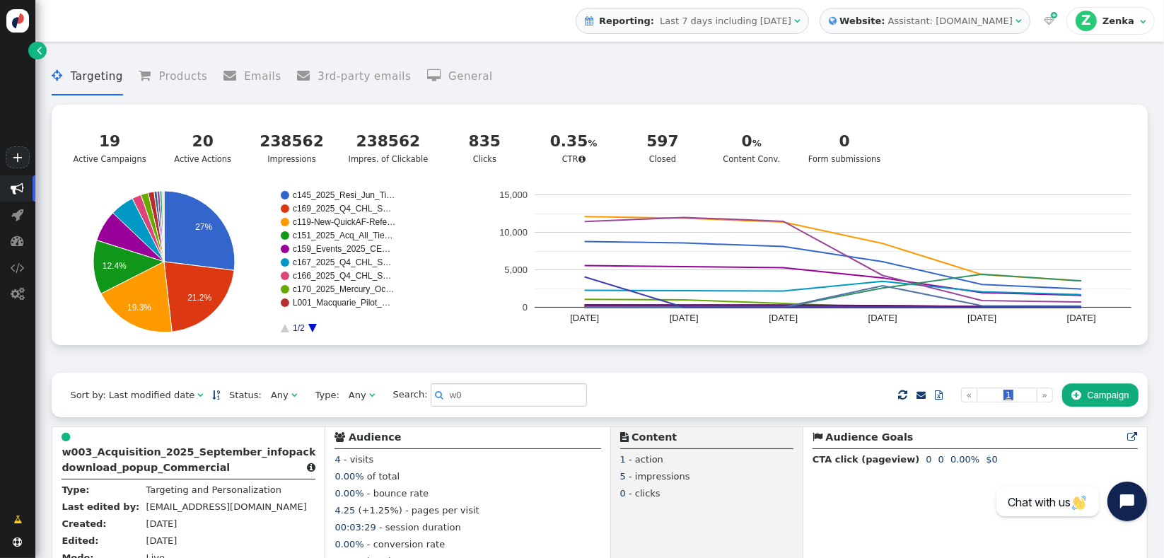
click at [227, 368] on div " Targeting  Products  Emails  3rd-party emails  General ? Active Campaigns…" at bounding box center [600, 211] width 1096 height 324
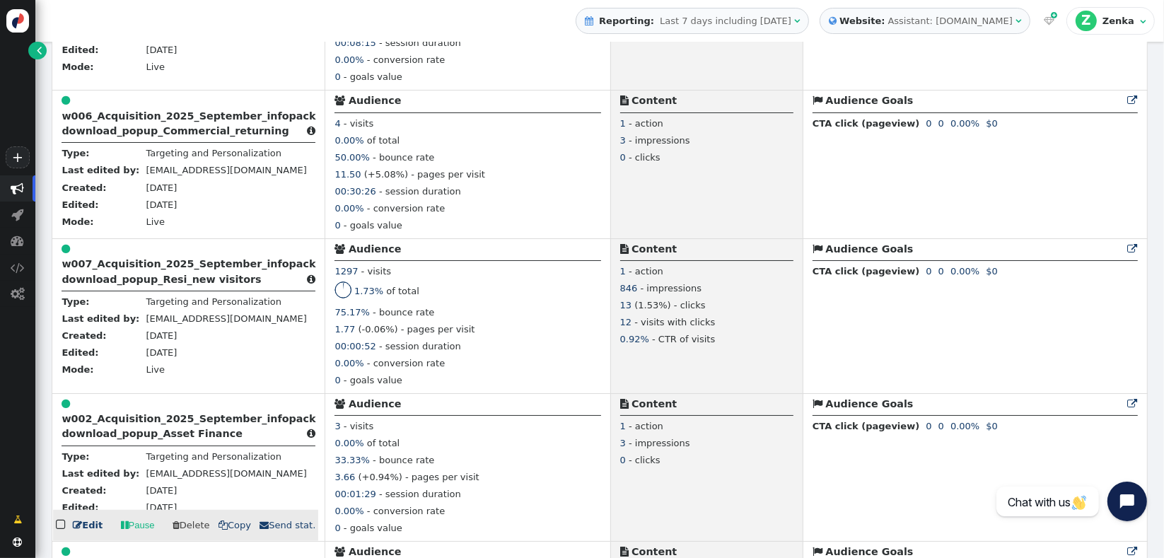
scroll to position [941, 0]
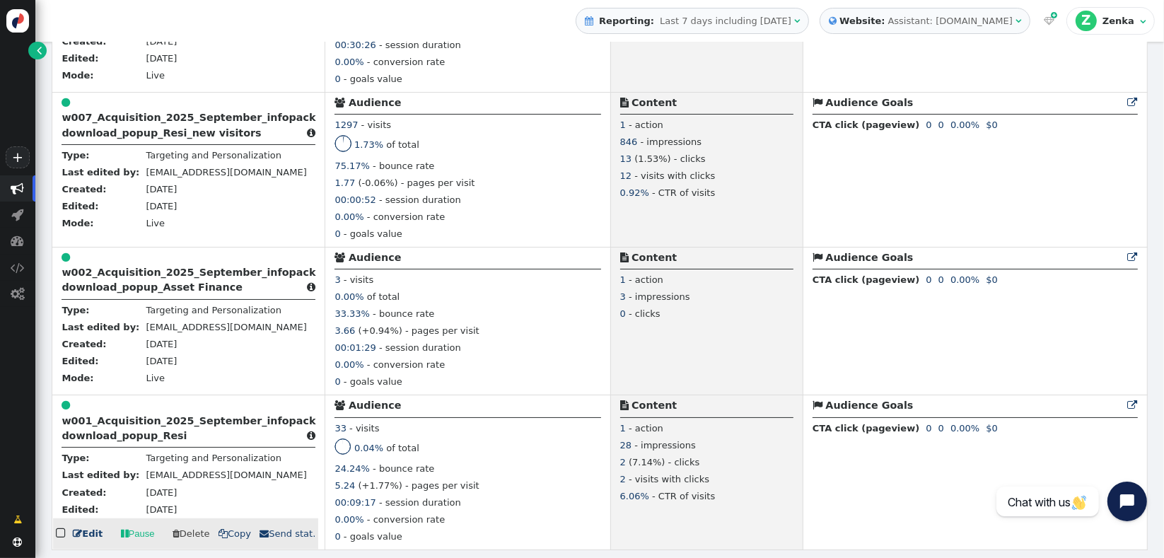
click at [138, 427] on b "w001_Acquisition_2025_September_infopack download_popup_Resi" at bounding box center [189, 428] width 254 height 26
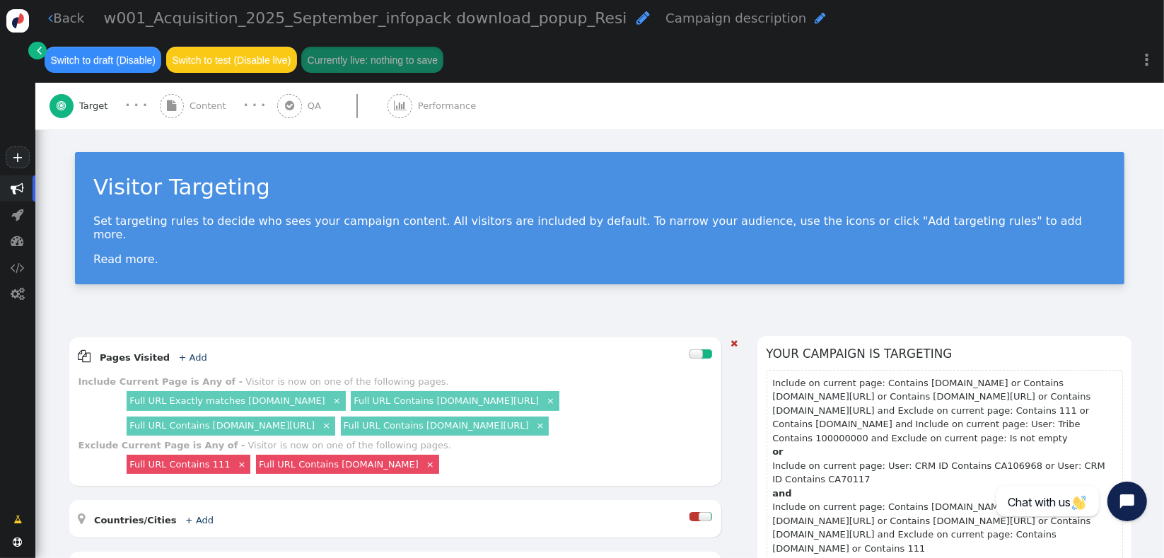
click at [220, 347] on div " Pages Visited + Add " at bounding box center [385, 356] width 612 height 19
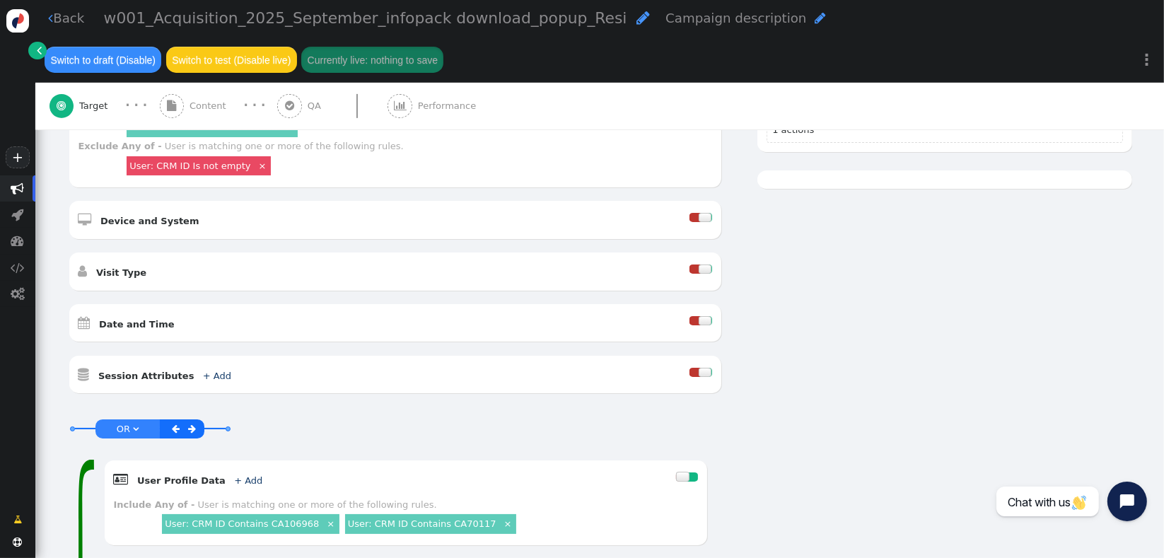
scroll to position [910, 0]
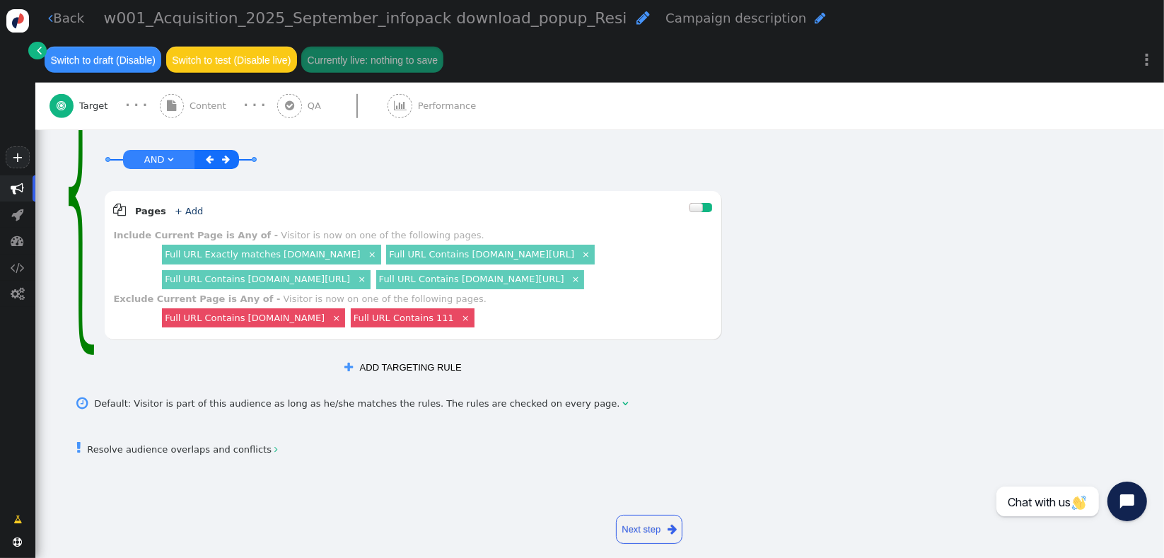
click at [407, 356] on button " ADD TARGETING RULE" at bounding box center [402, 368] width 135 height 24
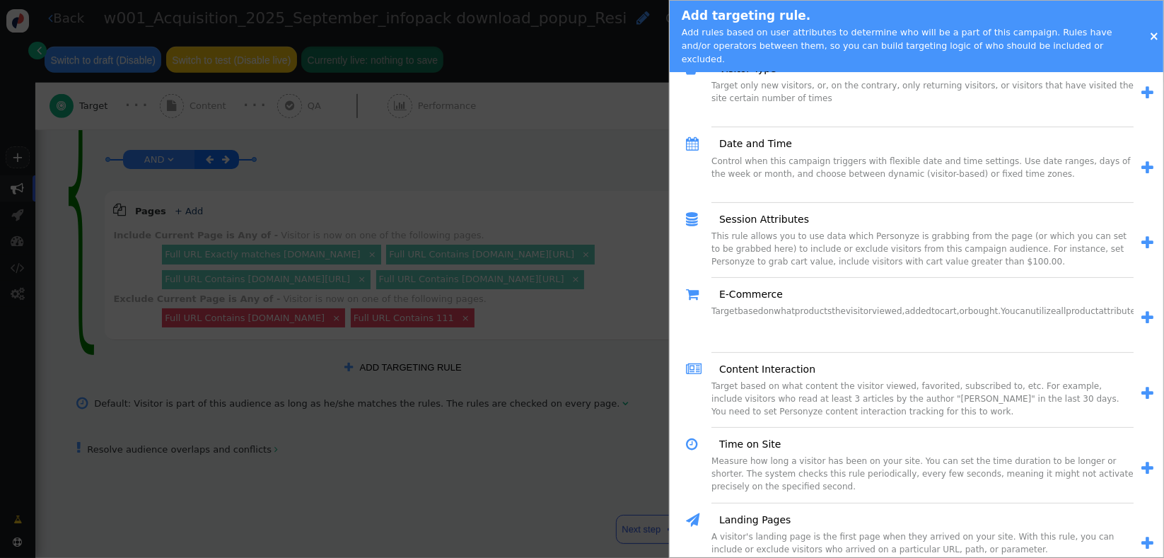
click at [1164, 322] on html "+  Campaigns  Realtime Visitors  Dashboard  Tracker Settings  Settings  …" at bounding box center [582, 279] width 1164 height 558
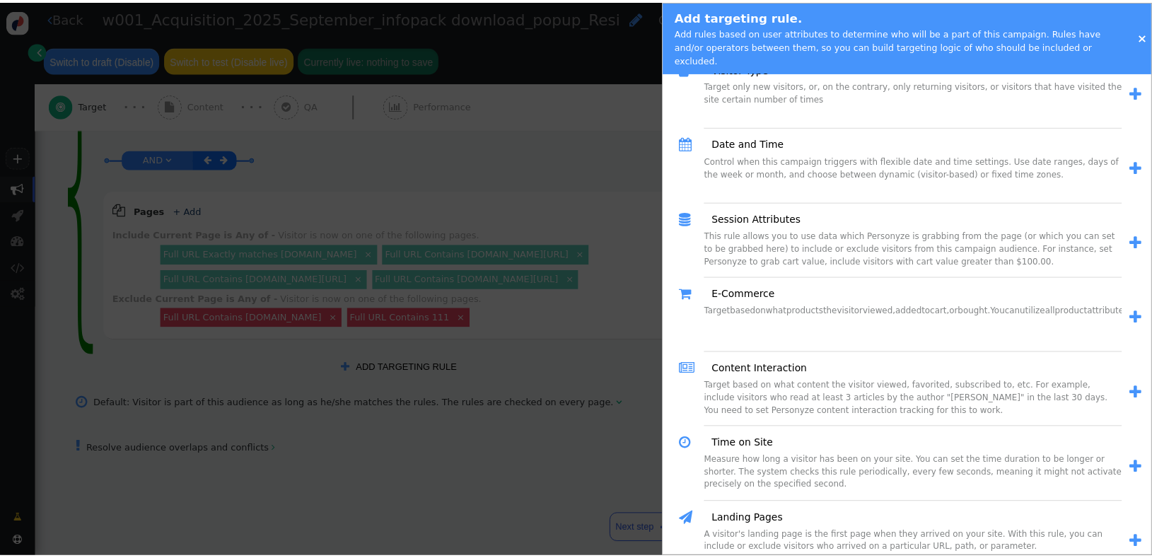
scroll to position [867, 0]
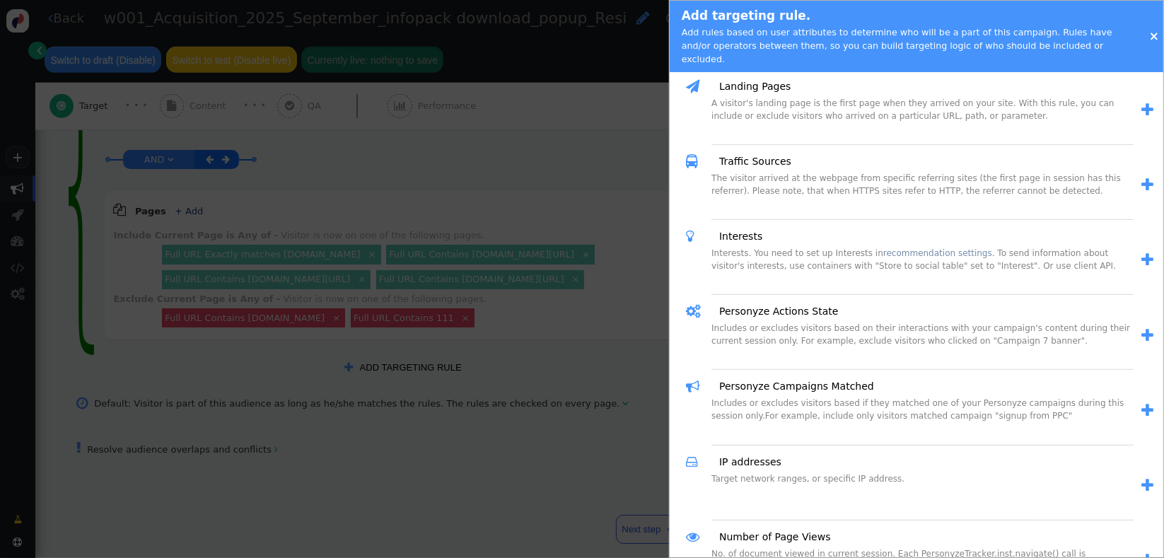
click at [1164, 322] on html "+  Campaigns  Realtime Visitors  Dashboard  Tracker Settings  Settings  …" at bounding box center [582, 279] width 1164 height 558
click at [1134, 400] on link "" at bounding box center [1144, 411] width 20 height 23
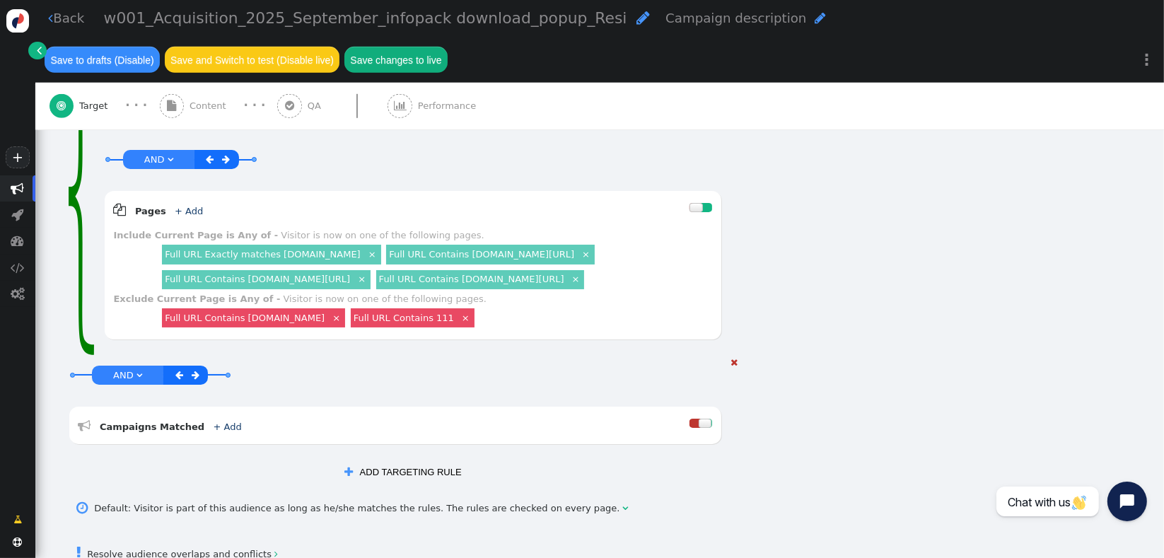
click at [197, 367] on link "" at bounding box center [197, 375] width 16 height 16
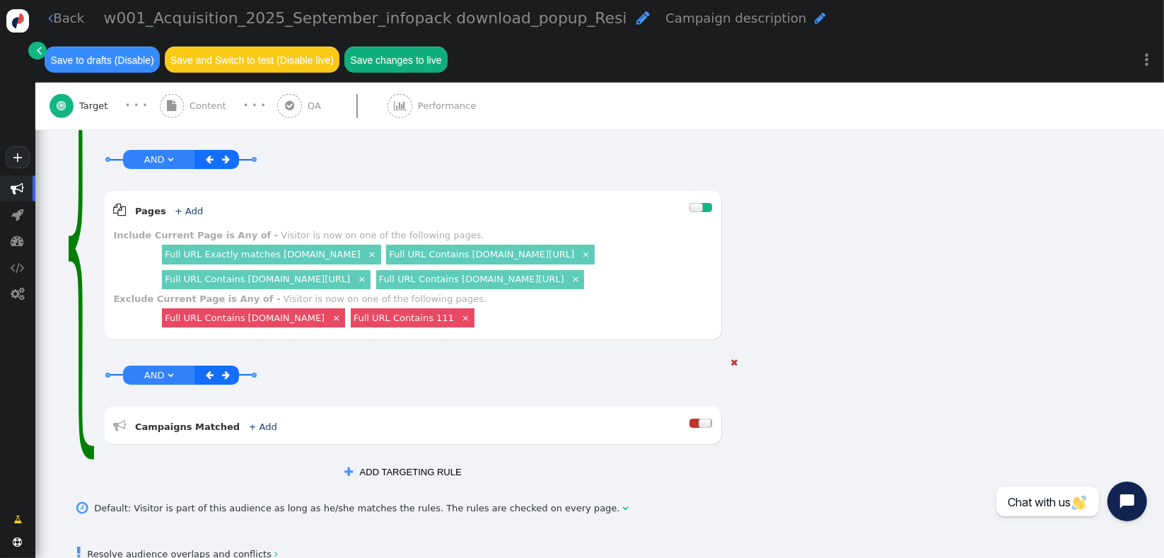
click at [250, 422] on link "+ Add" at bounding box center [263, 427] width 28 height 11
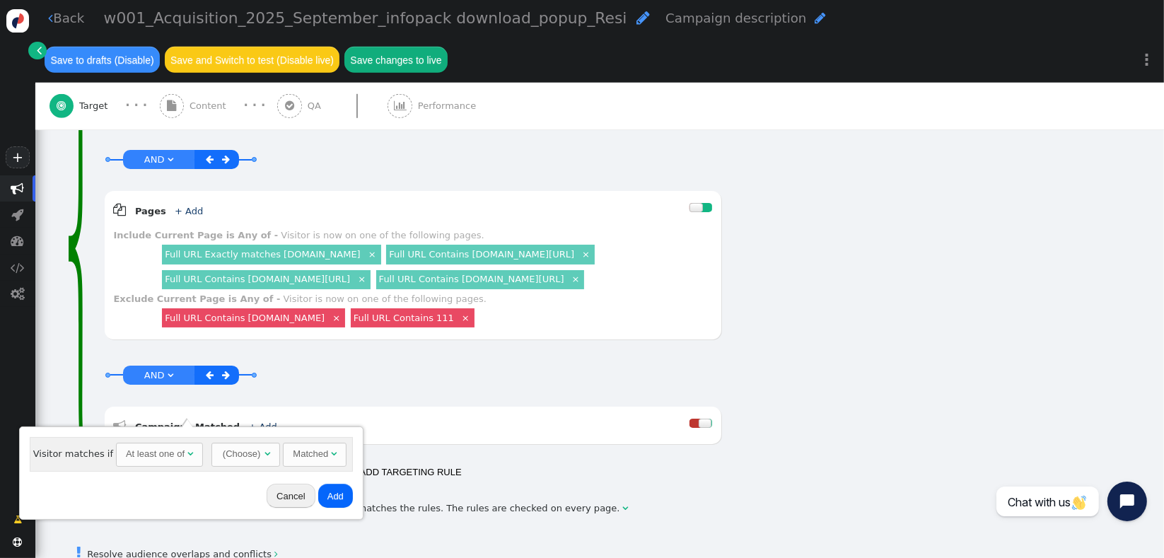
click at [168, 456] on div "At least one of" at bounding box center [155, 454] width 59 height 14
click at [208, 451] on div "(Choose)" at bounding box center [215, 453] width 40 height 21
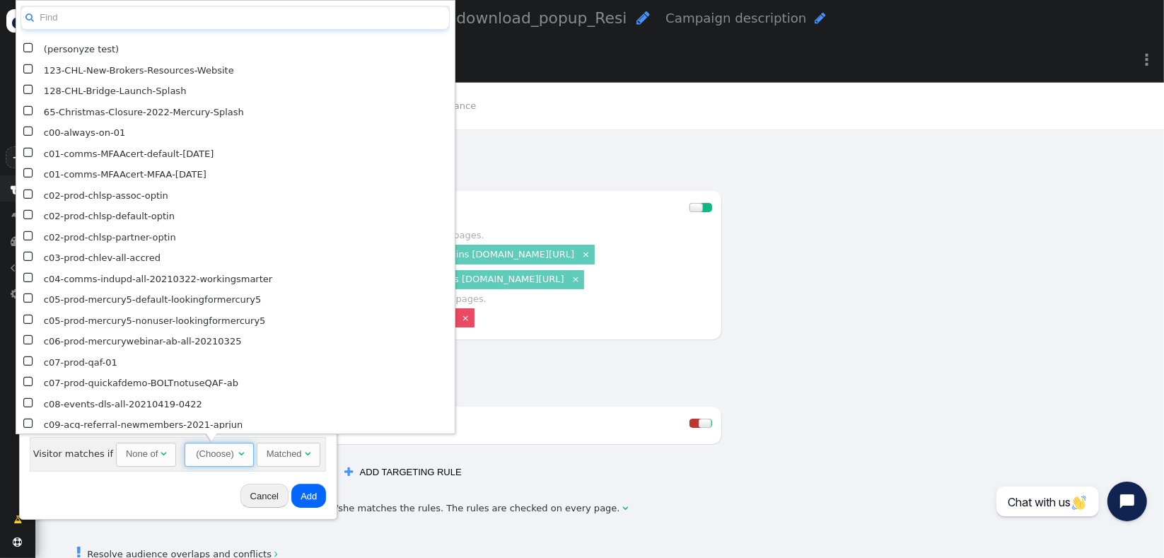
click at [185, 12] on input "text" at bounding box center [235, 18] width 429 height 25
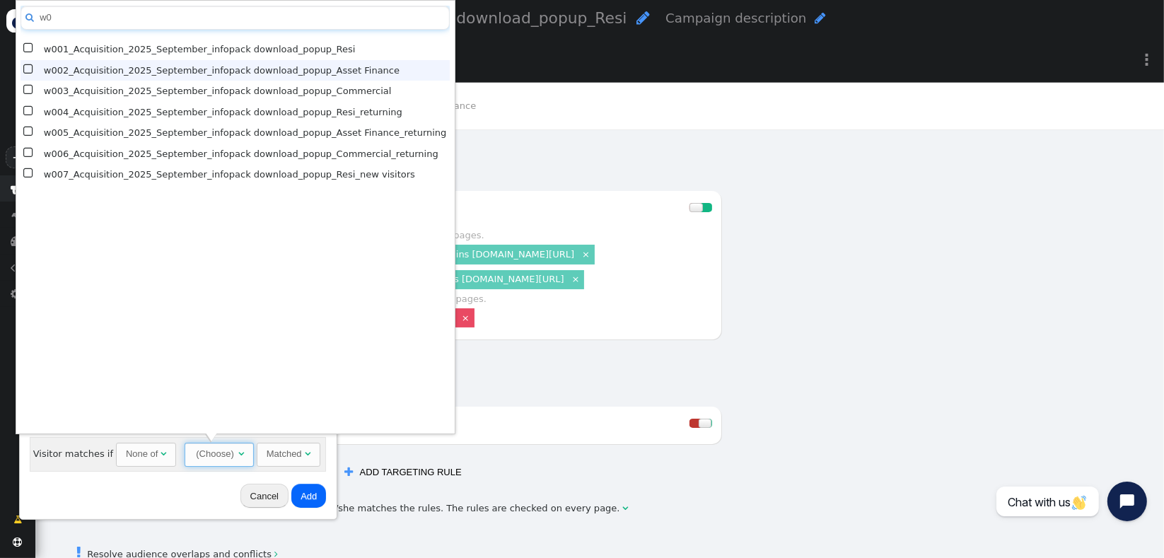
type input "w0"
click at [27, 71] on span "" at bounding box center [29, 70] width 12 height 18
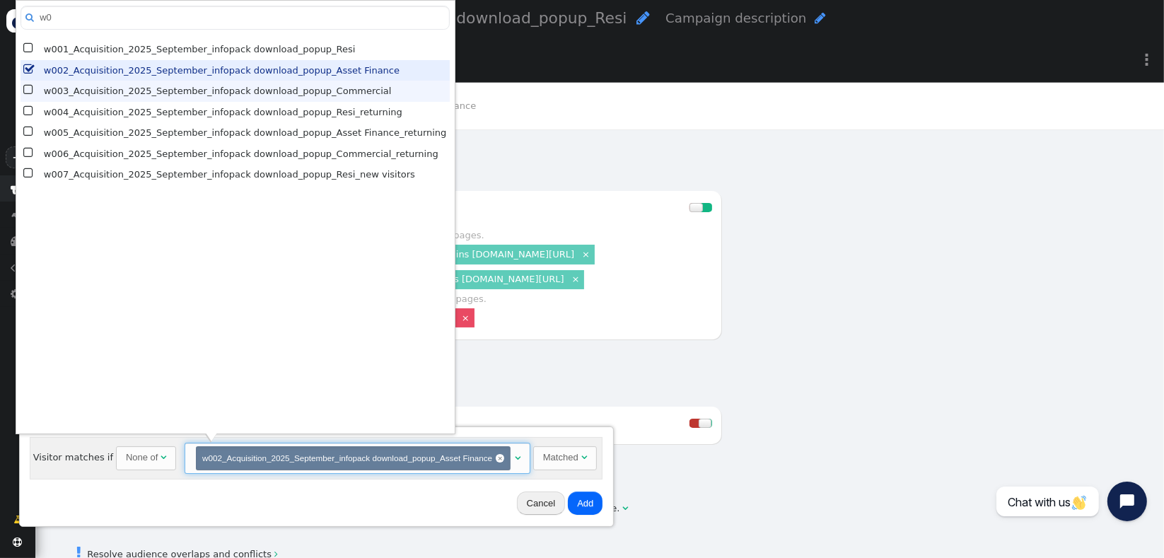
click at [26, 86] on span "" at bounding box center [29, 90] width 12 height 18
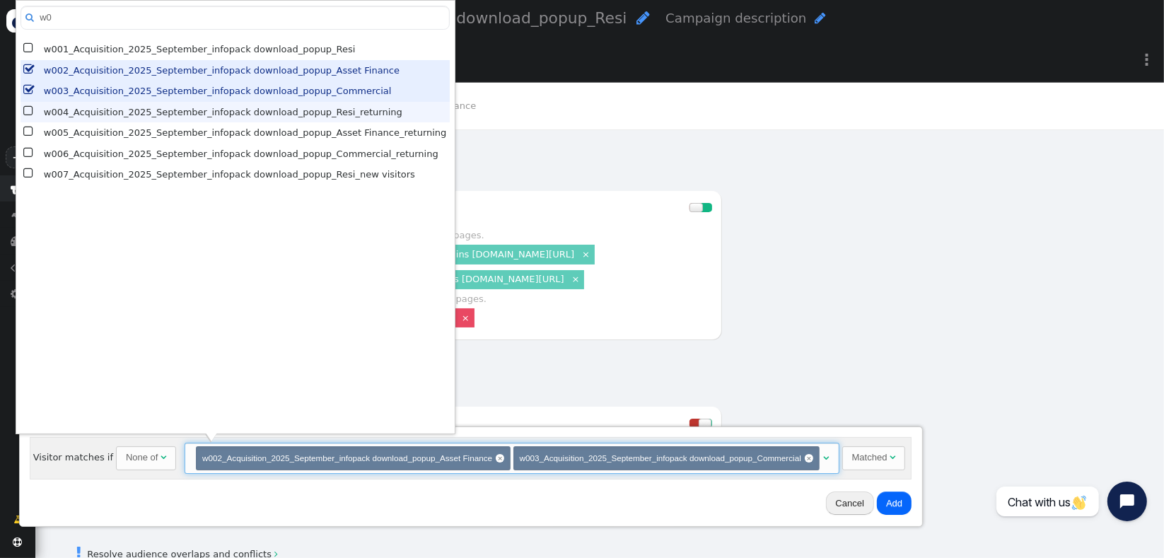
click at [31, 105] on span "" at bounding box center [29, 112] width 12 height 18
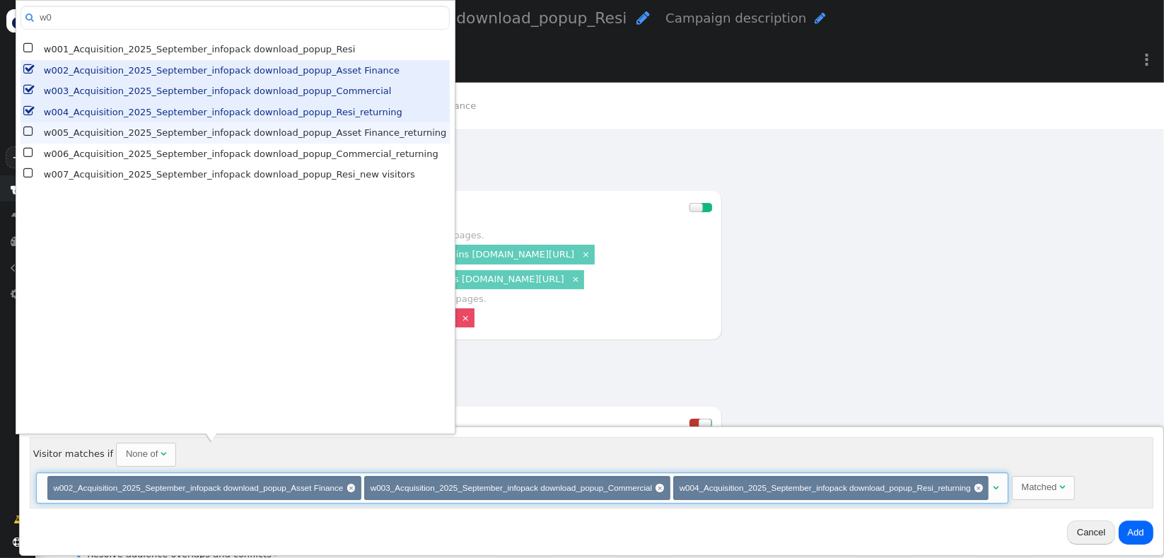
click at [29, 126] on span "" at bounding box center [29, 132] width 12 height 18
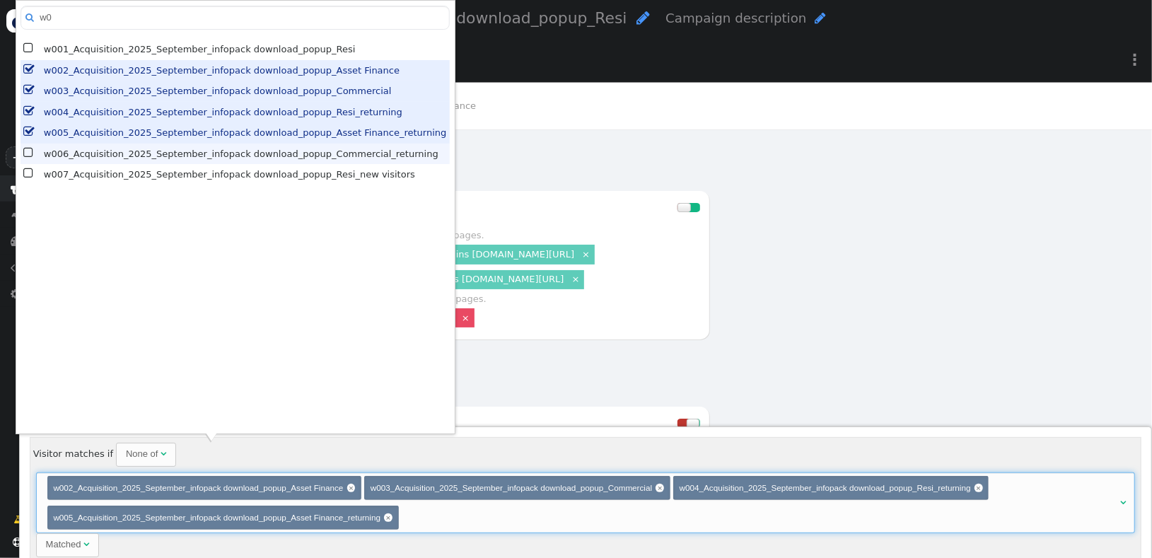
click at [26, 151] on span "" at bounding box center [29, 153] width 12 height 18
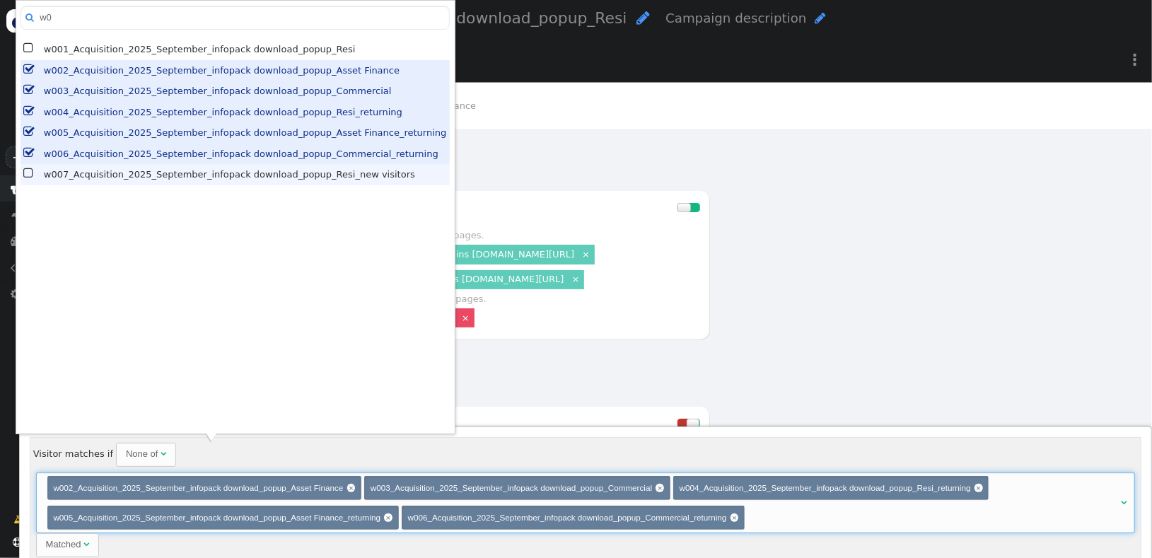
click at [25, 168] on span "" at bounding box center [29, 174] width 12 height 18
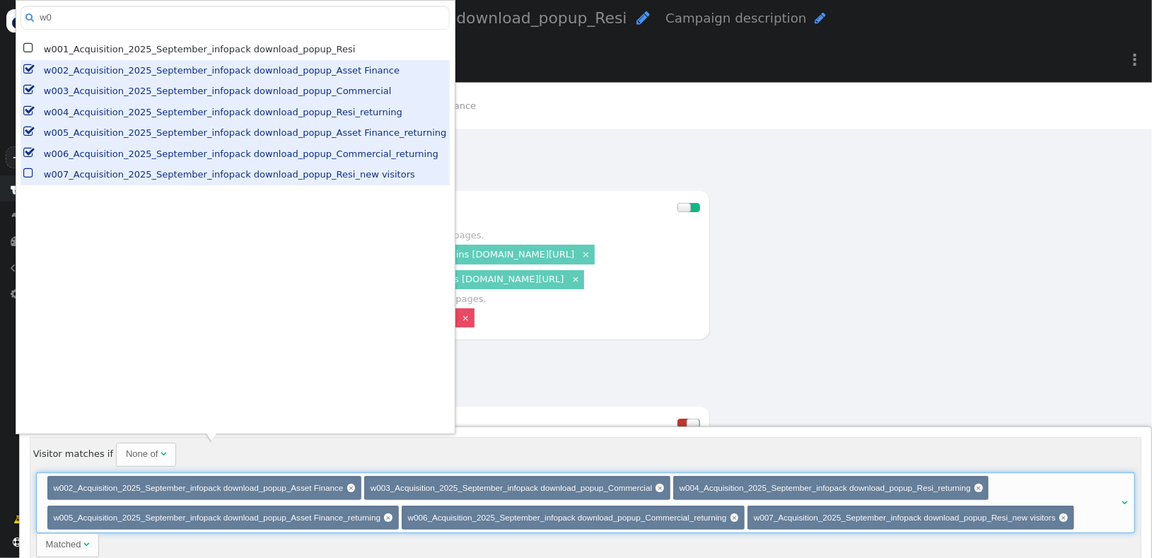
scroll to position [51, 0]
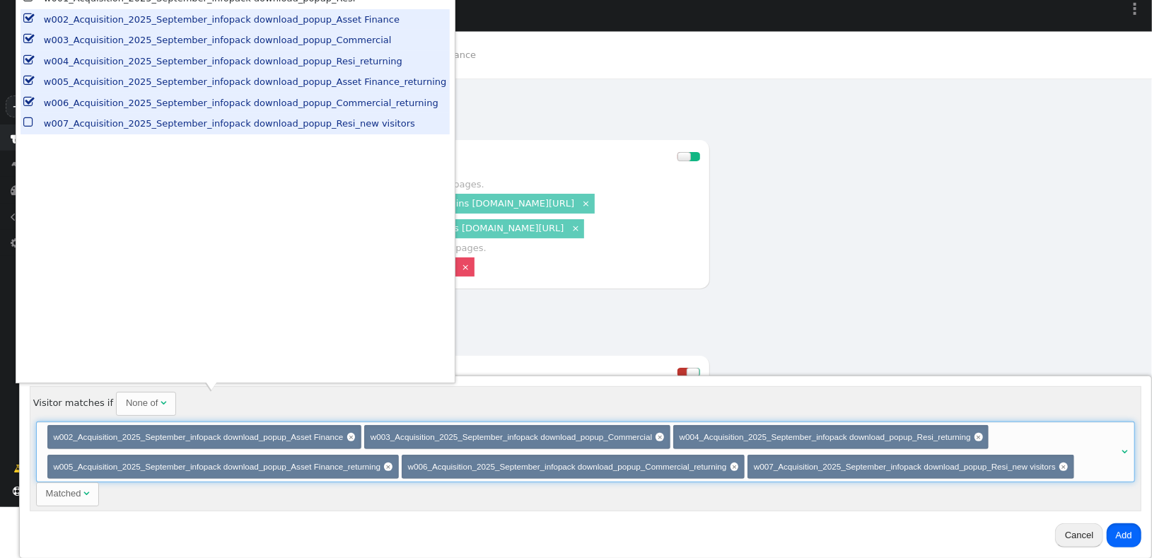
click at [1134, 538] on button "Add" at bounding box center [1124, 535] width 35 height 24
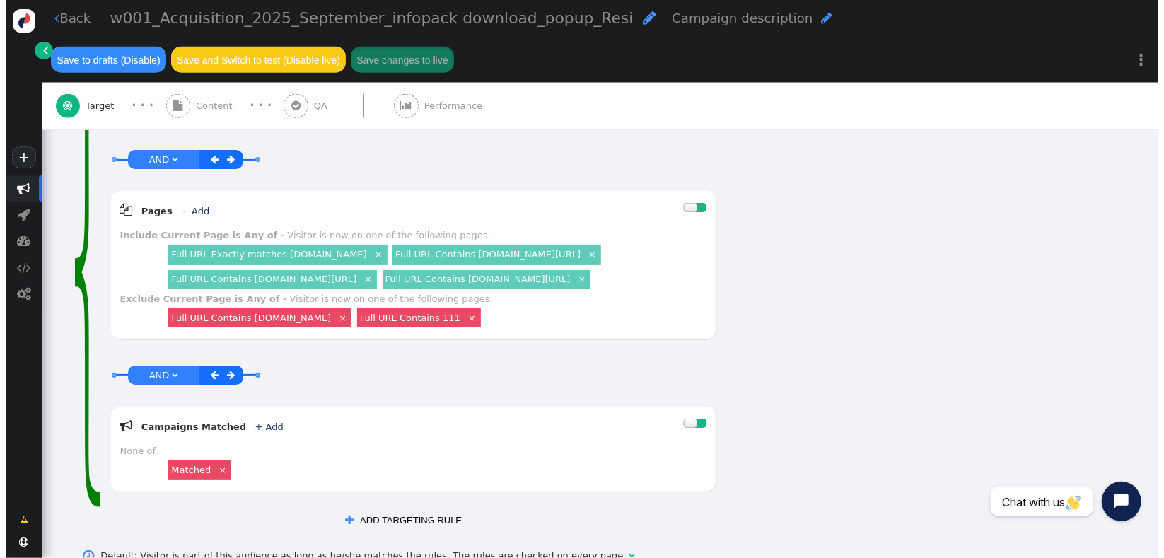
scroll to position [0, 0]
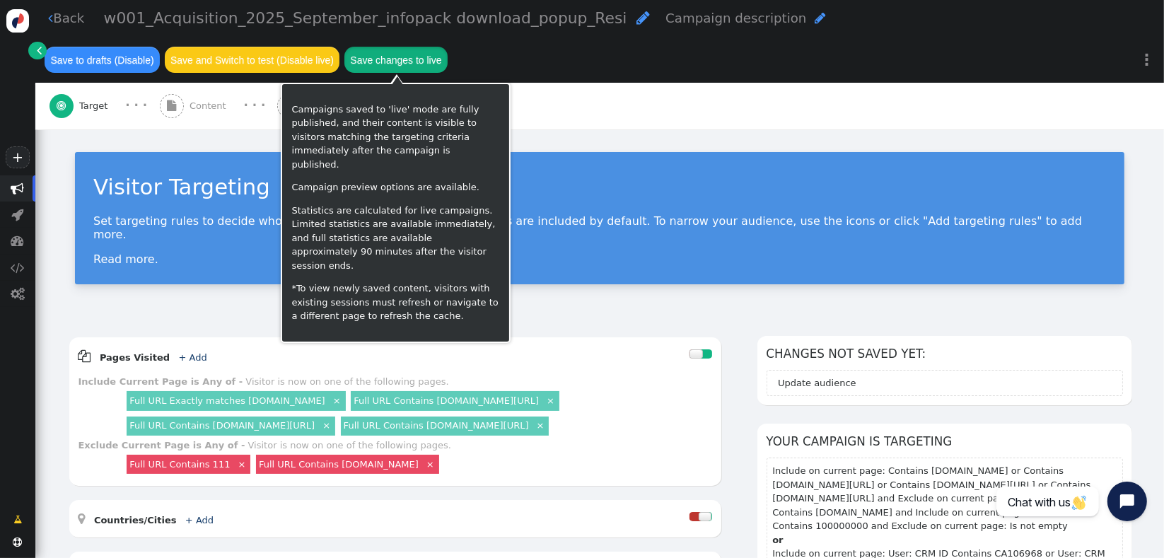
click at [426, 71] on button "Save changes to live" at bounding box center [395, 59] width 103 height 25
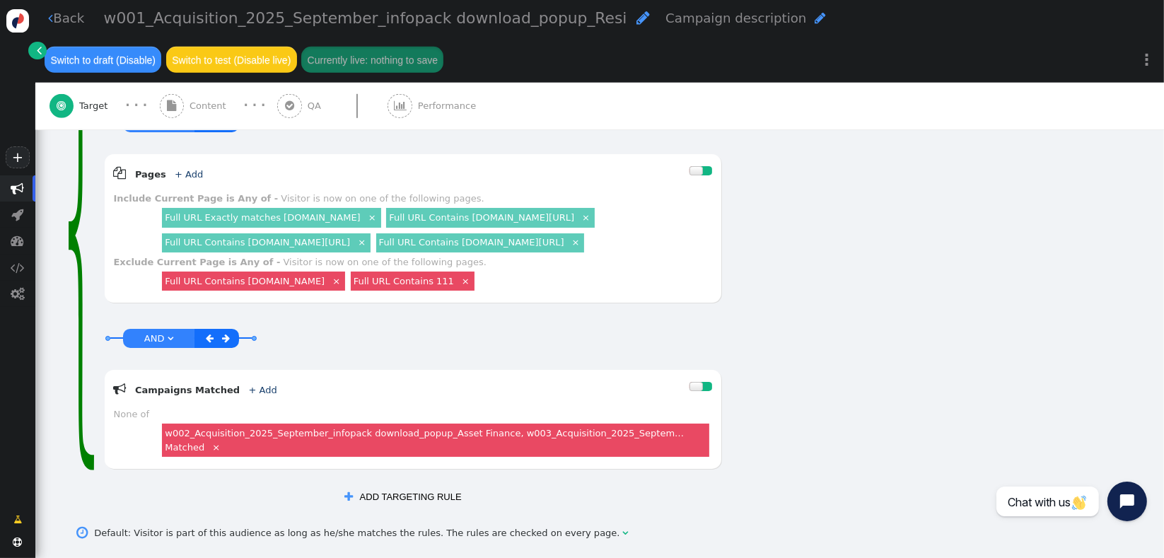
scroll to position [949, 0]
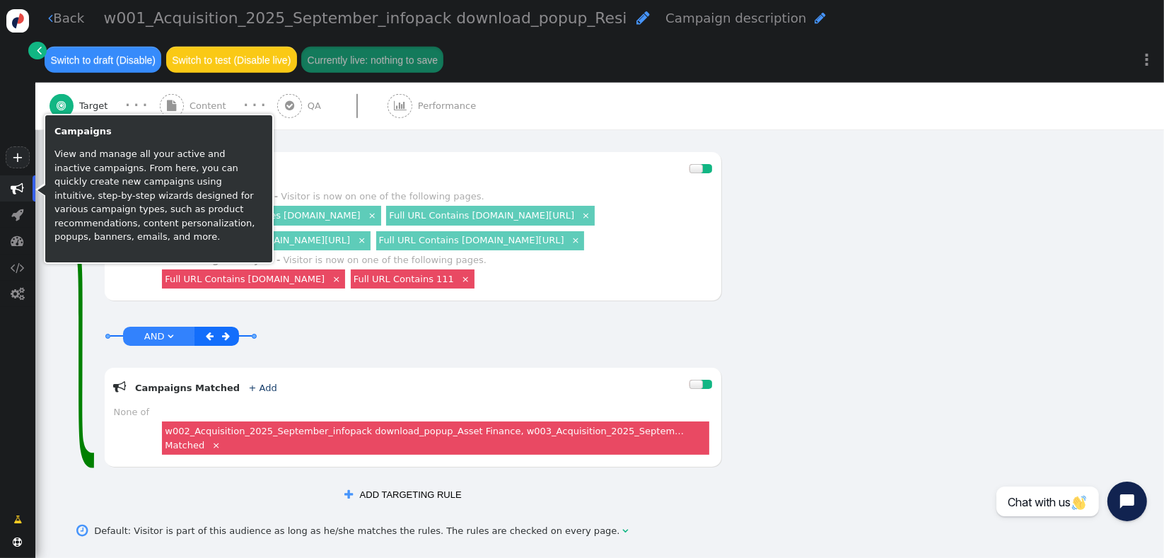
click at [16, 188] on span "" at bounding box center [17, 188] width 13 height 13
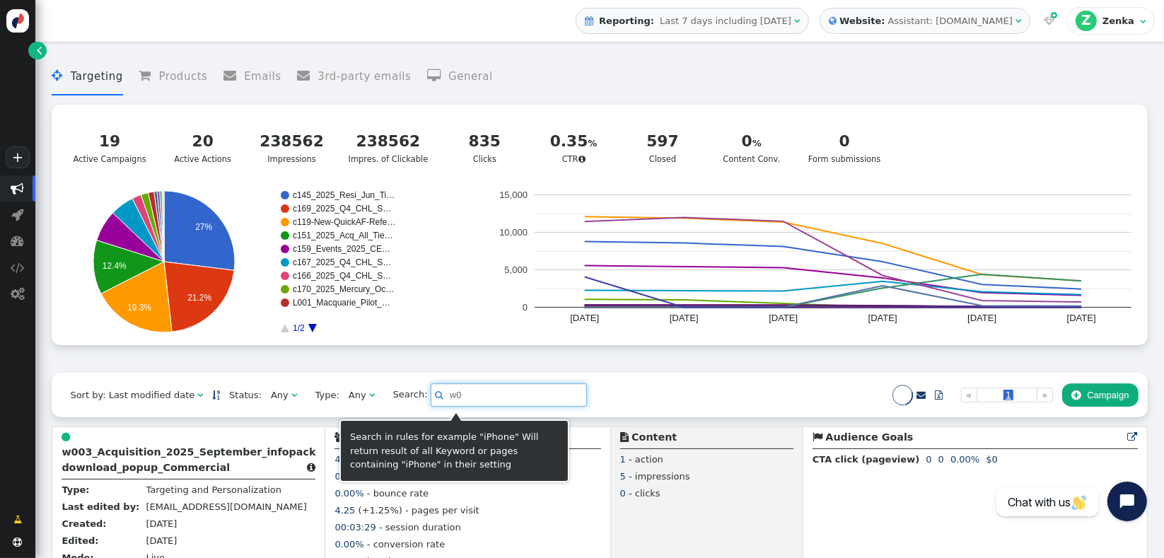
click at [492, 397] on input "w0" at bounding box center [509, 395] width 156 height 24
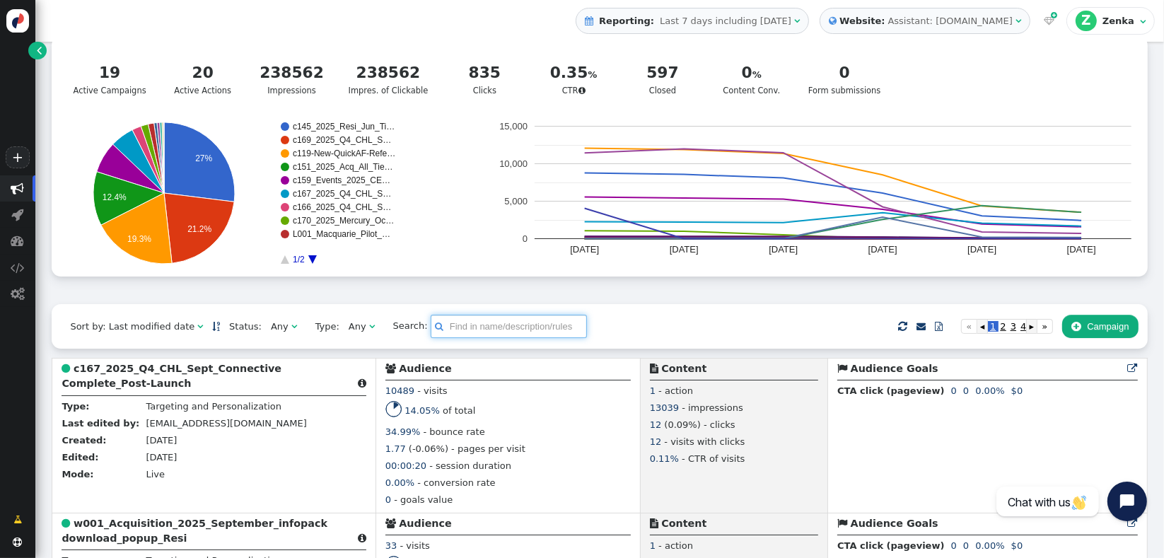
scroll to position [146, 0]
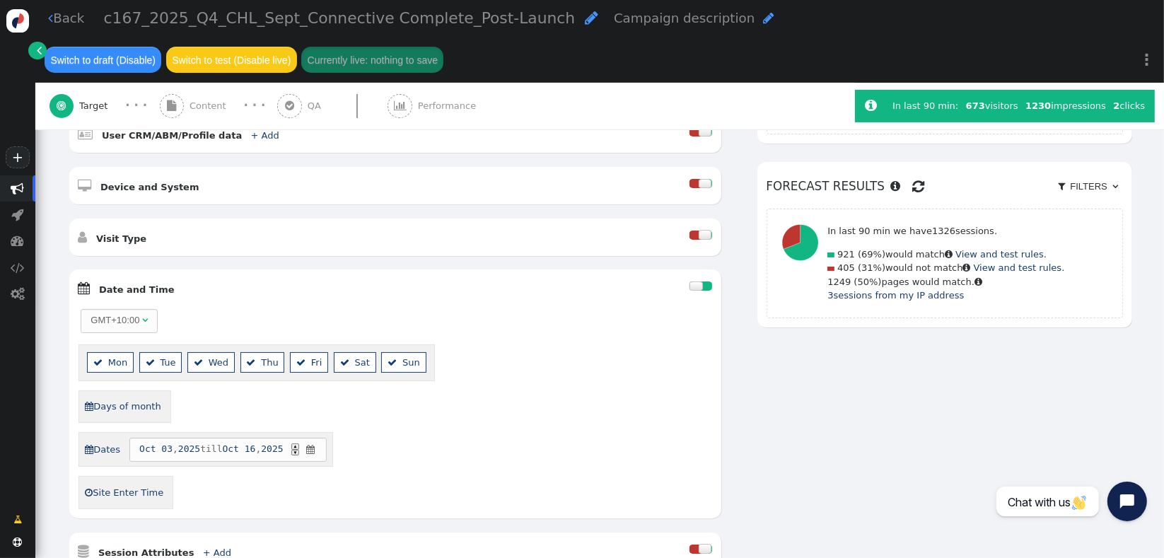
scroll to position [379, 0]
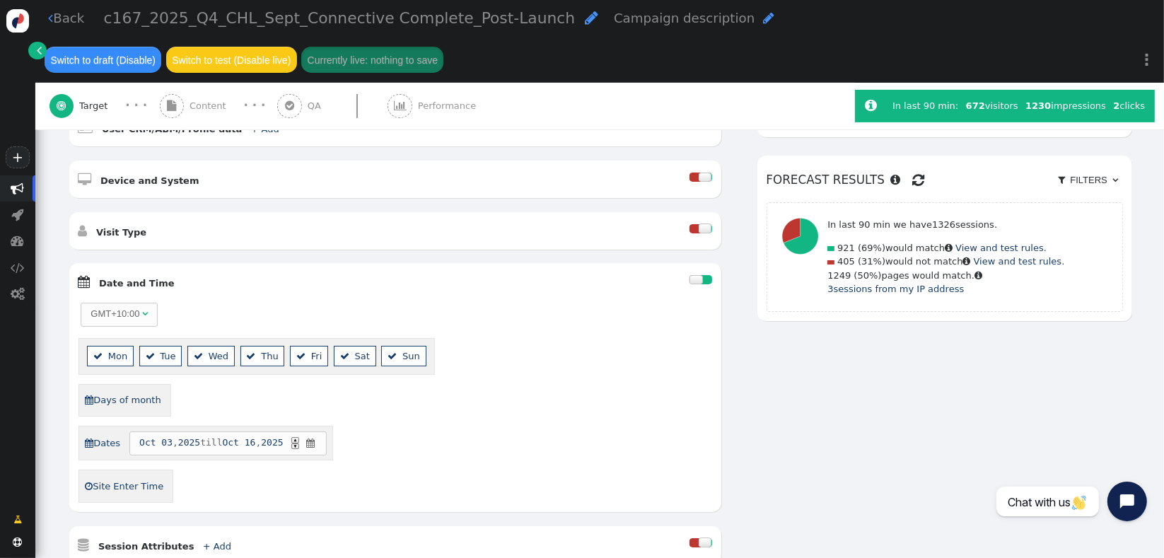
click at [188, 83] on div " Content" at bounding box center [196, 106] width 72 height 47
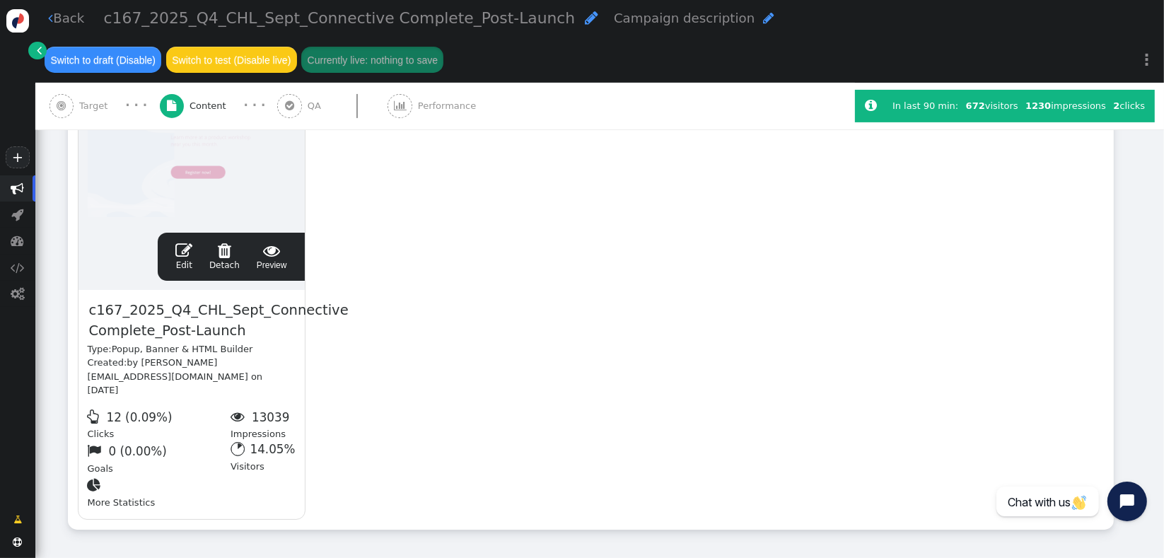
click at [192, 242] on span "" at bounding box center [183, 250] width 17 height 17
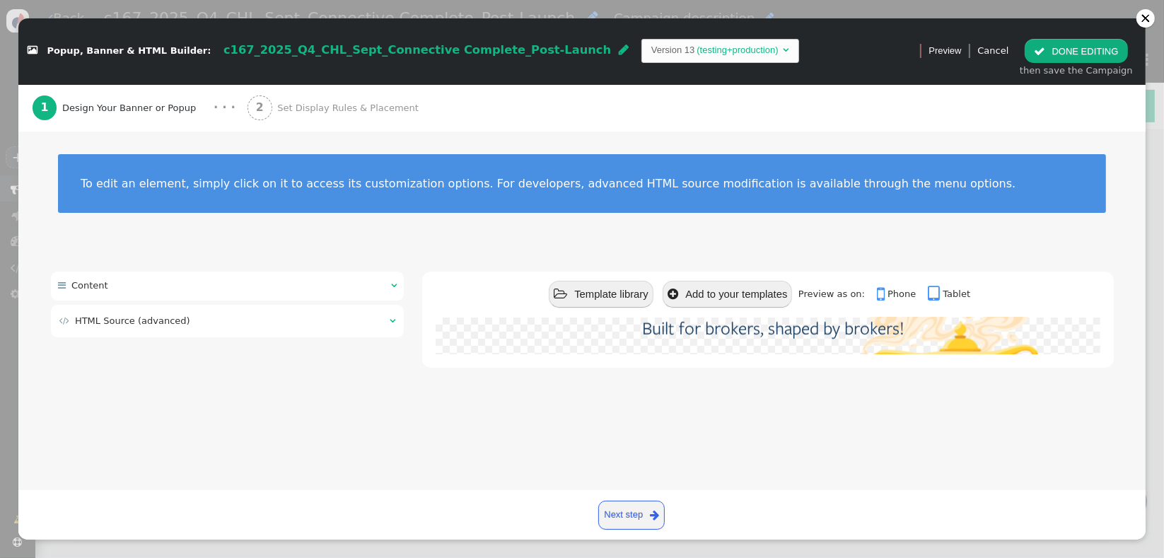
click at [357, 91] on div "2 Set Display Rules & Placement" at bounding box center [336, 108] width 177 height 47
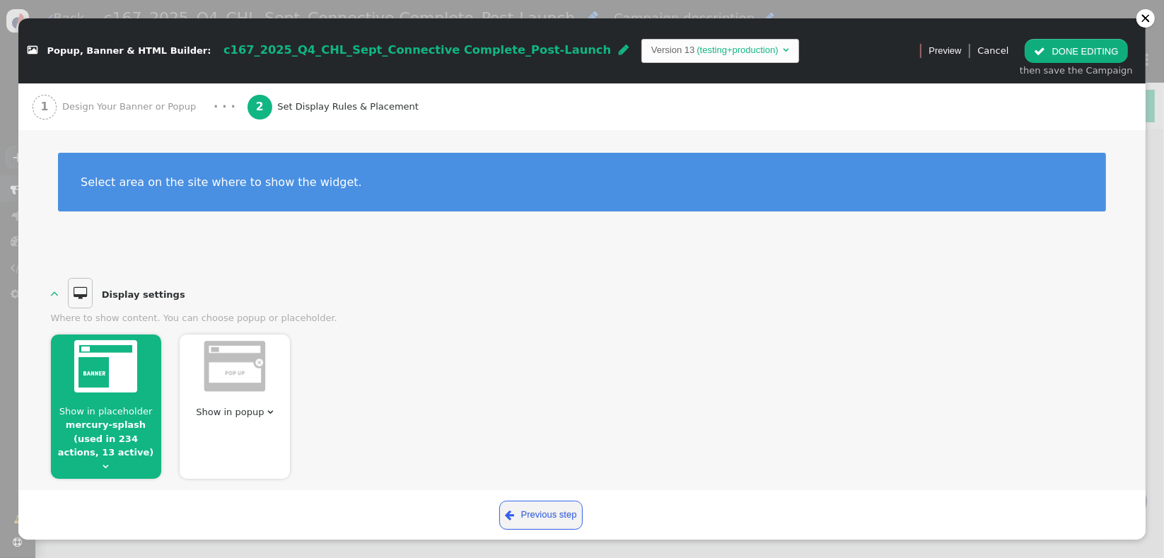
click at [324, 289] on div "  Display settings  Where to show content. You can choose popup or placehold…" at bounding box center [582, 377] width 1063 height 204
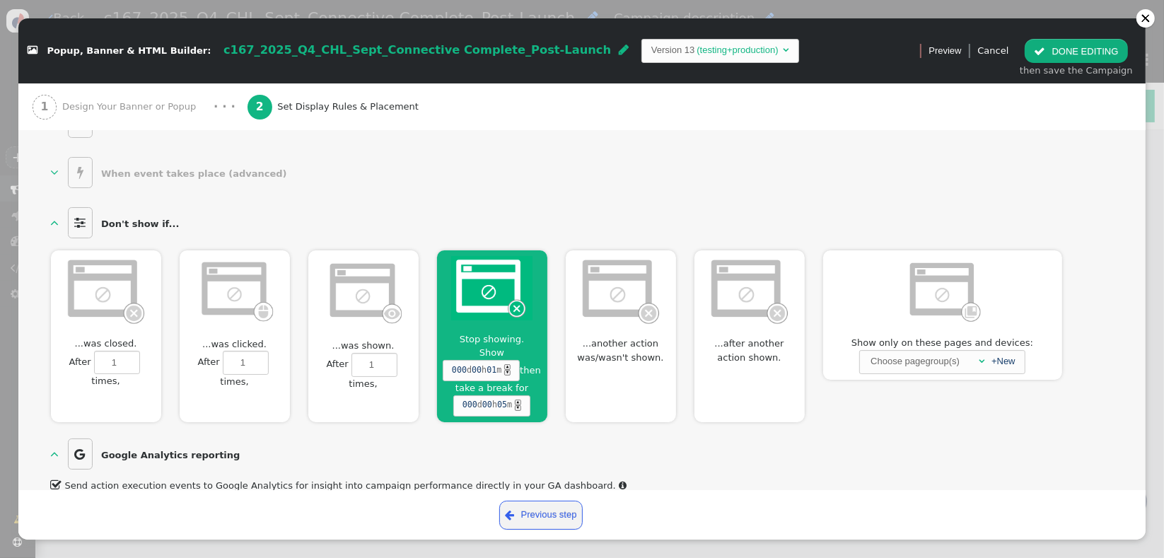
scroll to position [765, 0]
click at [1144, 22] on div at bounding box center [1146, 18] width 10 height 10
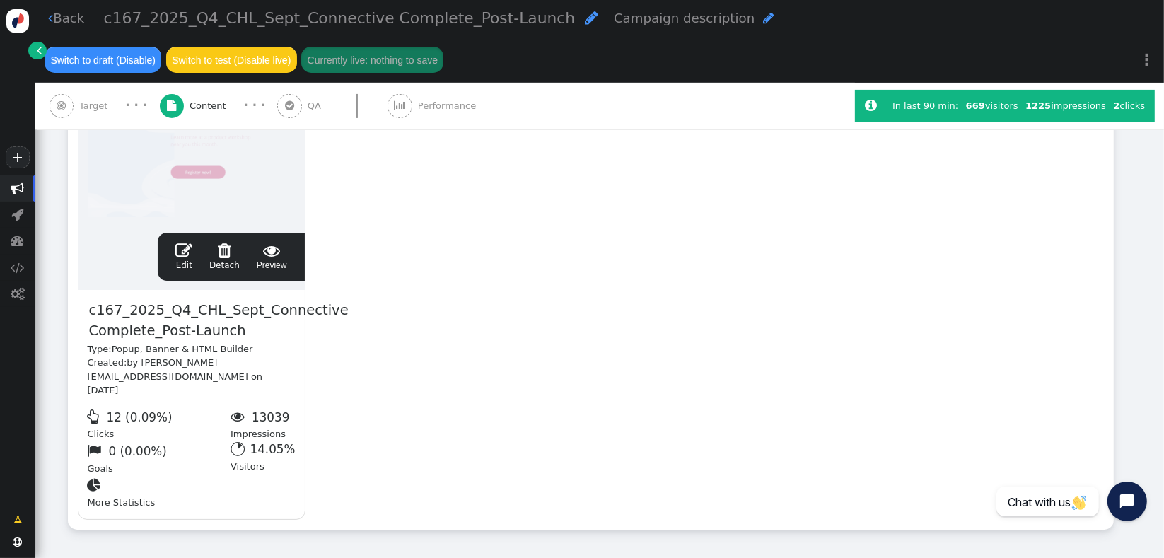
click at [76, 83] on div " Target" at bounding box center [82, 106] width 64 height 47
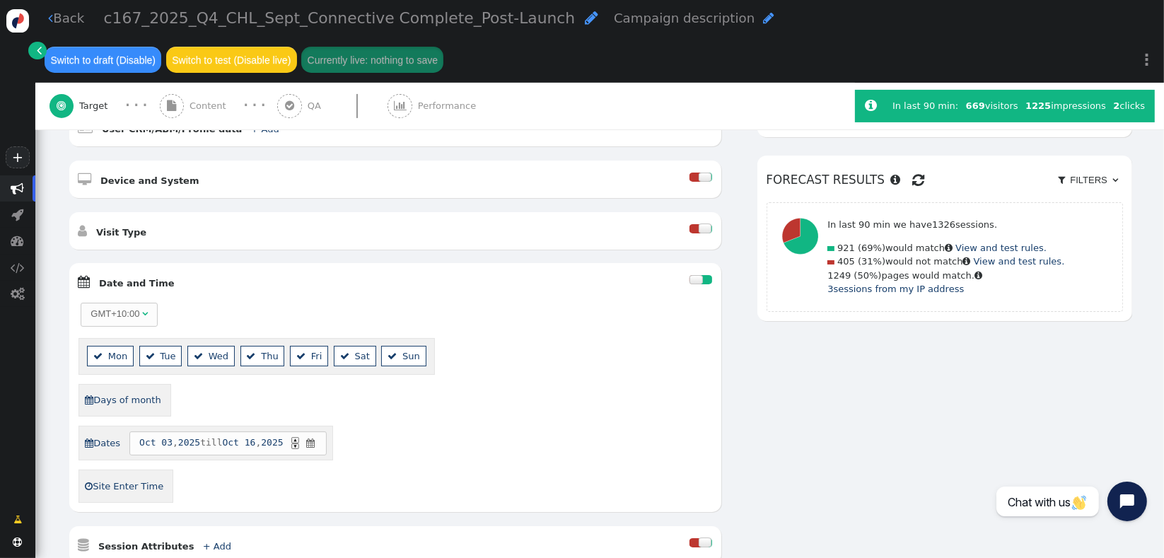
scroll to position [719, 0]
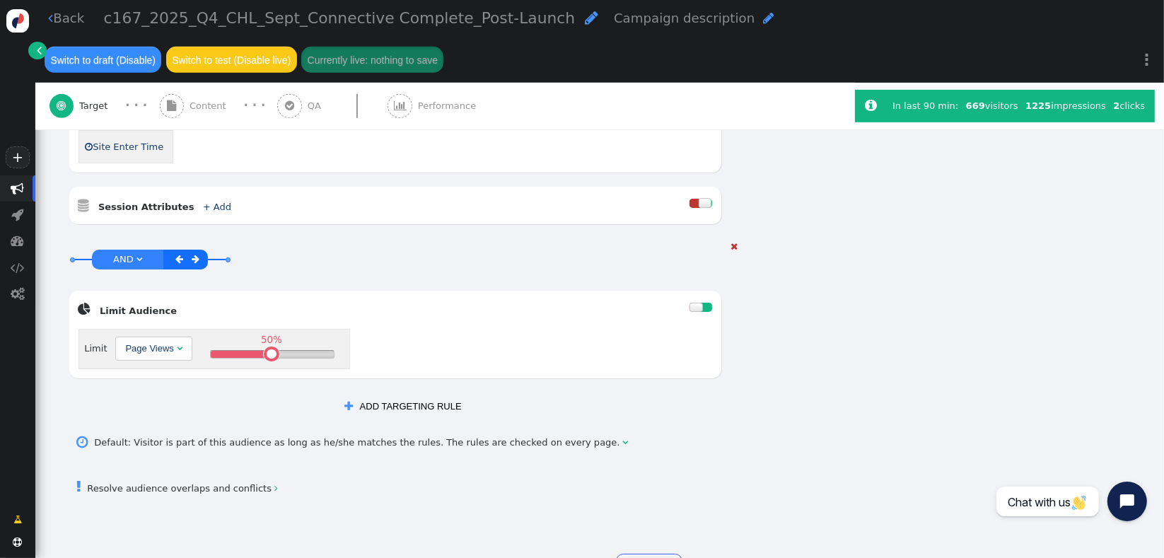
click at [358, 291] on div " Limit Audience  Limit Page Views  50% " at bounding box center [395, 335] width 652 height 88
click at [245, 351] on div "32% " at bounding box center [273, 354] width 124 height 7
drag, startPoint x: 246, startPoint y: 302, endPoint x: 255, endPoint y: 303, distance: 8.5
click at [255, 349] on table at bounding box center [258, 353] width 9 height 9
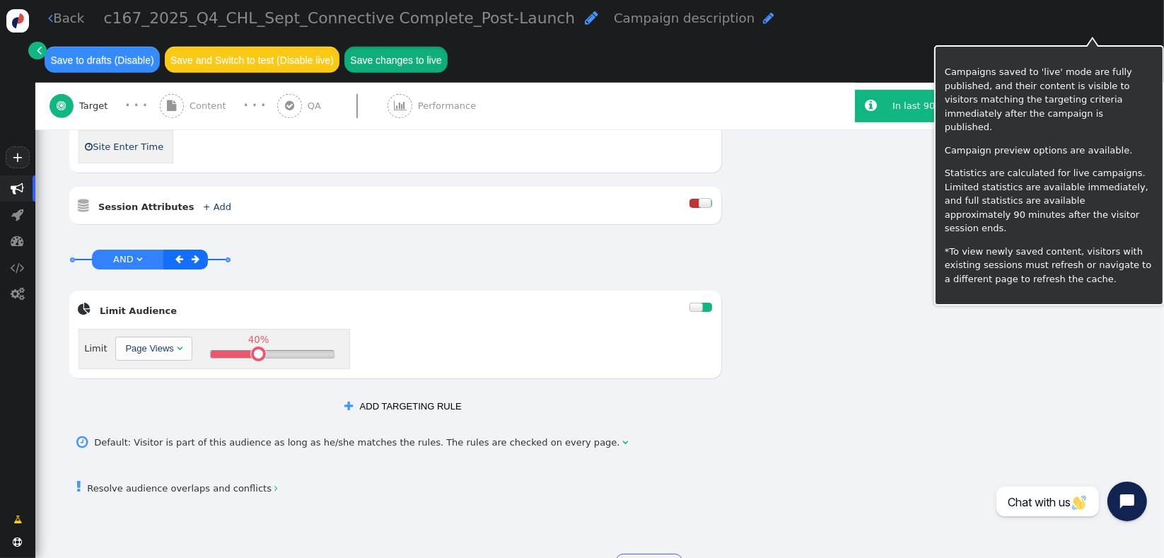
click at [448, 47] on button "Save changes to live" at bounding box center [395, 59] width 103 height 25
